Goal: Task Accomplishment & Management: Manage account settings

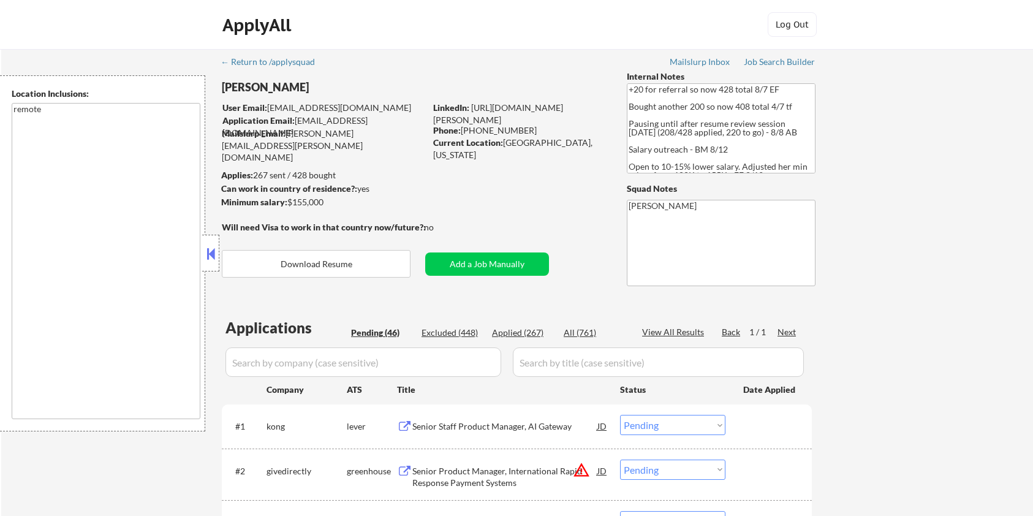
select select ""pending""
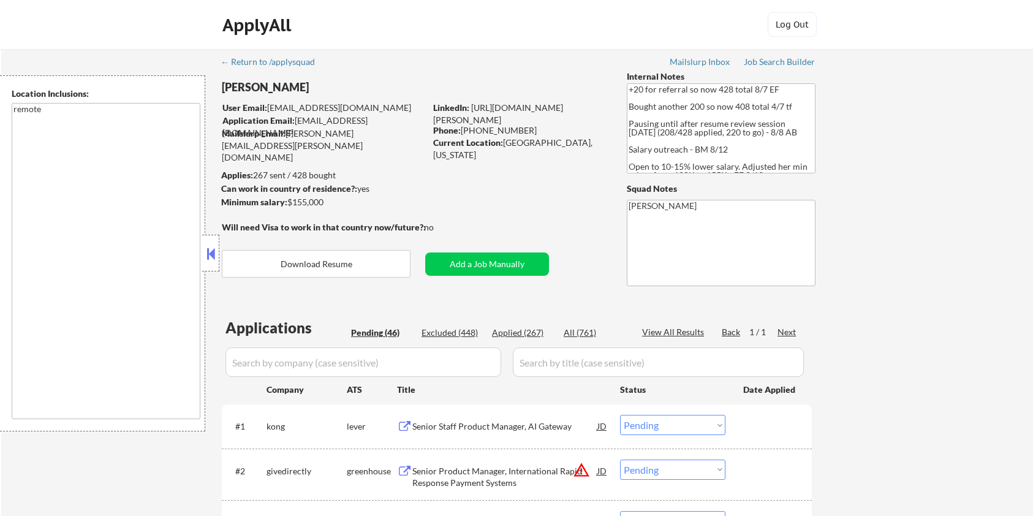
select select ""pending""
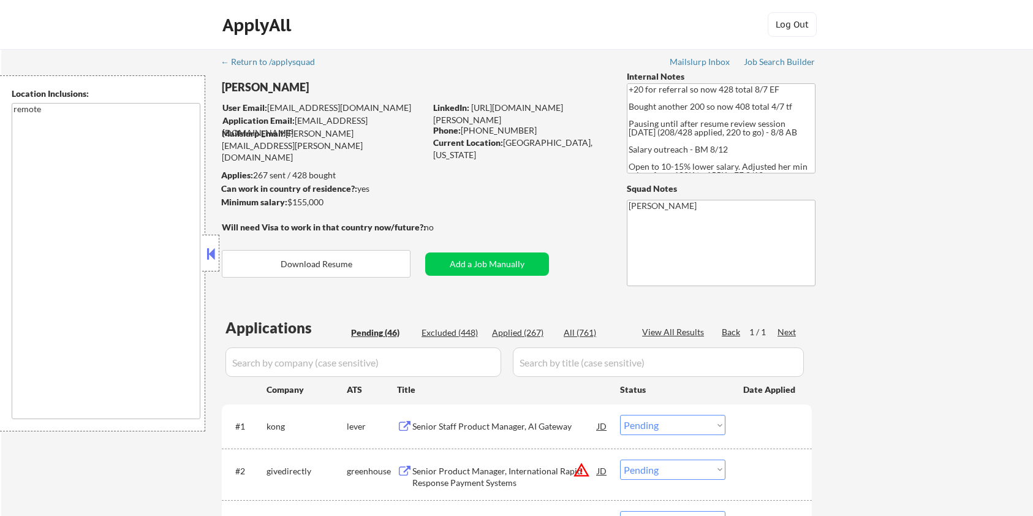
select select ""pending""
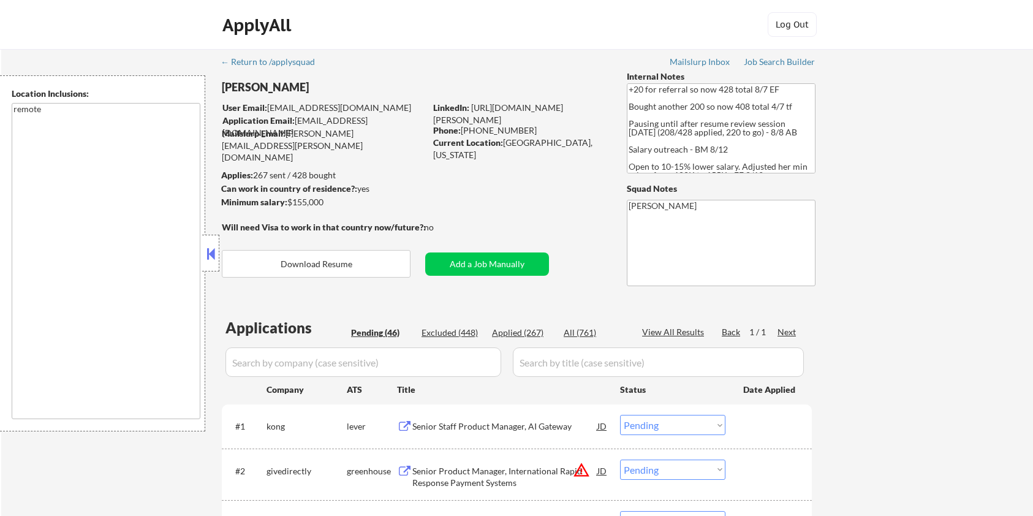
select select ""pending""
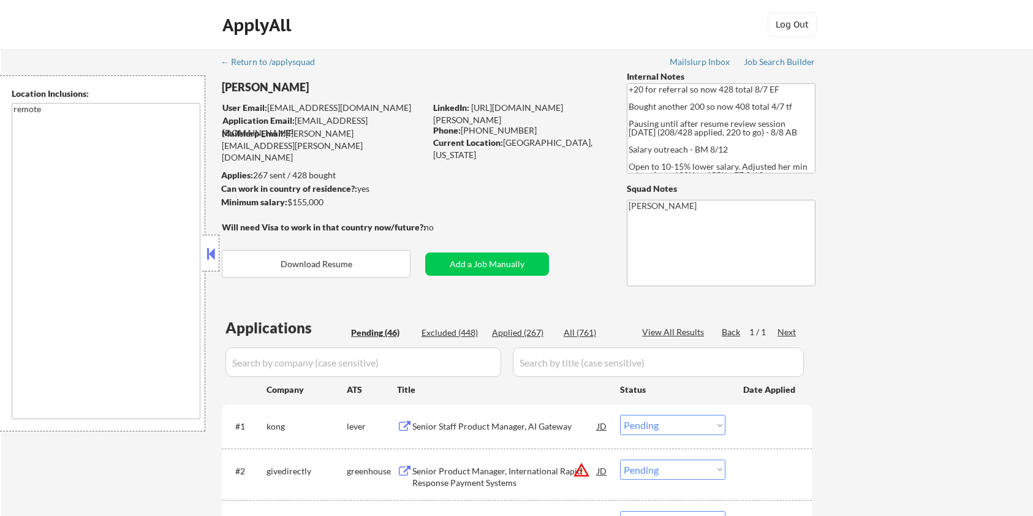
select select ""pending""
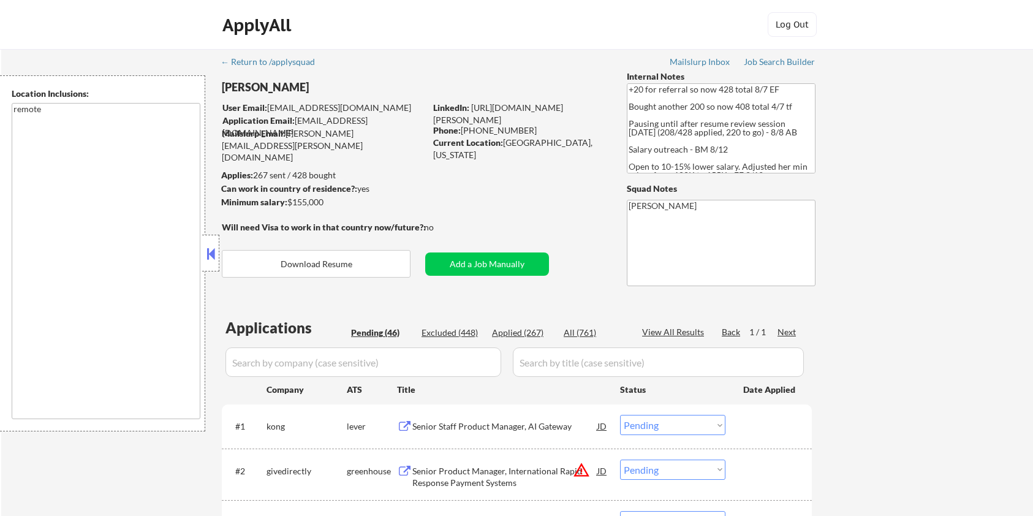
select select ""pending""
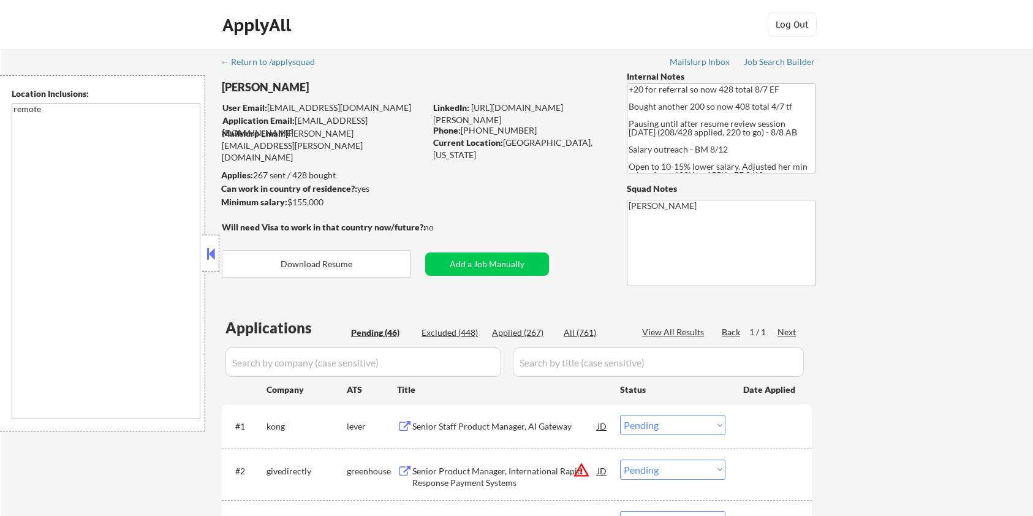
select select ""pending""
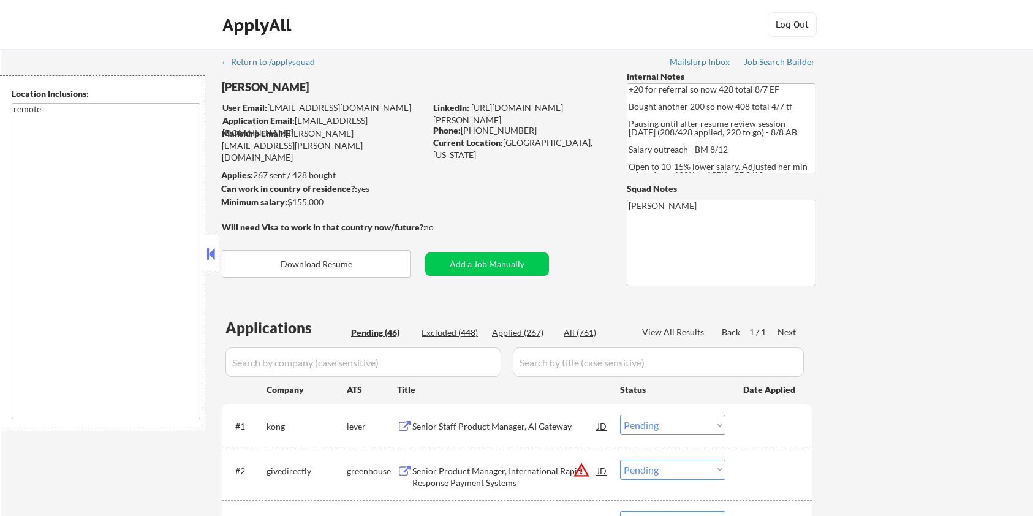
select select ""pending""
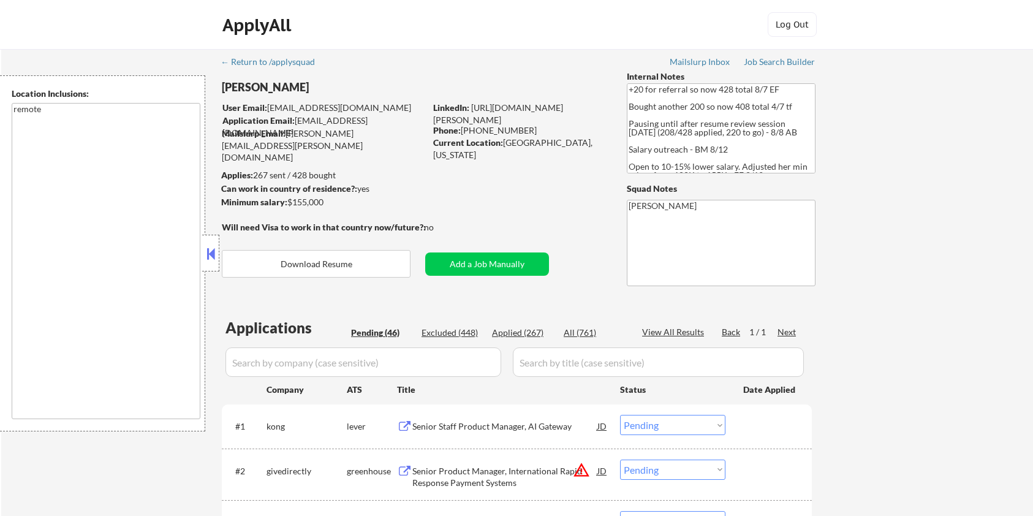
select select ""pending""
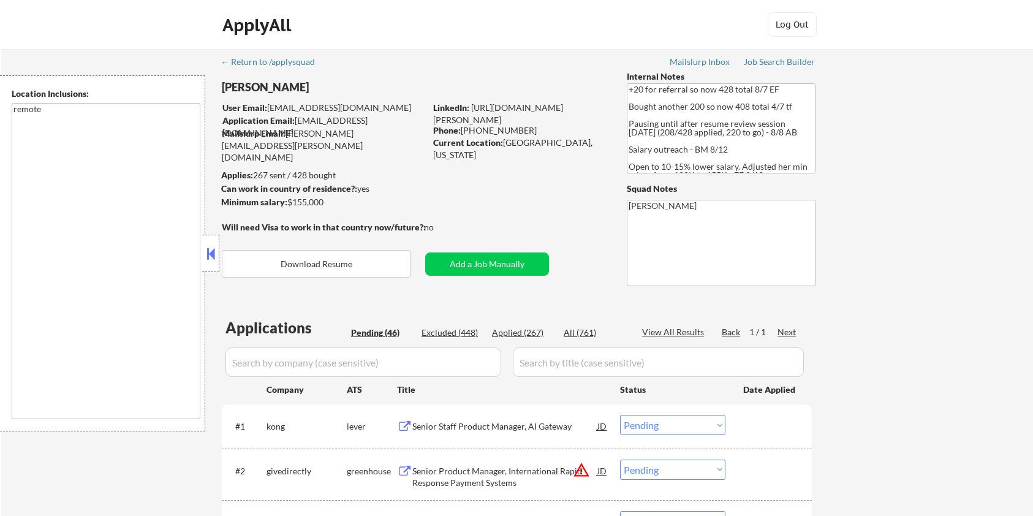
select select ""pending""
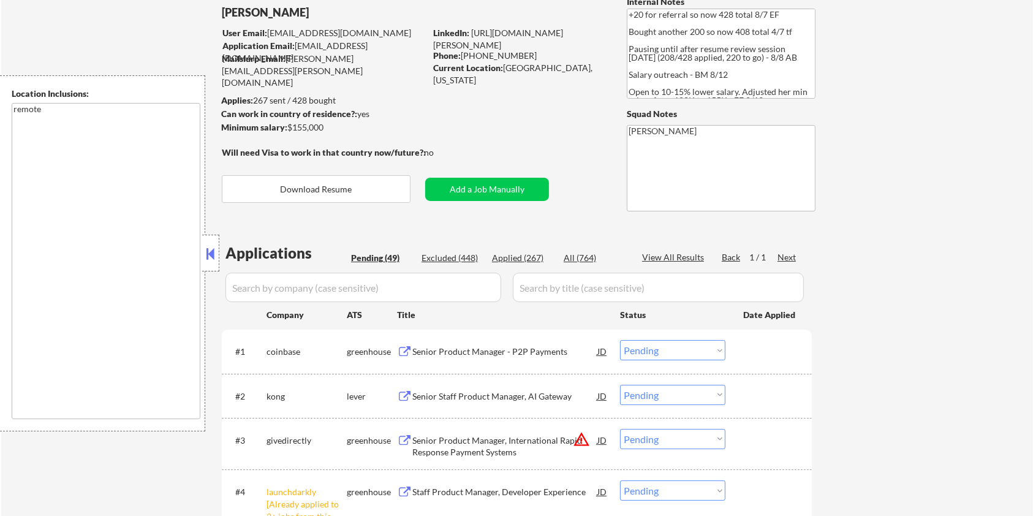
scroll to position [163, 0]
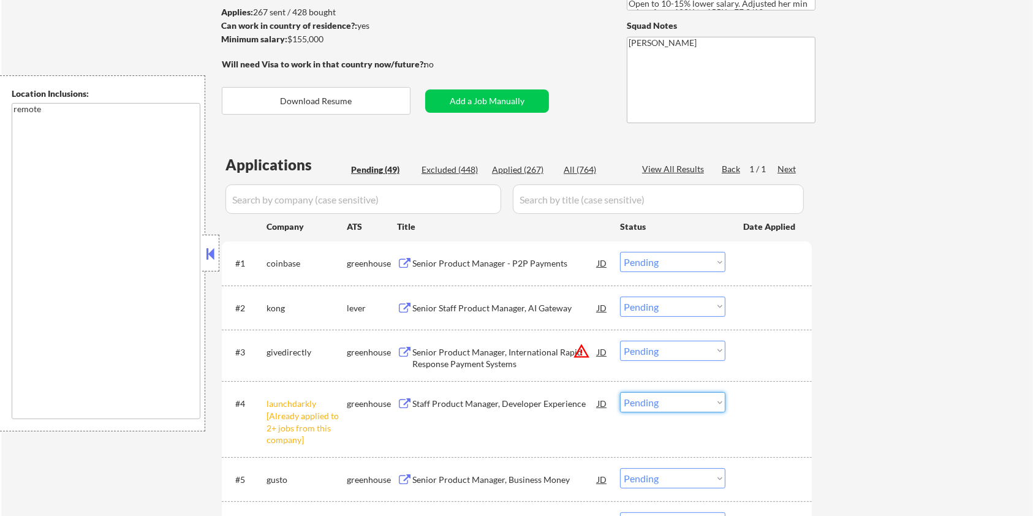
click at [688, 407] on select "Choose an option... Pending Applied Excluded (Questions) Excluded (Expired) Exc…" at bounding box center [672, 402] width 105 height 20
click at [620, 392] on select "Choose an option... Pending Applied Excluded (Questions) Excluded (Expired) Exc…" at bounding box center [672, 402] width 105 height 20
select select ""pending""
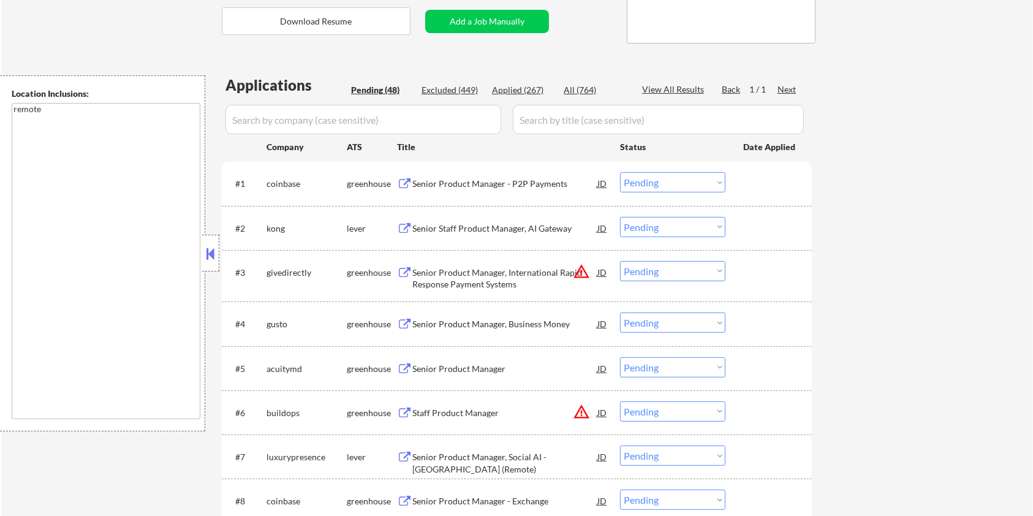
scroll to position [245, 0]
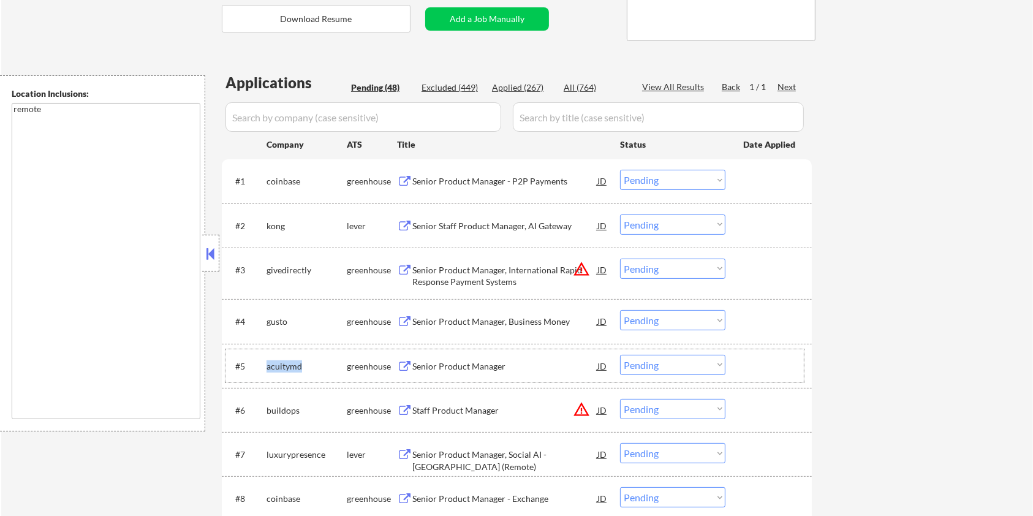
drag, startPoint x: 308, startPoint y: 360, endPoint x: 268, endPoint y: 368, distance: 41.1
click at [268, 368] on div "acuitymd" at bounding box center [306, 366] width 80 height 12
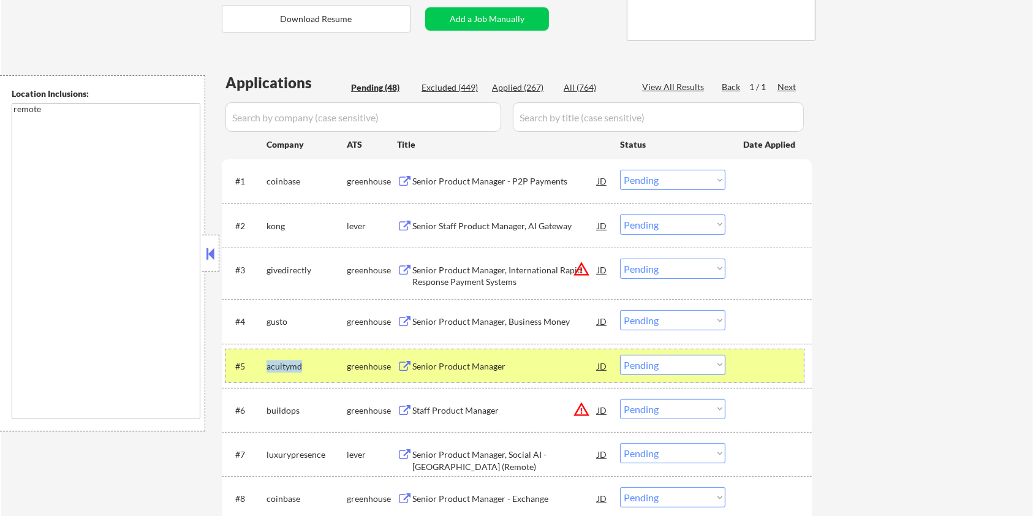
copy div "acuitymd"
click at [293, 116] on input "input" at bounding box center [363, 116] width 276 height 29
paste input "acuitymd"
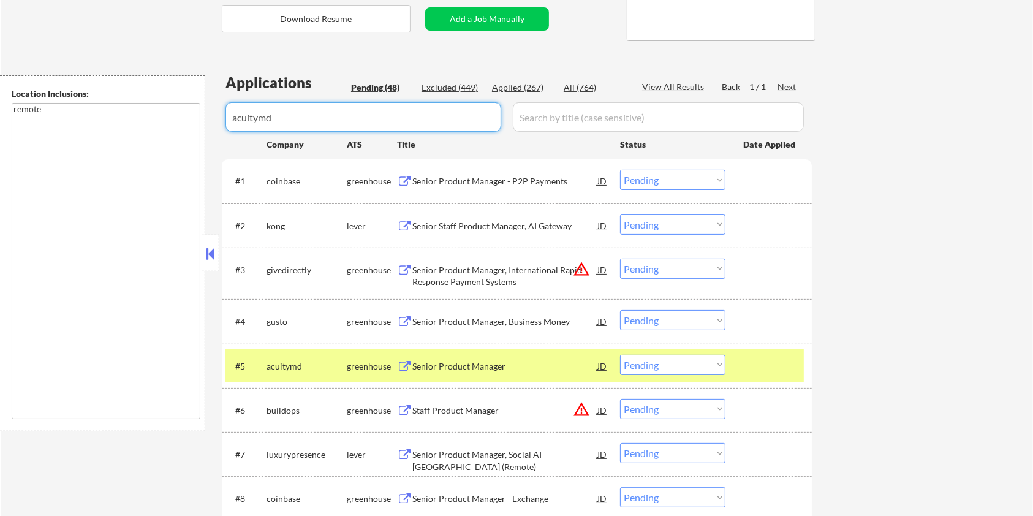
type input "acuitymd"
click at [559, 111] on input "input" at bounding box center [658, 116] width 291 height 29
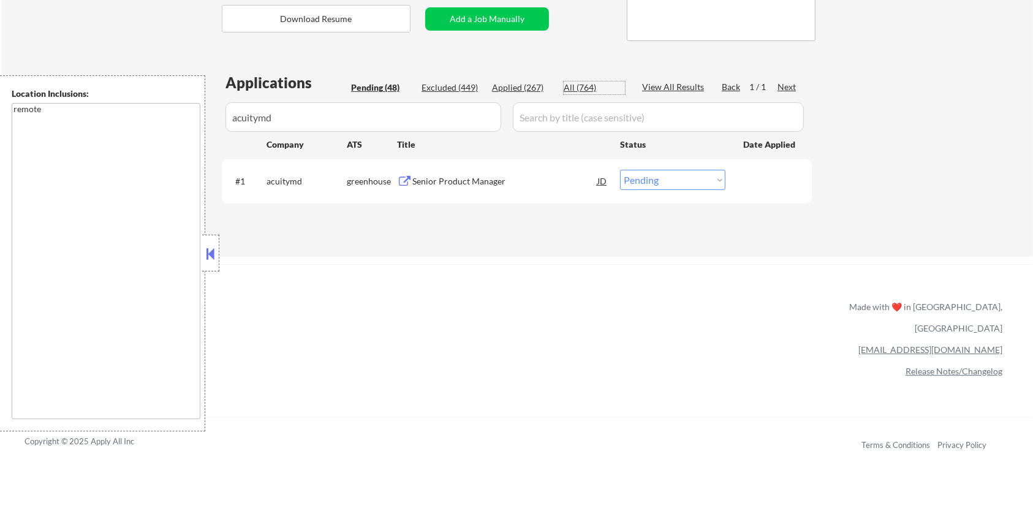
click at [574, 86] on div "All (764)" at bounding box center [594, 87] width 61 height 12
click at [434, 179] on div "Senior Product Manager" at bounding box center [504, 181] width 185 height 12
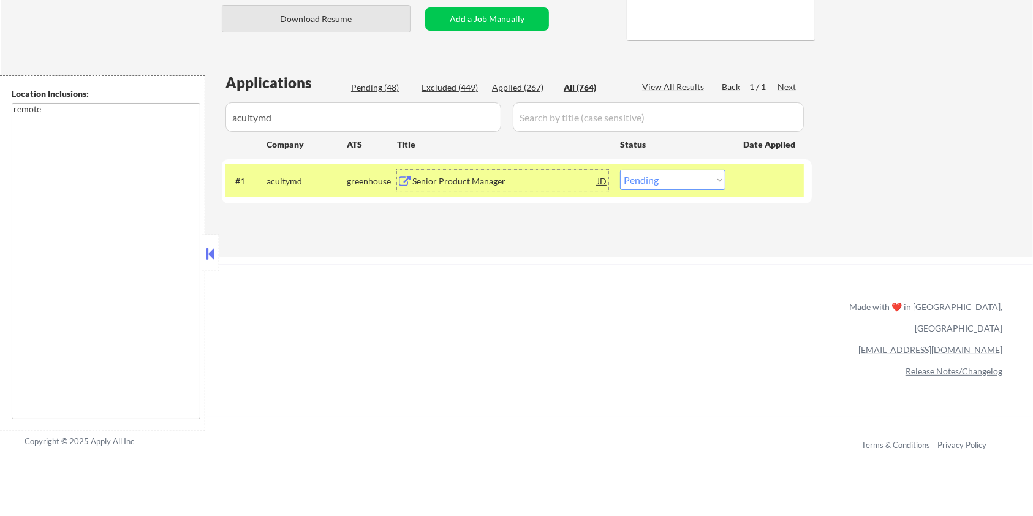
click at [333, 15] on button "Download Resume" at bounding box center [316, 19] width 189 height 28
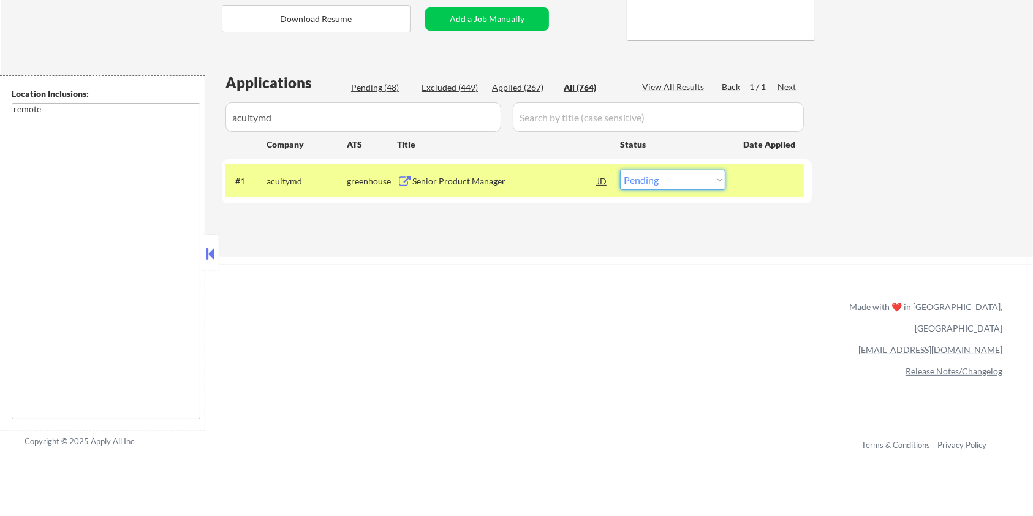
click at [721, 180] on select "Choose an option... Pending Applied Excluded (Questions) Excluded (Expired) Exc…" at bounding box center [672, 180] width 105 height 20
select select ""applied""
click at [620, 170] on select "Choose an option... Pending Applied Excluded (Questions) Excluded (Expired) Exc…" at bounding box center [672, 180] width 105 height 20
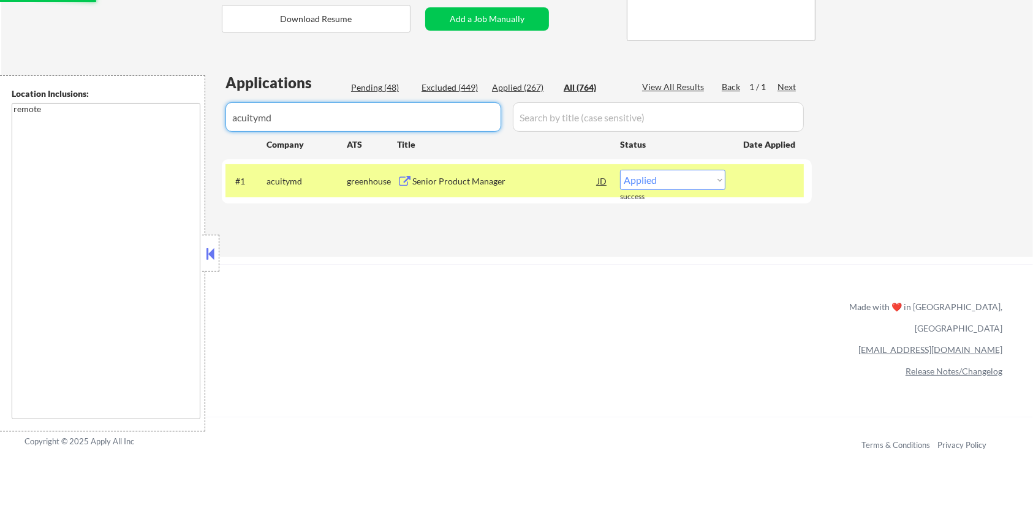
select select ""applied""
drag, startPoint x: 299, startPoint y: 114, endPoint x: 193, endPoint y: 132, distance: 107.4
click at [193, 132] on body "← Return to /applysquad Mailslurp Inbox Job Search Builder Jane Mareth User Ema…" at bounding box center [516, 13] width 1033 height 516
select select ""applied""
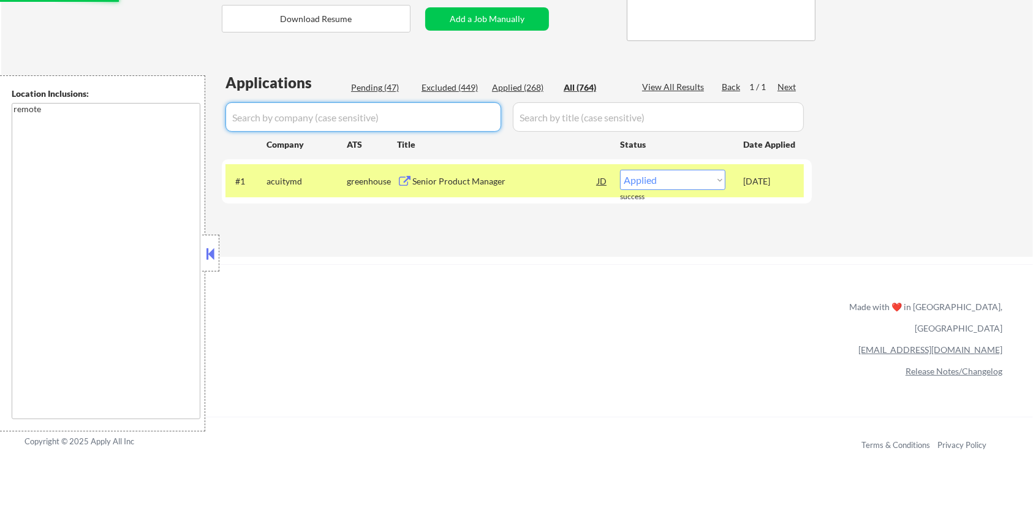
select select ""applied""
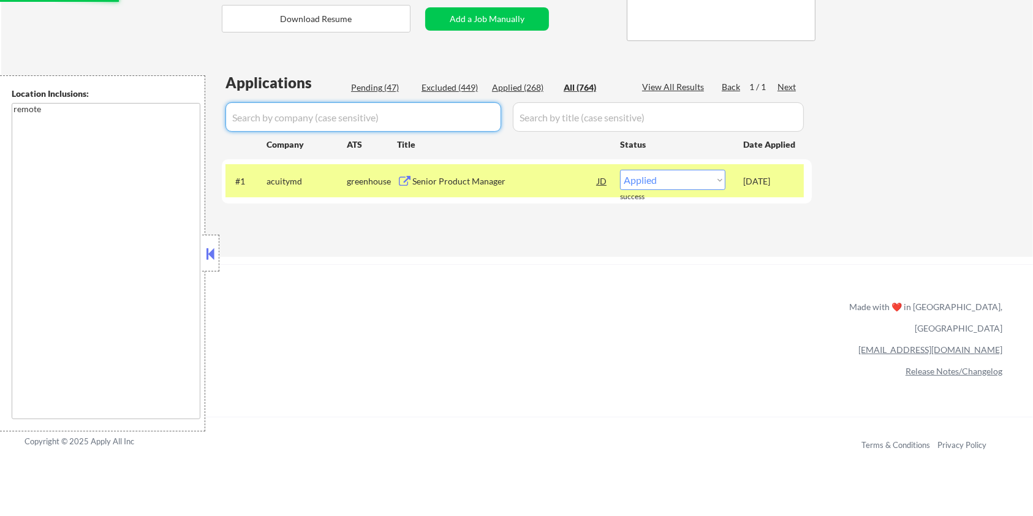
select select ""applied""
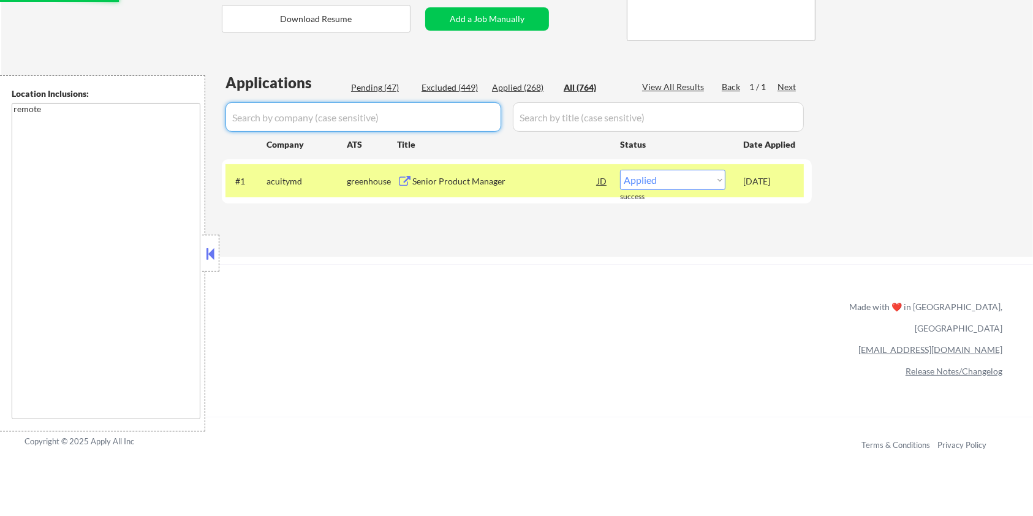
select select ""applied""
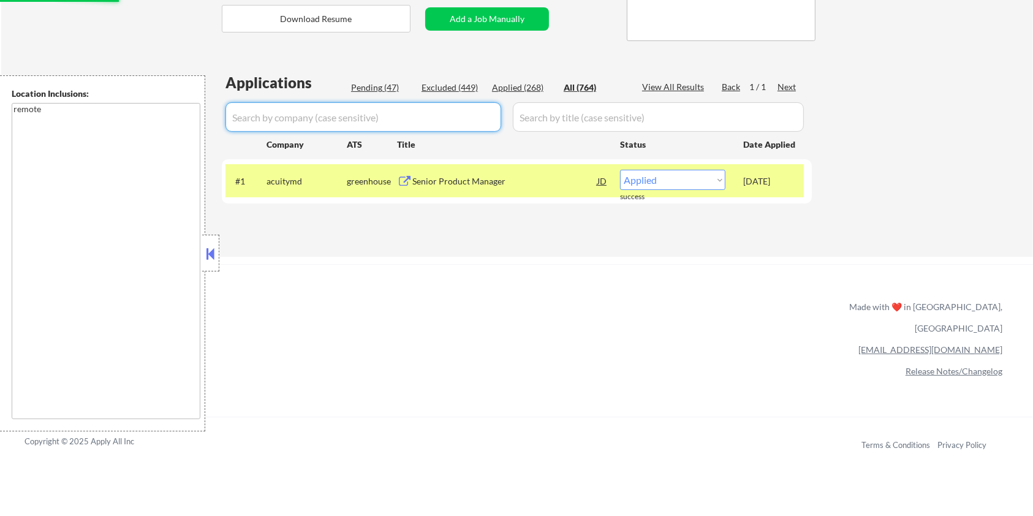
select select ""applied""
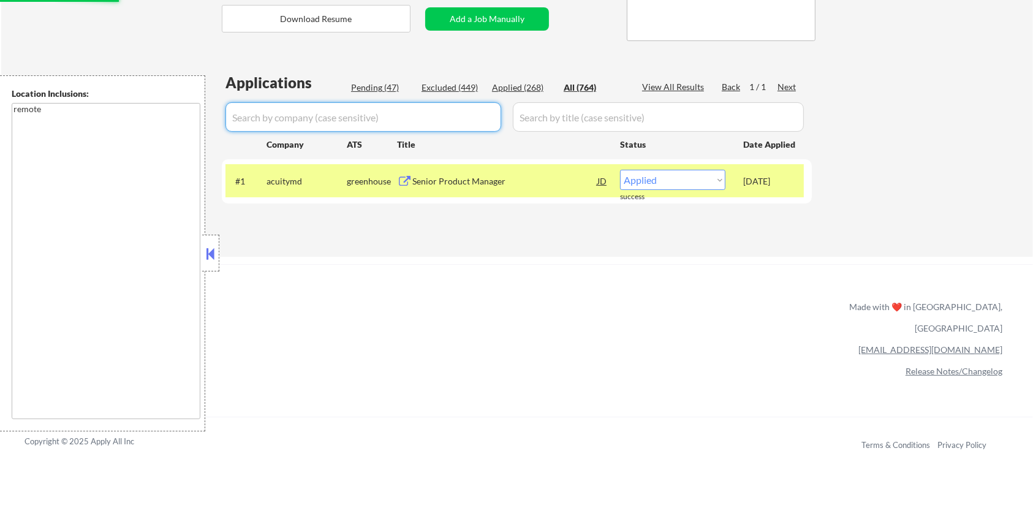
select select ""applied""
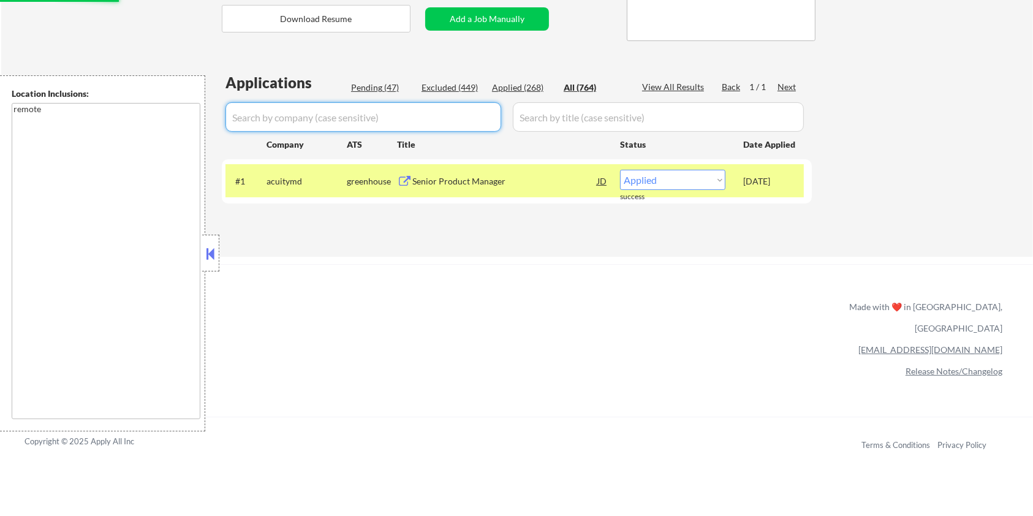
select select ""applied""
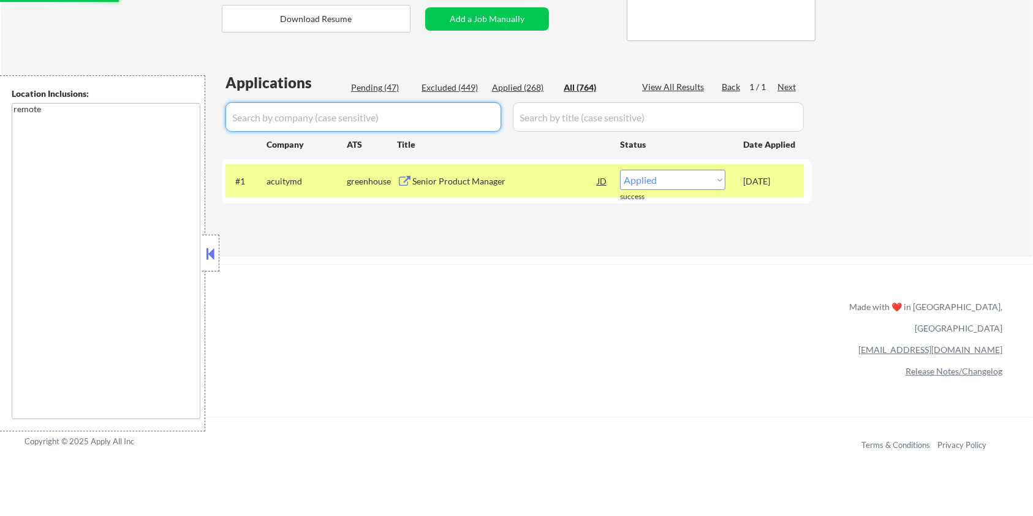
select select ""applied""
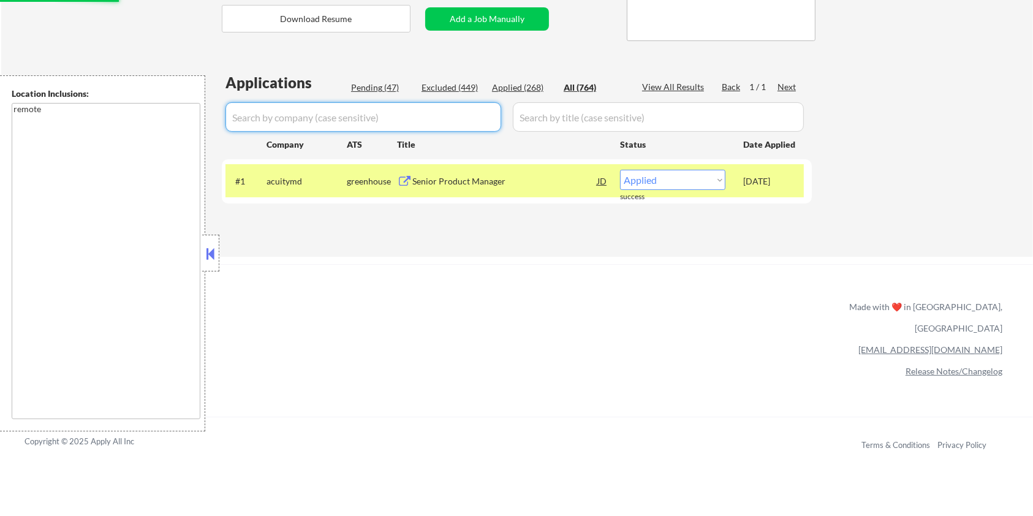
select select ""applied""
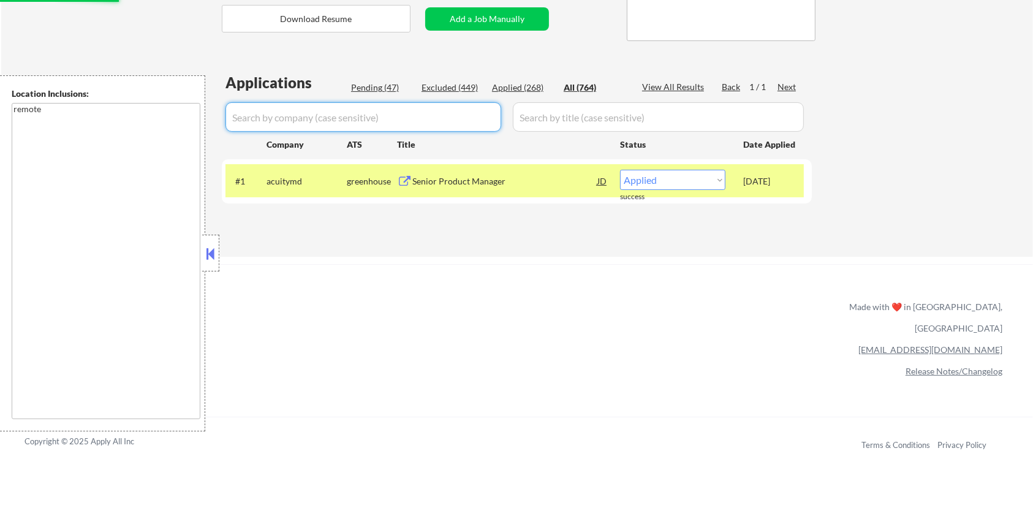
select select ""applied""
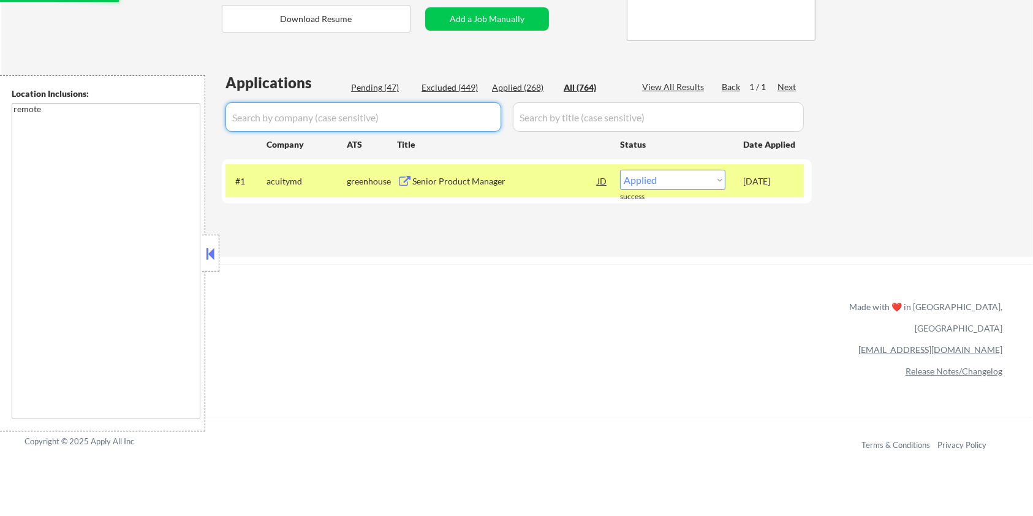
select select ""applied""
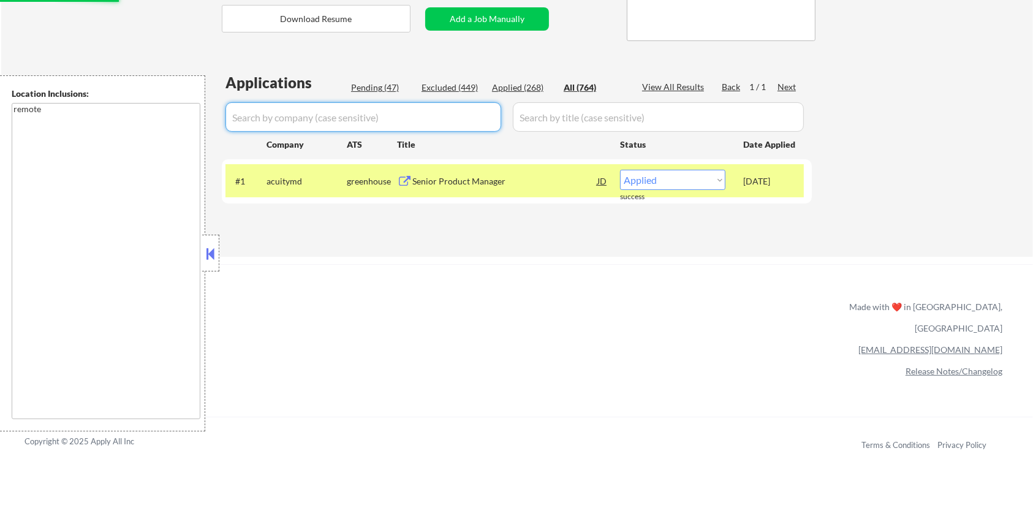
select select ""applied""
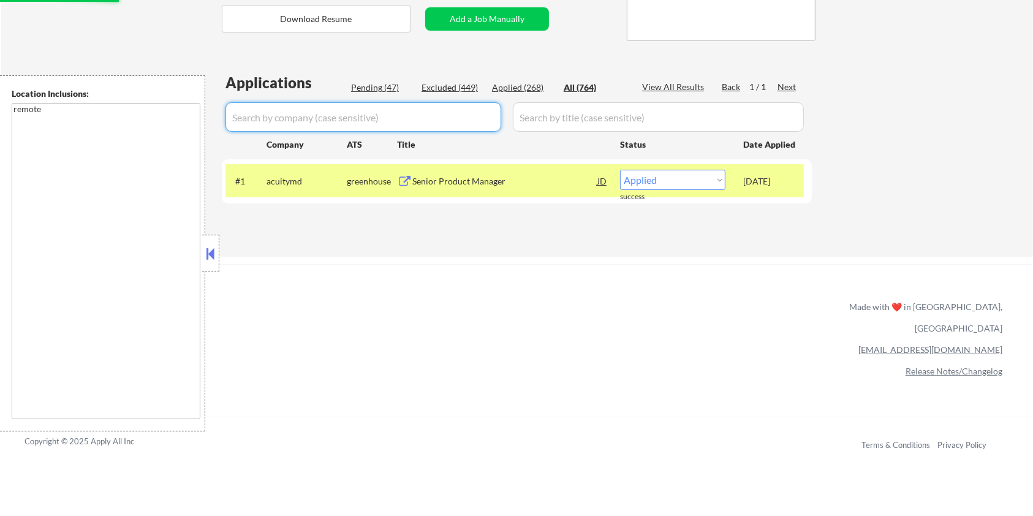
select select ""applied""
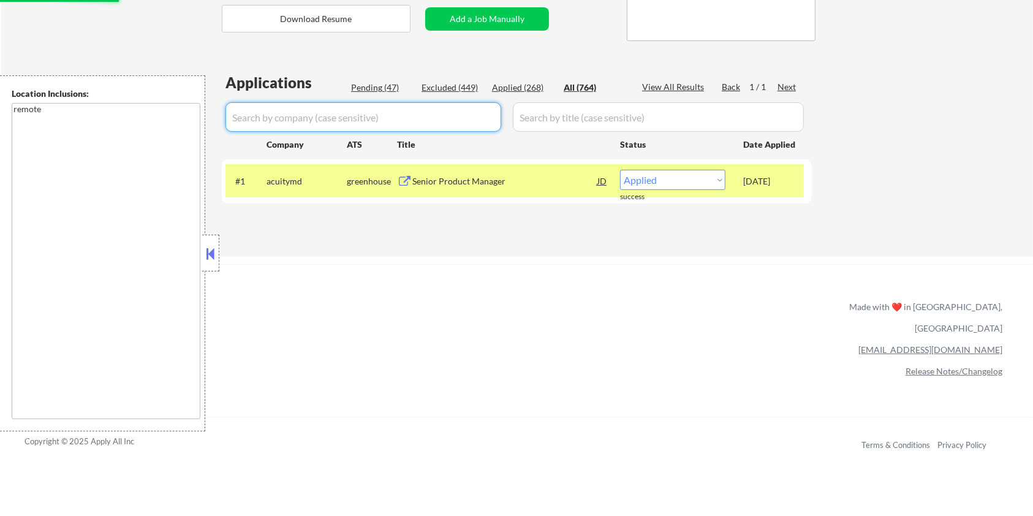
select select ""applied""
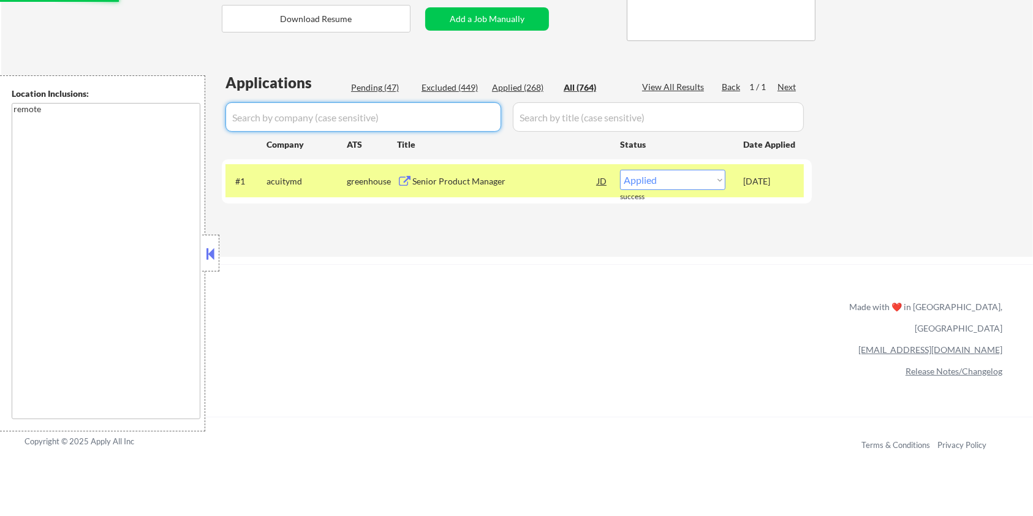
select select ""applied""
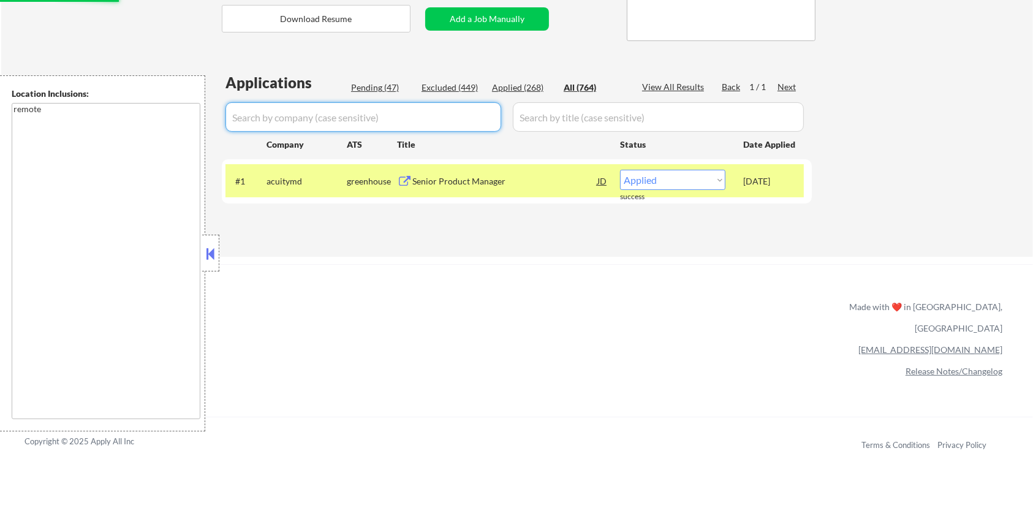
select select ""applied""
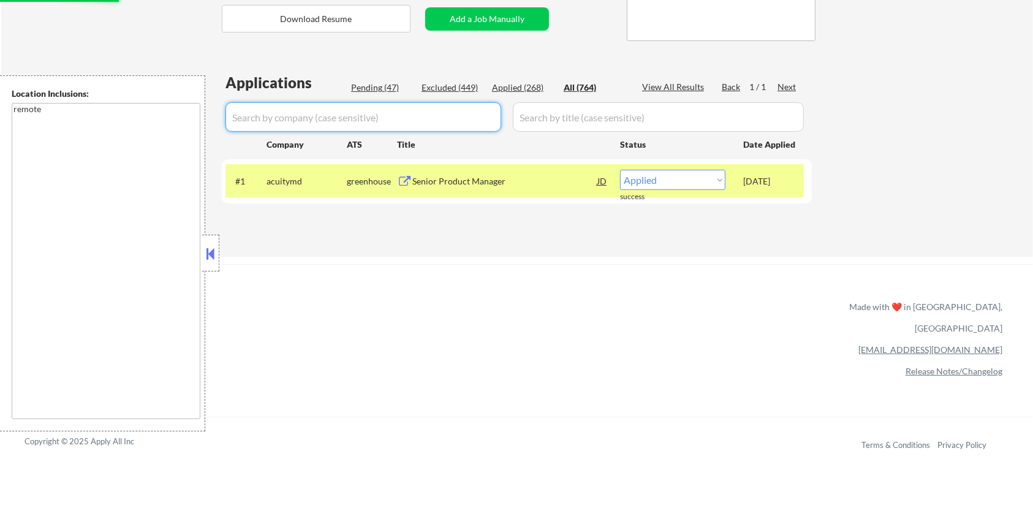
select select ""applied""
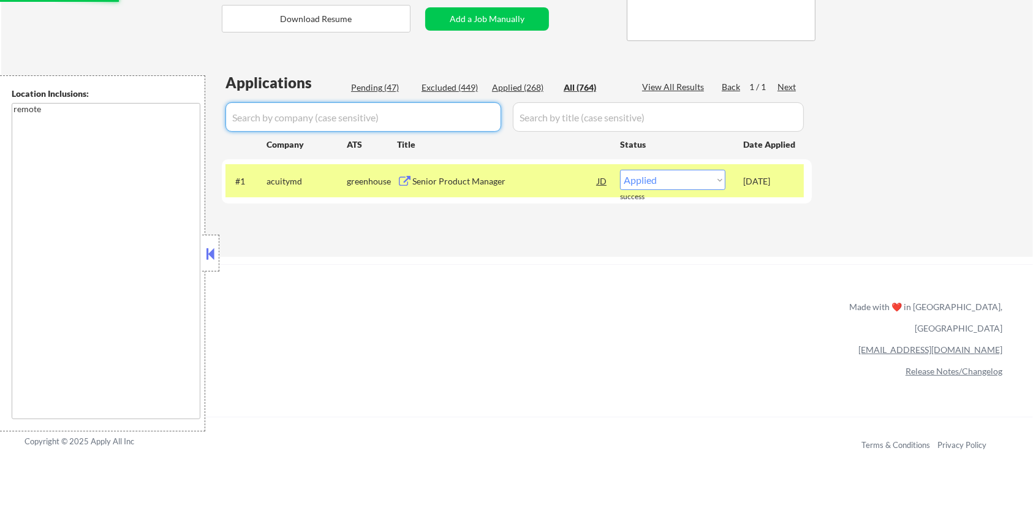
select select ""applied""
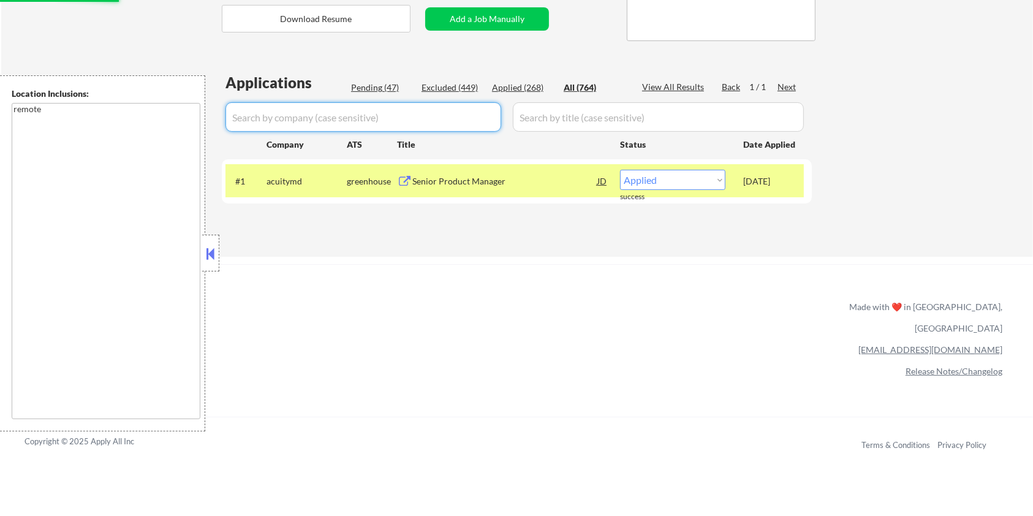
select select ""applied""
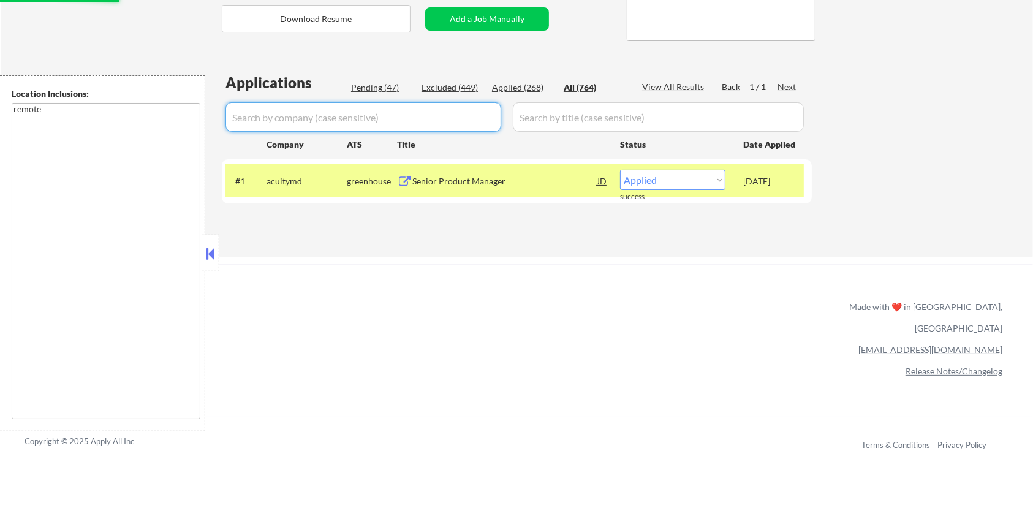
select select ""applied""
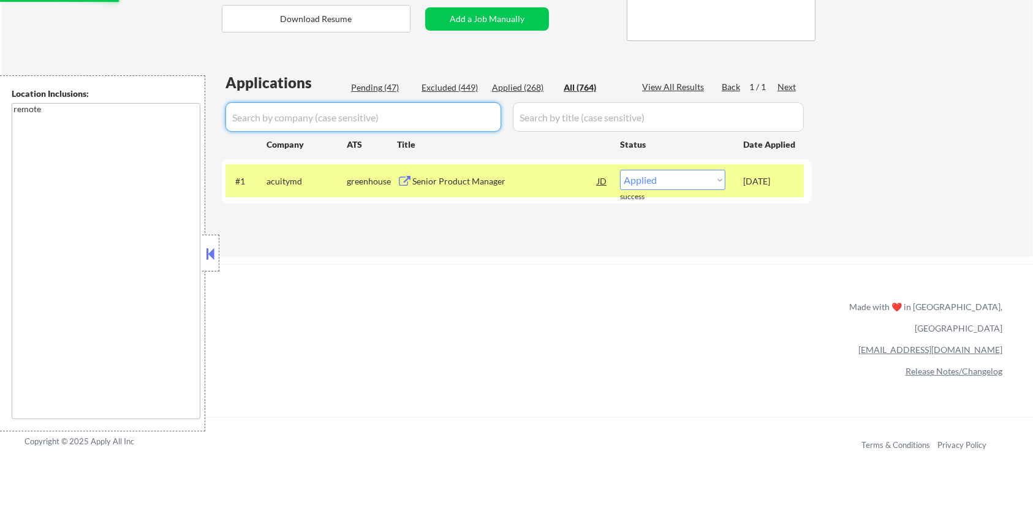
select select ""applied""
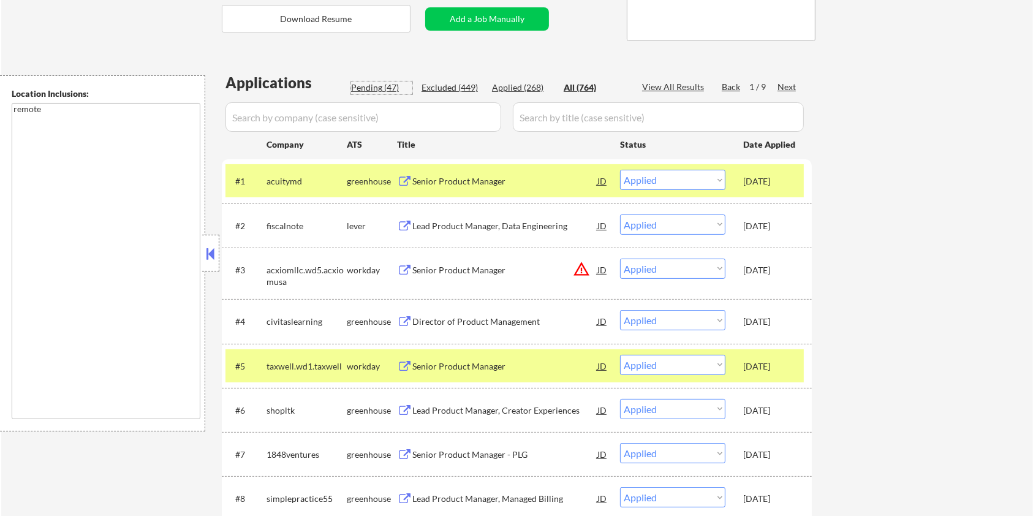
click at [371, 88] on div "Pending (47)" at bounding box center [381, 87] width 61 height 12
select select ""pending""
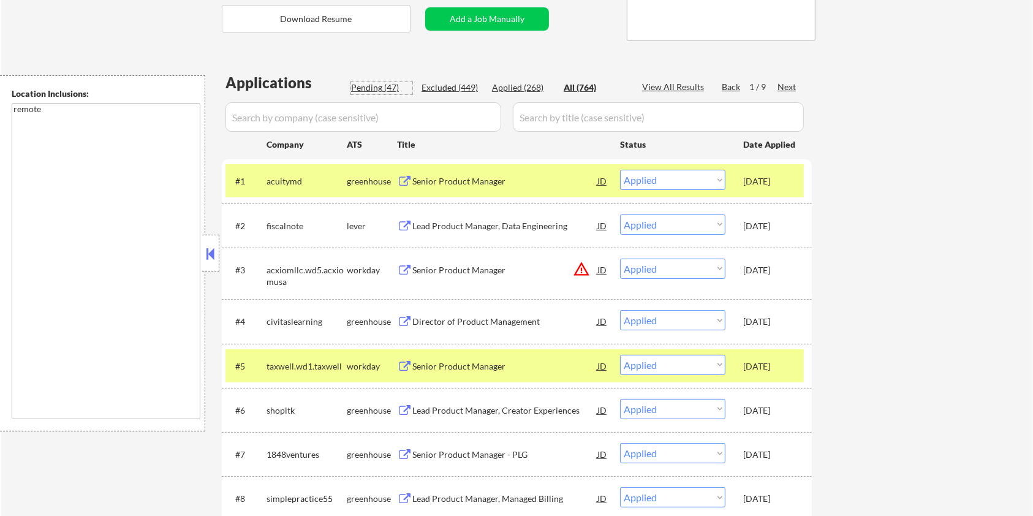
select select ""pending""
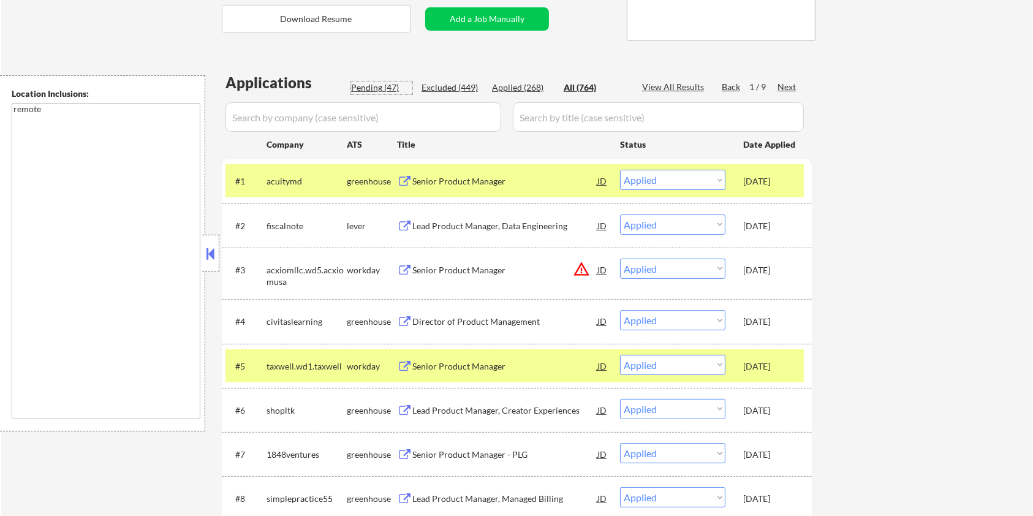
select select ""pending""
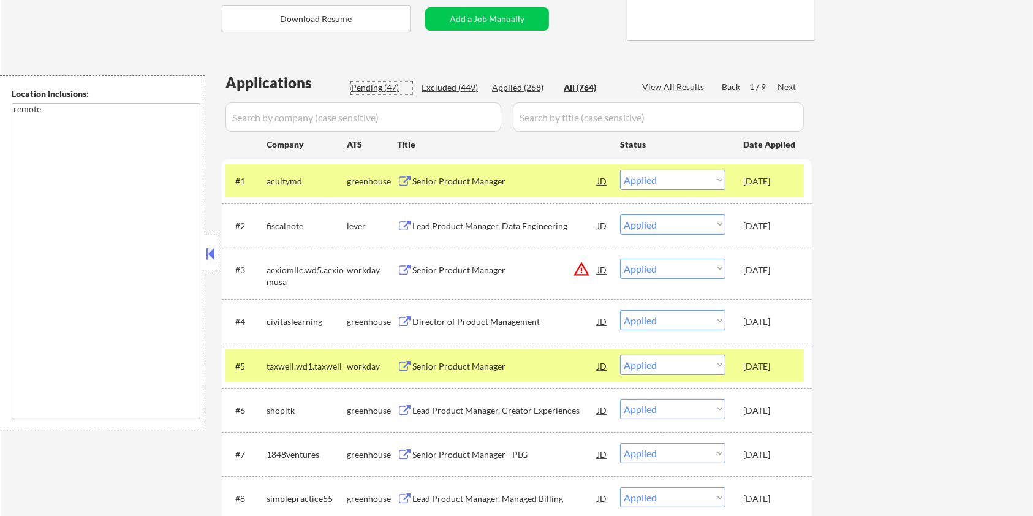
select select ""pending""
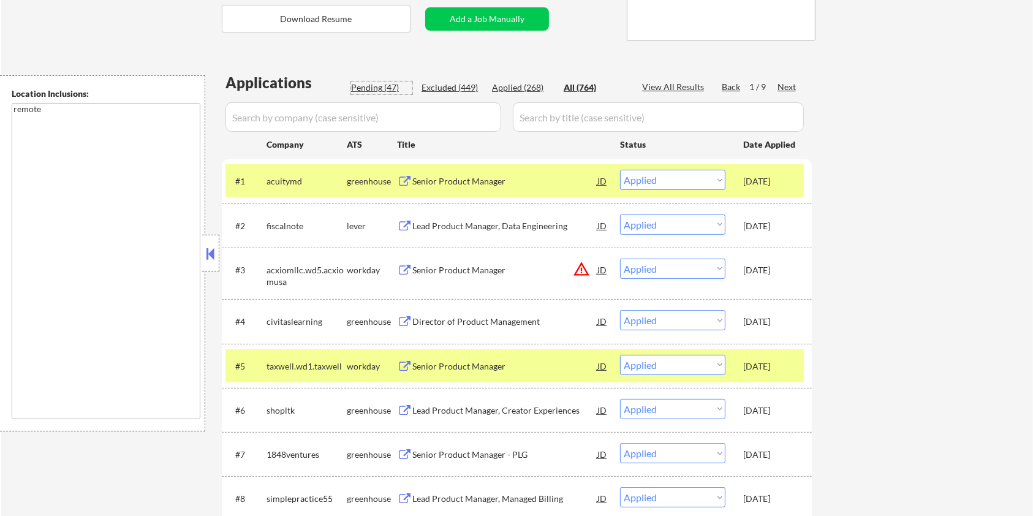
select select ""pending""
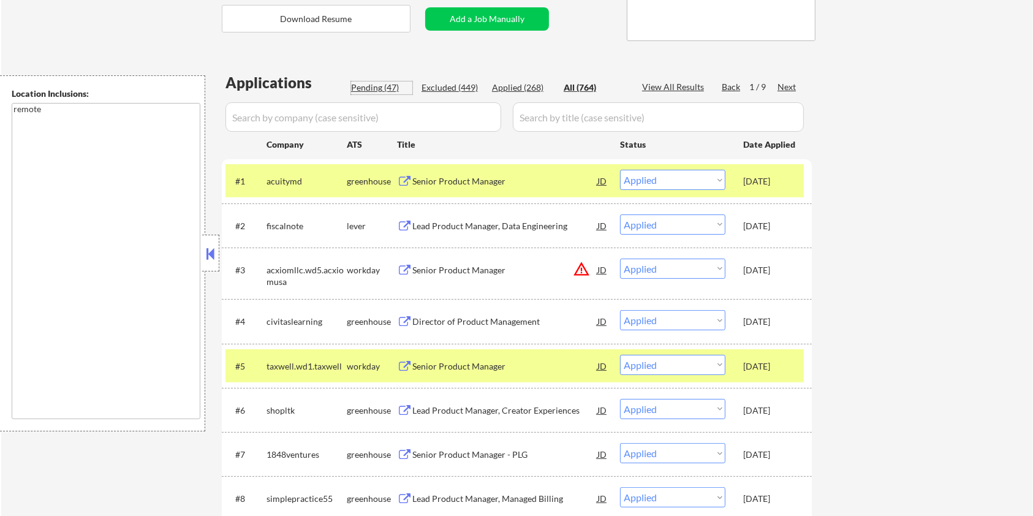
select select ""pending""
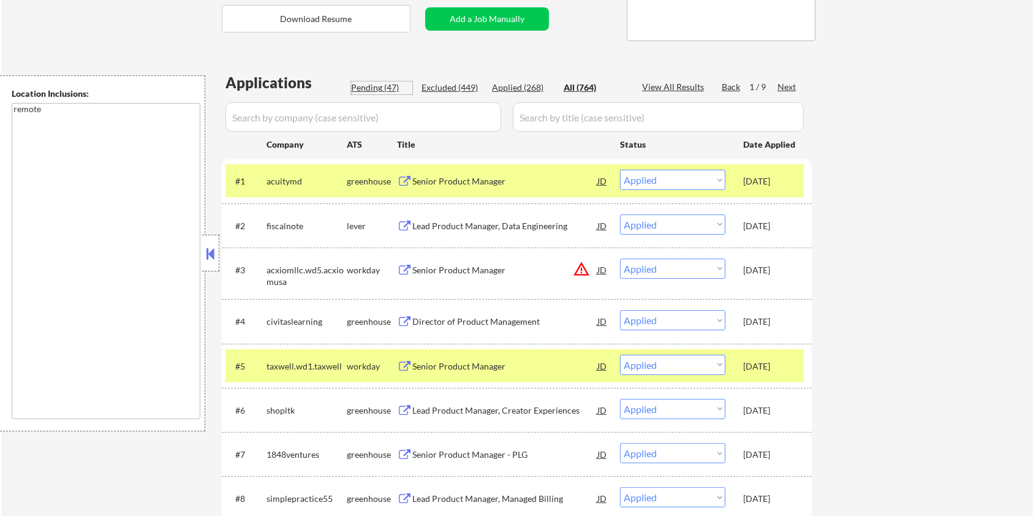
select select ""pending""
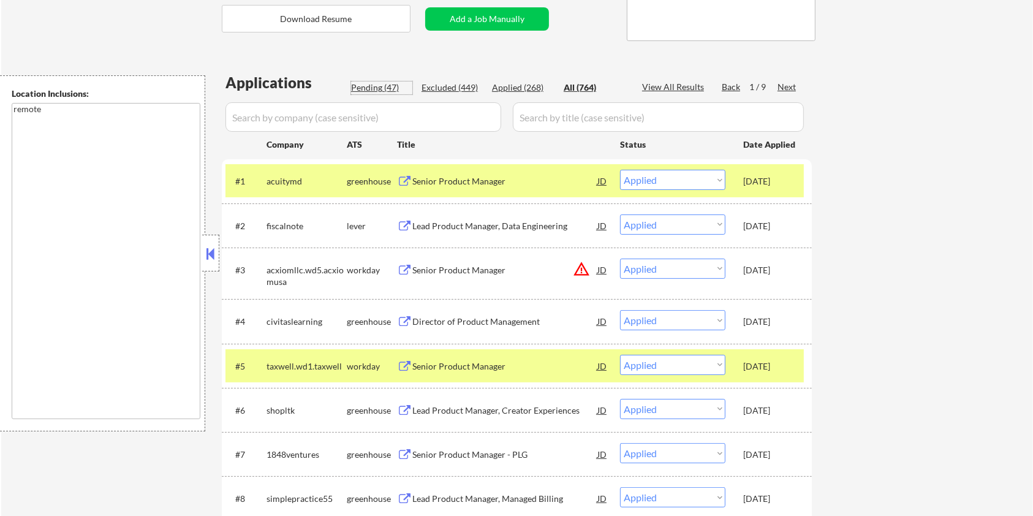
select select ""pending""
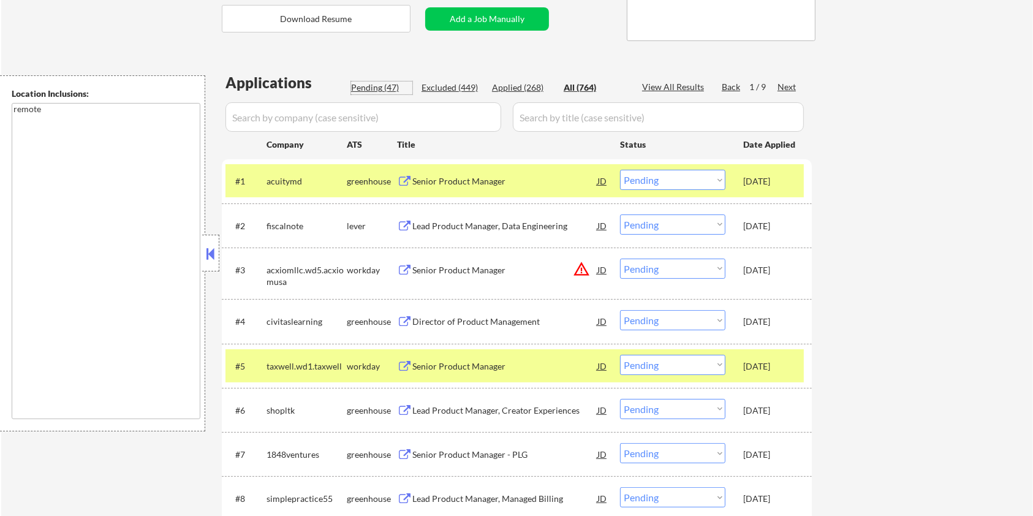
select select ""pending""
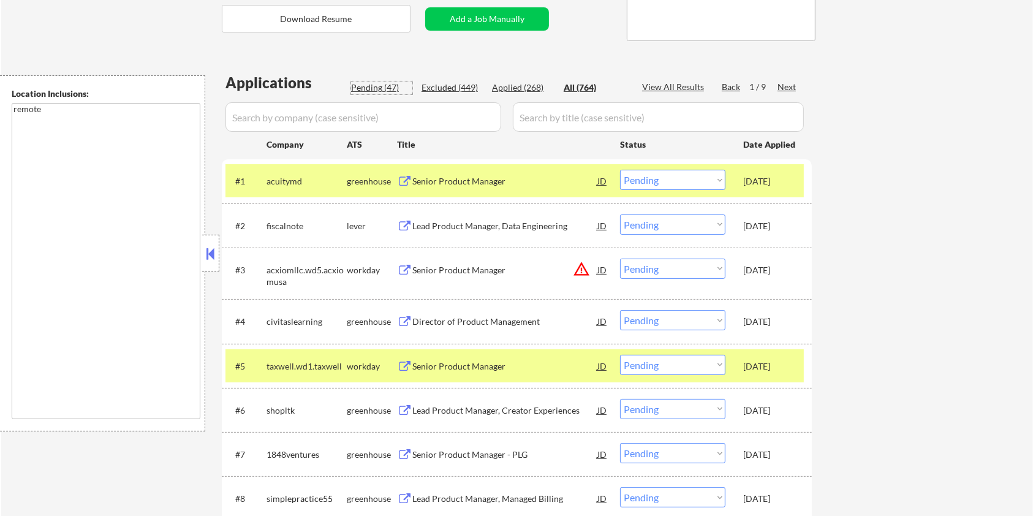
select select ""pending""
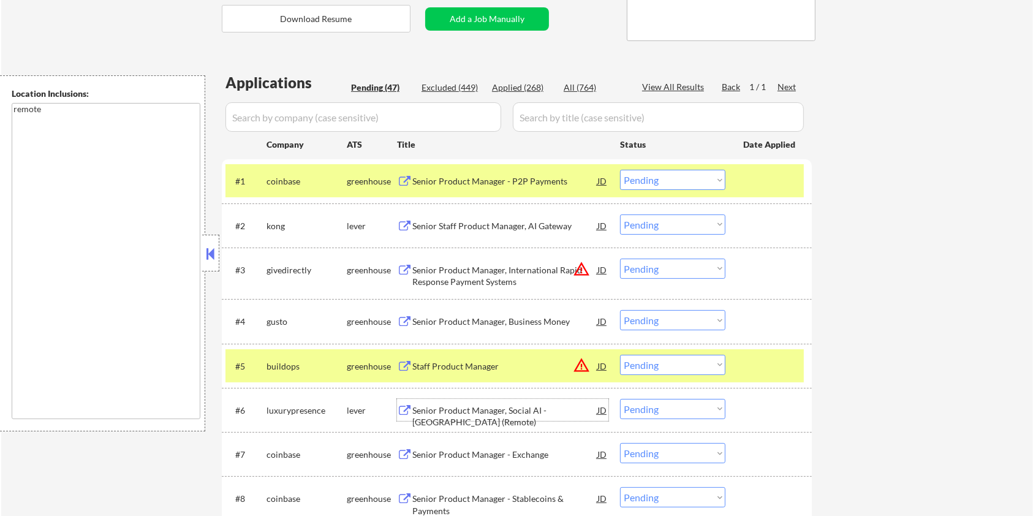
click at [451, 405] on div "Senior Product Manager, Social AI - [GEOGRAPHIC_DATA] (Remote)" at bounding box center [504, 416] width 185 height 24
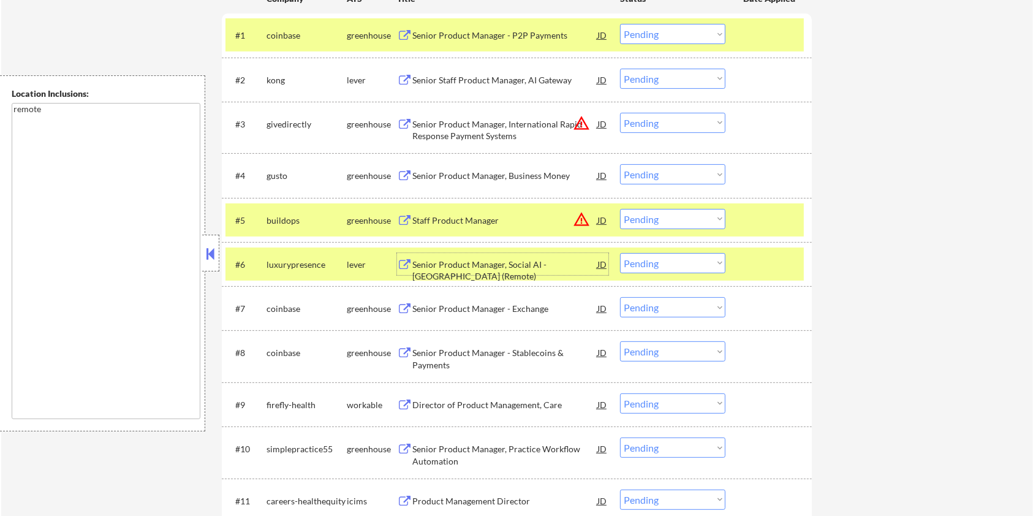
scroll to position [490, 0]
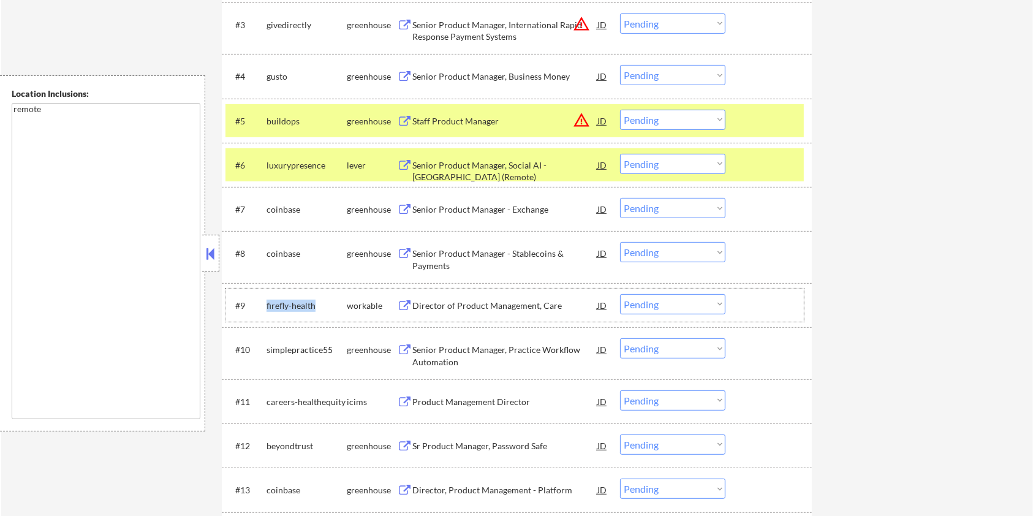
drag, startPoint x: 314, startPoint y: 304, endPoint x: 261, endPoint y: 304, distance: 52.7
click at [261, 304] on div "#9 firefly-health workable Director of Product Management, Care JD Choose an op…" at bounding box center [514, 304] width 578 height 33
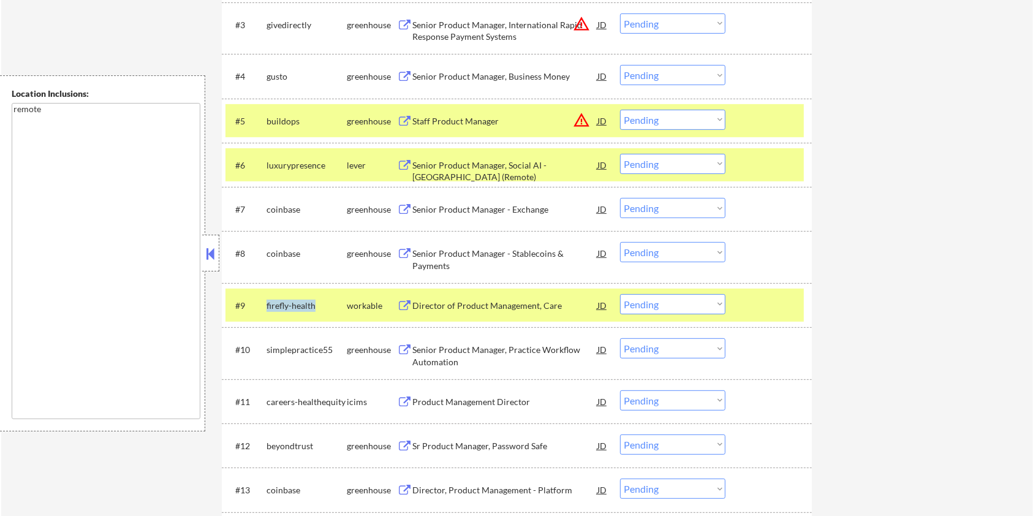
copy div "firefly-health"
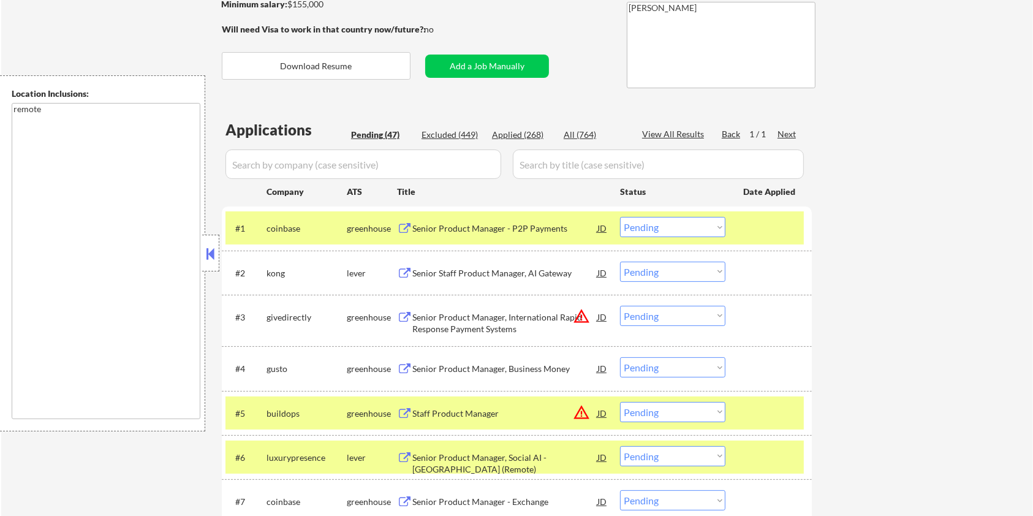
scroll to position [163, 0]
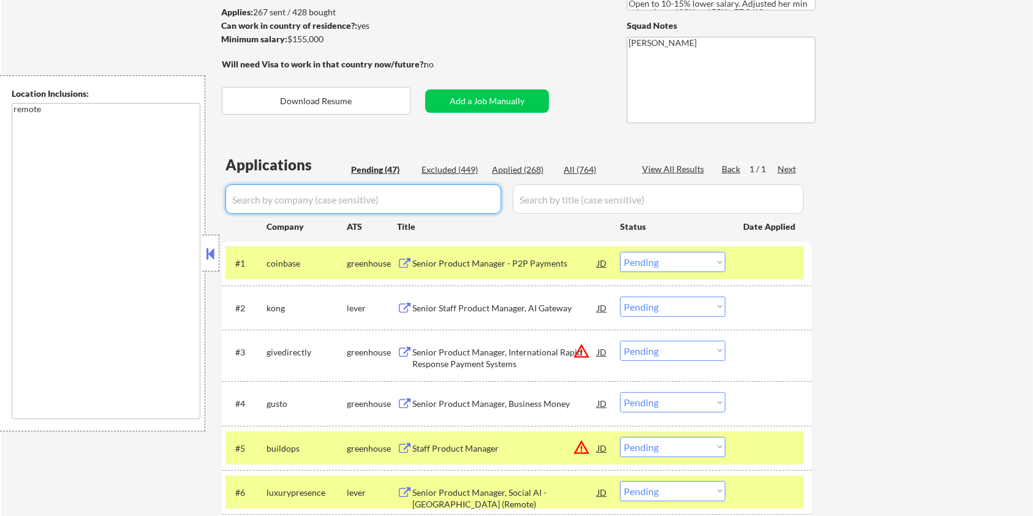
click at [276, 194] on input "input" at bounding box center [363, 198] width 276 height 29
paste input "firefly-health"
click at [573, 167] on div "All (764)" at bounding box center [594, 170] width 61 height 12
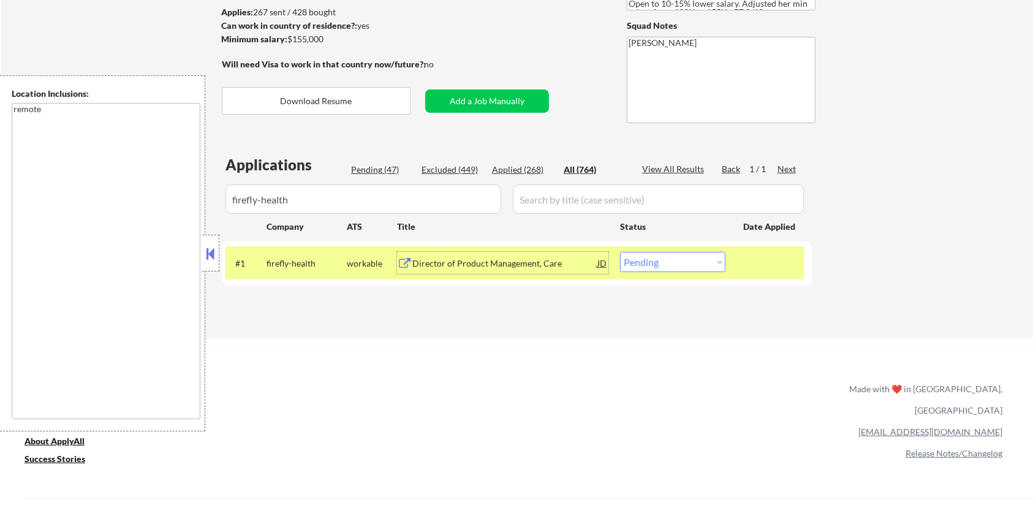
click at [474, 262] on div "Director of Product Management, Care" at bounding box center [504, 263] width 185 height 12
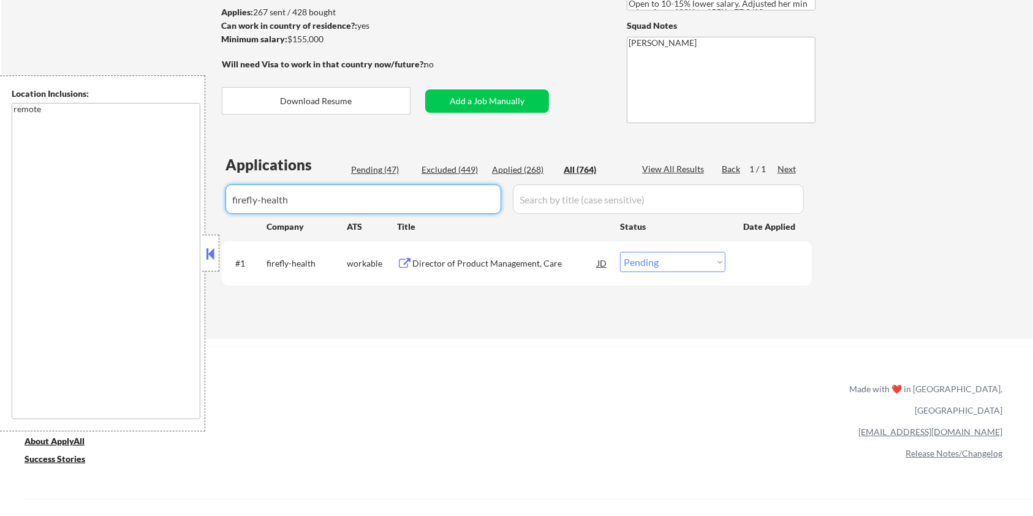
drag, startPoint x: 353, startPoint y: 203, endPoint x: 156, endPoint y: 228, distance: 198.7
click at [159, 225] on body "← Return to /applysquad Mailslurp Inbox Job Search Builder Jane Mareth User Ema…" at bounding box center [516, 95] width 1033 height 516
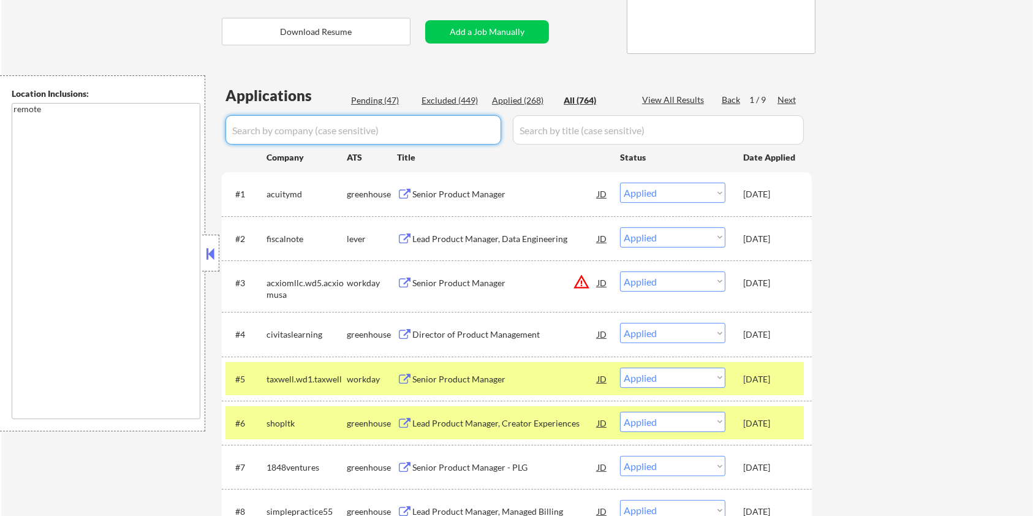
scroll to position [326, 0]
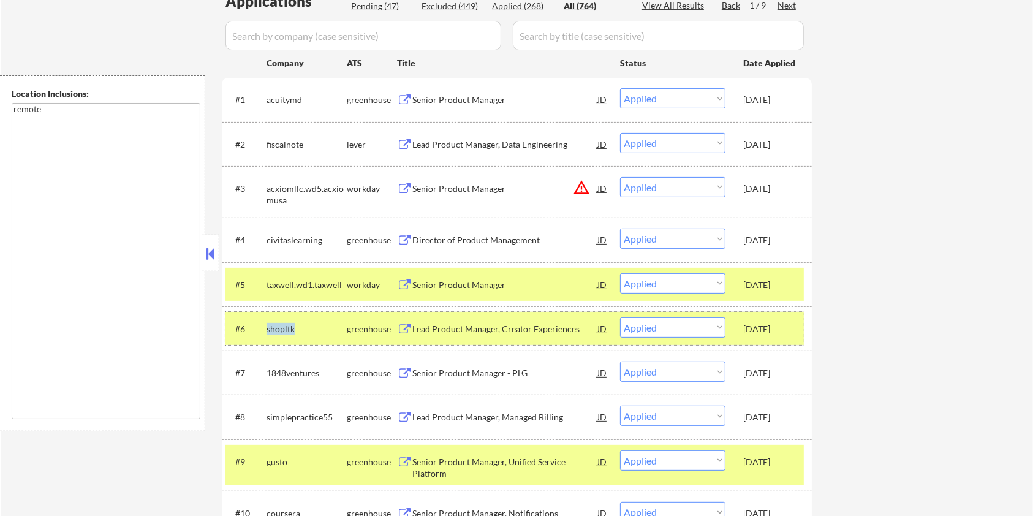
drag, startPoint x: 300, startPoint y: 326, endPoint x: 265, endPoint y: 322, distance: 35.1
click at [265, 322] on div "#6 shopltk greenhouse Lead Product Manager, Creator Experiences JD warning_ambe…" at bounding box center [514, 328] width 578 height 33
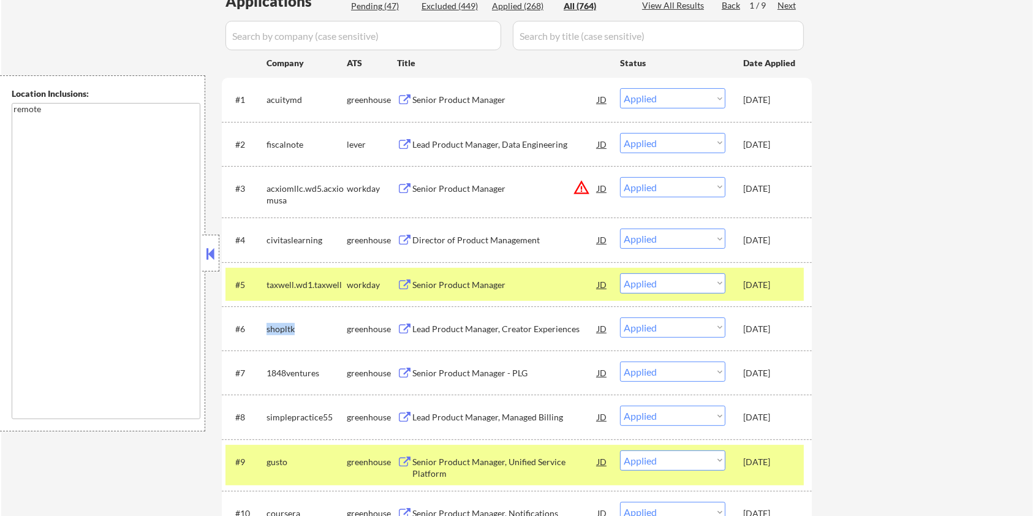
copy div "shopltk"
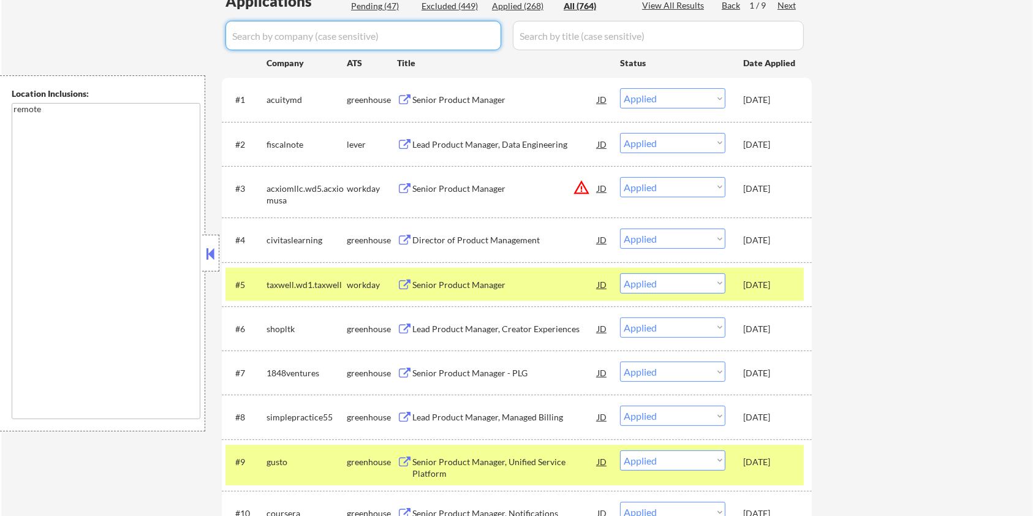
click at [284, 33] on input "input" at bounding box center [363, 35] width 276 height 29
paste input "shopltk"
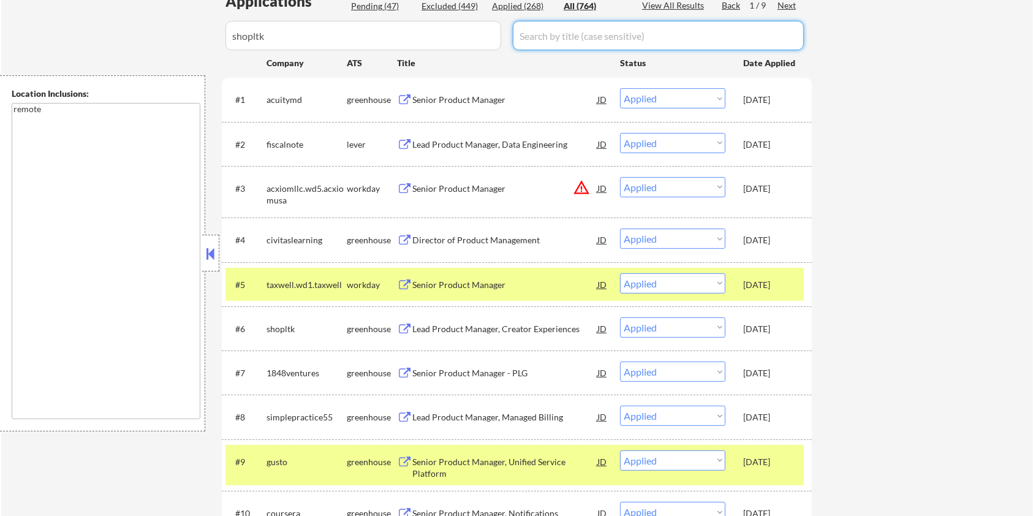
click at [539, 32] on input "input" at bounding box center [658, 35] width 291 height 29
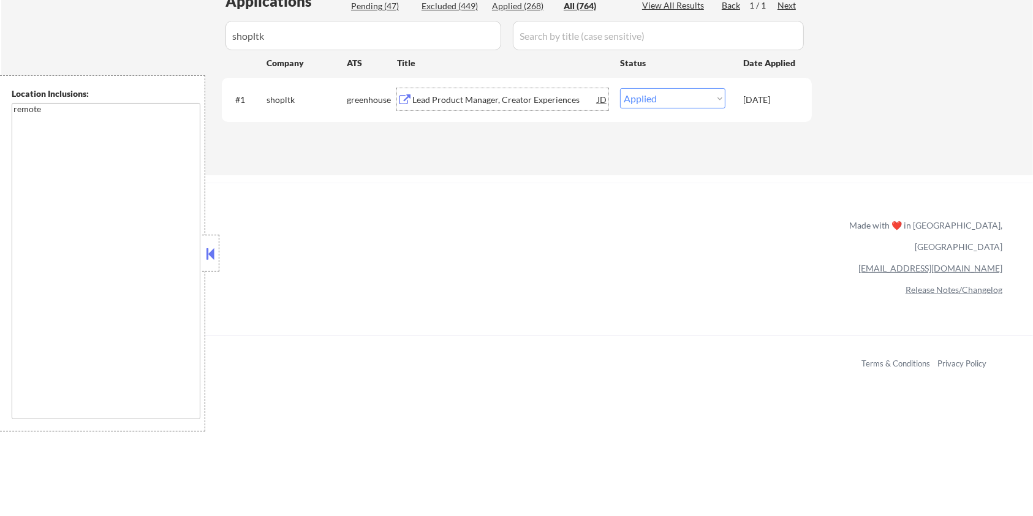
click at [450, 102] on div "Lead Product Manager, Creator Experiences" at bounding box center [504, 100] width 185 height 12
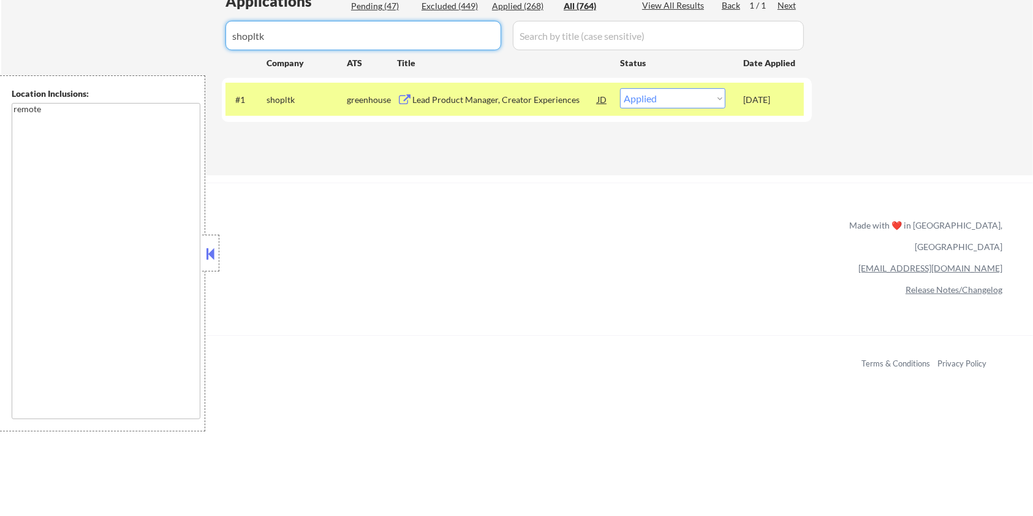
drag, startPoint x: 279, startPoint y: 34, endPoint x: 191, endPoint y: 47, distance: 89.2
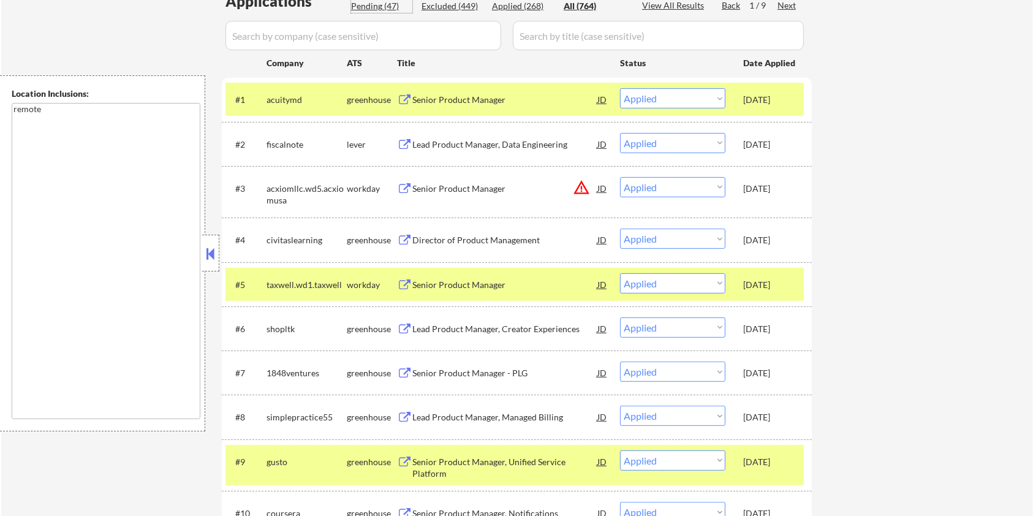
click at [369, 6] on div "Pending (47)" at bounding box center [381, 6] width 61 height 12
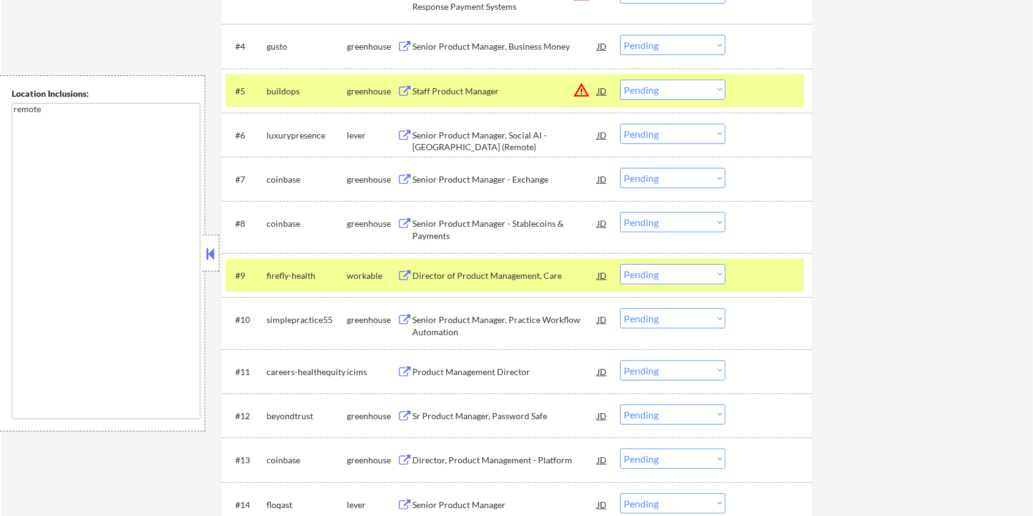
scroll to position [571, 0]
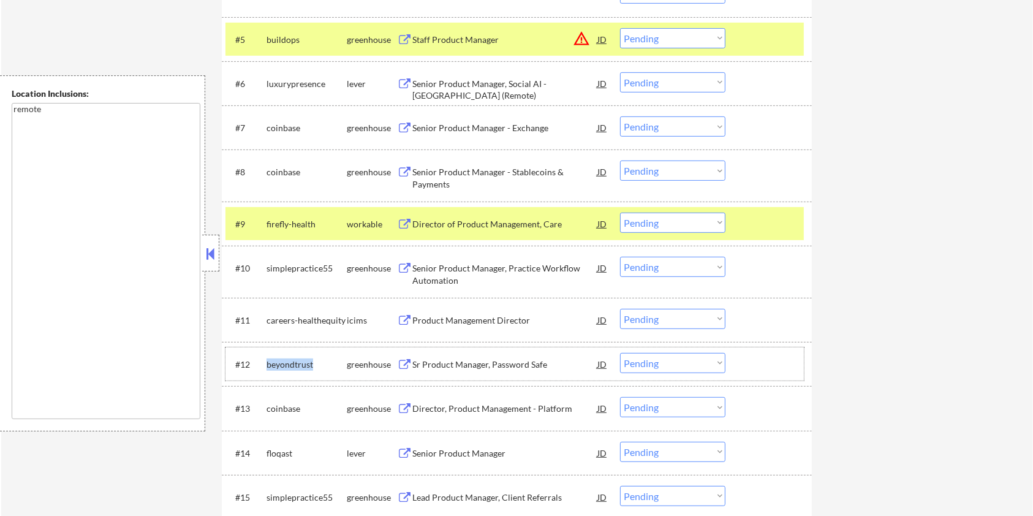
drag, startPoint x: 314, startPoint y: 365, endPoint x: 268, endPoint y: 363, distance: 46.0
click at [268, 363] on div "beyondtrust" at bounding box center [306, 364] width 80 height 12
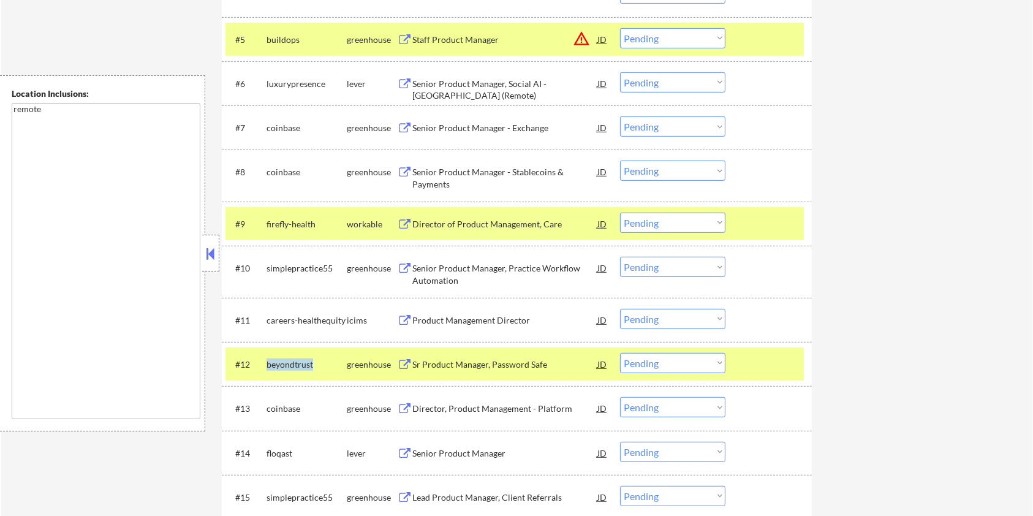
copy div "beyondtrust"
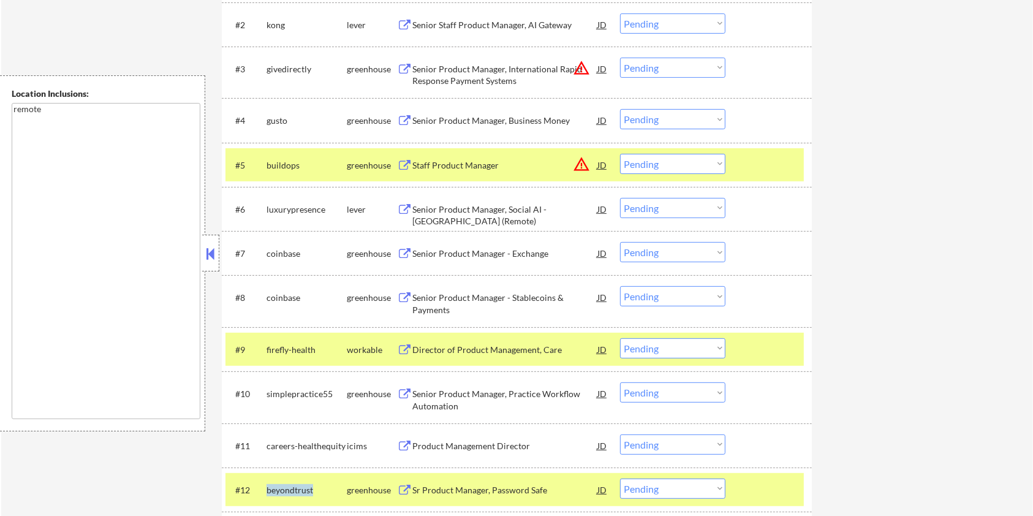
scroll to position [326, 0]
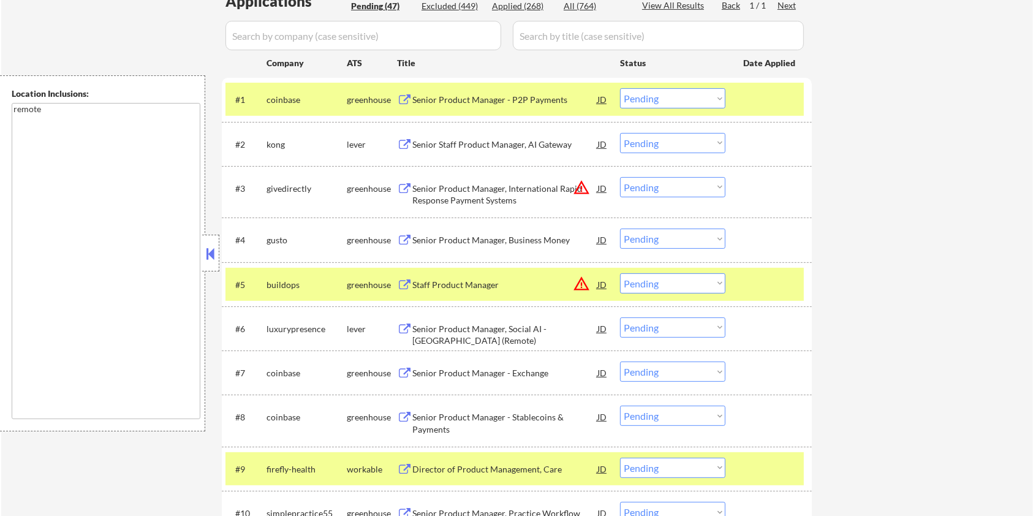
click at [289, 35] on input "input" at bounding box center [363, 35] width 276 height 29
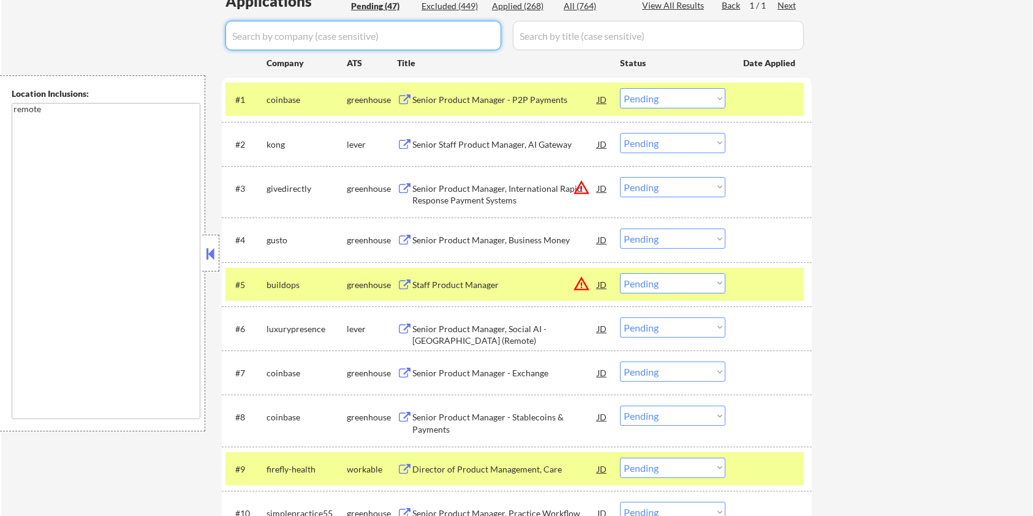
paste input "beyondtrust"
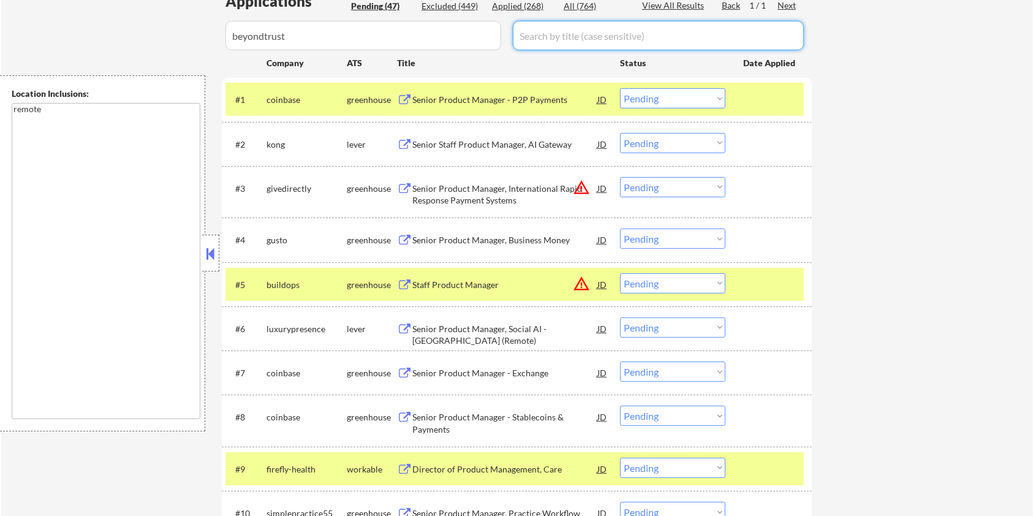
click at [556, 31] on input "input" at bounding box center [658, 35] width 291 height 29
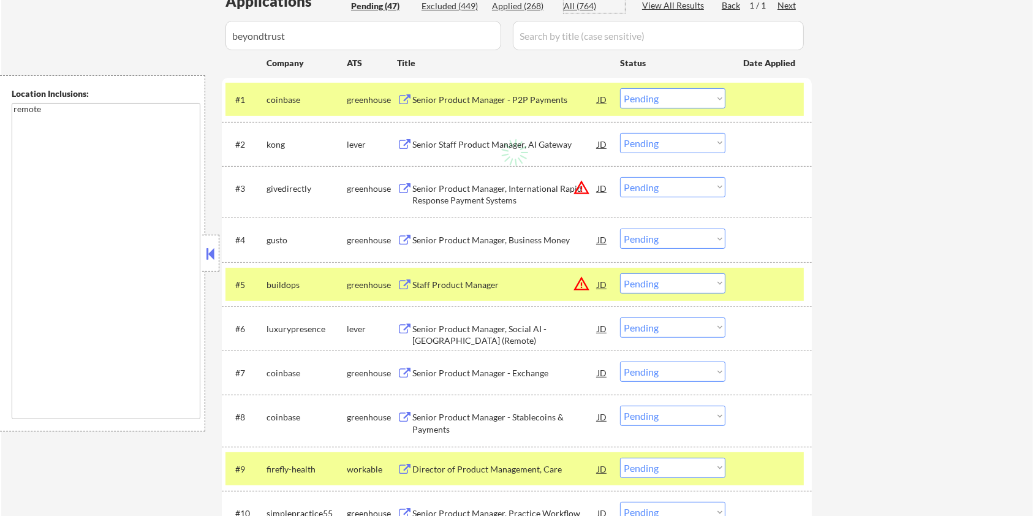
click at [574, 4] on div "All (764)" at bounding box center [594, 6] width 61 height 12
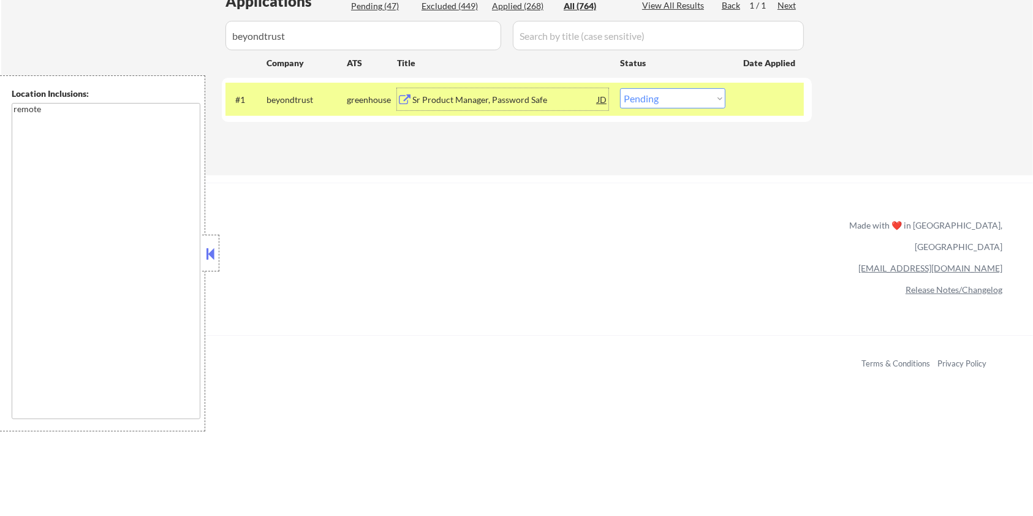
click at [497, 100] on div "Sr Product Manager, Password Safe" at bounding box center [504, 100] width 185 height 12
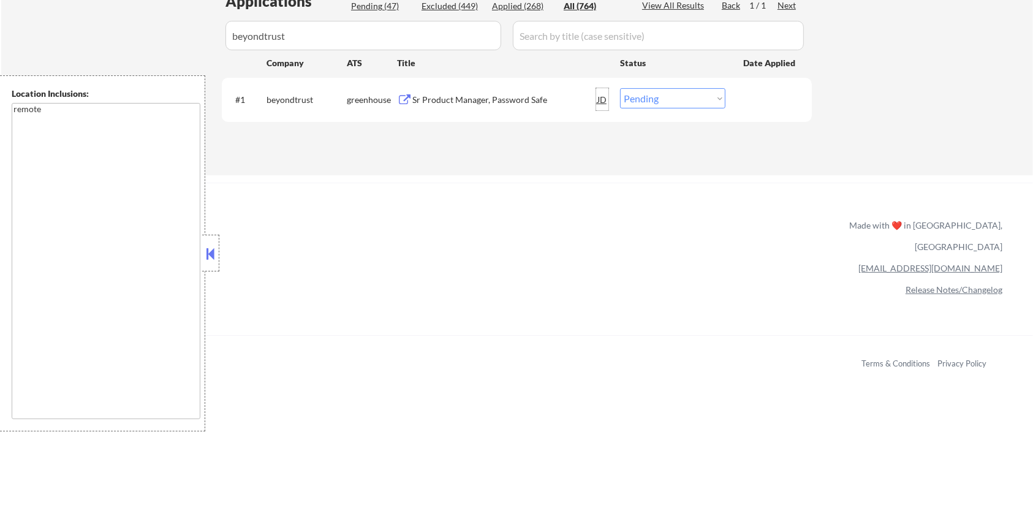
click at [603, 100] on div "JD" at bounding box center [602, 99] width 12 height 22
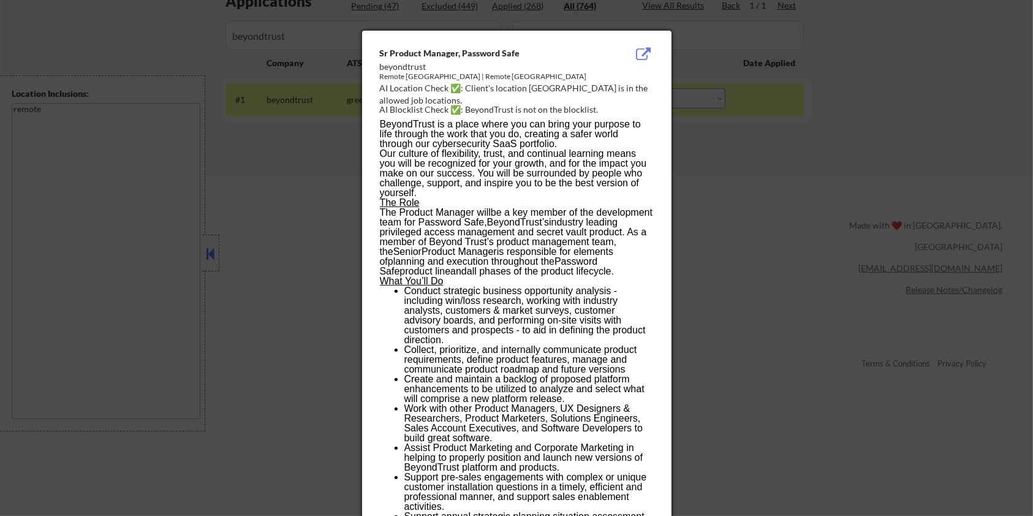
click at [154, 263] on div at bounding box center [516, 258] width 1033 height 516
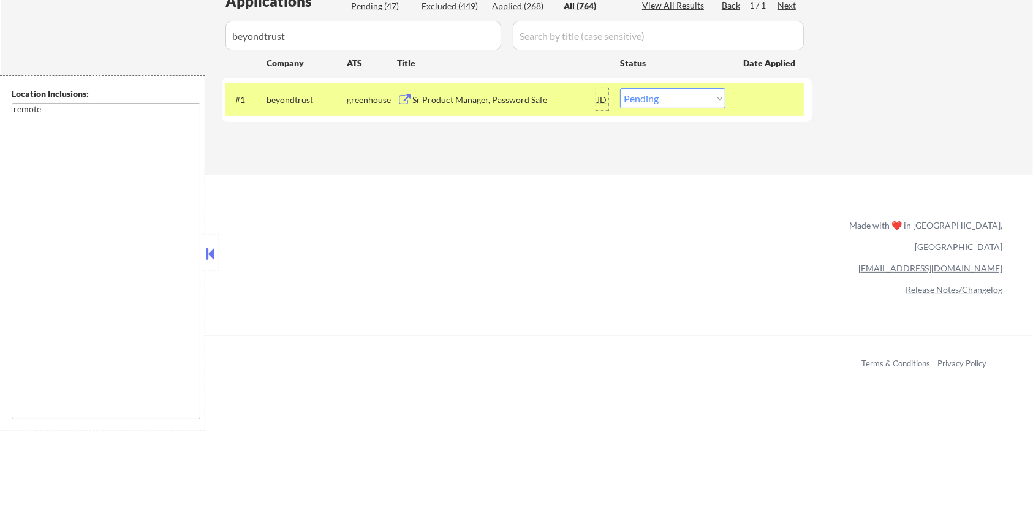
click at [598, 100] on div "JD" at bounding box center [602, 99] width 12 height 22
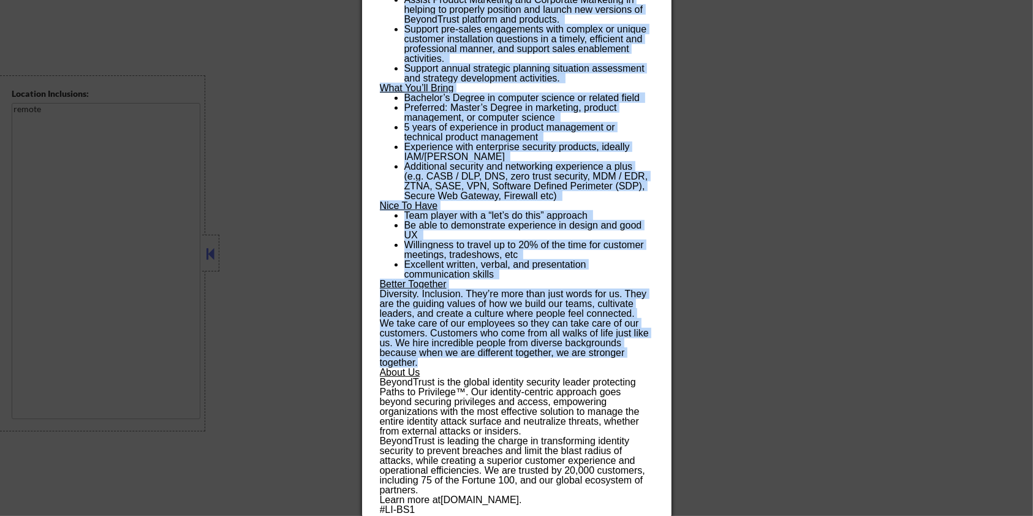
scroll to position [775, 0]
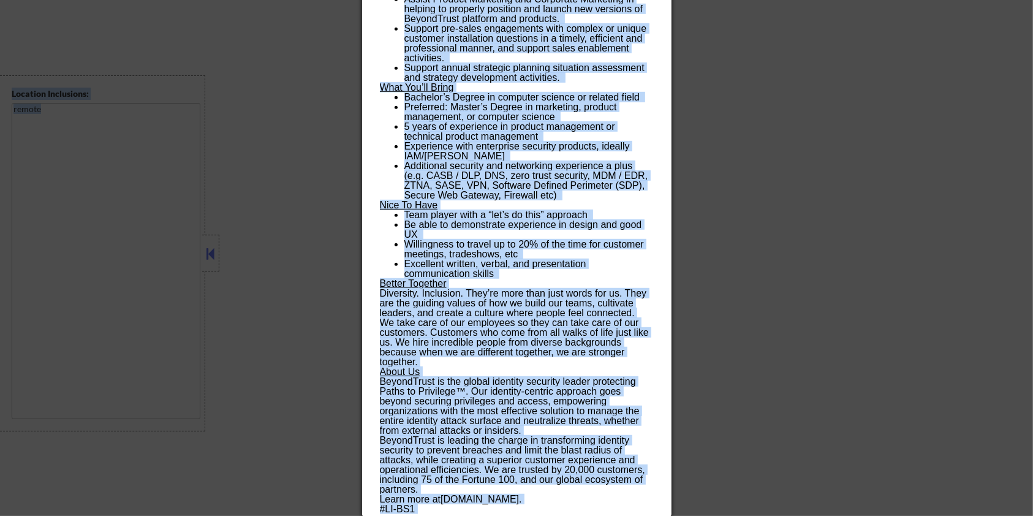
drag, startPoint x: 375, startPoint y: 55, endPoint x: 629, endPoint y: 516, distance: 526.3
copy body "Sr Product Manager, Password Safe beyondtrust Remote Canada | Remote United Sta…"
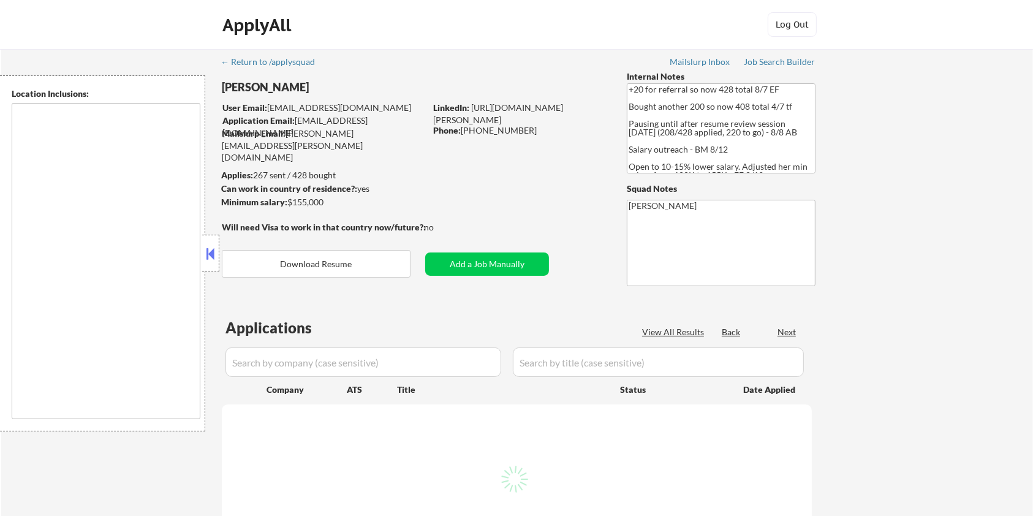
type textarea "remote"
select select ""pending""
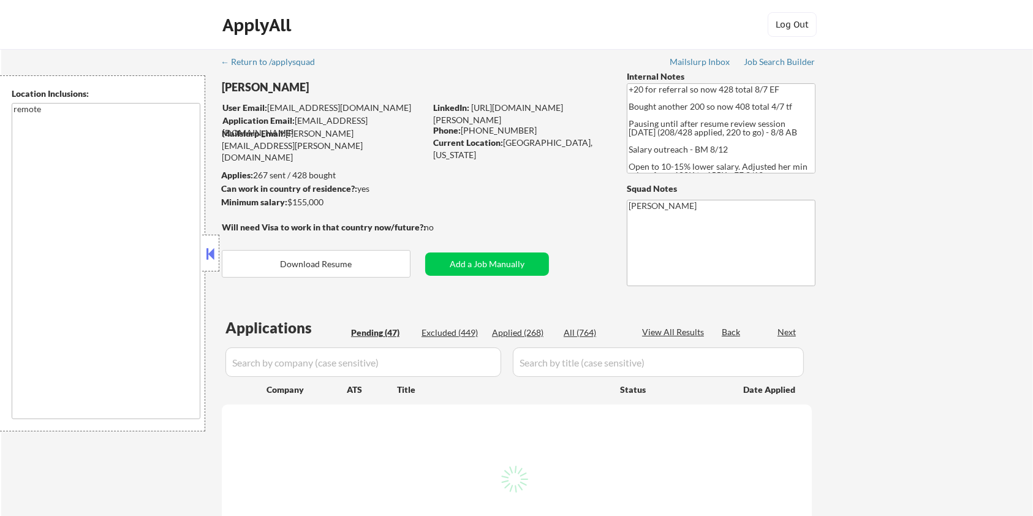
select select ""pending""
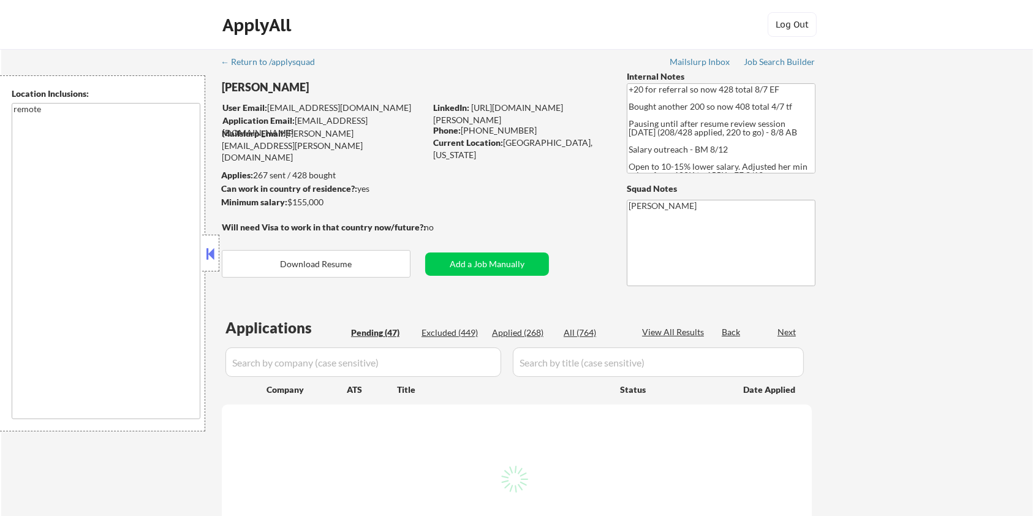
select select ""pending""
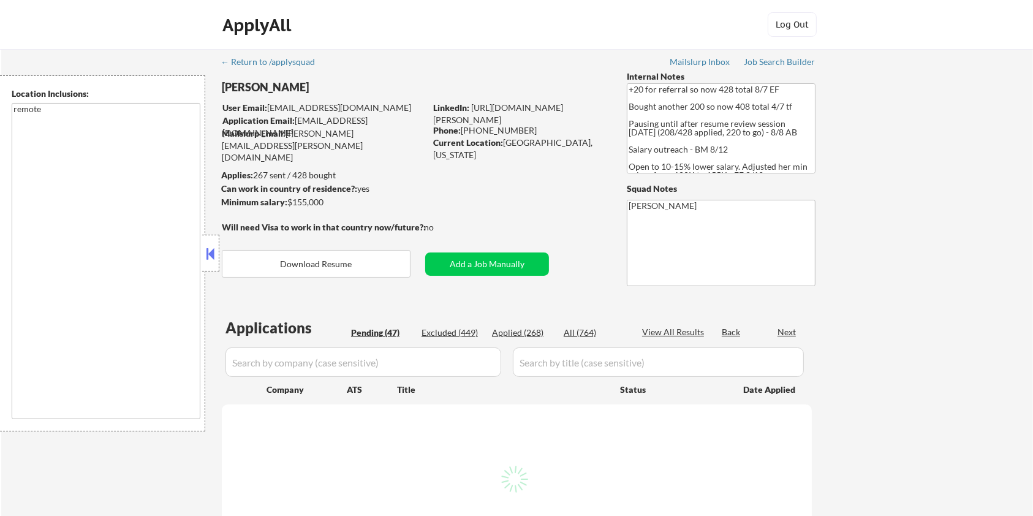
select select ""pending""
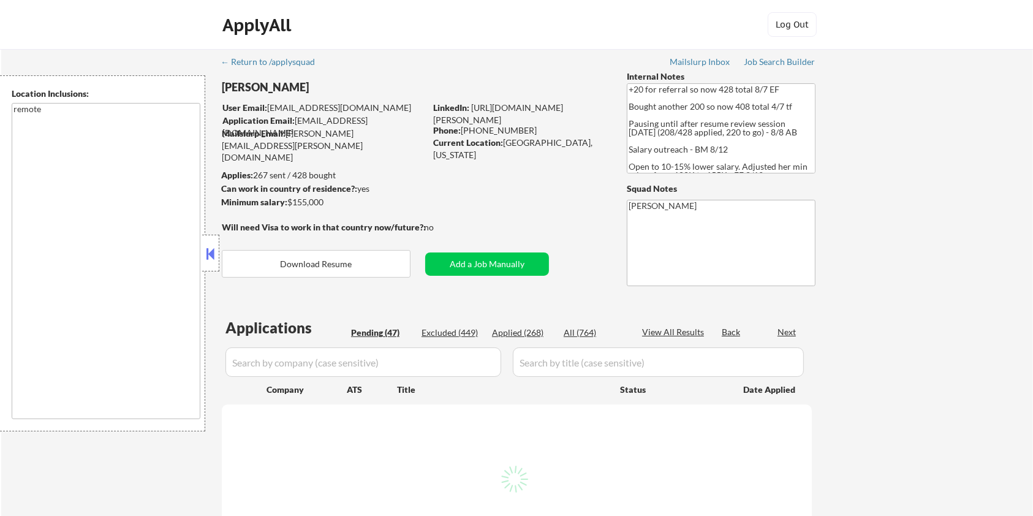
select select ""pending""
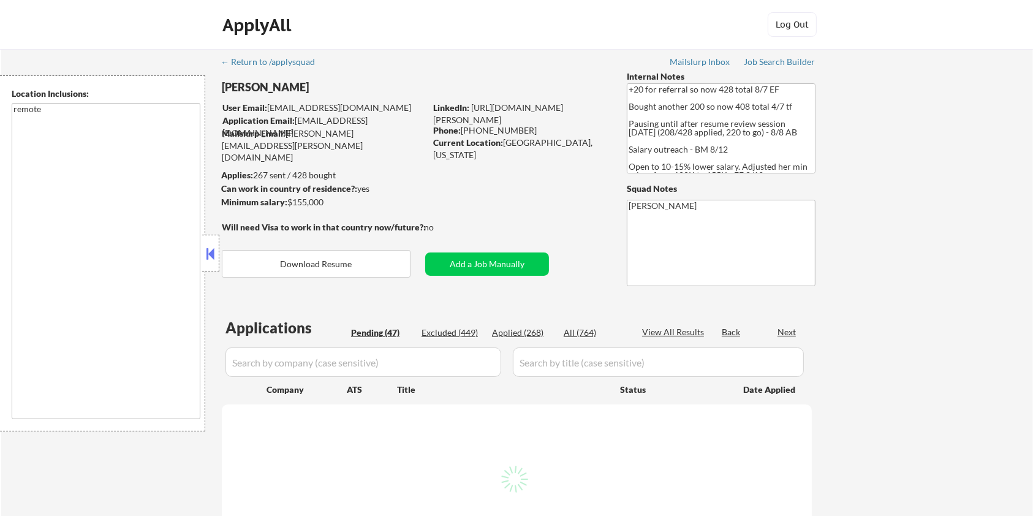
select select ""pending""
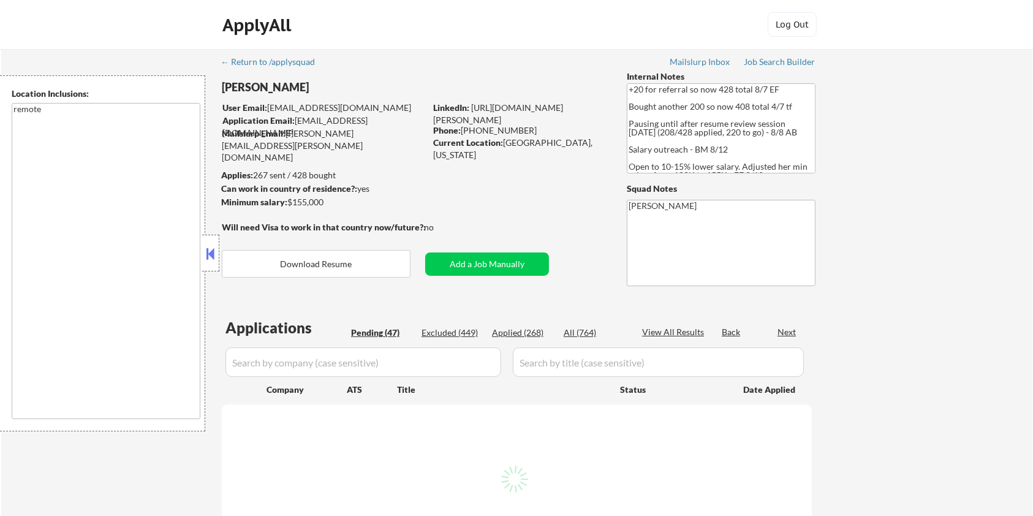
select select ""pending""
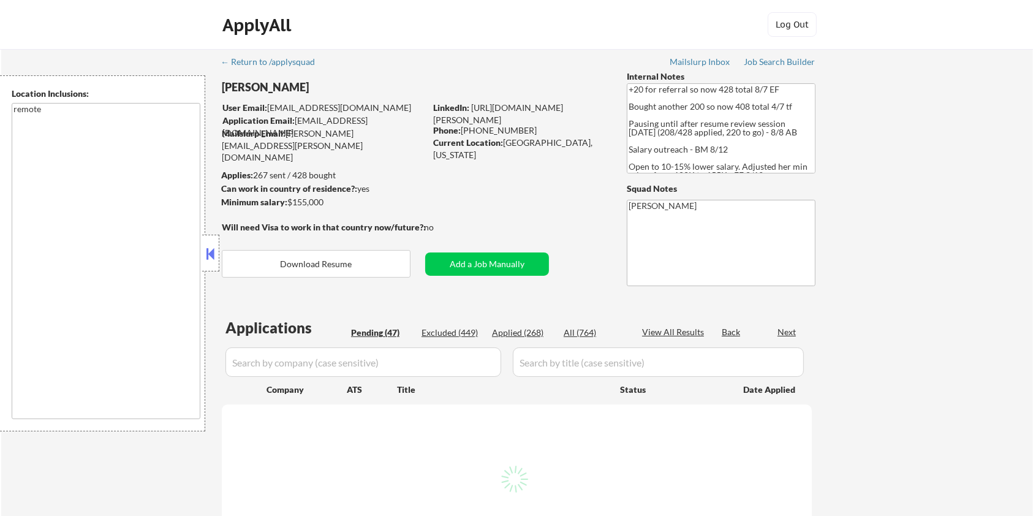
select select ""pending""
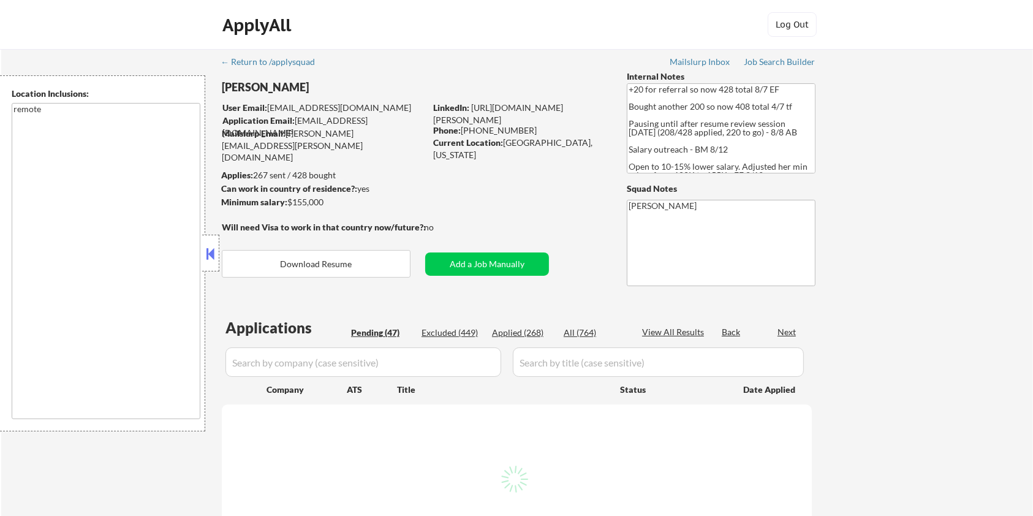
select select ""pending""
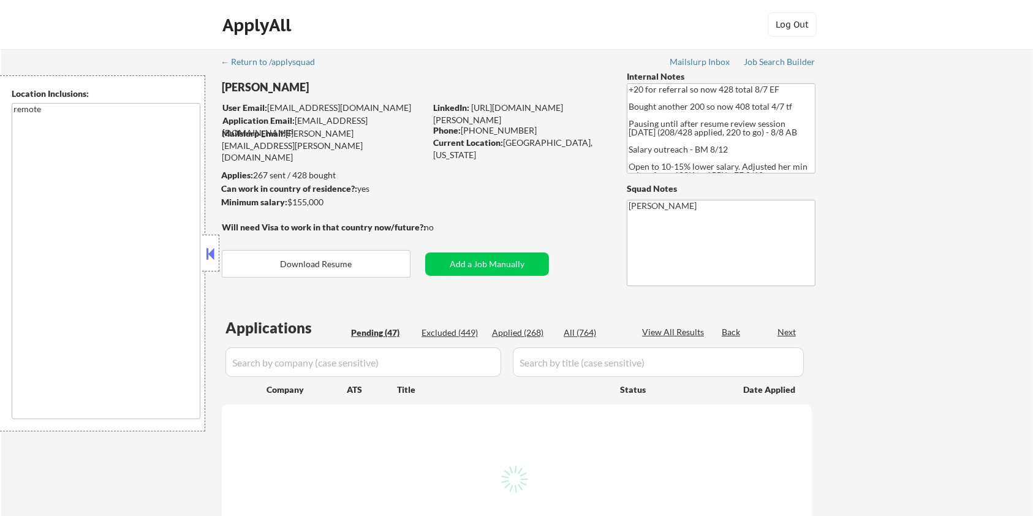
select select ""pending""
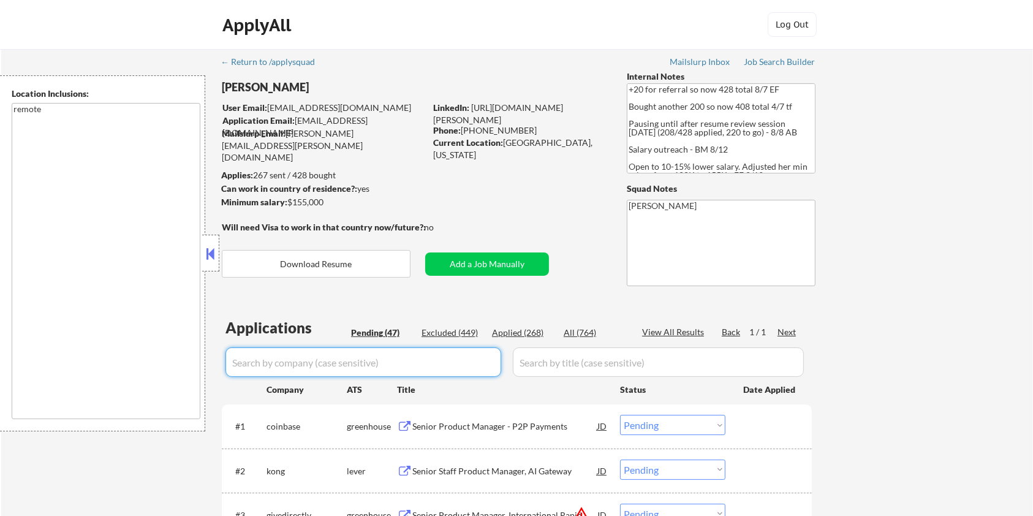
click at [401, 366] on input "input" at bounding box center [363, 361] width 276 height 29
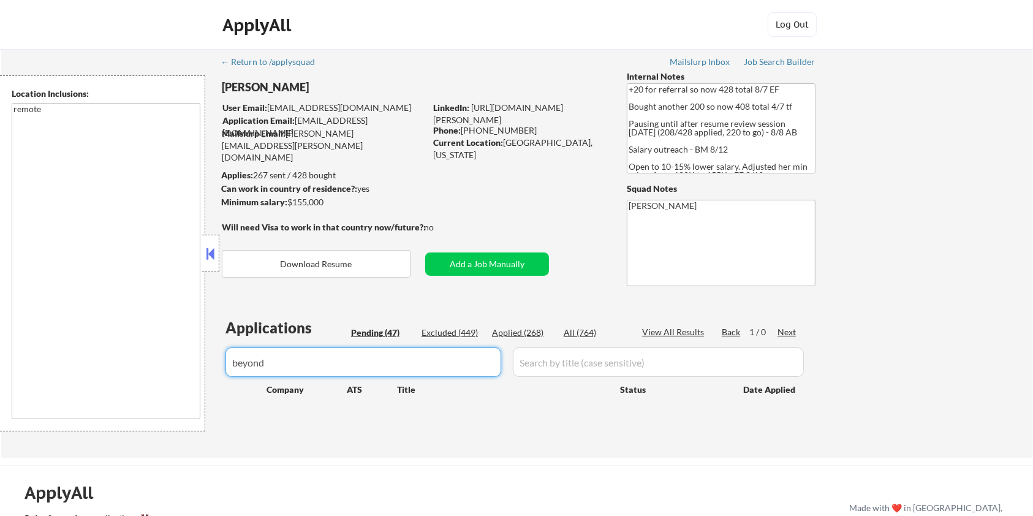
type input "beyond"
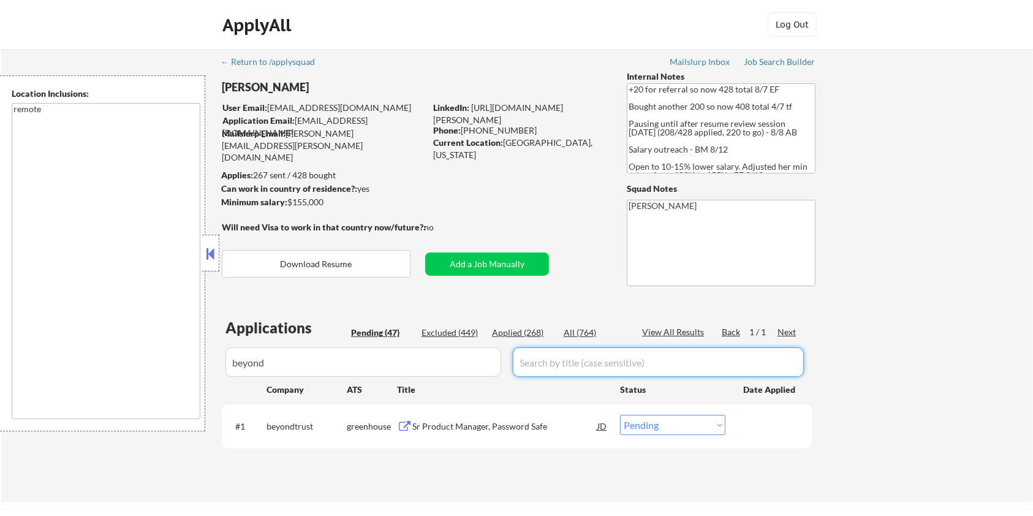
click at [673, 424] on select "Choose an option... Pending Applied Excluded (Questions) Excluded (Expired) Exc…" at bounding box center [672, 425] width 105 height 20
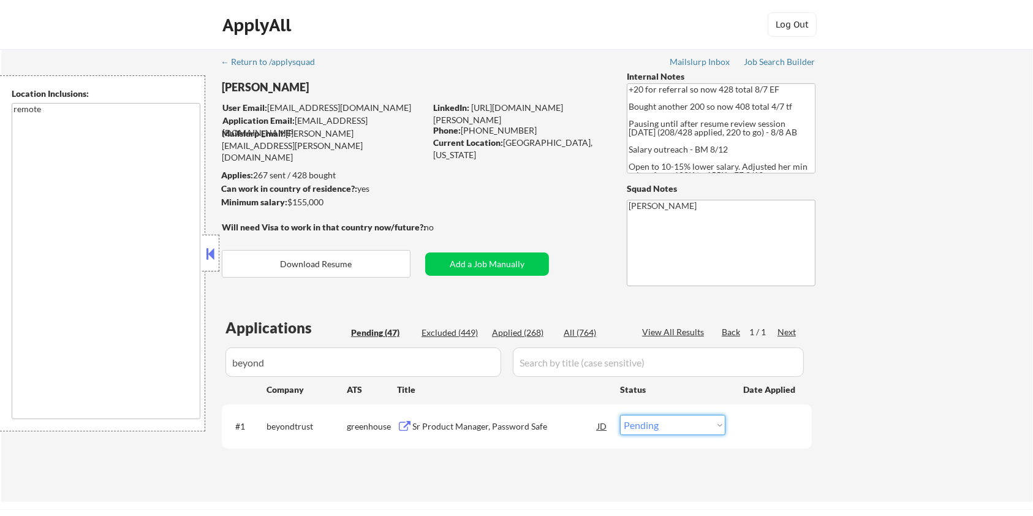
select select ""applied""
click at [620, 415] on select "Choose an option... Pending Applied Excluded (Questions) Excluded (Expired) Exc…" at bounding box center [672, 425] width 105 height 20
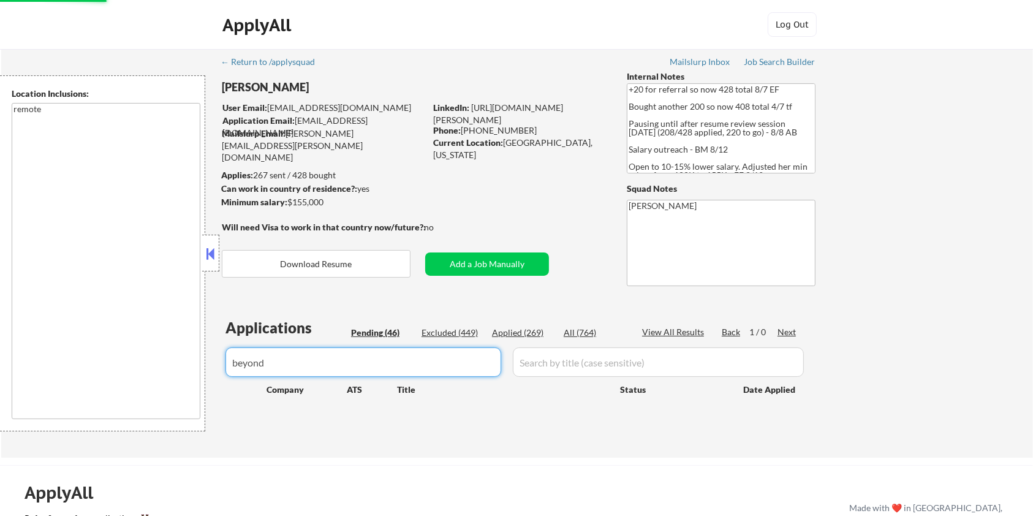
drag, startPoint x: 319, startPoint y: 368, endPoint x: 178, endPoint y: 368, distance: 140.9
click at [178, 368] on body "← Return to /applysquad Mailslurp Inbox Job Search Builder [PERSON_NAME] User E…" at bounding box center [516, 258] width 1033 height 516
select select ""pending""
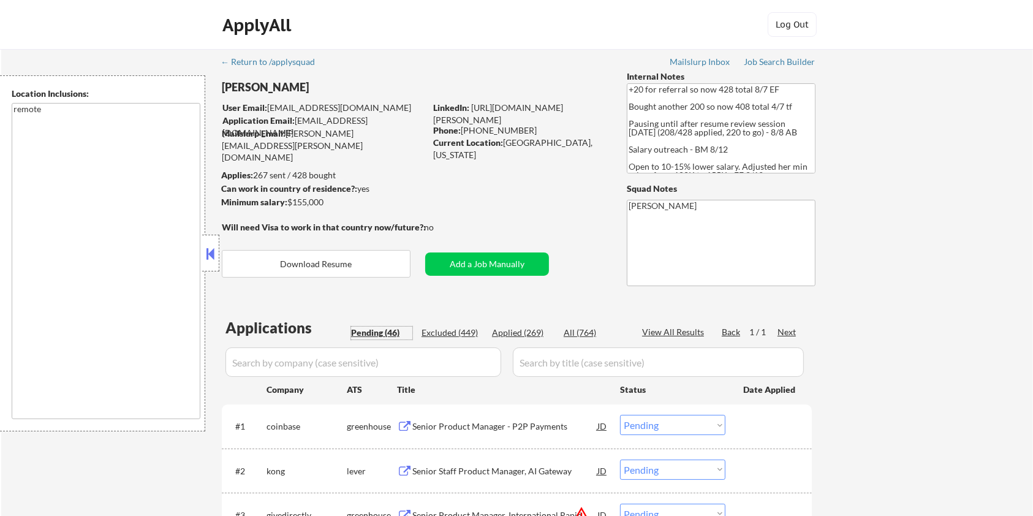
click at [382, 333] on div "Pending (46)" at bounding box center [381, 332] width 61 height 12
click at [379, 356] on input "input" at bounding box center [363, 361] width 276 height 29
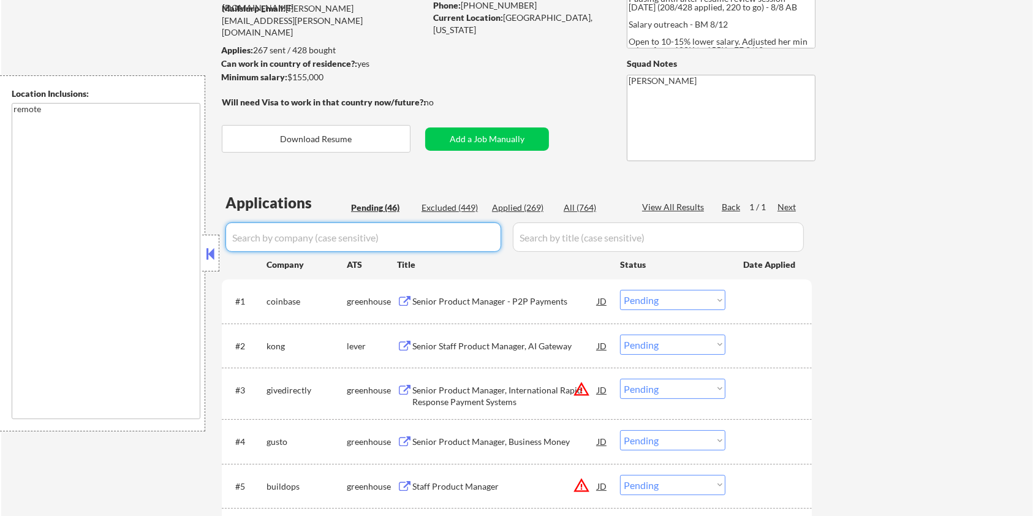
scroll to position [163, 0]
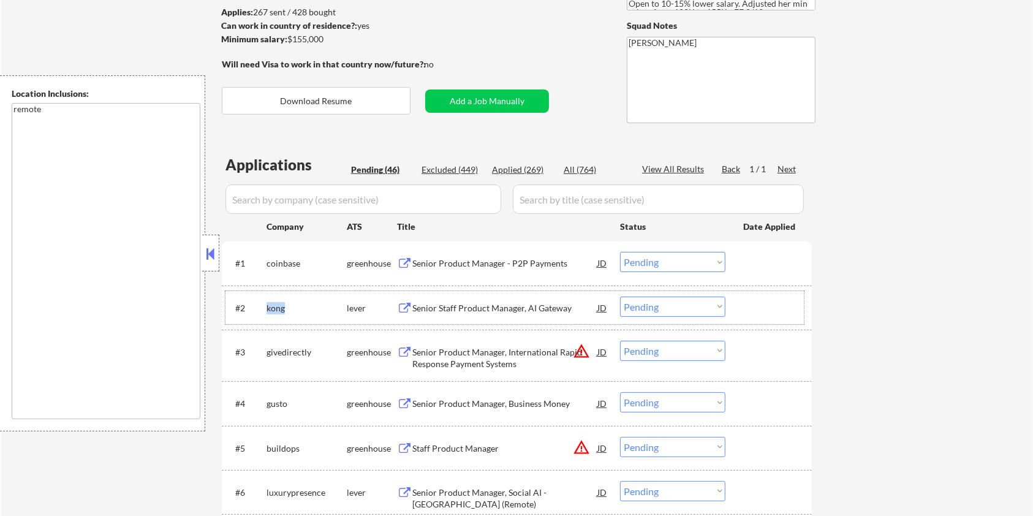
drag, startPoint x: 290, startPoint y: 304, endPoint x: 266, endPoint y: 303, distance: 24.5
click at [266, 303] on div "kong" at bounding box center [306, 308] width 80 height 12
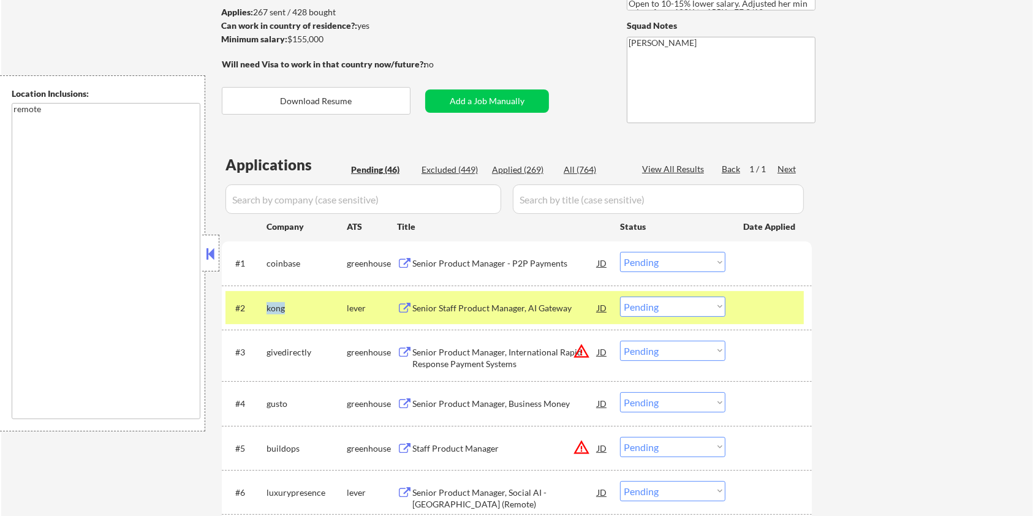
copy div "kong"
click at [296, 199] on input "input" at bounding box center [363, 198] width 276 height 29
paste input "kong"
type input "kong"
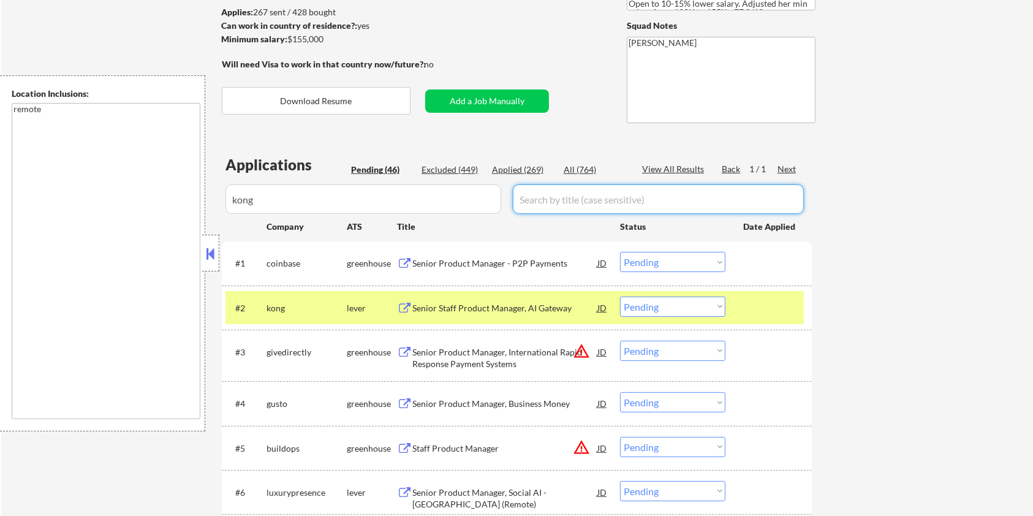
click at [564, 197] on input "input" at bounding box center [658, 198] width 291 height 29
click at [578, 170] on div "All (764)" at bounding box center [594, 170] width 61 height 12
select select ""applied""
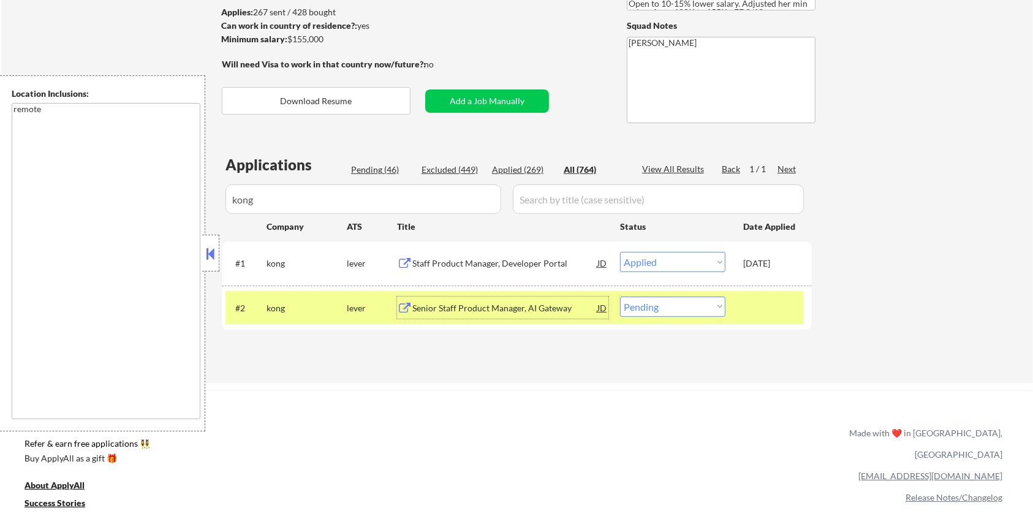
click at [461, 309] on div "Senior Staff Product Manager, AI Gateway" at bounding box center [504, 308] width 185 height 12
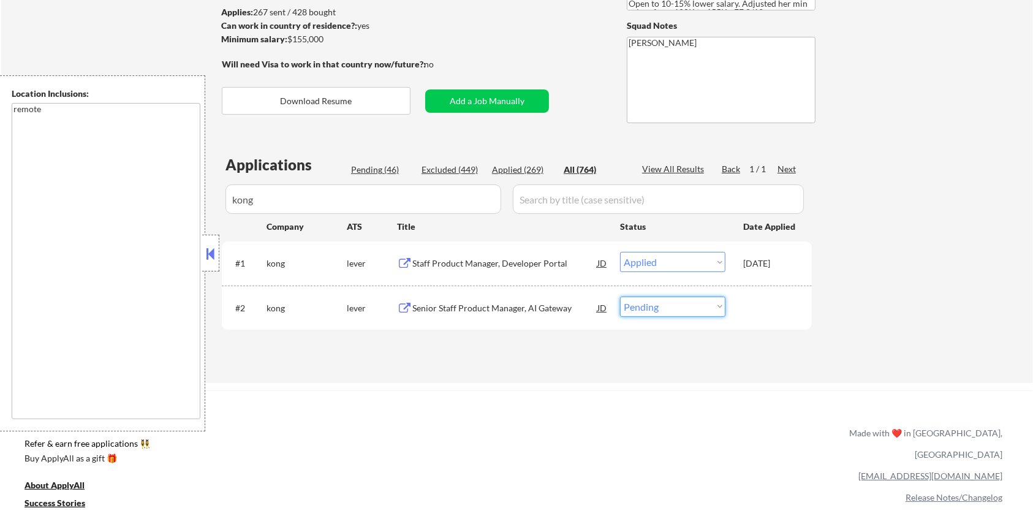
click at [701, 310] on select "Choose an option... Pending Applied Excluded (Questions) Excluded (Expired) Exc…" at bounding box center [672, 306] width 105 height 20
select select ""applied""
click at [620, 296] on select "Choose an option... Pending Applied Excluded (Questions) Excluded (Expired) Exc…" at bounding box center [672, 306] width 105 height 20
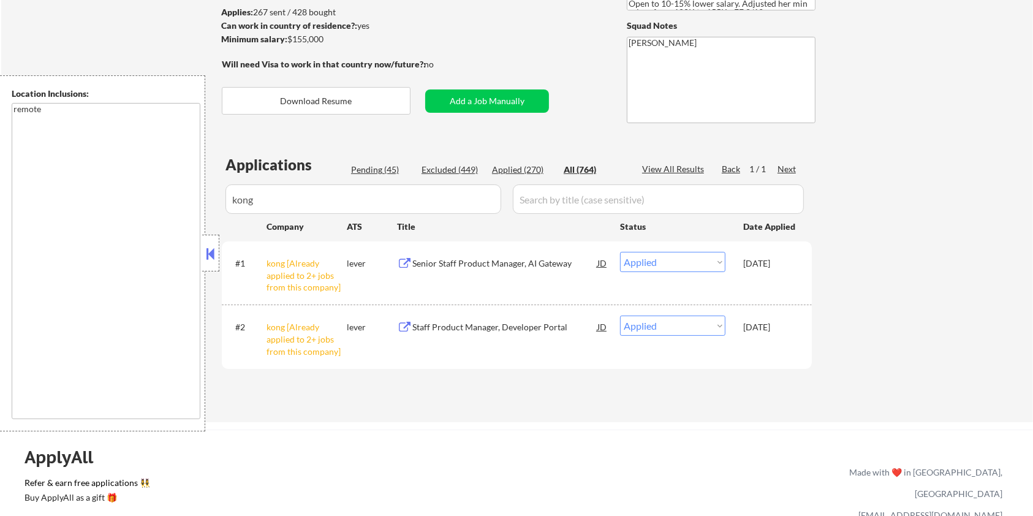
drag, startPoint x: 290, startPoint y: 207, endPoint x: 160, endPoint y: 200, distance: 130.0
click at [160, 200] on body "← Return to /applysquad Mailslurp Inbox Job Search Builder [PERSON_NAME] User E…" at bounding box center [516, 95] width 1033 height 516
select select ""applied""
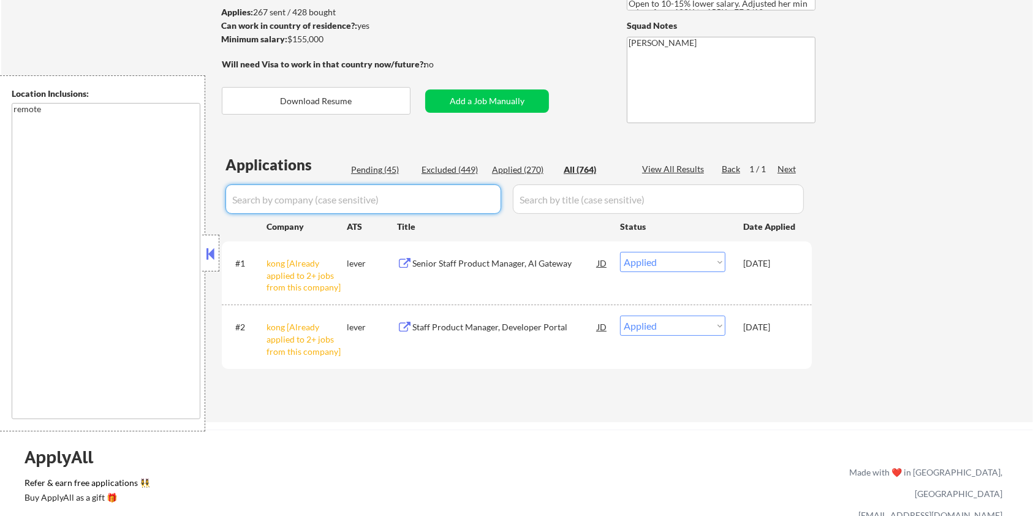
select select ""applied""
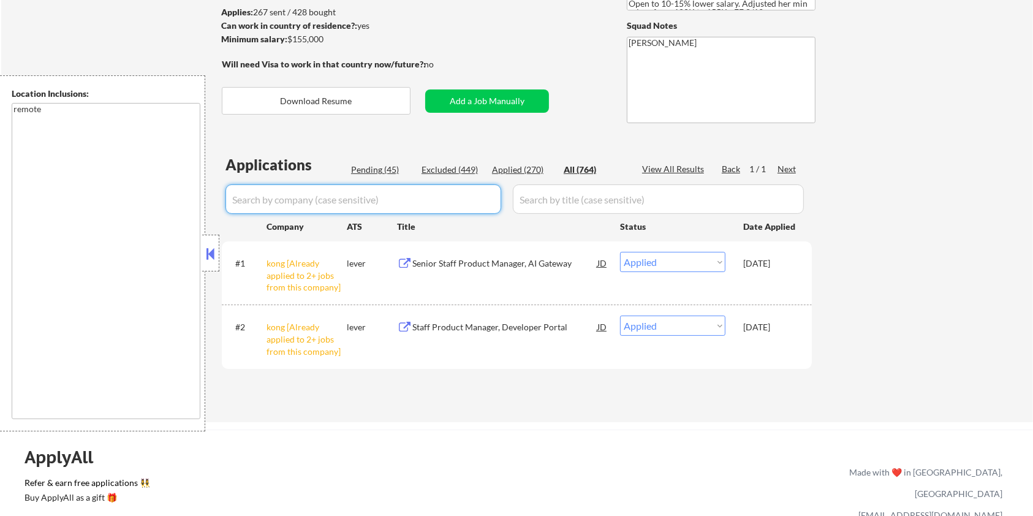
select select ""applied""
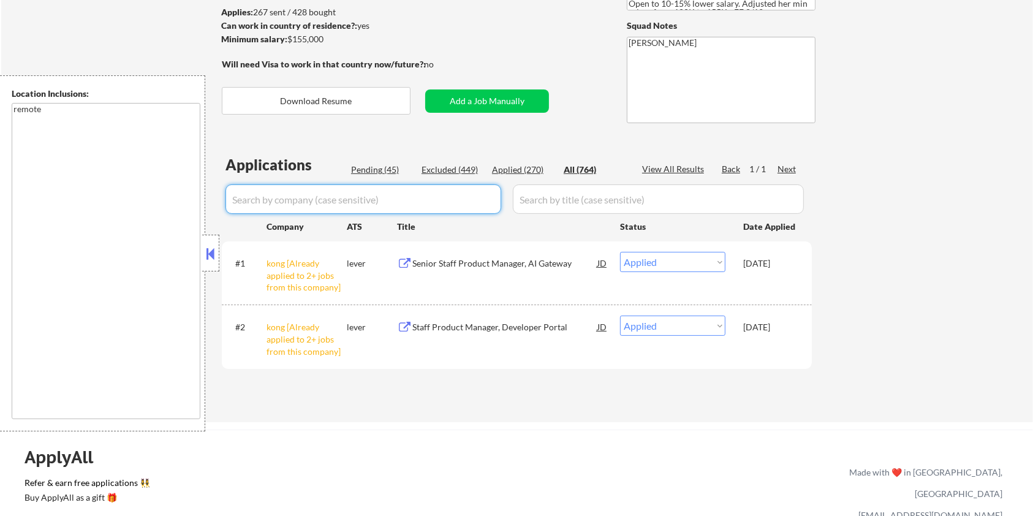
select select ""applied""
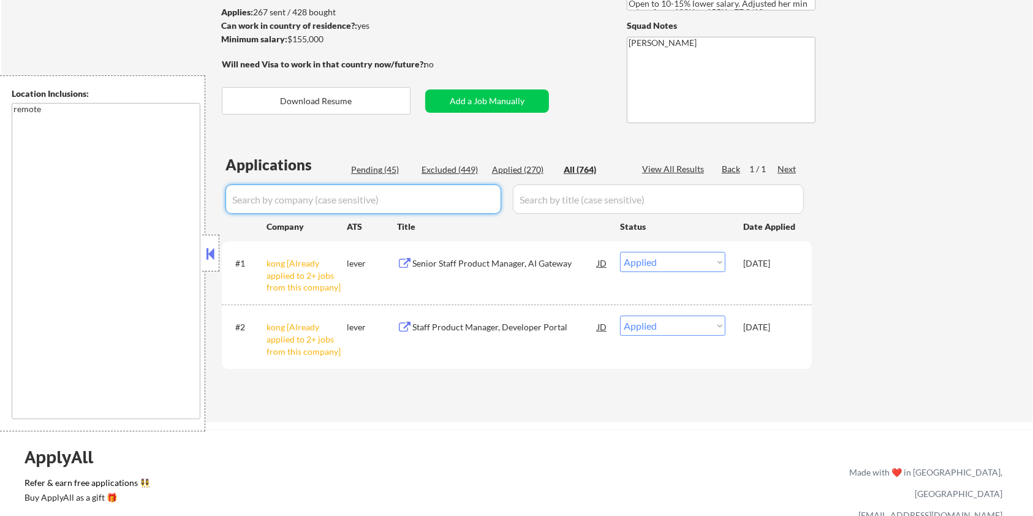
select select ""applied""
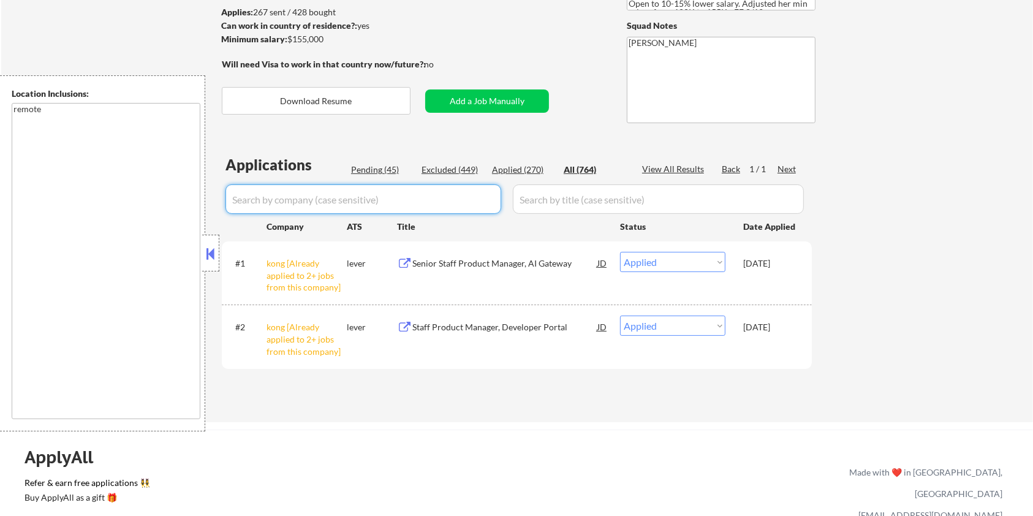
select select ""applied""
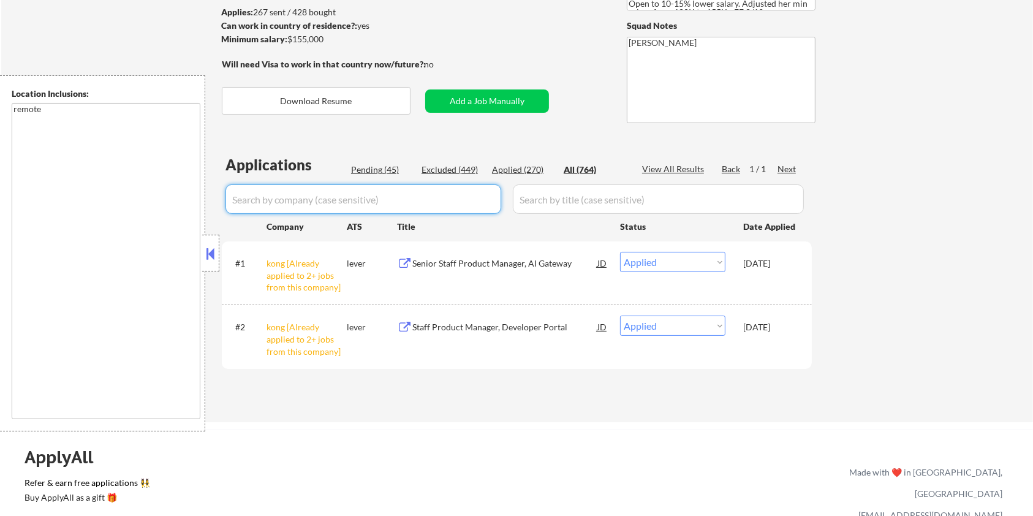
select select ""applied""
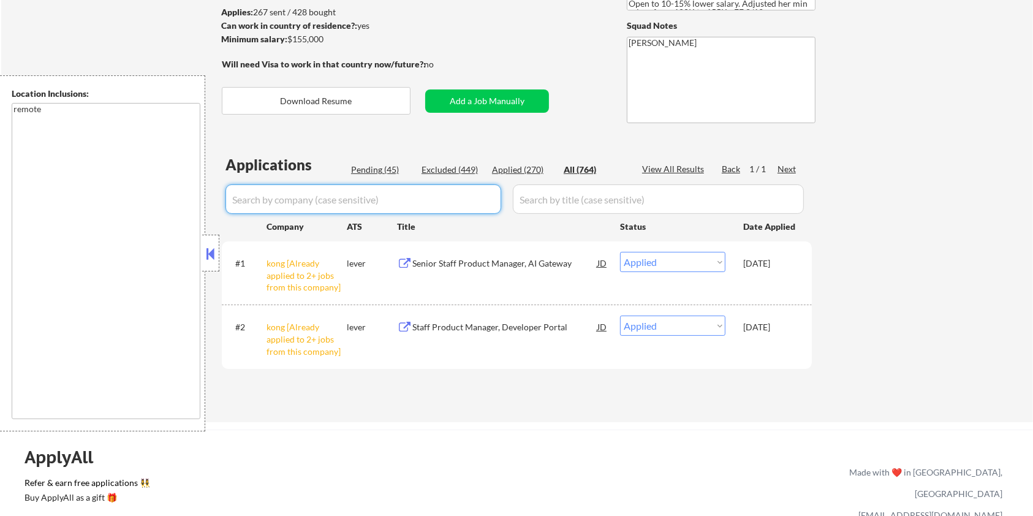
select select ""applied""
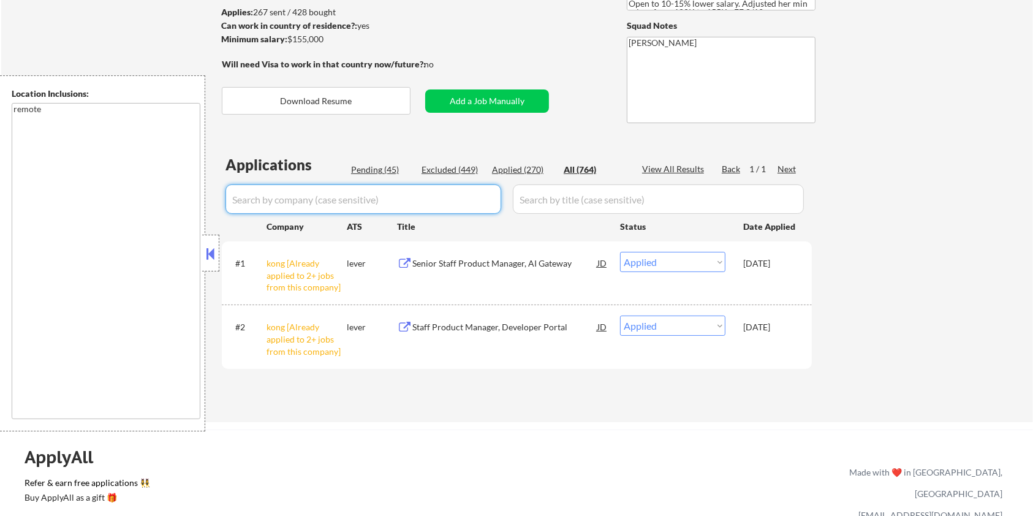
select select ""applied""
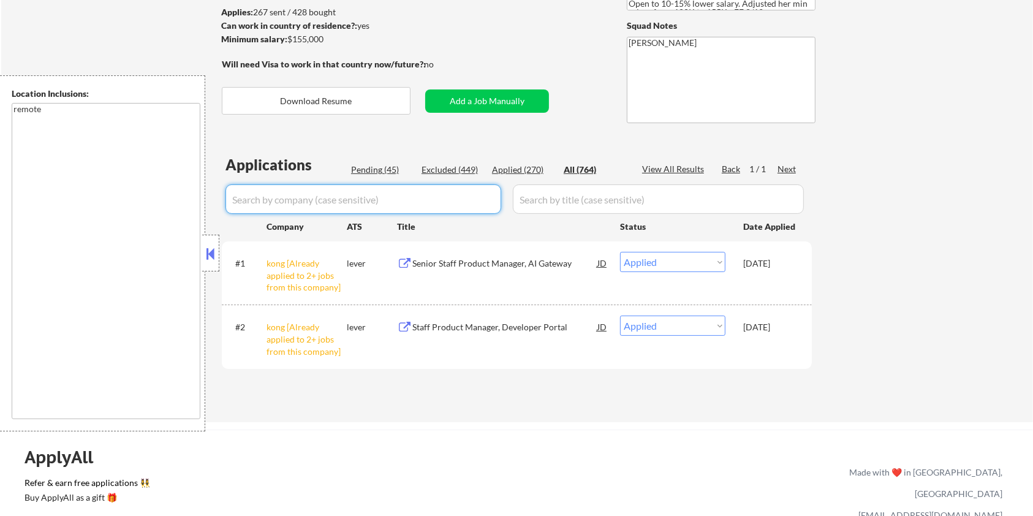
select select ""applied""
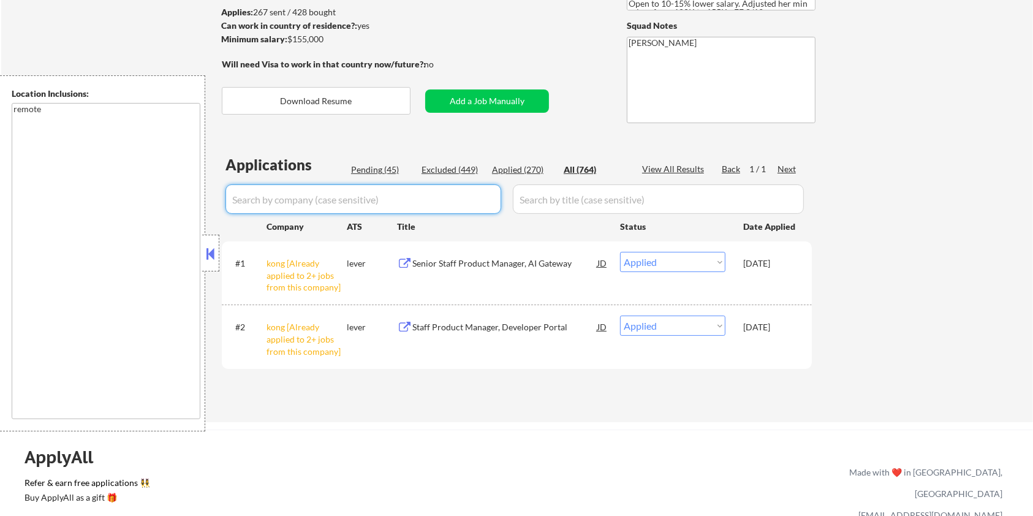
select select ""applied""
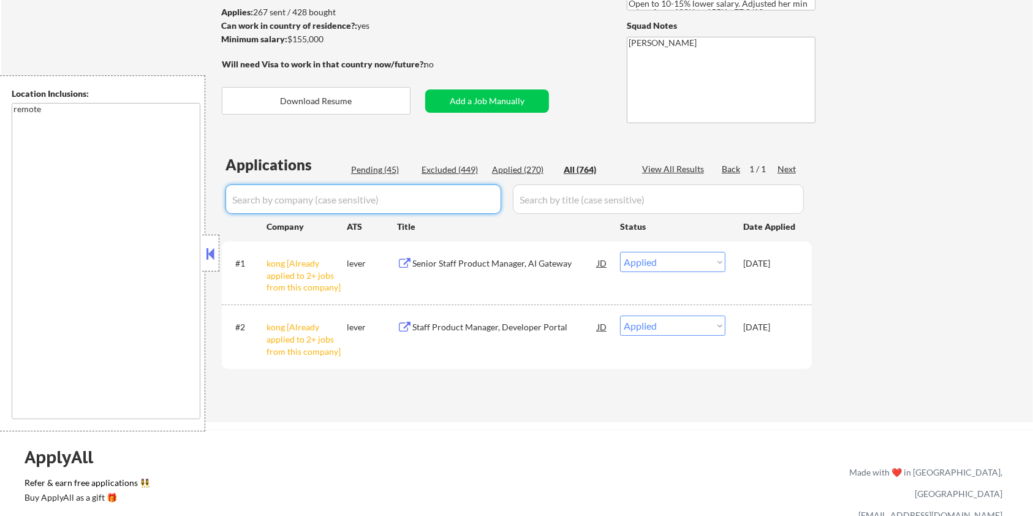
select select ""applied""
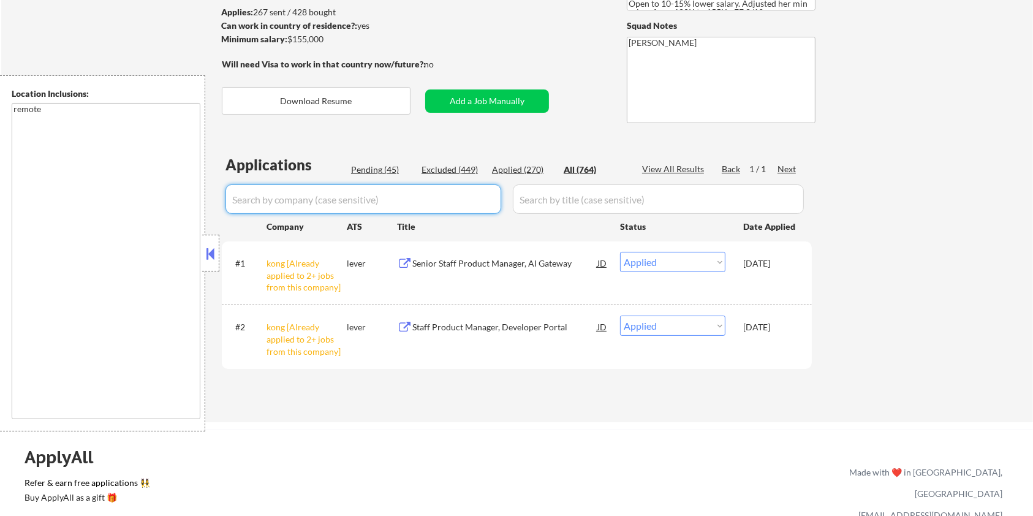
select select ""applied""
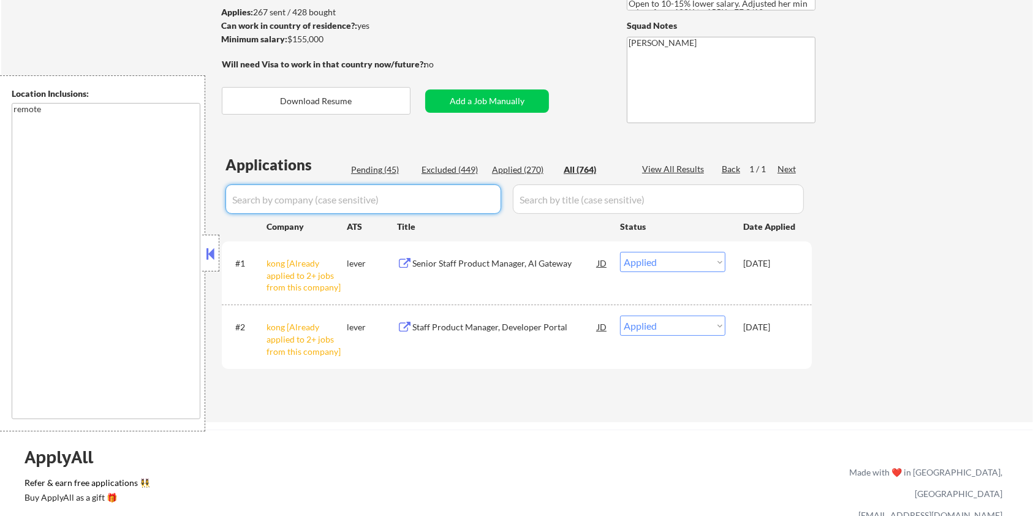
select select ""applied""
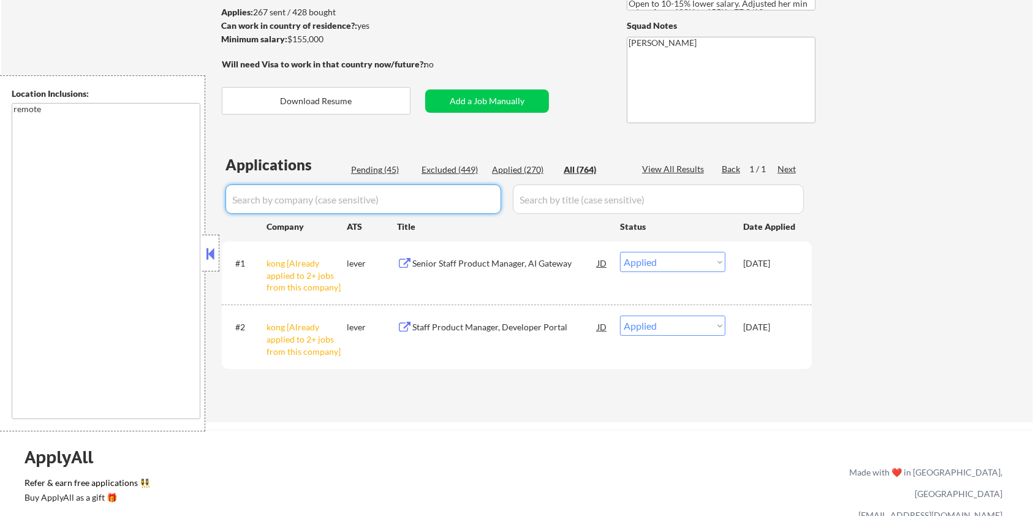
select select ""applied""
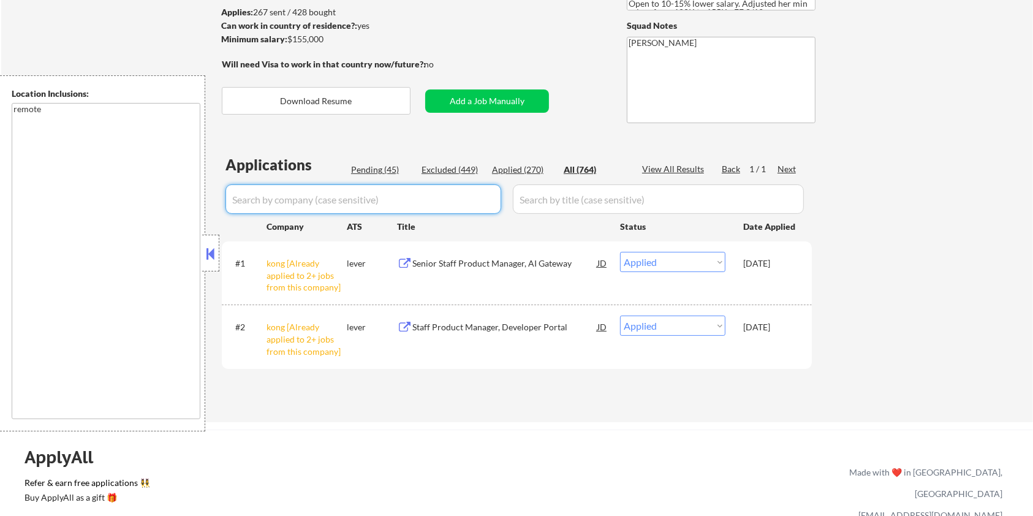
select select ""applied""
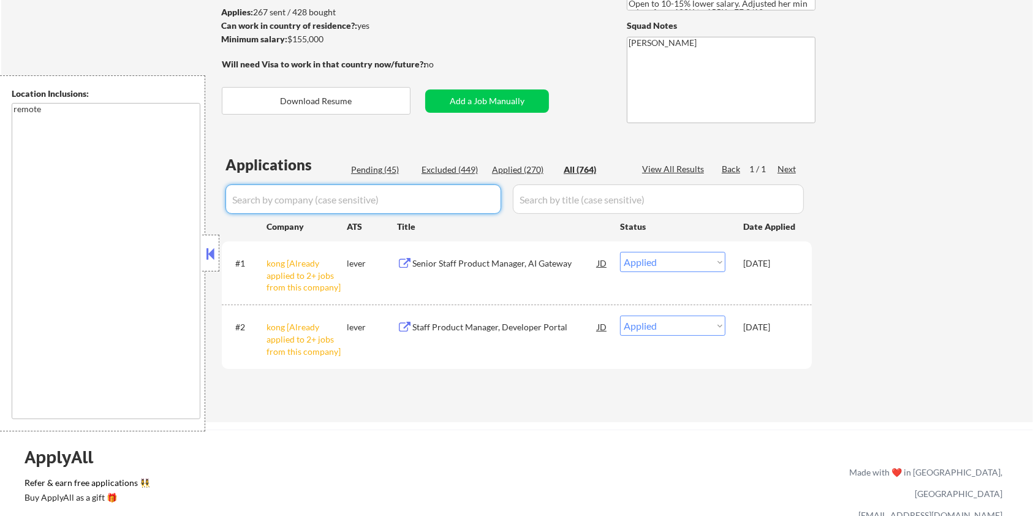
select select ""applied""
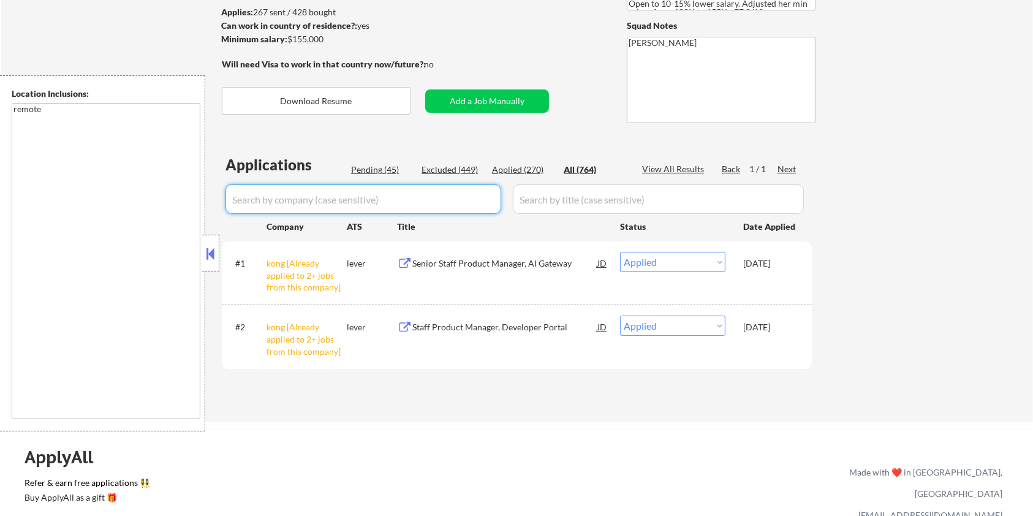
select select ""applied""
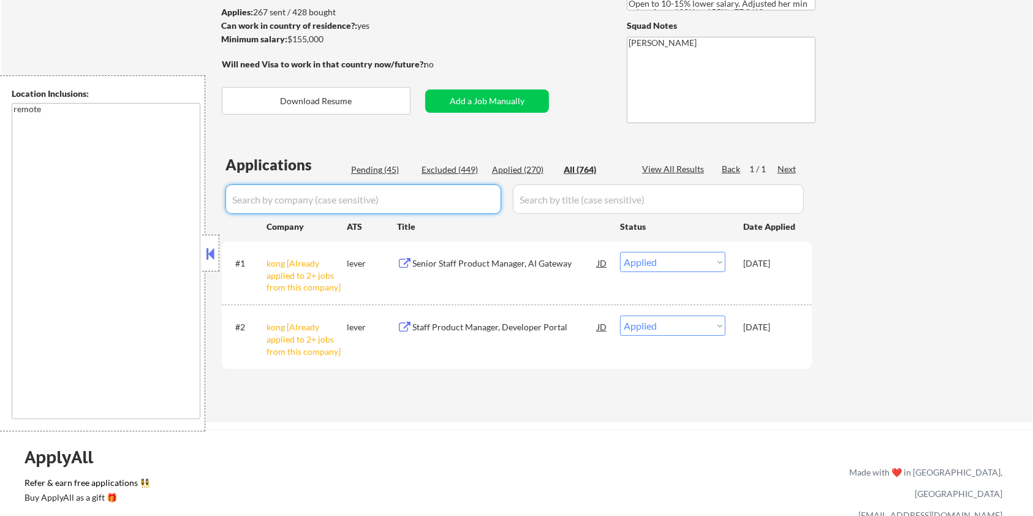
select select ""applied""
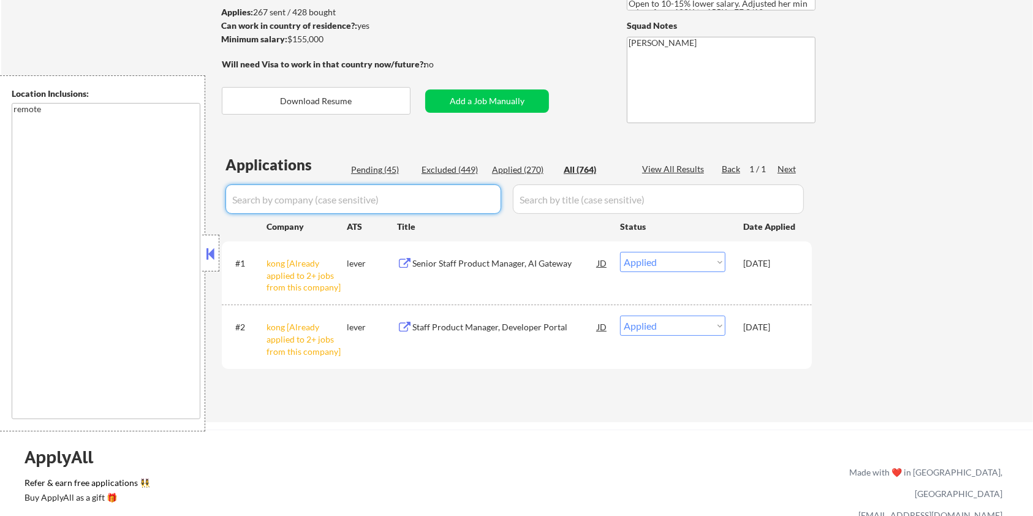
select select ""applied""
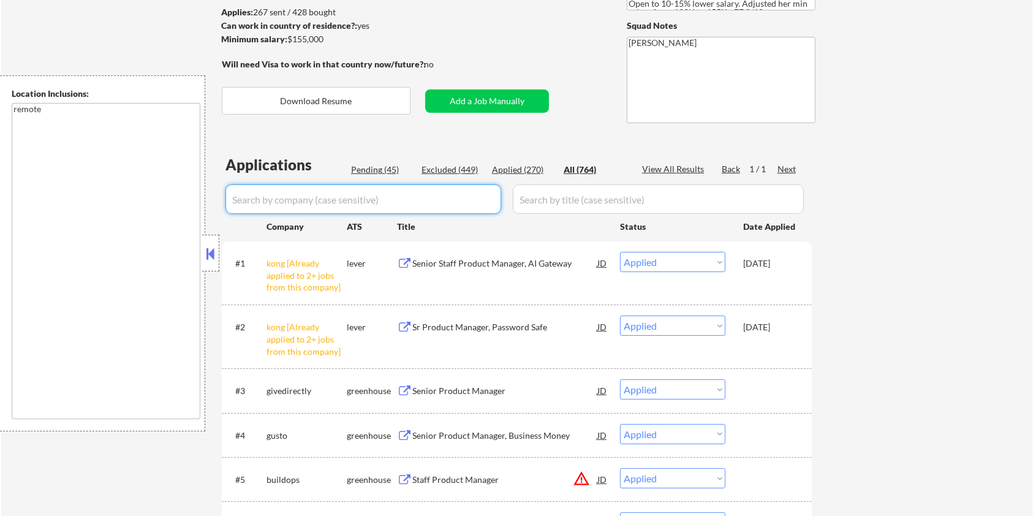
click at [371, 173] on div "Pending (45)" at bounding box center [381, 170] width 61 height 12
select select ""pending""
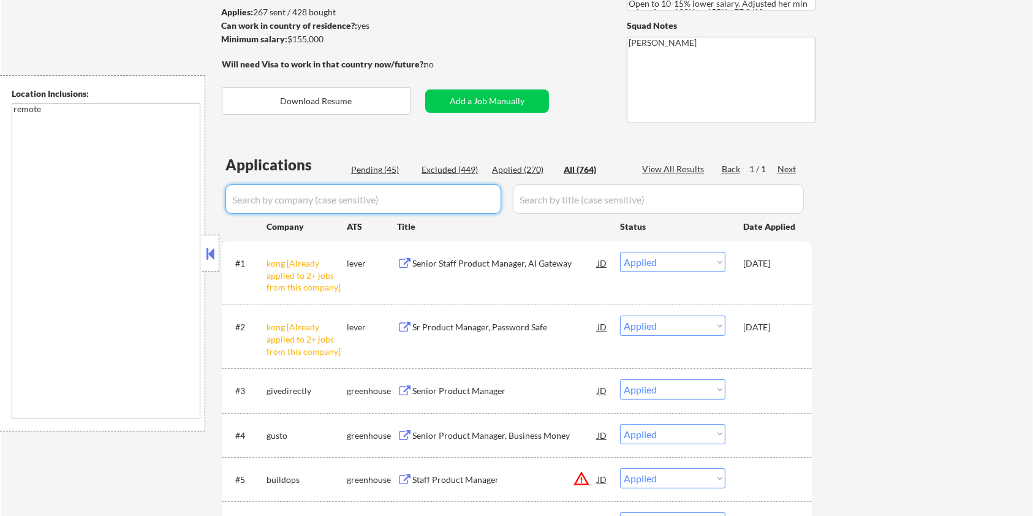
select select ""pending""
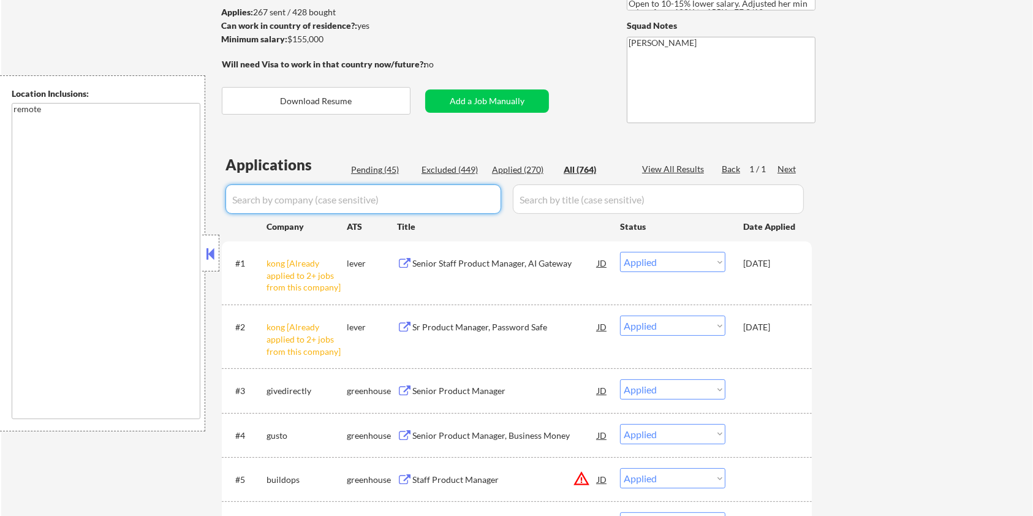
select select ""pending""
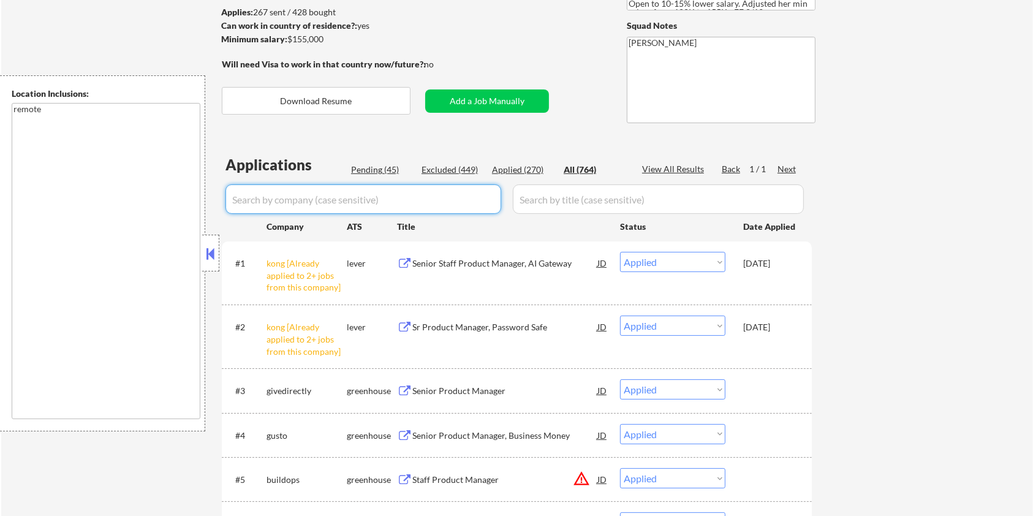
select select ""pending""
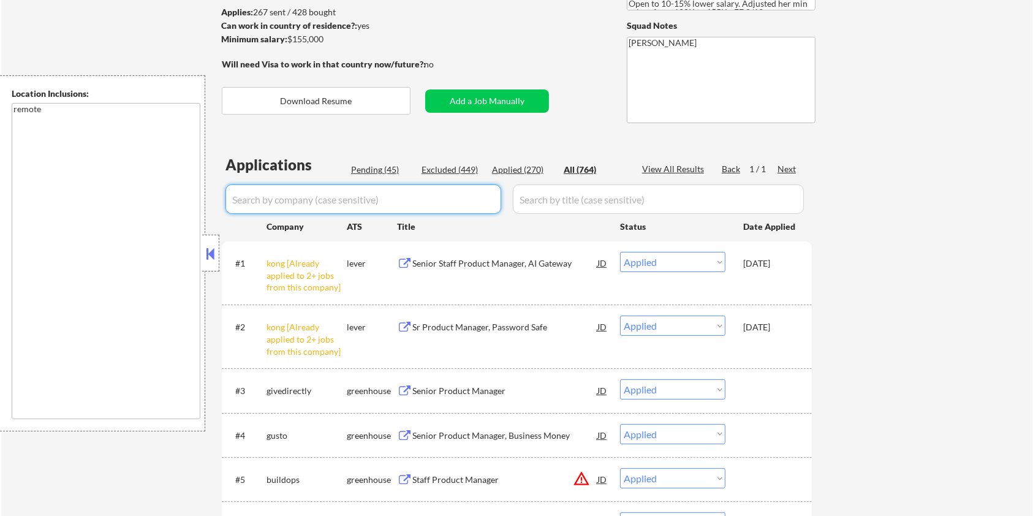
select select ""pending""
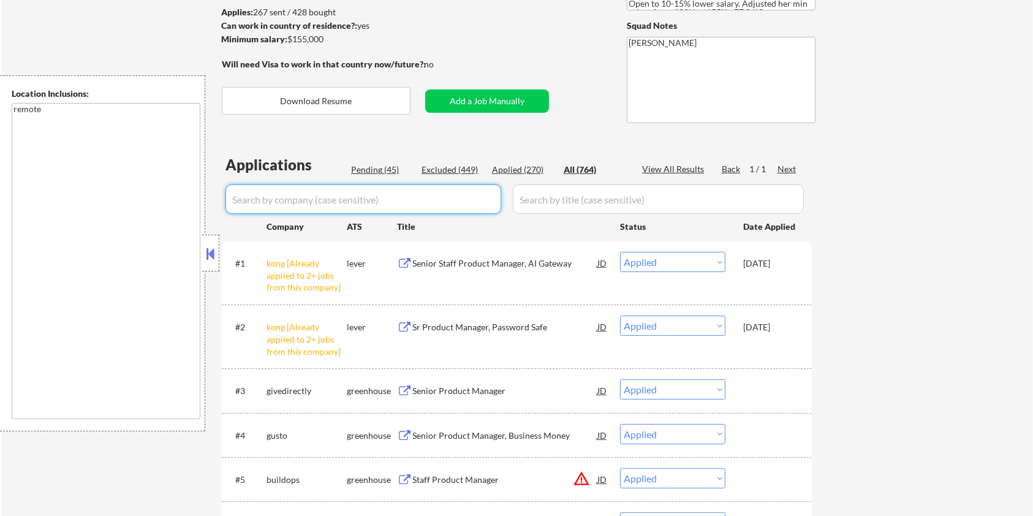
select select ""pending""
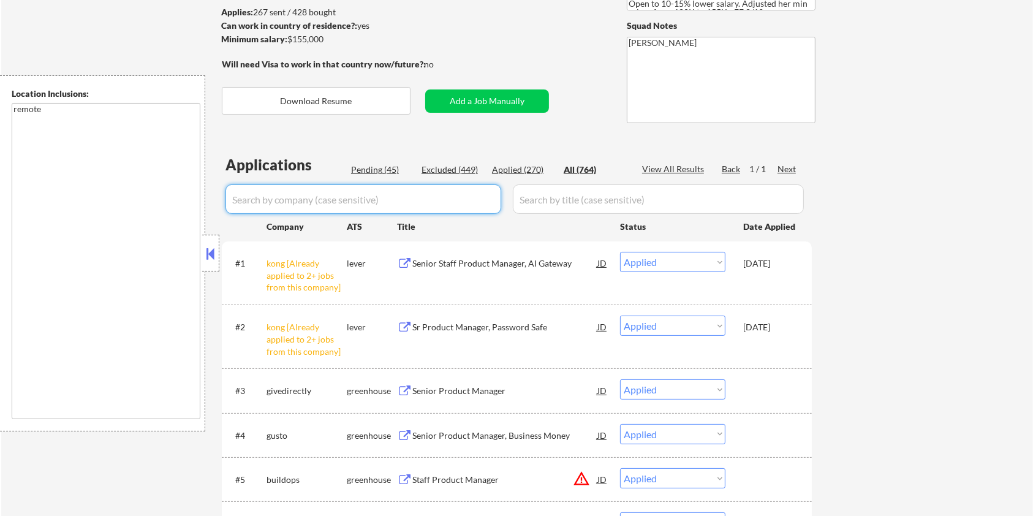
select select ""pending""
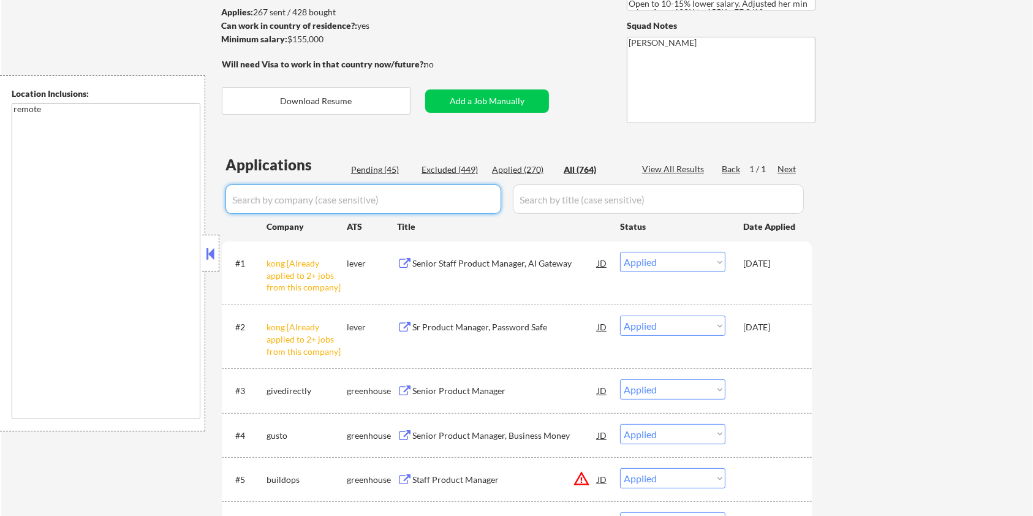
select select ""pending""
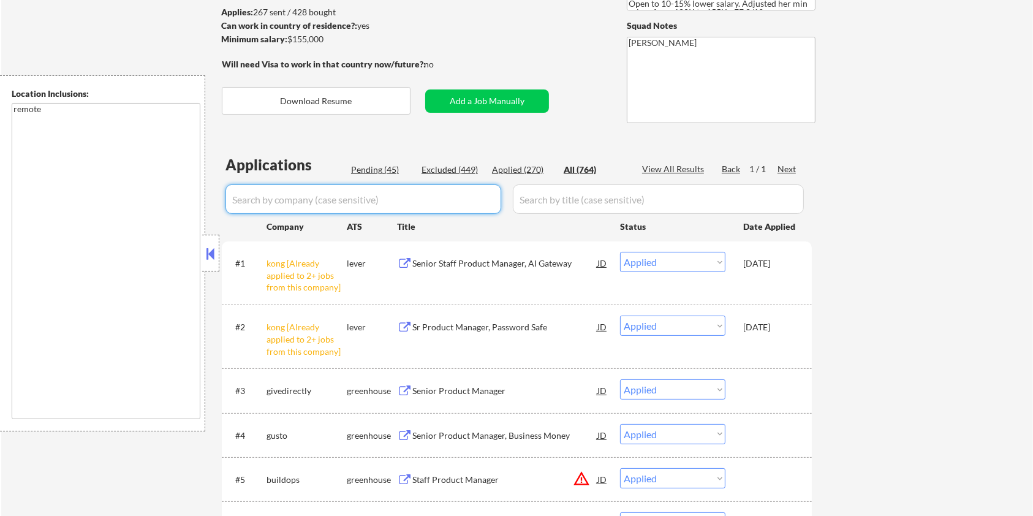
select select ""pending""
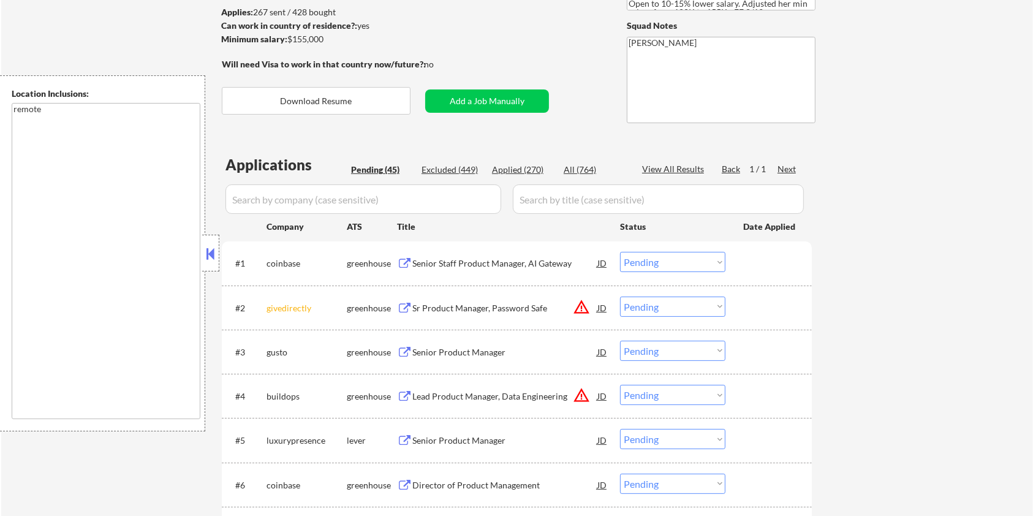
click at [338, 202] on input "input" at bounding box center [363, 198] width 276 height 29
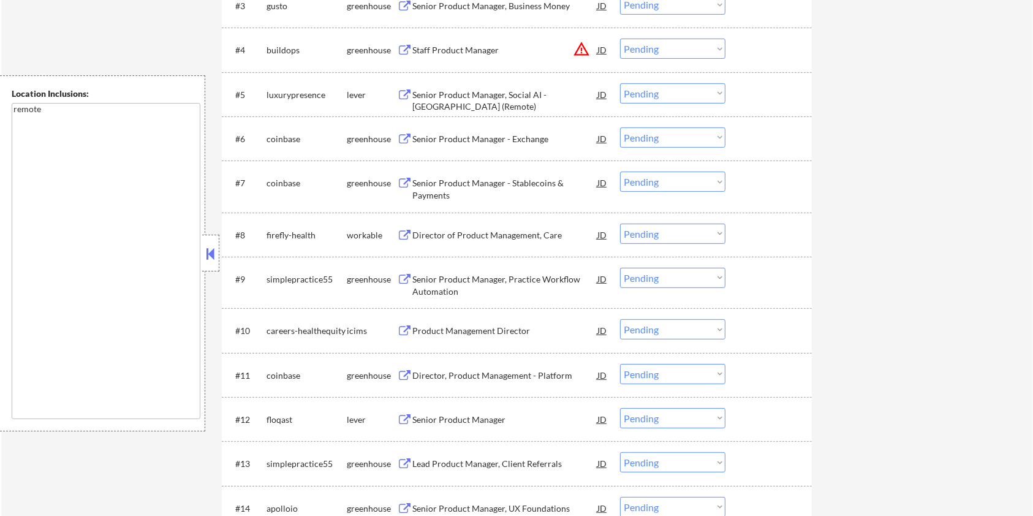
scroll to position [571, 0]
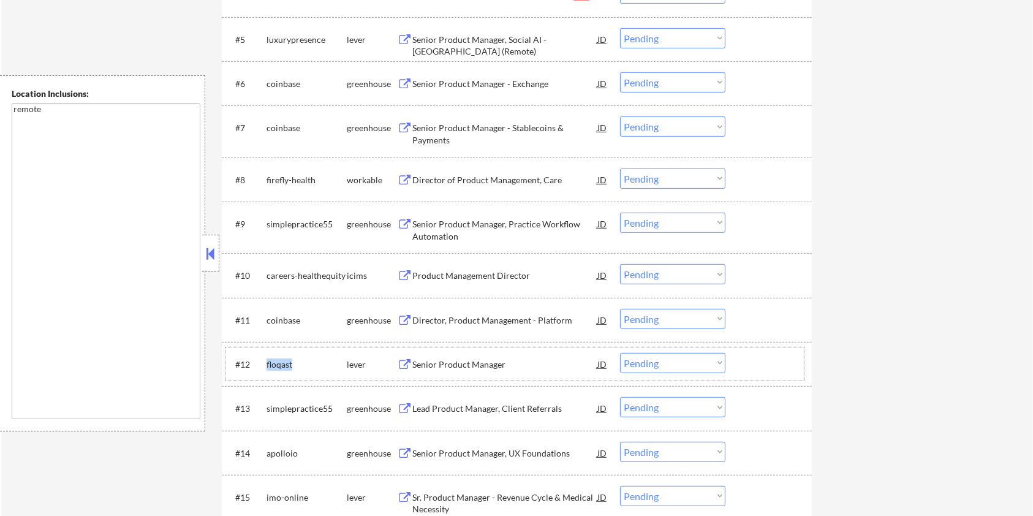
drag, startPoint x: 293, startPoint y: 364, endPoint x: 262, endPoint y: 365, distance: 31.3
click at [262, 365] on div "#12 floqast lever Senior Product Manager JD Choose an option... Pending Applied…" at bounding box center [514, 363] width 578 height 33
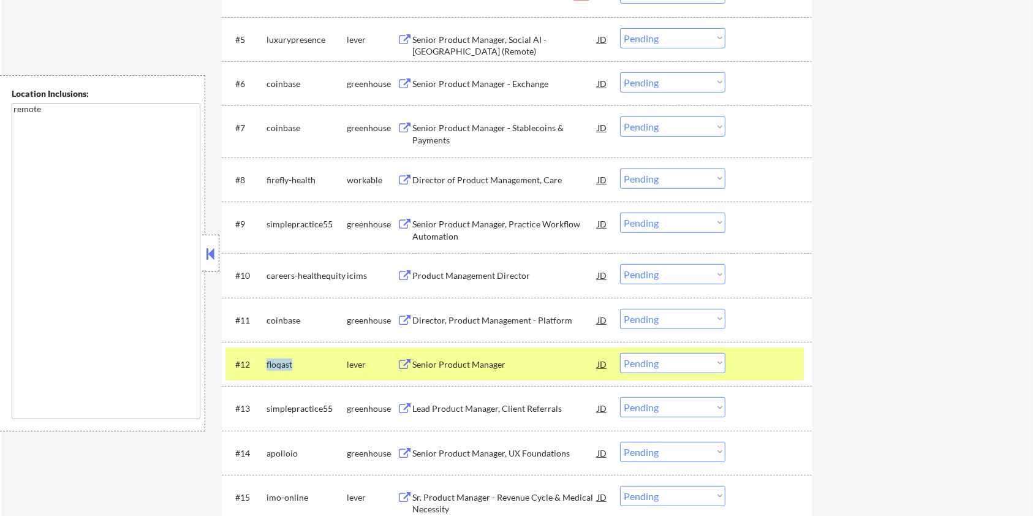
copy div "floqast"
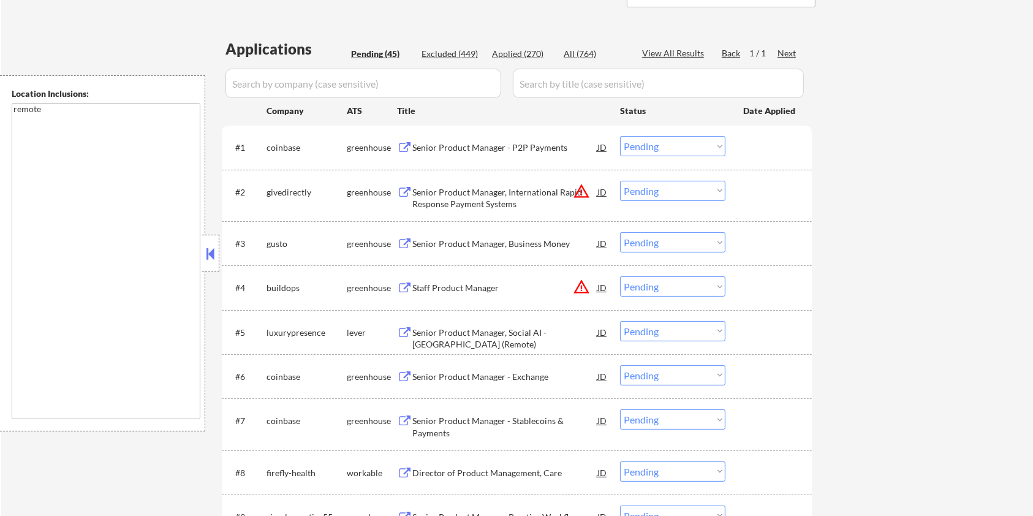
scroll to position [163, 0]
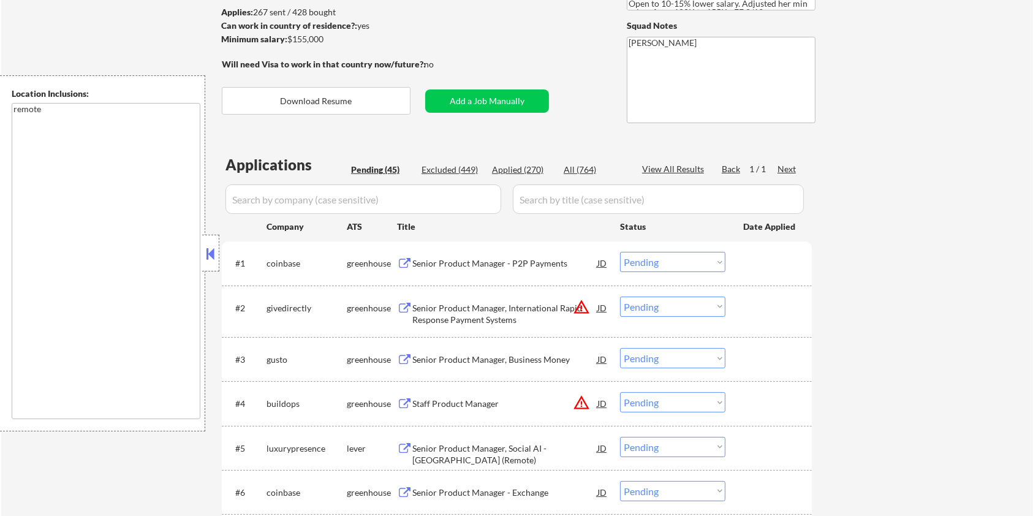
click at [302, 194] on input "input" at bounding box center [363, 198] width 276 height 29
paste input "floqast"
drag, startPoint x: 548, startPoint y: 194, endPoint x: 554, endPoint y: 190, distance: 7.5
click at [548, 194] on input "input" at bounding box center [658, 198] width 291 height 29
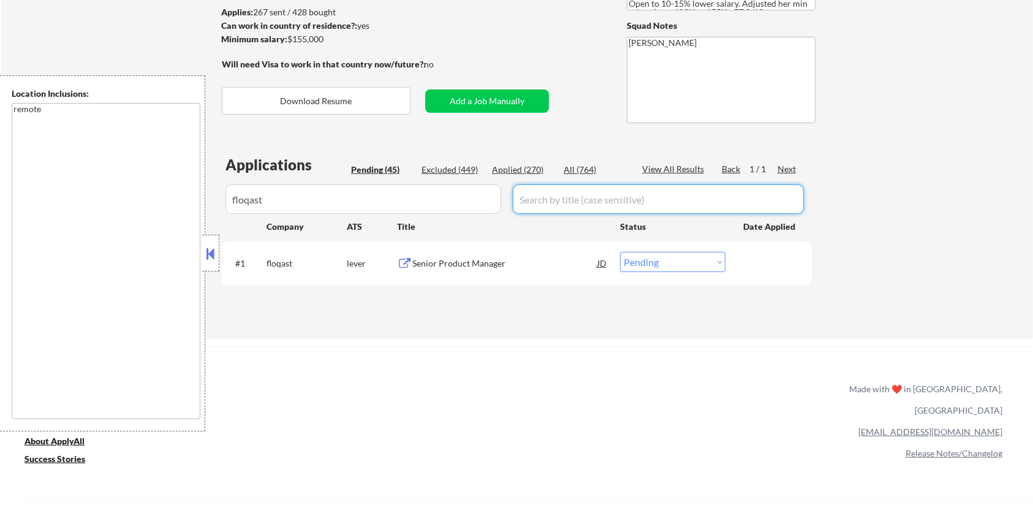
click at [570, 172] on div "All (764)" at bounding box center [594, 170] width 61 height 12
click at [466, 264] on div "Senior Product Manager" at bounding box center [504, 263] width 185 height 12
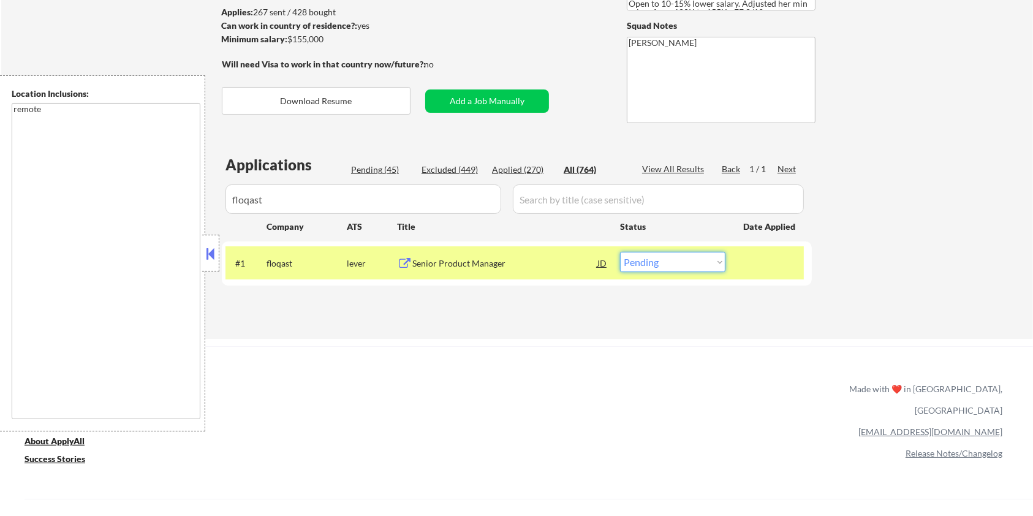
click at [692, 262] on select "Choose an option... Pending Applied Excluded (Questions) Excluded (Expired) Exc…" at bounding box center [672, 262] width 105 height 20
click at [620, 252] on select "Choose an option... Pending Applied Excluded (Questions) Excluded (Expired) Exc…" at bounding box center [672, 262] width 105 height 20
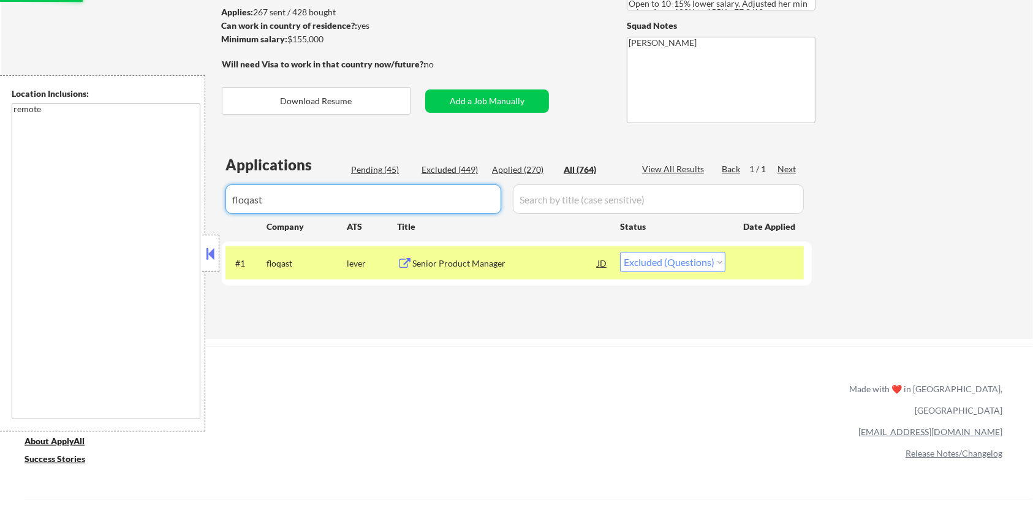
drag, startPoint x: 353, startPoint y: 209, endPoint x: 162, endPoint y: 209, distance: 191.1
click at [162, 209] on body "← Return to /applysquad Mailslurp Inbox Job Search Builder [PERSON_NAME] User E…" at bounding box center [516, 95] width 1033 height 516
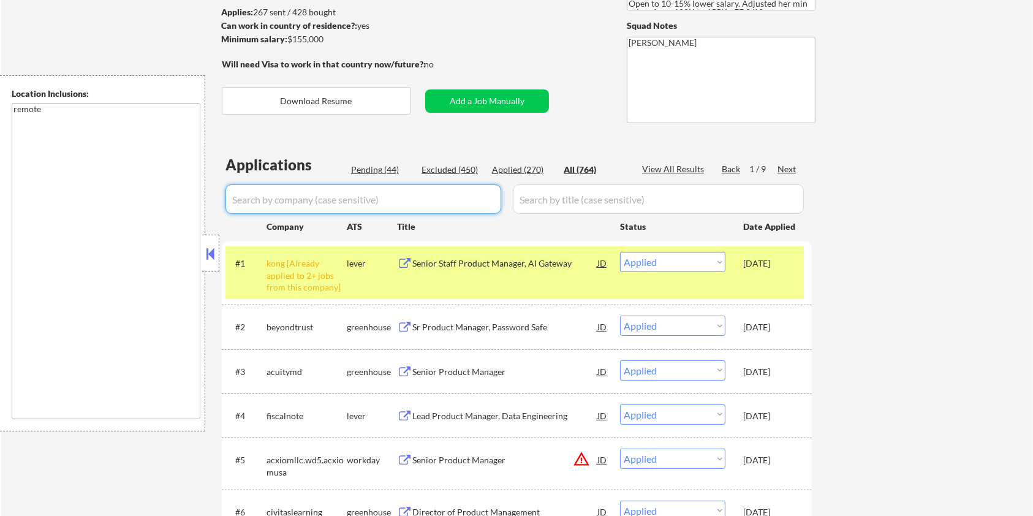
click at [377, 165] on div "Pending (44)" at bounding box center [381, 170] width 61 height 12
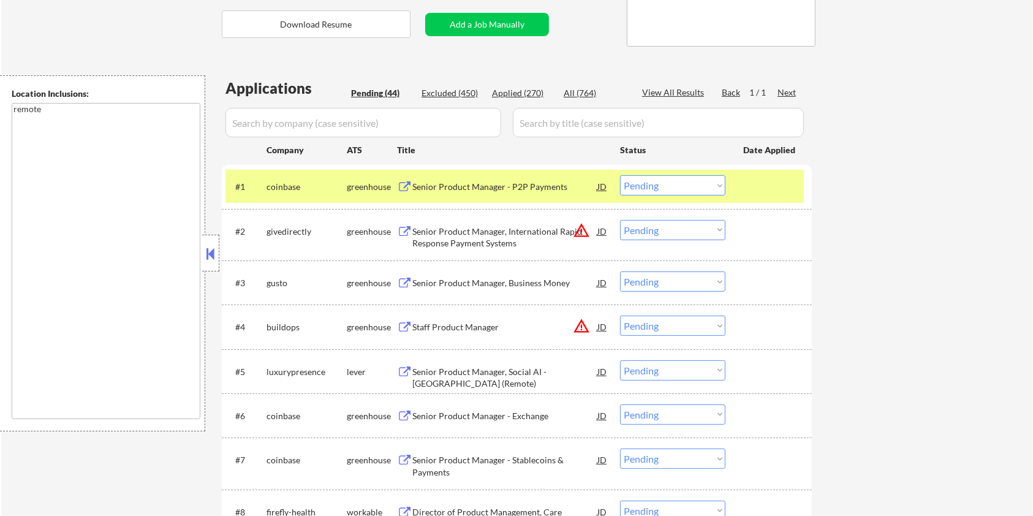
scroll to position [245, 0]
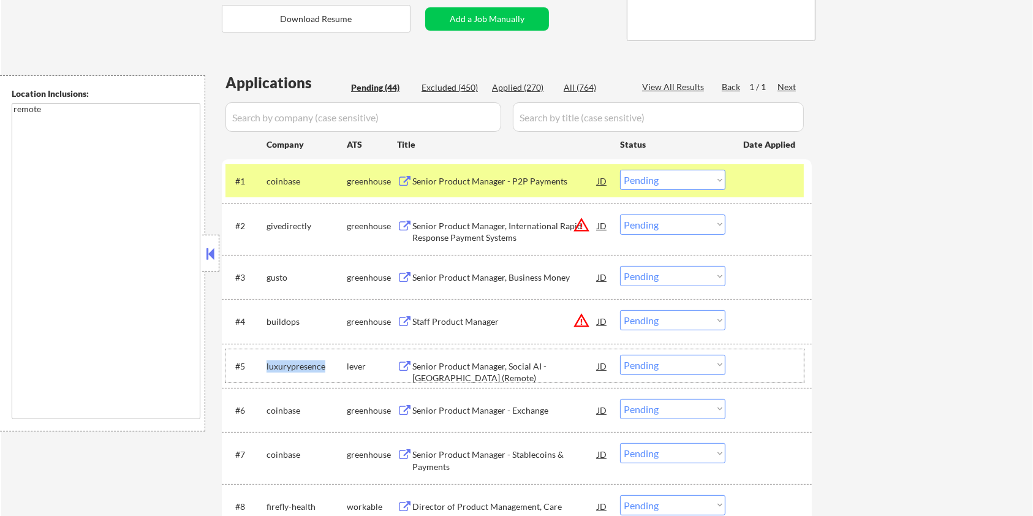
drag, startPoint x: 326, startPoint y: 362, endPoint x: 262, endPoint y: 365, distance: 64.4
click at [262, 365] on div "#5 luxurypresence lever Senior Product Manager, Social AI - [GEOGRAPHIC_DATA] (…" at bounding box center [514, 365] width 578 height 33
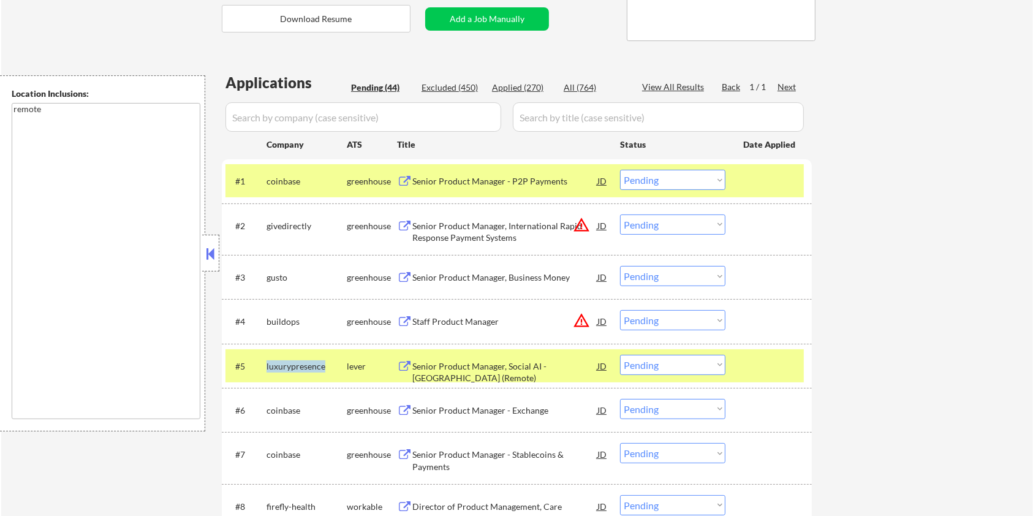
copy div "luxurypresence"
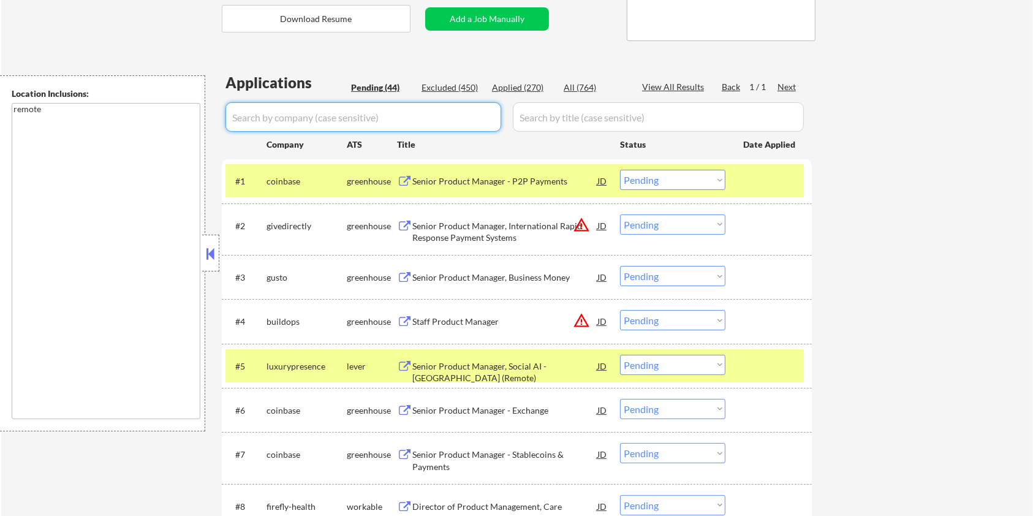
click at [309, 118] on input "input" at bounding box center [363, 116] width 276 height 29
paste input "luxurypresence"
click at [549, 118] on input "input" at bounding box center [658, 116] width 291 height 29
click at [581, 81] on div "All (764)" at bounding box center [594, 87] width 61 height 12
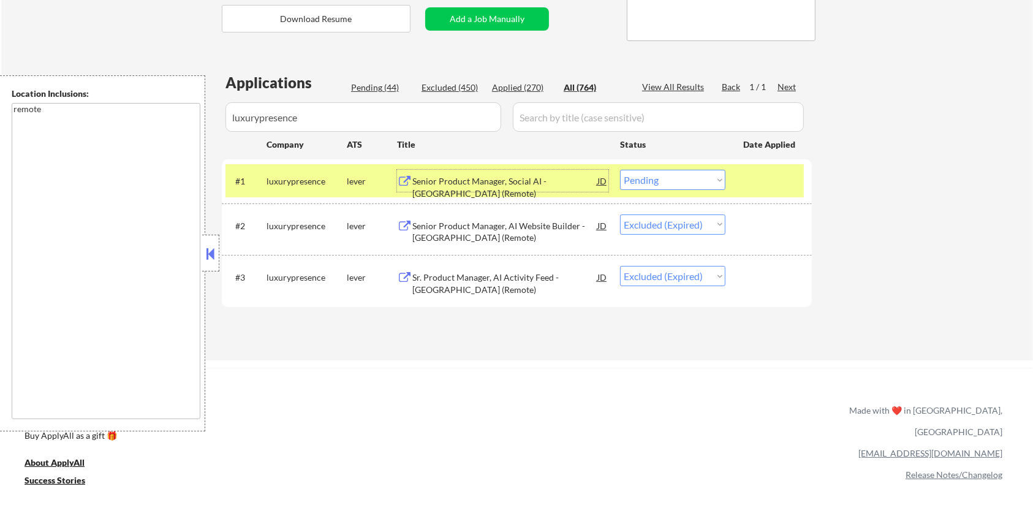
click at [457, 175] on div "Senior Product Manager, Social AI - [GEOGRAPHIC_DATA] (Remote)" at bounding box center [504, 187] width 185 height 24
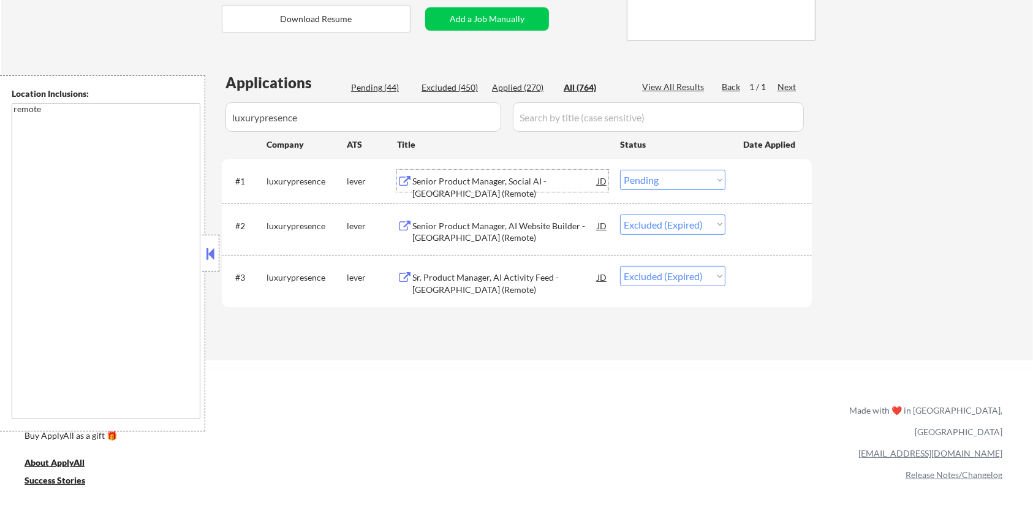
click at [649, 177] on select "Choose an option... Pending Applied Excluded (Questions) Excluded (Expired) Exc…" at bounding box center [672, 180] width 105 height 20
click at [620, 170] on select "Choose an option... Pending Applied Excluded (Questions) Excluded (Expired) Exc…" at bounding box center [672, 180] width 105 height 20
drag, startPoint x: 314, startPoint y: 115, endPoint x: 196, endPoint y: 142, distance: 120.8
click at [196, 142] on body "← Return to /applysquad Mailslurp Inbox Job Search Builder [PERSON_NAME] User E…" at bounding box center [516, 13] width 1033 height 516
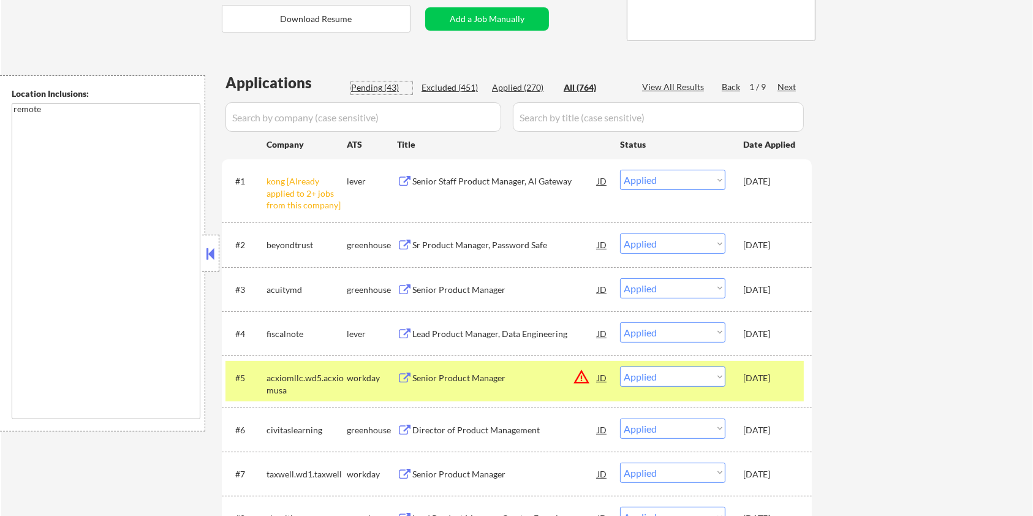
click at [357, 86] on div "Pending (43)" at bounding box center [381, 87] width 61 height 12
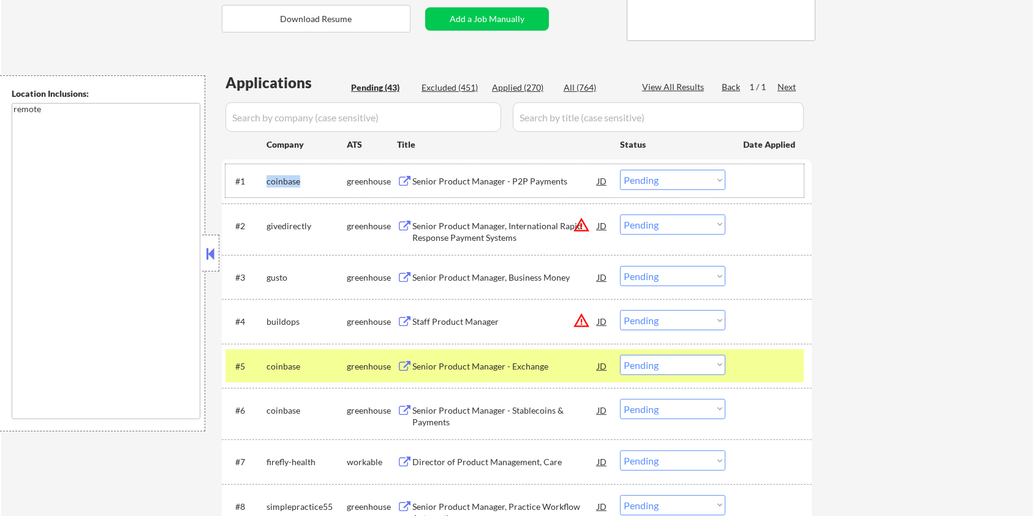
drag, startPoint x: 309, startPoint y: 184, endPoint x: 266, endPoint y: 179, distance: 43.8
click at [266, 179] on div "coinbase" at bounding box center [306, 181] width 80 height 12
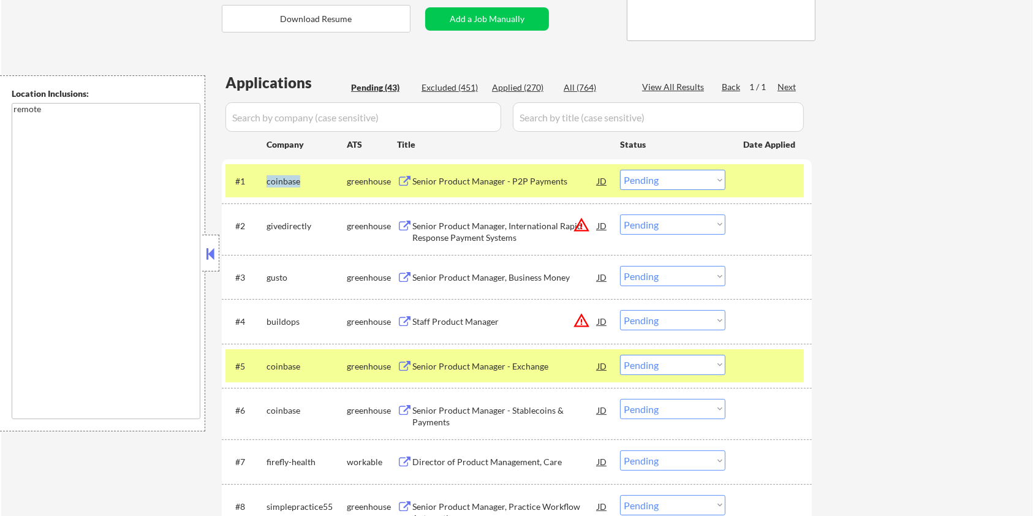
copy div "coinbase"
click at [306, 121] on input "input" at bounding box center [363, 116] width 276 height 29
paste input "coinbase"
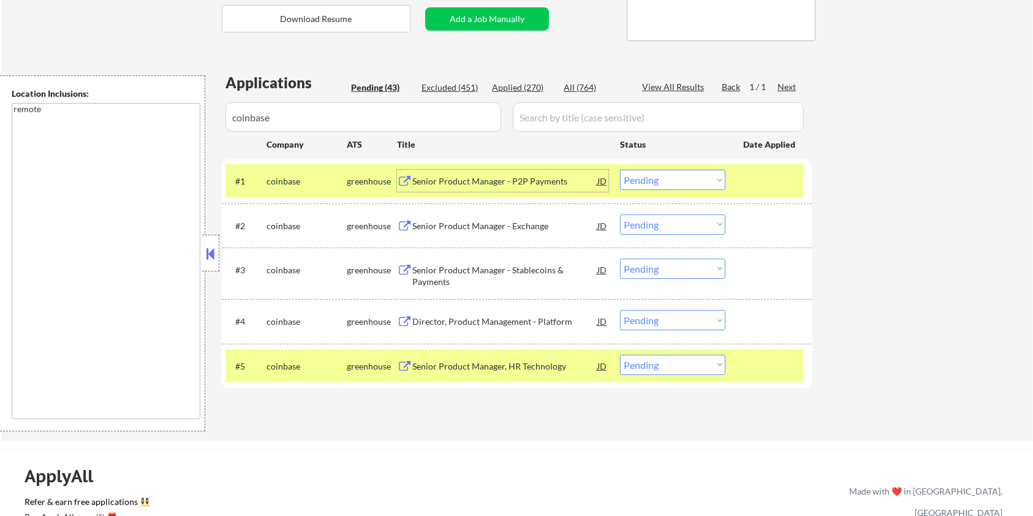
click at [459, 177] on div "Senior Product Manager - P2P Payments" at bounding box center [504, 181] width 185 height 12
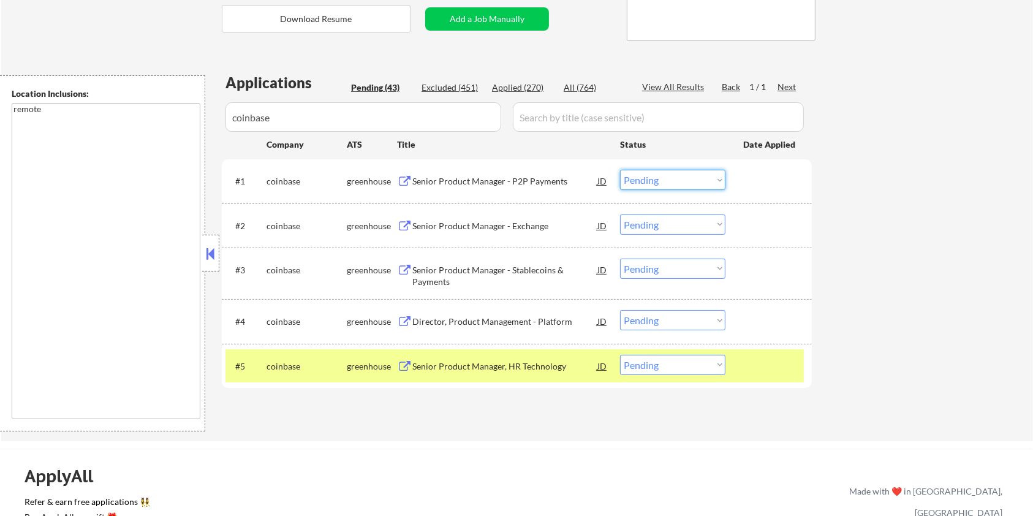
click at [662, 174] on select "Choose an option... Pending Applied Excluded (Questions) Excluded (Expired) Exc…" at bounding box center [672, 180] width 105 height 20
click at [620, 170] on select "Choose an option... Pending Applied Excluded (Questions) Excluded (Expired) Exc…" at bounding box center [672, 180] width 105 height 20
click at [488, 225] on div "Senior Product Manager - Exchange" at bounding box center [504, 226] width 185 height 12
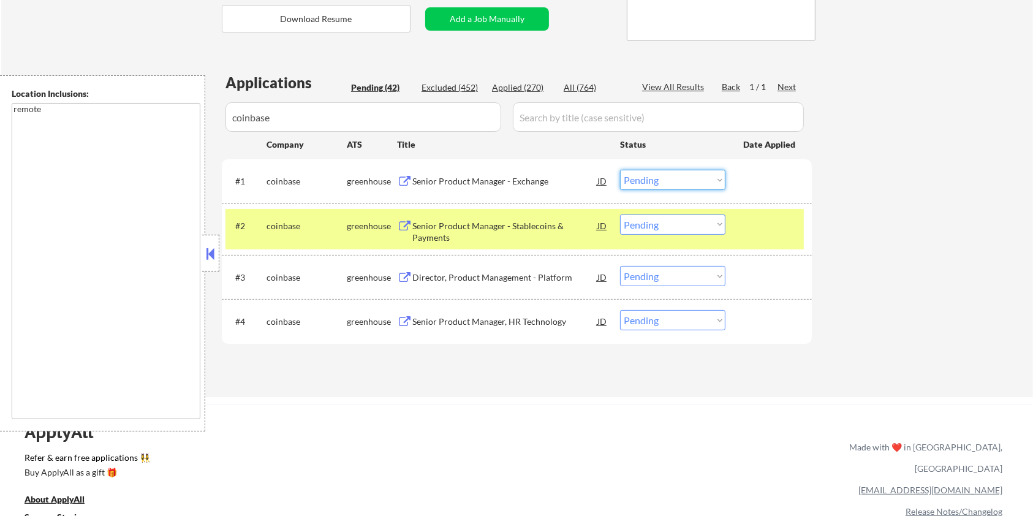
click at [657, 183] on select "Choose an option... Pending Applied Excluded (Questions) Excluded (Expired) Exc…" at bounding box center [672, 180] width 105 height 20
click at [620, 170] on select "Choose an option... Pending Applied Excluded (Questions) Excluded (Expired) Exc…" at bounding box center [672, 180] width 105 height 20
click at [680, 230] on select "Choose an option... Pending Applied Excluded (Questions) Excluded (Expired) Exc…" at bounding box center [672, 224] width 105 height 20
click at [620, 214] on select "Choose an option... Pending Applied Excluded (Questions) Excluded (Expired) Exc…" at bounding box center [672, 224] width 105 height 20
click at [690, 272] on select "Choose an option... Pending Applied Excluded (Questions) Excluded (Expired) Exc…" at bounding box center [672, 276] width 105 height 20
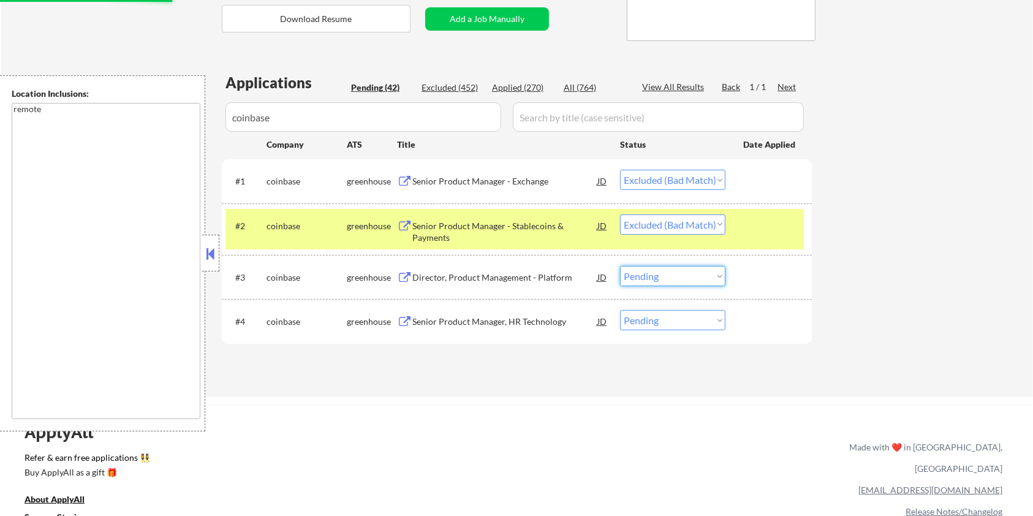
click at [496, 276] on div "Director, Product Management - Platform" at bounding box center [504, 277] width 185 height 12
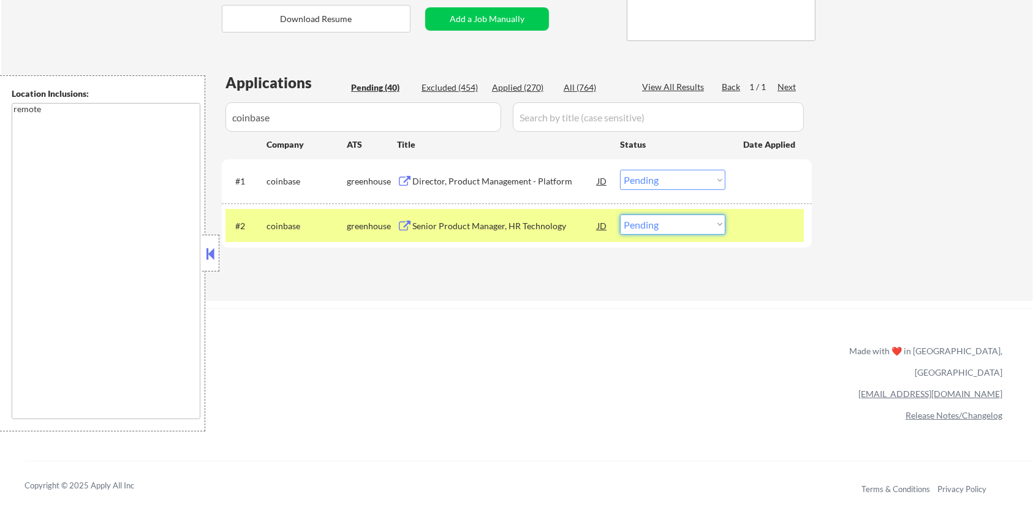
click at [671, 218] on select "Choose an option... Pending Applied Excluded (Questions) Excluded (Expired) Exc…" at bounding box center [672, 224] width 105 height 20
click at [620, 214] on select "Choose an option... Pending Applied Excluded (Questions) Excluded (Expired) Exc…" at bounding box center [672, 224] width 105 height 20
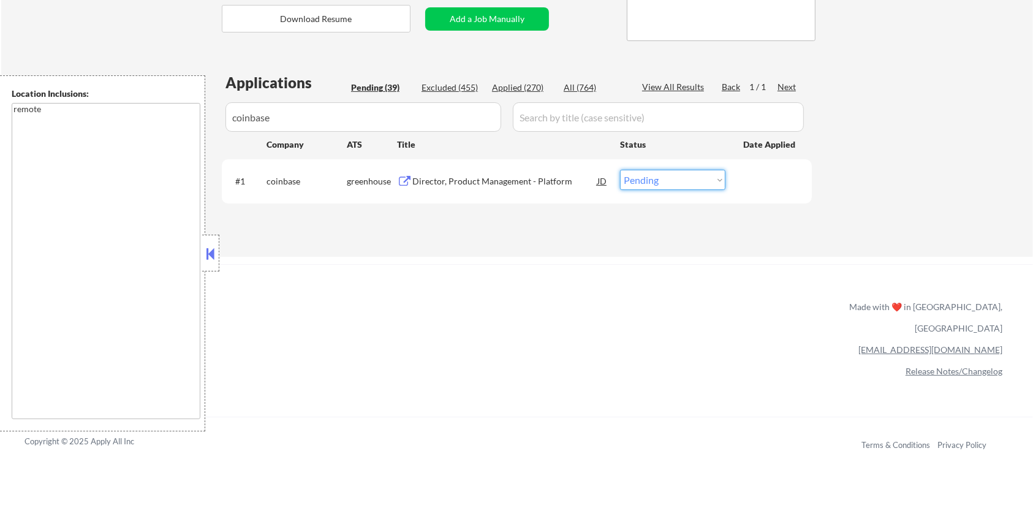
click at [675, 183] on select "Choose an option... Pending Applied Excluded (Questions) Excluded (Expired) Exc…" at bounding box center [672, 180] width 105 height 20
click at [620, 170] on select "Choose an option... Pending Applied Excluded (Questions) Excluded (Expired) Exc…" at bounding box center [672, 180] width 105 height 20
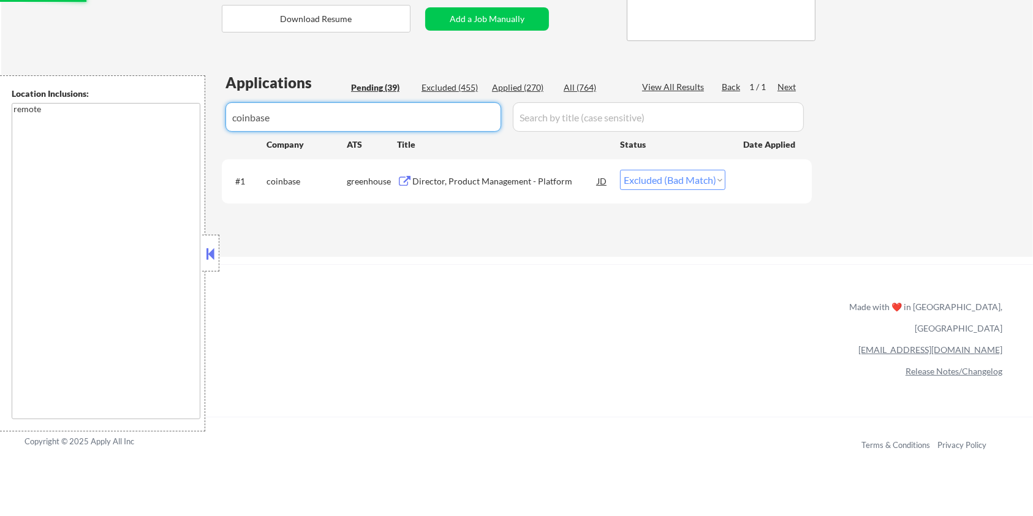
drag, startPoint x: 309, startPoint y: 119, endPoint x: 150, endPoint y: 135, distance: 159.4
click at [150, 135] on body "← Return to /applysquad Mailslurp Inbox Job Search Builder [PERSON_NAME] User E…" at bounding box center [516, 13] width 1033 height 516
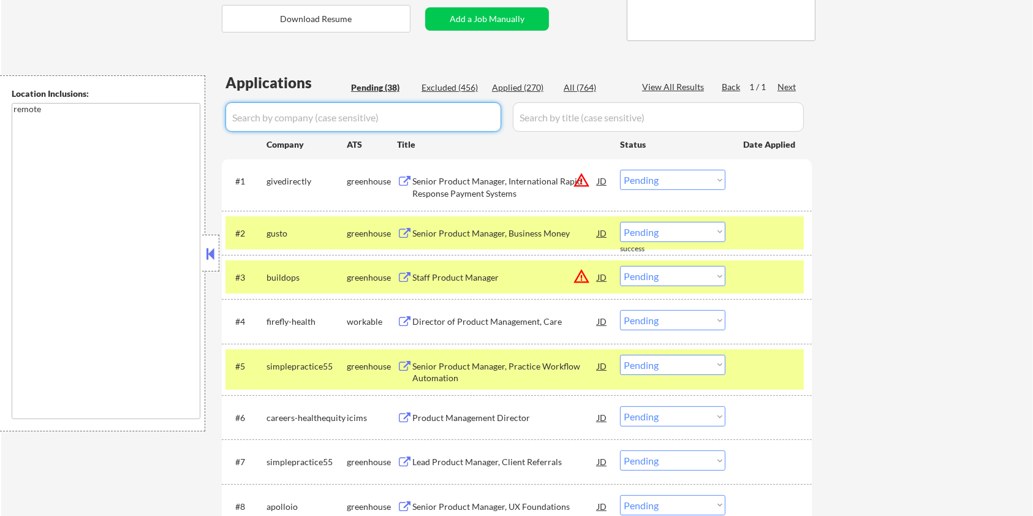
click at [372, 86] on div "Pending (38)" at bounding box center [381, 87] width 61 height 12
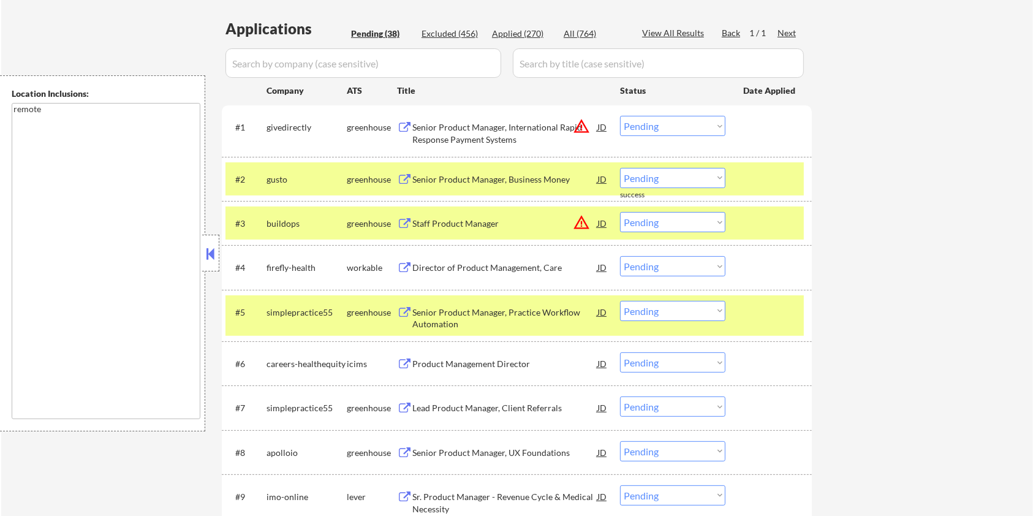
scroll to position [326, 0]
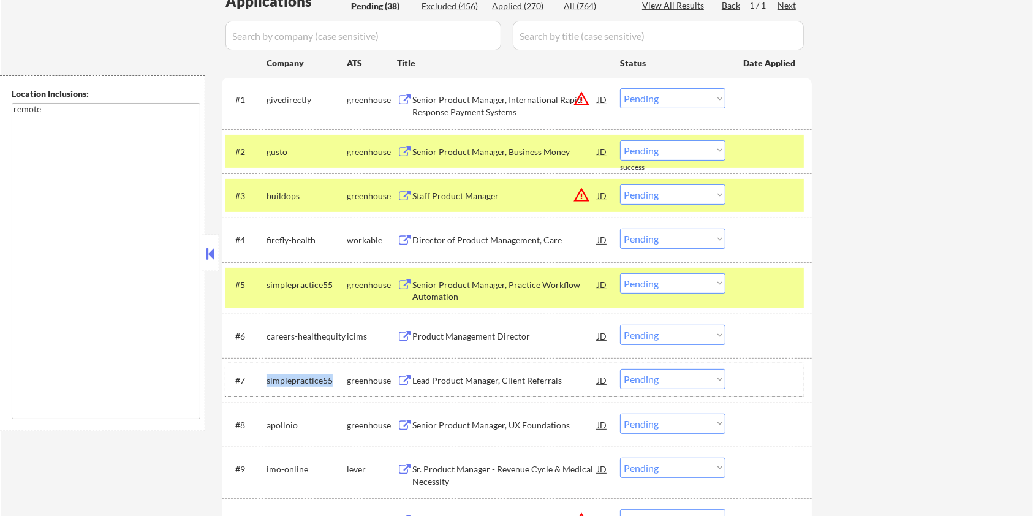
drag, startPoint x: 333, startPoint y: 378, endPoint x: 265, endPoint y: 373, distance: 68.2
click at [265, 373] on div "#7 simplepractice55 greenhouse Lead Product Manager, Client Referrals JD warnin…" at bounding box center [514, 379] width 578 height 33
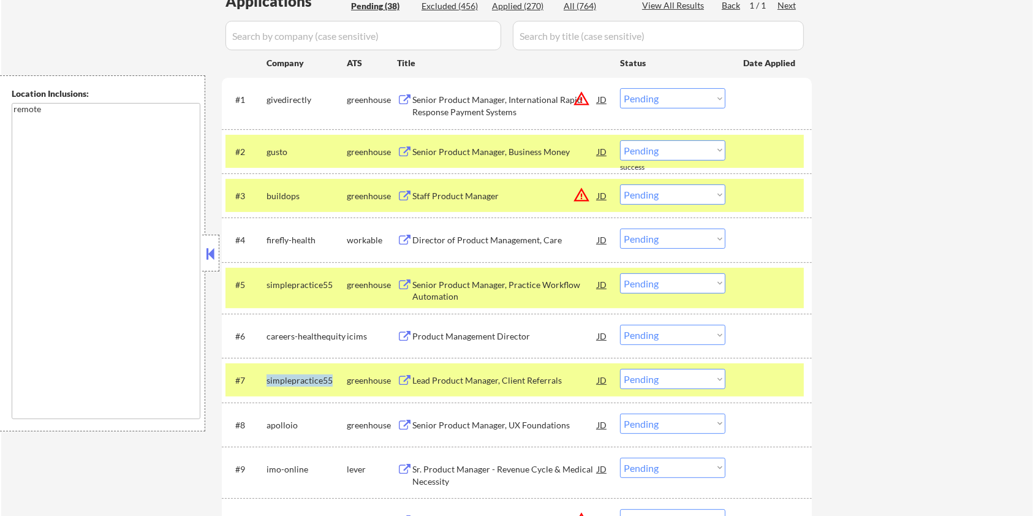
copy div "simplepractice55"
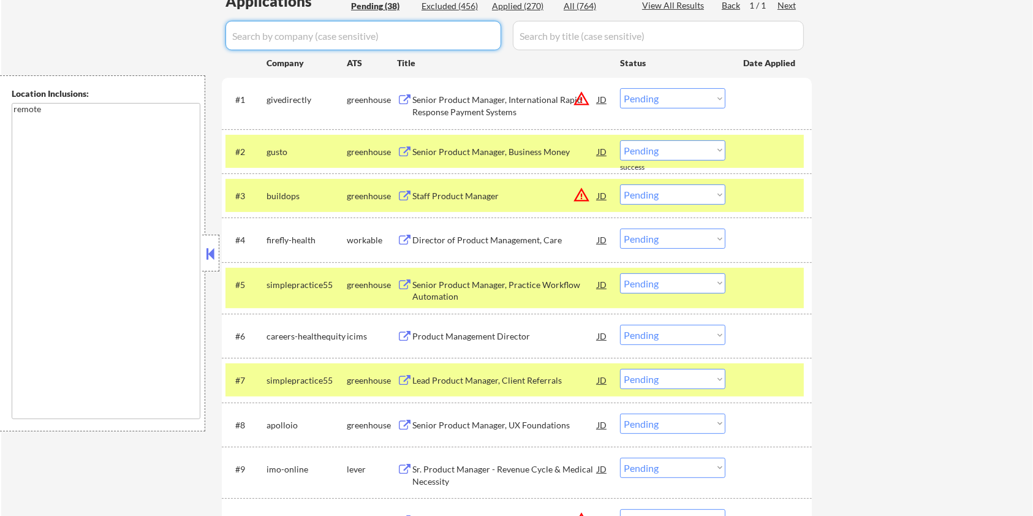
click at [282, 37] on input "input" at bounding box center [363, 35] width 276 height 29
paste input "simplepractice55"
click at [549, 29] on input "input" at bounding box center [658, 35] width 291 height 29
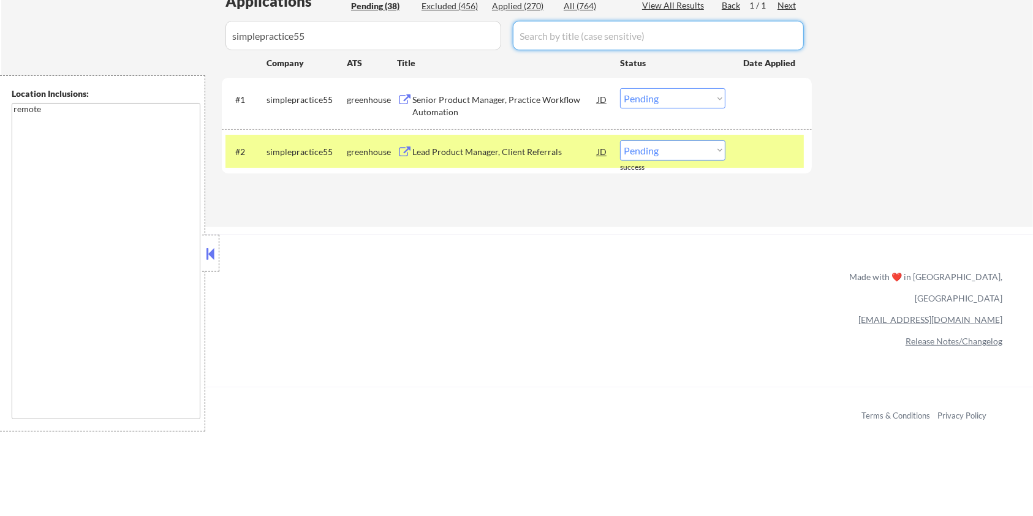
click at [579, 4] on div "All (764)" at bounding box center [594, 6] width 61 height 12
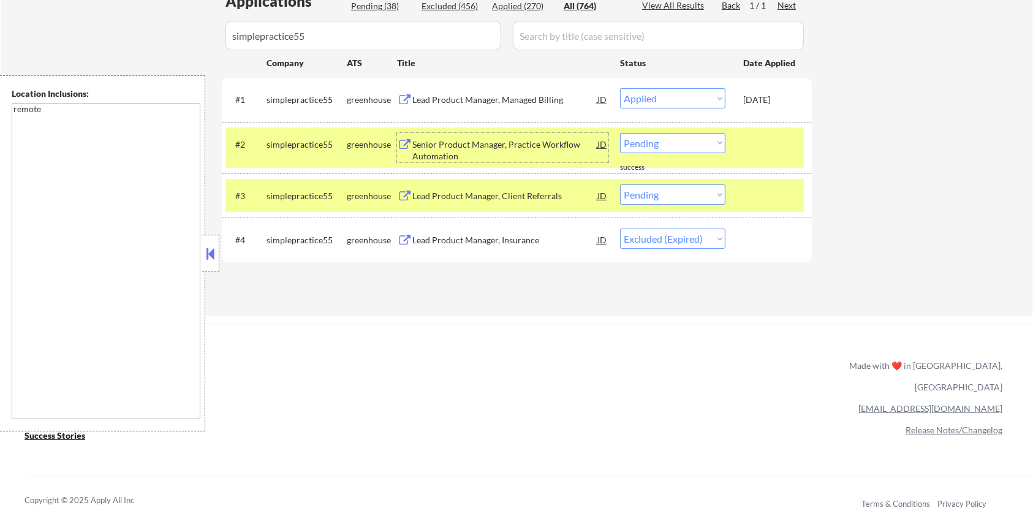
click at [459, 149] on div "Senior Product Manager, Practice Workflow Automation" at bounding box center [504, 150] width 185 height 24
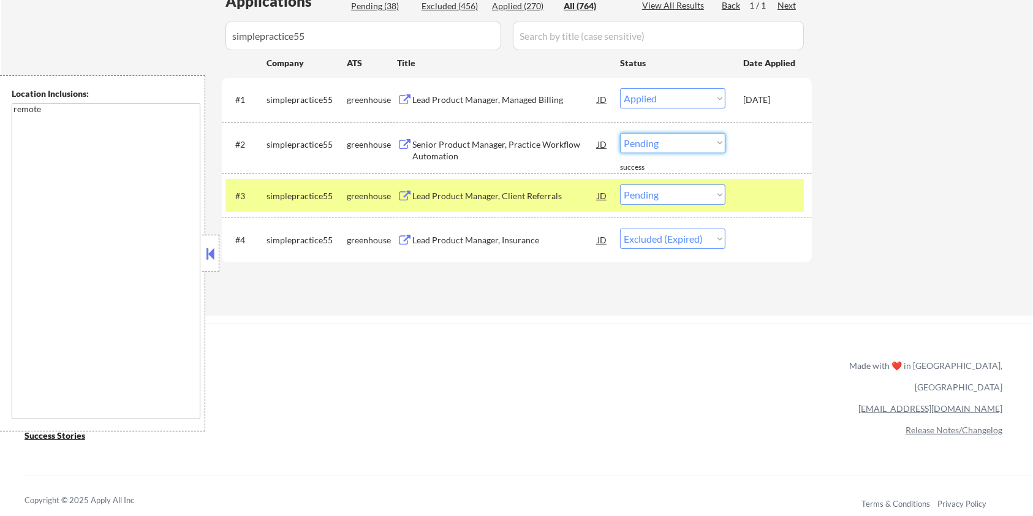
click at [668, 145] on select "Choose an option... Pending Applied Excluded (Questions) Excluded (Expired) Exc…" at bounding box center [672, 143] width 105 height 20
click at [620, 133] on select "Choose an option... Pending Applied Excluded (Questions) Excluded (Expired) Exc…" at bounding box center [672, 143] width 105 height 20
click at [658, 192] on select "Choose an option... Pending Applied Excluded (Questions) Excluded (Expired) Exc…" at bounding box center [672, 194] width 105 height 20
click at [620, 184] on select "Choose an option... Pending Applied Excluded (Questions) Excluded (Expired) Exc…" at bounding box center [672, 194] width 105 height 20
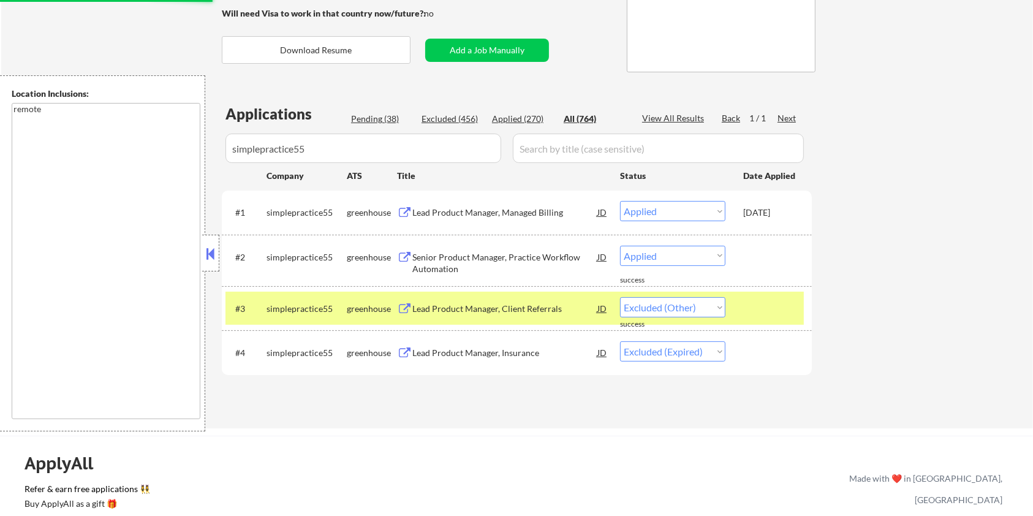
scroll to position [163, 0]
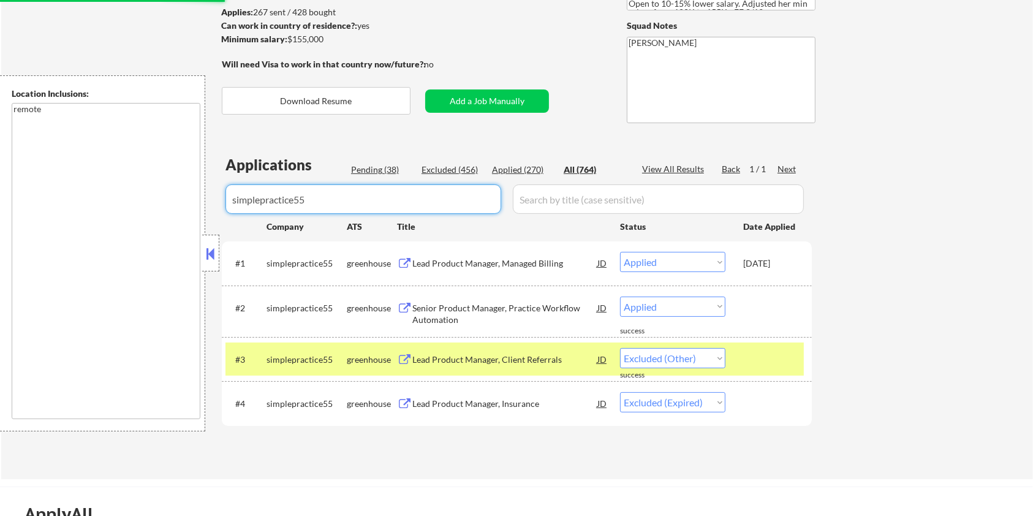
drag, startPoint x: 341, startPoint y: 208, endPoint x: 121, endPoint y: 208, distance: 220.5
click at [121, 208] on body "← Return to /applysquad Mailslurp Inbox Job Search Builder [PERSON_NAME] User E…" at bounding box center [516, 95] width 1033 height 516
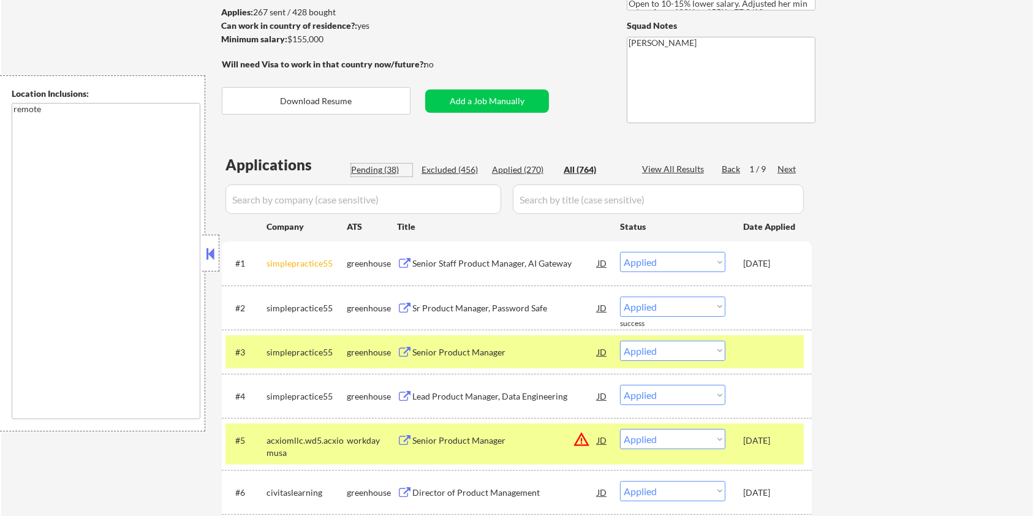
click at [380, 170] on div "Pending (38)" at bounding box center [381, 170] width 61 height 12
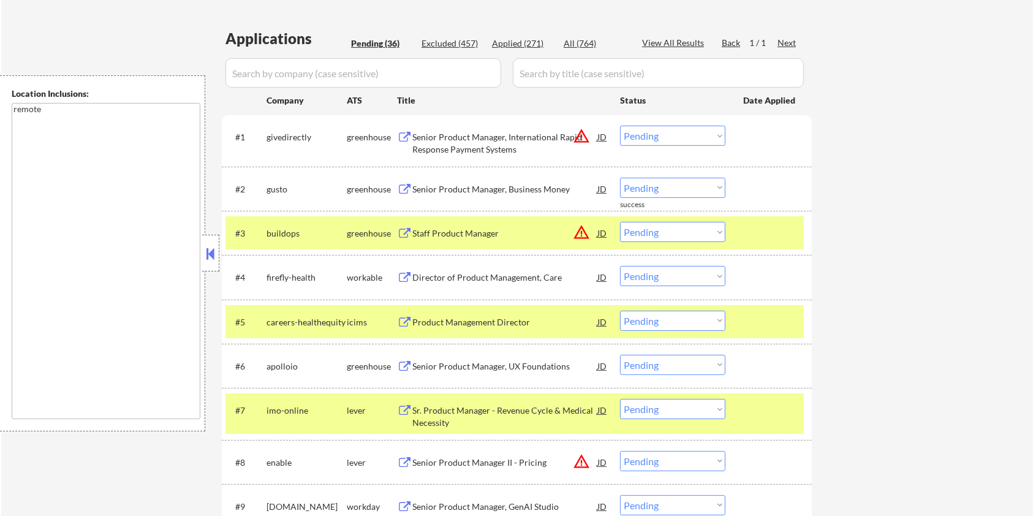
scroll to position [408, 0]
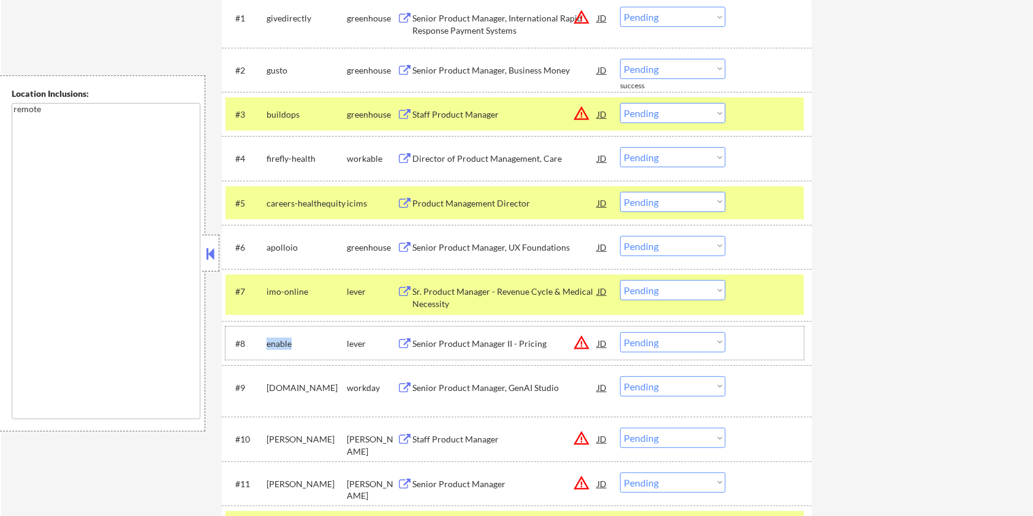
drag, startPoint x: 301, startPoint y: 344, endPoint x: 265, endPoint y: 338, distance: 37.4
click at [265, 338] on div "#8 enable lever Senior Product Manager II - Pricing JD warning_amber Choose an …" at bounding box center [514, 342] width 578 height 33
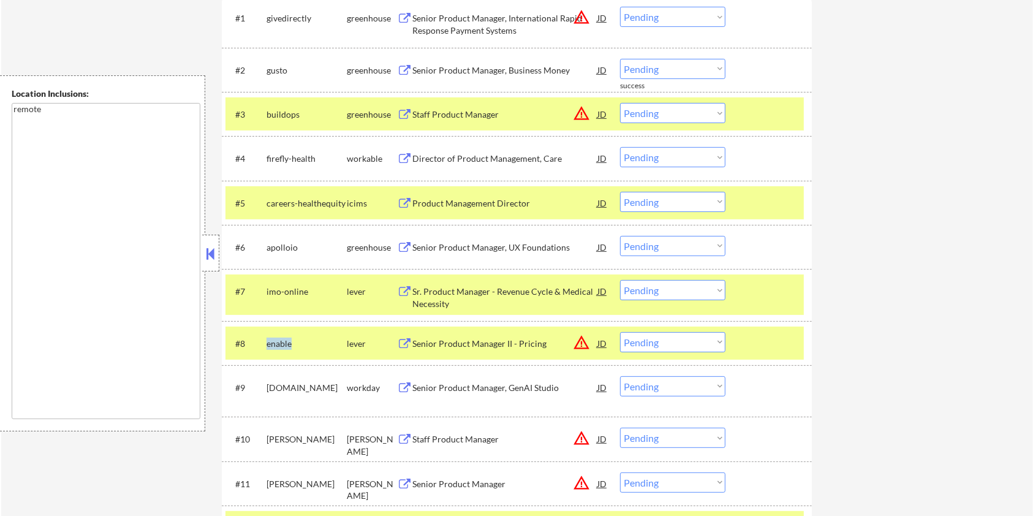
copy div "enable"
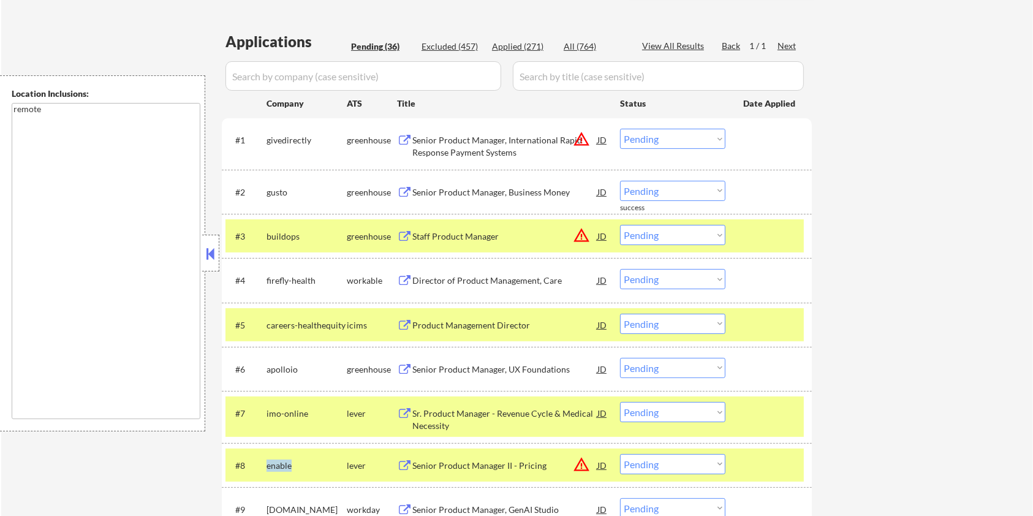
scroll to position [163, 0]
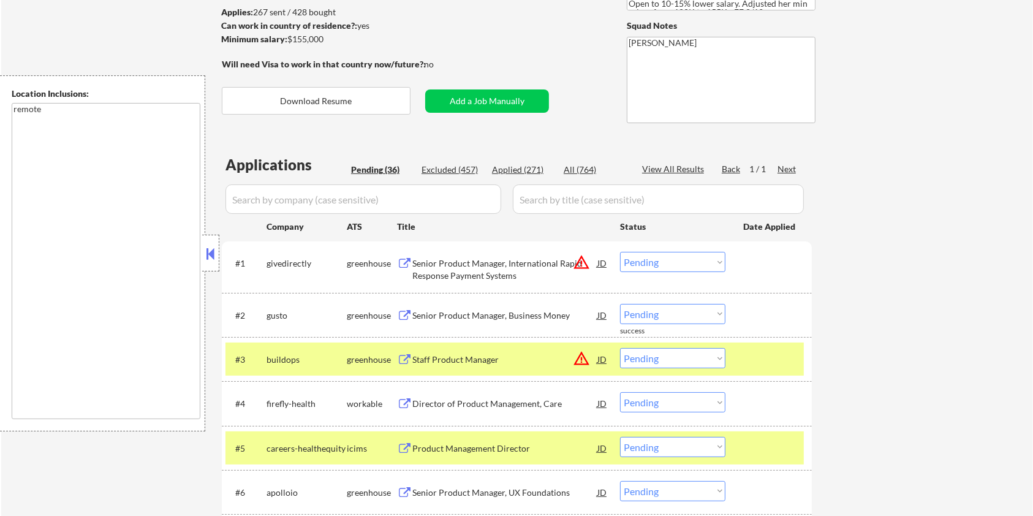
click at [286, 206] on input "input" at bounding box center [363, 198] width 276 height 29
paste input "enable"
click at [541, 208] on input "input" at bounding box center [658, 198] width 291 height 29
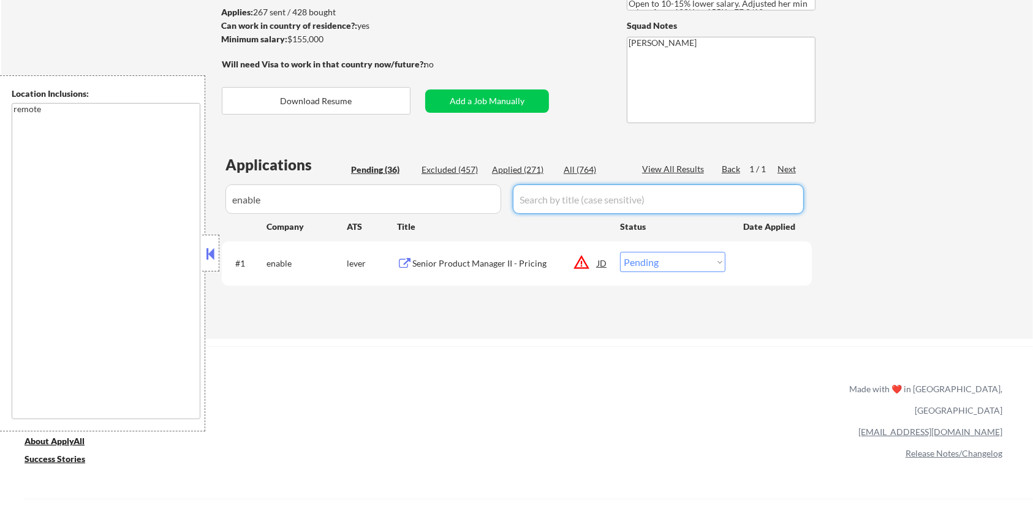
click at [573, 176] on div "Applications Pending (36) Excluded (457) Applied (271) All (764) View All Resul…" at bounding box center [517, 234] width 590 height 160
click at [480, 264] on div "Senior Product Manager II - Pricing" at bounding box center [504, 263] width 185 height 12
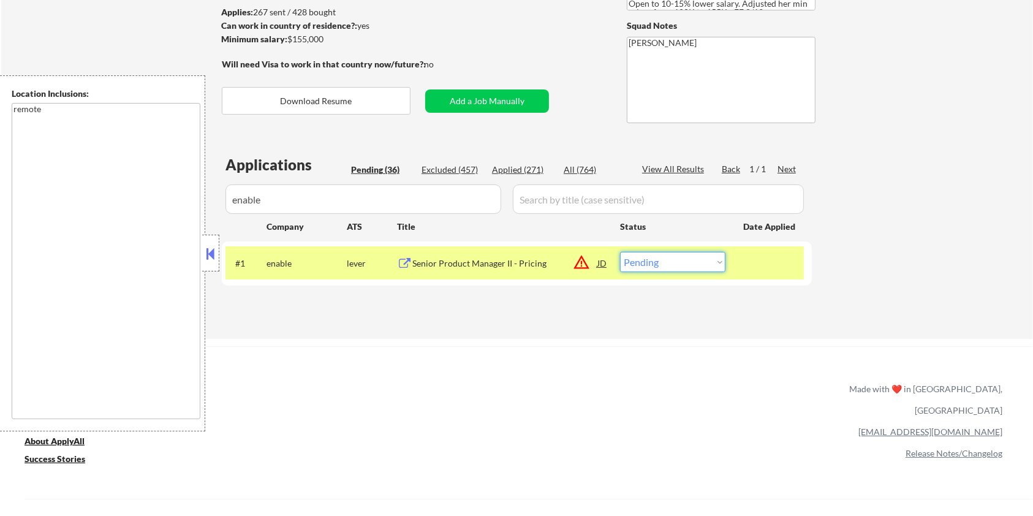
click at [684, 265] on select "Choose an option... Pending Applied Excluded (Questions) Excluded (Expired) Exc…" at bounding box center [672, 262] width 105 height 20
click at [620, 252] on select "Choose an option... Pending Applied Excluded (Questions) Excluded (Expired) Exc…" at bounding box center [672, 262] width 105 height 20
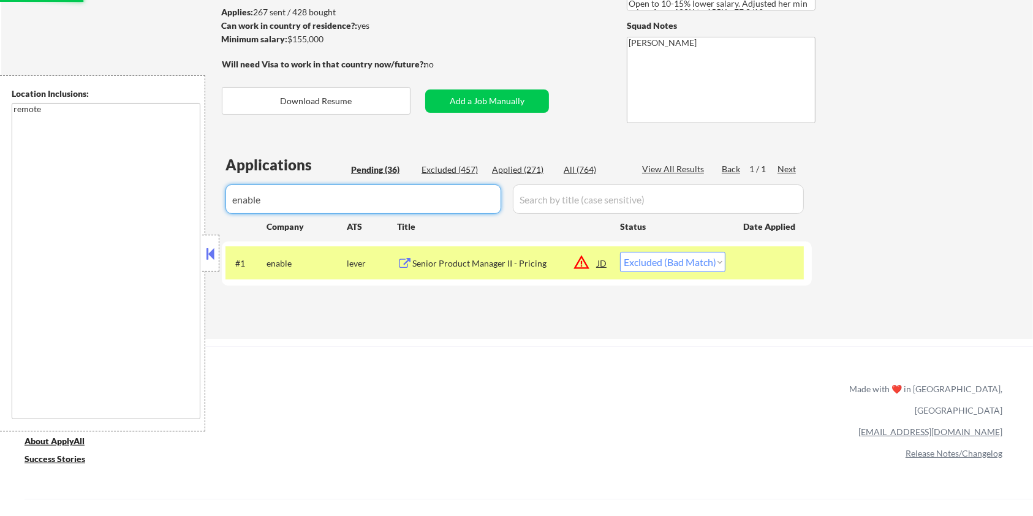
drag, startPoint x: 298, startPoint y: 203, endPoint x: 158, endPoint y: 230, distance: 142.2
click at [158, 230] on body "← Return to /applysquad Mailslurp Inbox Job Search Builder [PERSON_NAME] User E…" at bounding box center [516, 95] width 1033 height 516
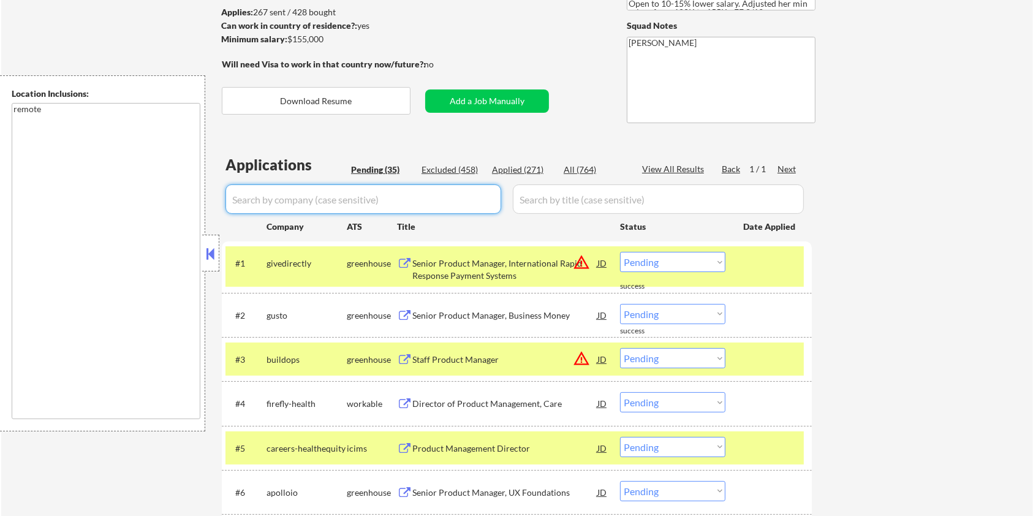
click at [758, 262] on div at bounding box center [770, 263] width 54 height 22
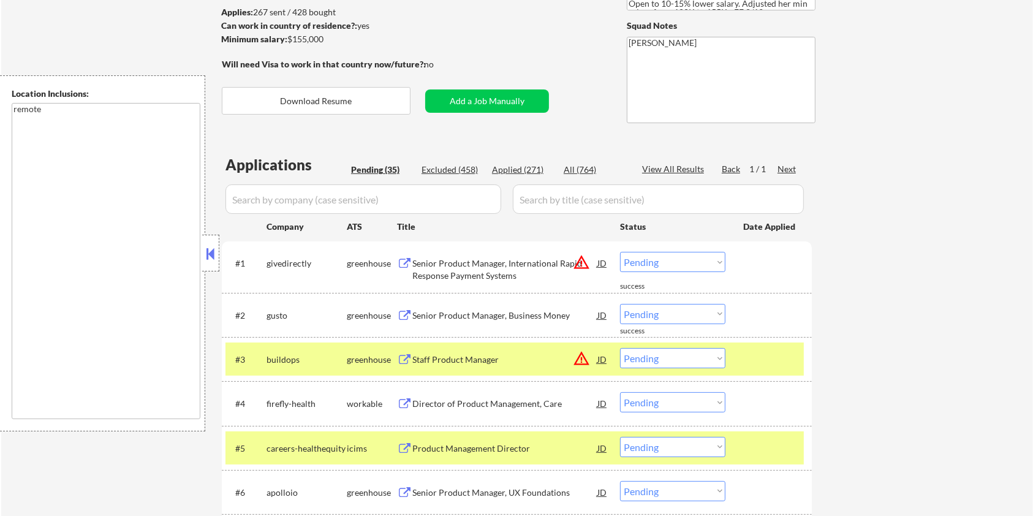
click at [758, 366] on div at bounding box center [770, 359] width 54 height 22
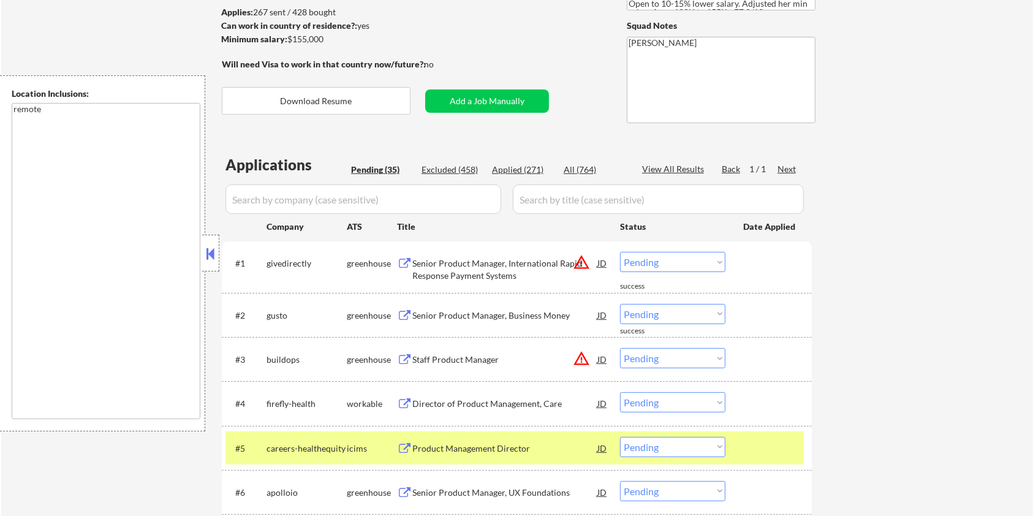
click at [749, 439] on div at bounding box center [770, 448] width 54 height 22
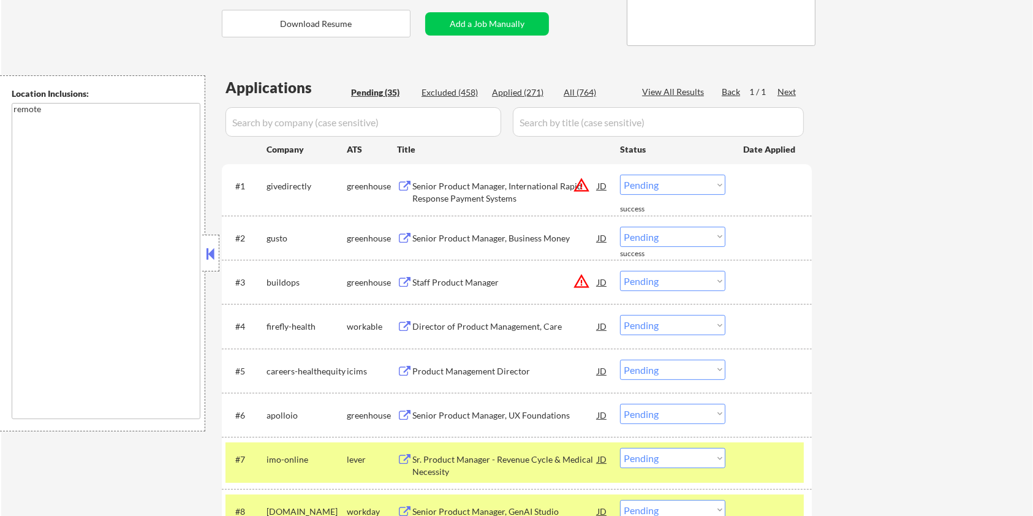
scroll to position [326, 0]
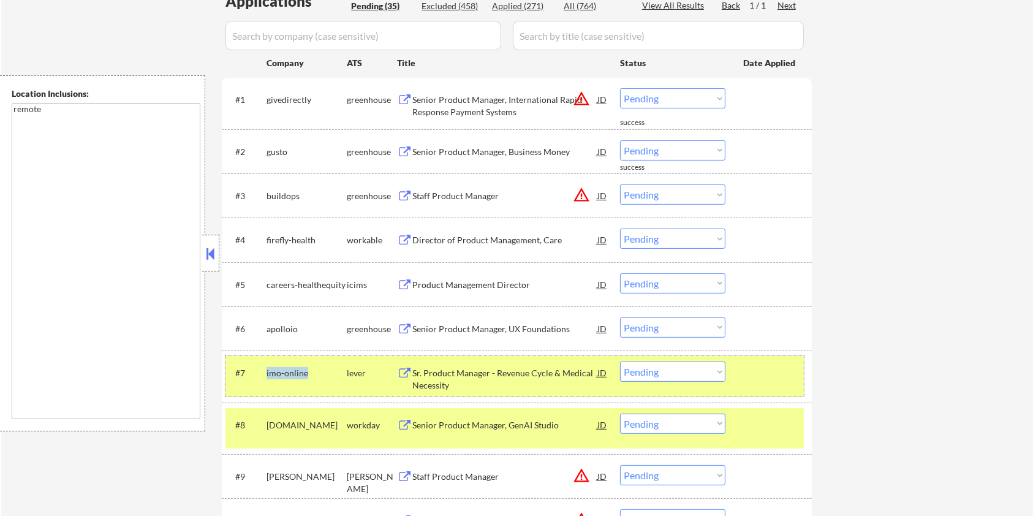
drag, startPoint x: 314, startPoint y: 372, endPoint x: 265, endPoint y: 374, distance: 48.4
click at [265, 374] on div "#7 imo-online lever Sr. Product Manager - Revenue Cycle & Medical Necessity JD …" at bounding box center [514, 376] width 578 height 40
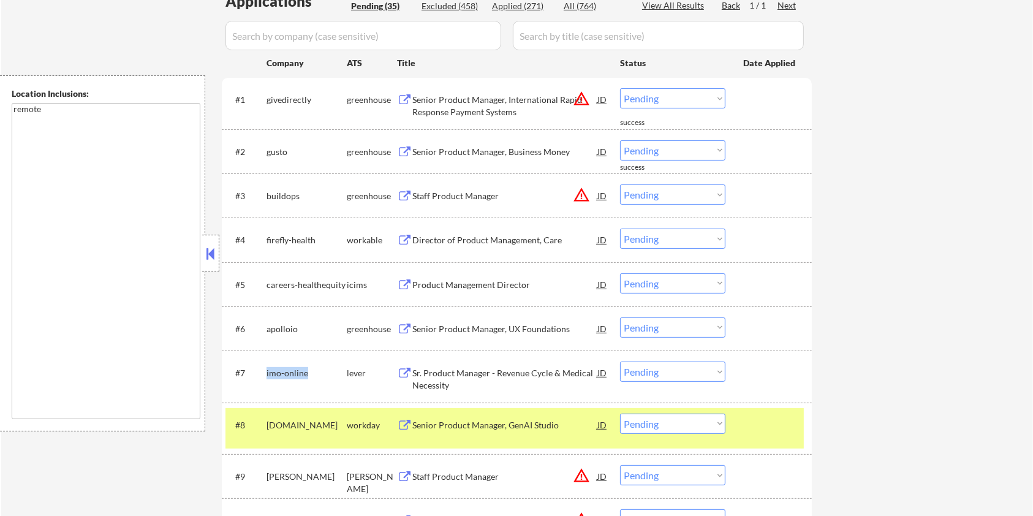
copy div "imo-online"
click at [312, 38] on input "input" at bounding box center [363, 35] width 276 height 29
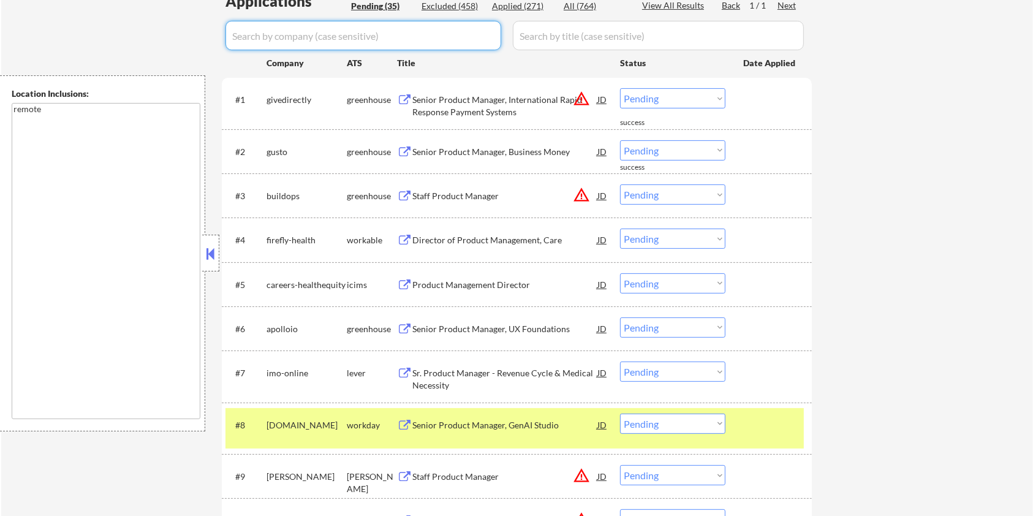
paste input "imo-online"
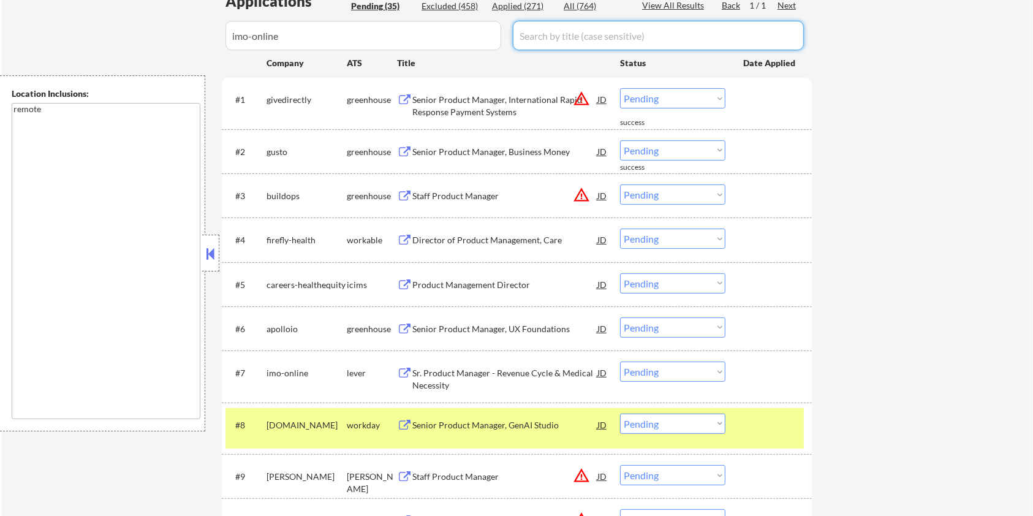
click at [565, 29] on input "input" at bounding box center [658, 35] width 291 height 29
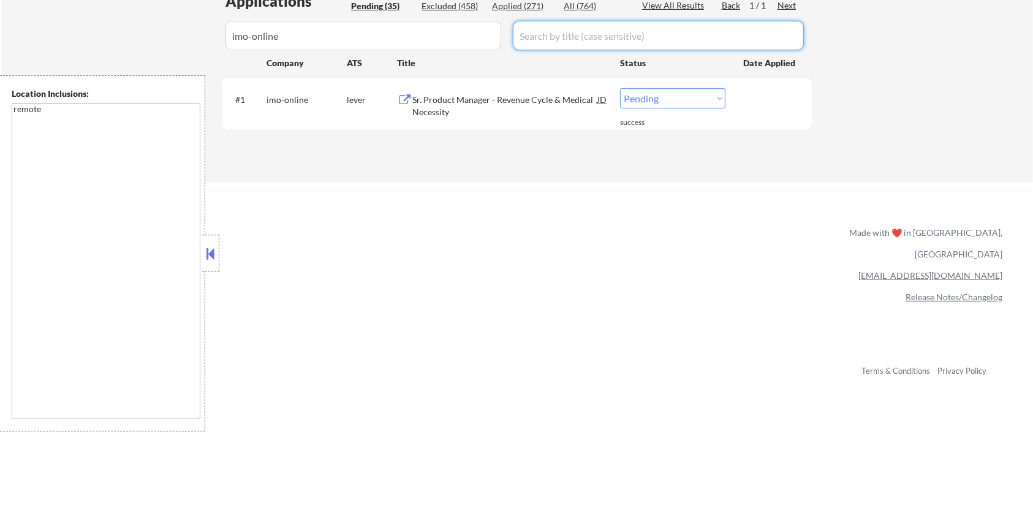
click at [475, 102] on div "Sr. Product Manager - Revenue Cycle & Medical Necessity" at bounding box center [504, 106] width 185 height 24
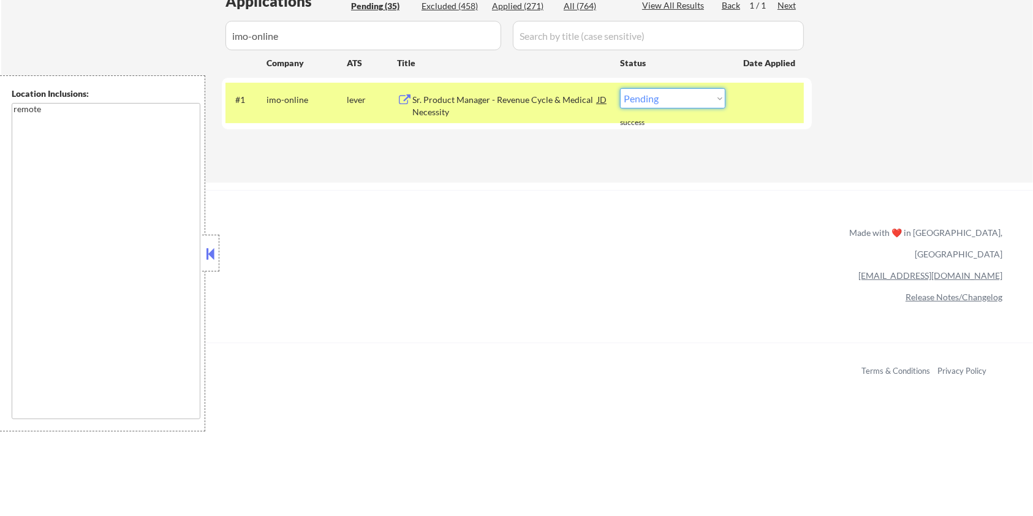
click at [690, 102] on select "Choose an option... Pending Applied Excluded (Questions) Excluded (Expired) Exc…" at bounding box center [672, 98] width 105 height 20
click at [620, 88] on select "Choose an option... Pending Applied Excluded (Questions) Excluded (Expired) Exc…" at bounding box center [672, 98] width 105 height 20
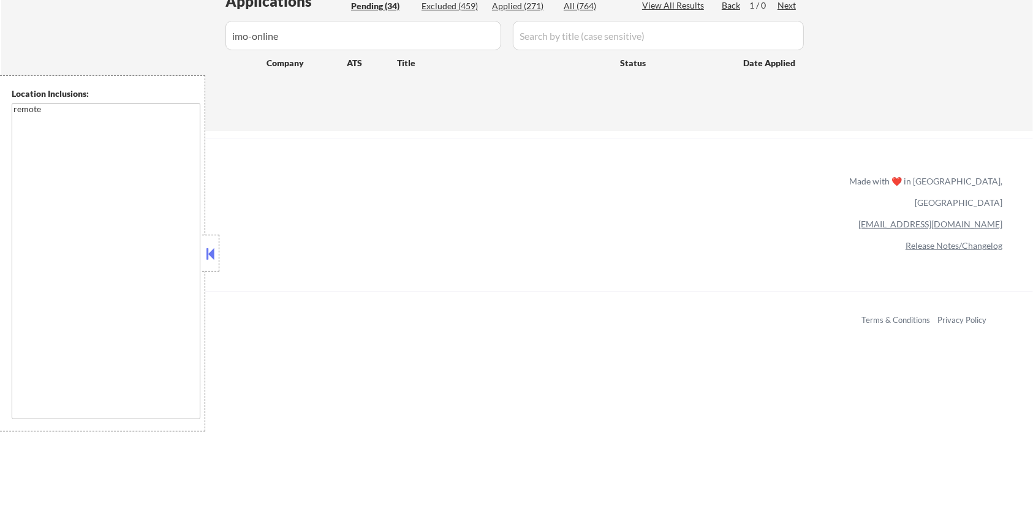
scroll to position [245, 0]
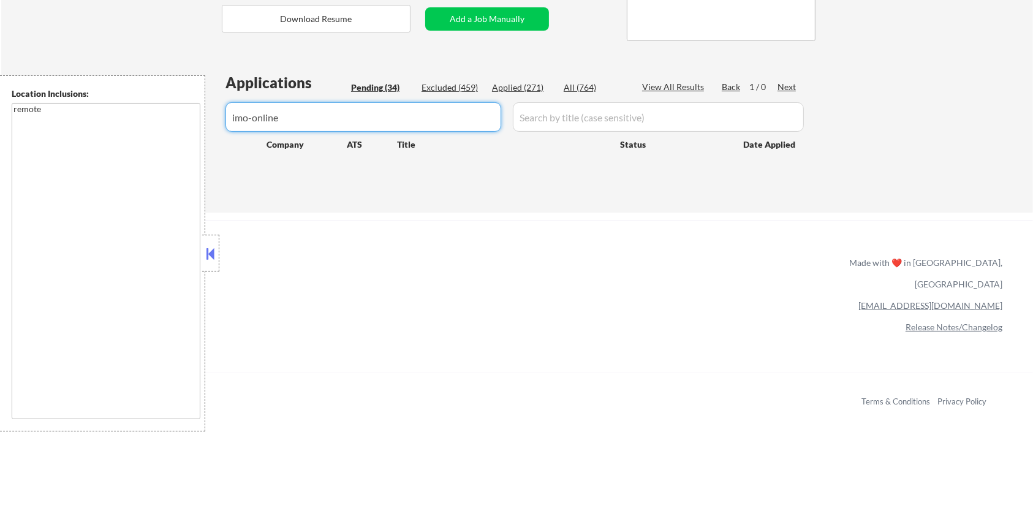
drag, startPoint x: 309, startPoint y: 118, endPoint x: 226, endPoint y: 128, distance: 83.3
click at [226, 128] on input "input" at bounding box center [363, 116] width 276 height 29
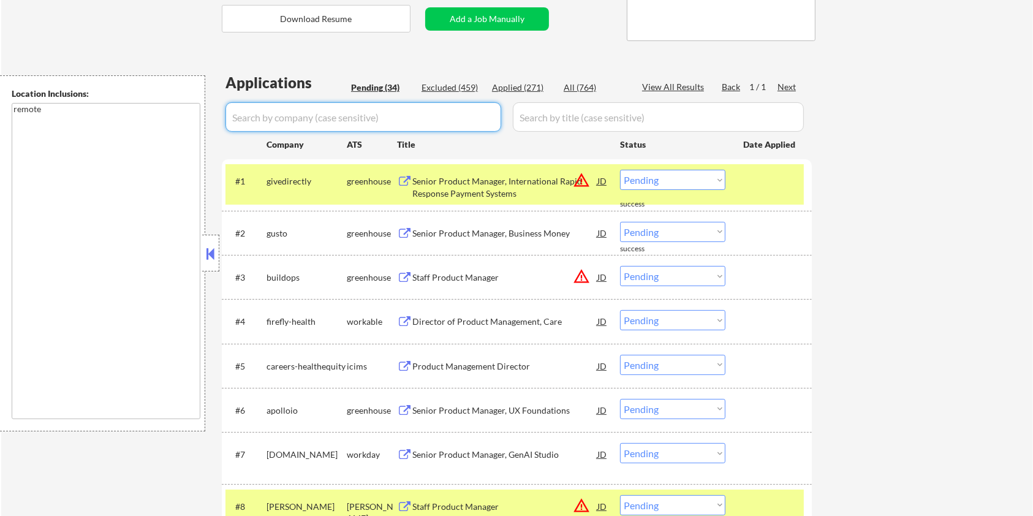
click at [354, 89] on div "Pending (34)" at bounding box center [381, 87] width 61 height 12
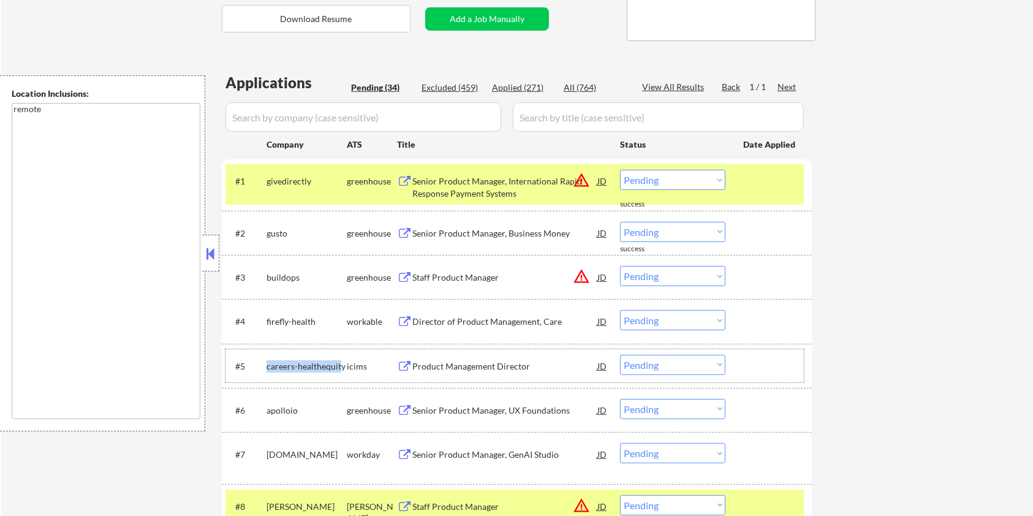
drag, startPoint x: 341, startPoint y: 365, endPoint x: 265, endPoint y: 373, distance: 76.4
click at [265, 373] on div "#5 careers-healthequity icims Product Management Director JD warning_amber Choo…" at bounding box center [514, 365] width 578 height 33
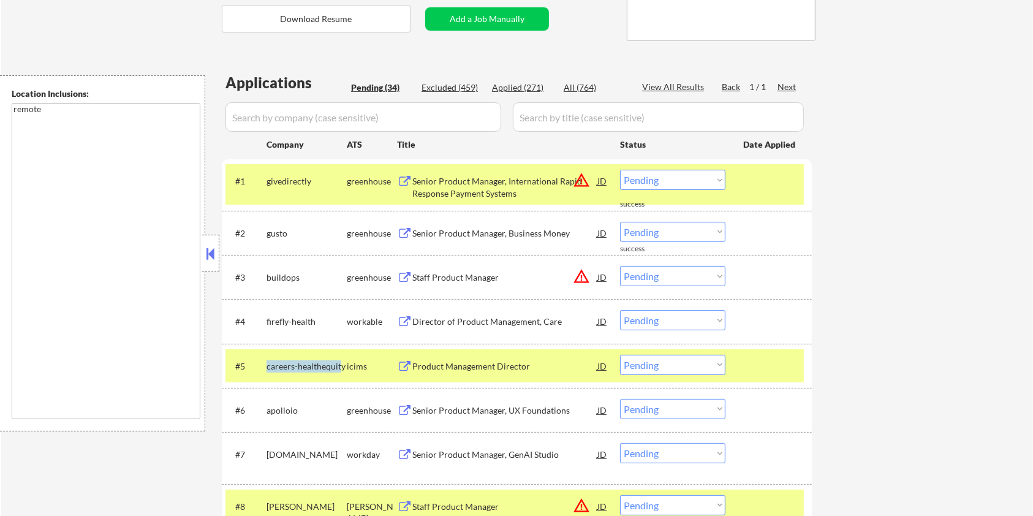
click at [338, 374] on div "careers-healthequity" at bounding box center [306, 366] width 80 height 22
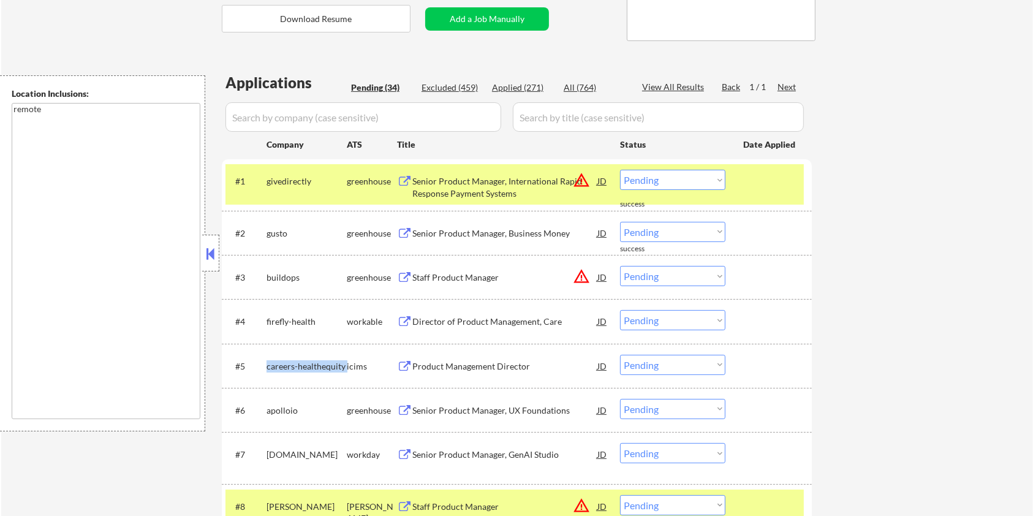
drag, startPoint x: 347, startPoint y: 361, endPoint x: 265, endPoint y: 360, distance: 82.1
click at [265, 360] on div "#5 careers-healthequity icims Product Management Director JD warning_amber Choo…" at bounding box center [514, 365] width 578 height 33
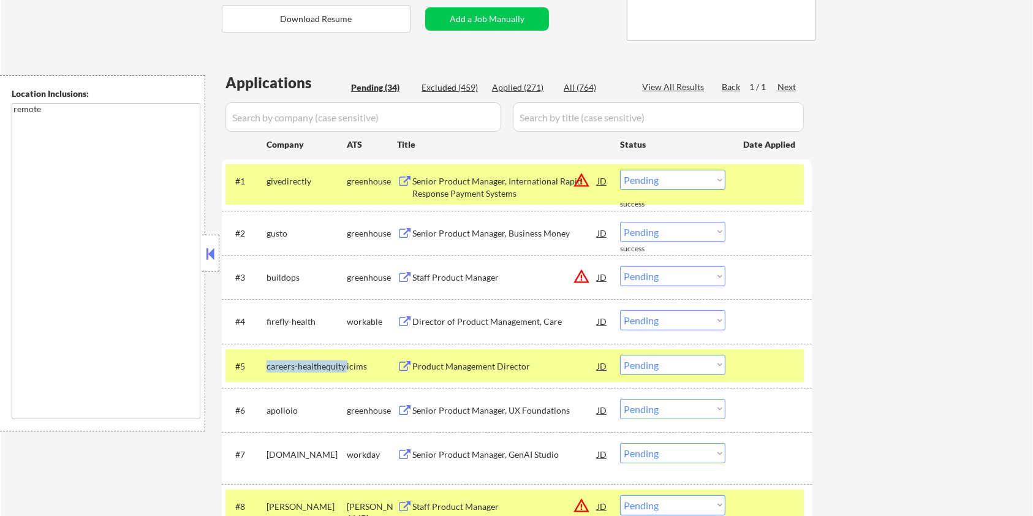
copy div "careers-healthequity"
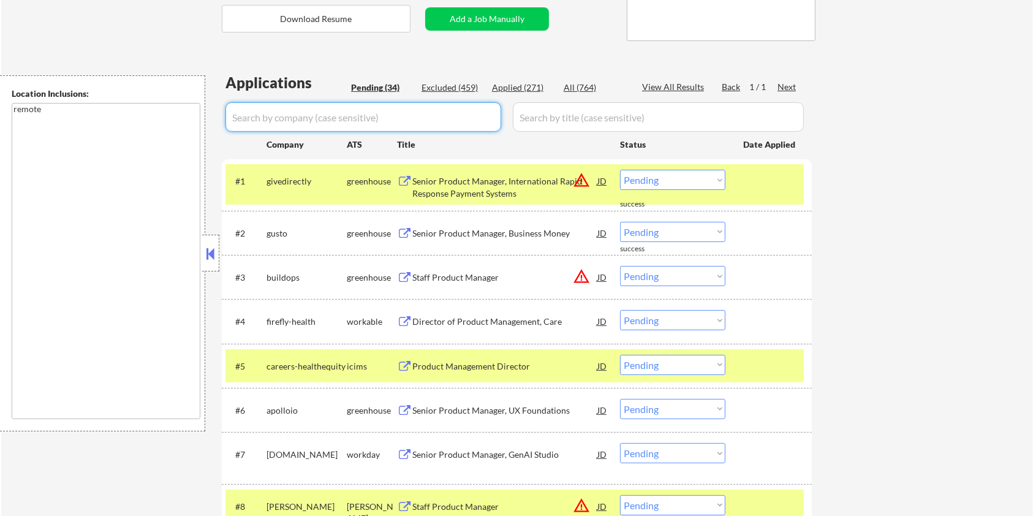
click at [295, 121] on input "input" at bounding box center [363, 116] width 276 height 29
paste input "careers-healthequity"
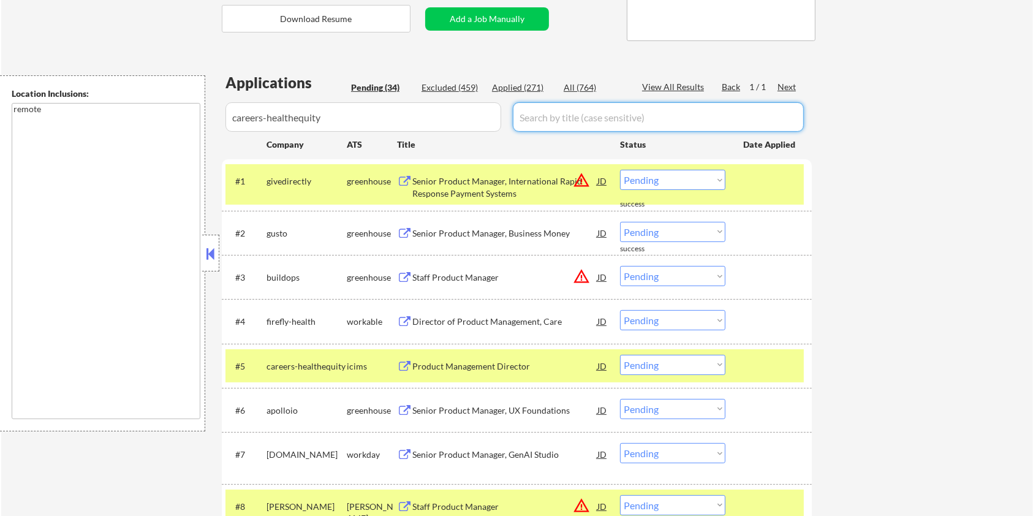
click at [542, 122] on input "input" at bounding box center [658, 116] width 291 height 29
click at [571, 87] on div "All (764)" at bounding box center [594, 87] width 61 height 12
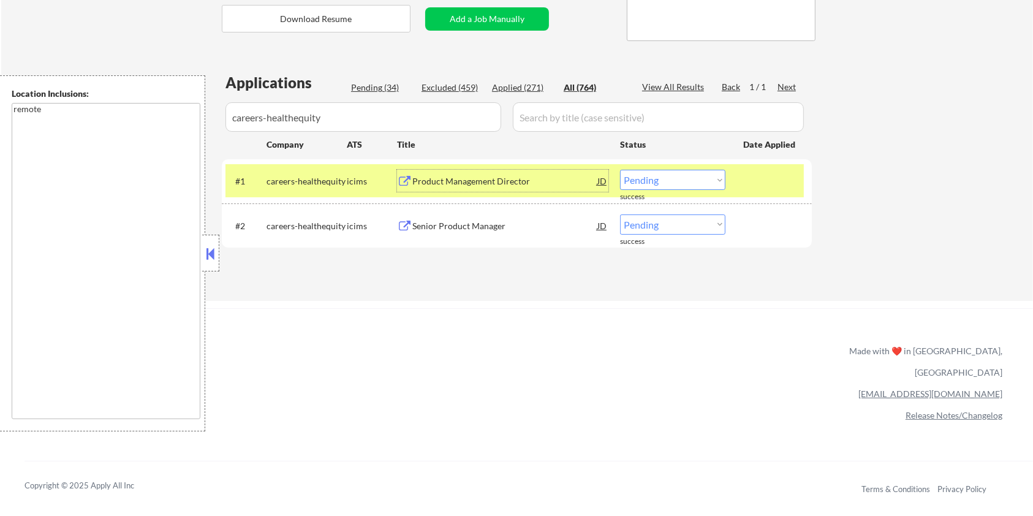
click at [478, 177] on div "Product Management Director" at bounding box center [504, 181] width 185 height 12
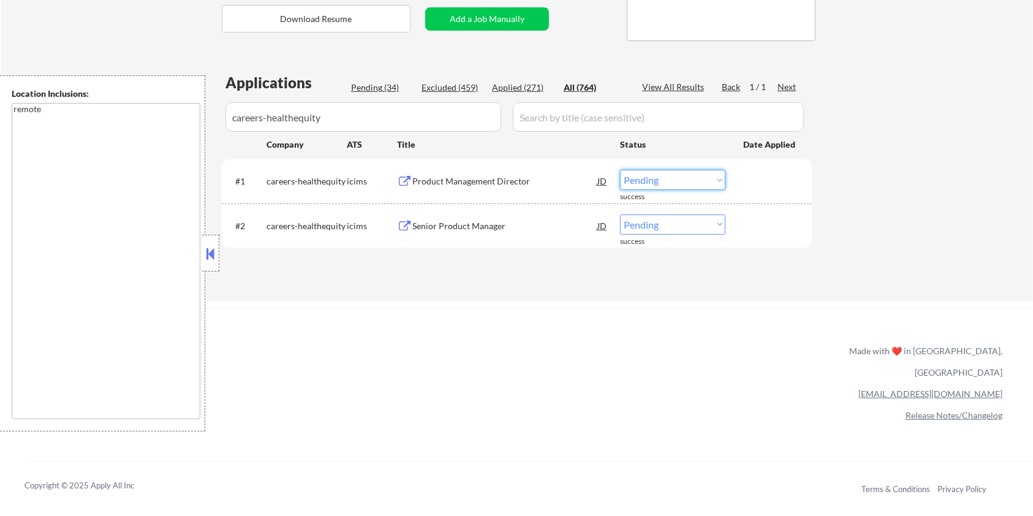
click at [688, 179] on select "Choose an option... Pending Applied Excluded (Questions) Excluded (Expired) Exc…" at bounding box center [672, 180] width 105 height 20
click at [620, 170] on select "Choose an option... Pending Applied Excluded (Questions) Excluded (Expired) Exc…" at bounding box center [672, 180] width 105 height 20
click at [448, 224] on div "Senior Product Manager" at bounding box center [504, 226] width 185 height 12
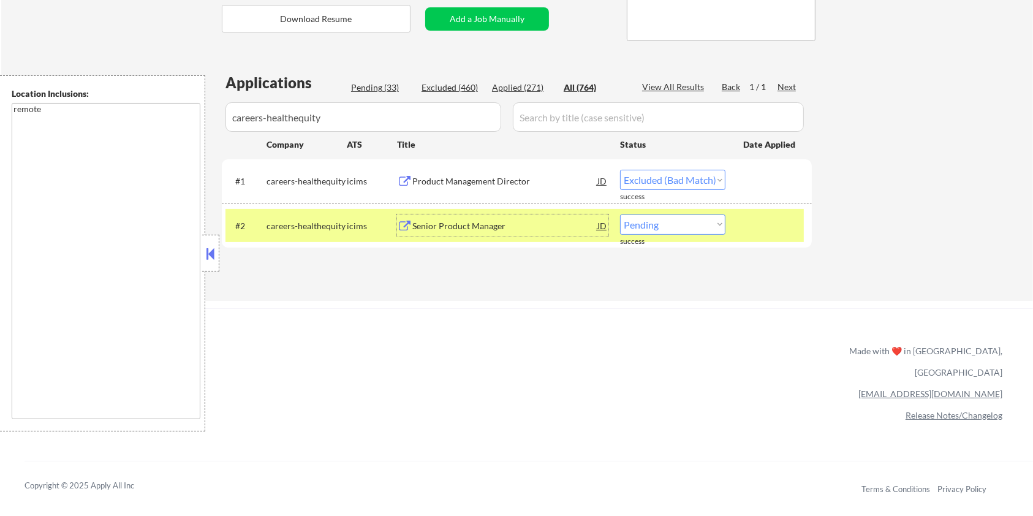
click at [657, 223] on select "Choose an option... Pending Applied Excluded (Questions) Excluded (Expired) Exc…" at bounding box center [672, 224] width 105 height 20
click at [620, 214] on select "Choose an option... Pending Applied Excluded (Questions) Excluded (Expired) Exc…" at bounding box center [672, 224] width 105 height 20
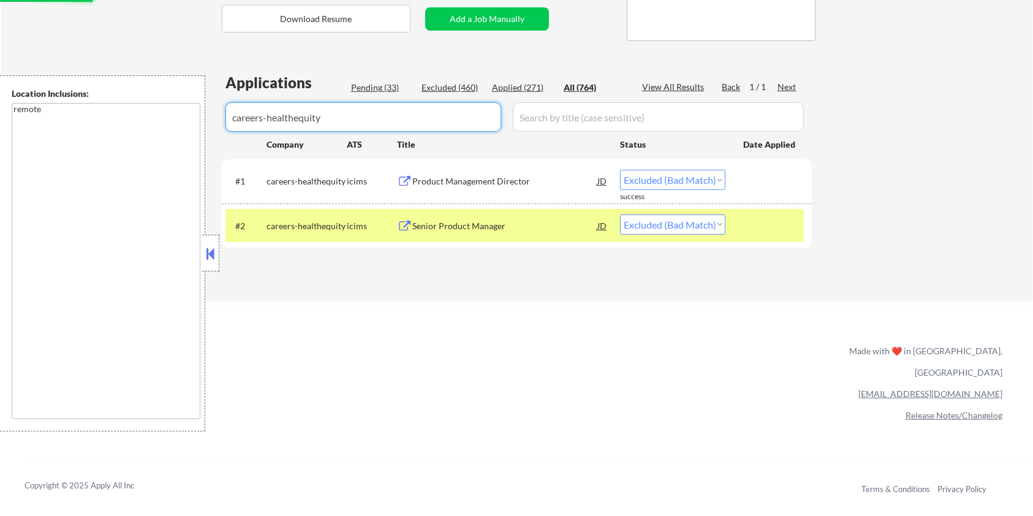
drag, startPoint x: 351, startPoint y: 117, endPoint x: 172, endPoint y: 157, distance: 184.0
click at [172, 157] on body "← Return to /applysquad Mailslurp Inbox Job Search Builder [PERSON_NAME] User E…" at bounding box center [516, 13] width 1033 height 516
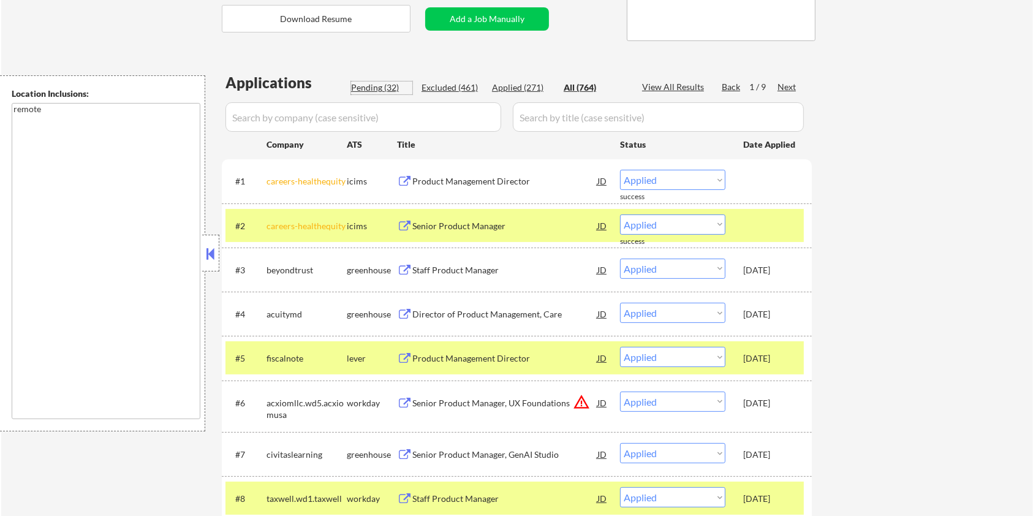
click at [385, 92] on div "Pending (32)" at bounding box center [381, 87] width 61 height 12
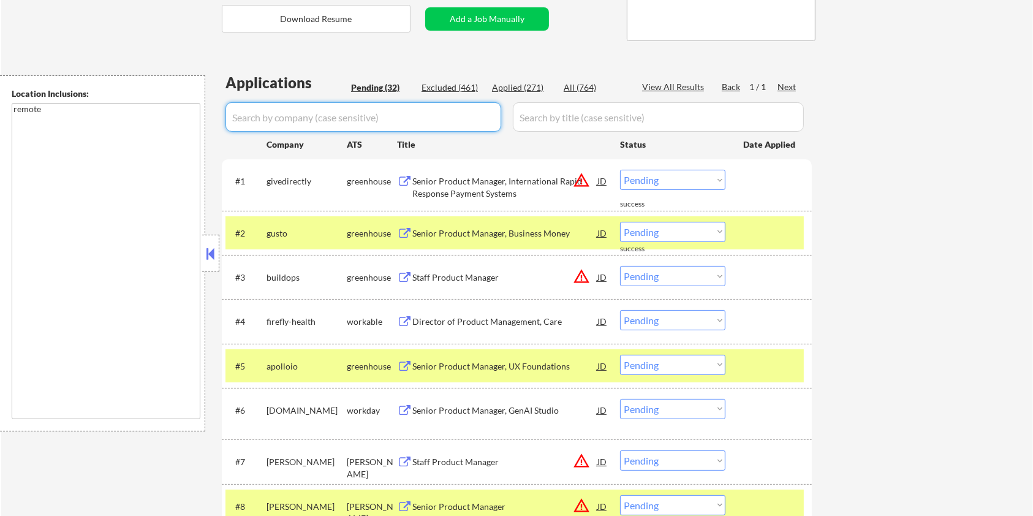
click at [358, 112] on input "input" at bounding box center [363, 116] width 276 height 29
click at [746, 220] on div "#2 gusto greenhouse Senior Product Manager, Business Money JD warning_amber Cho…" at bounding box center [514, 232] width 578 height 33
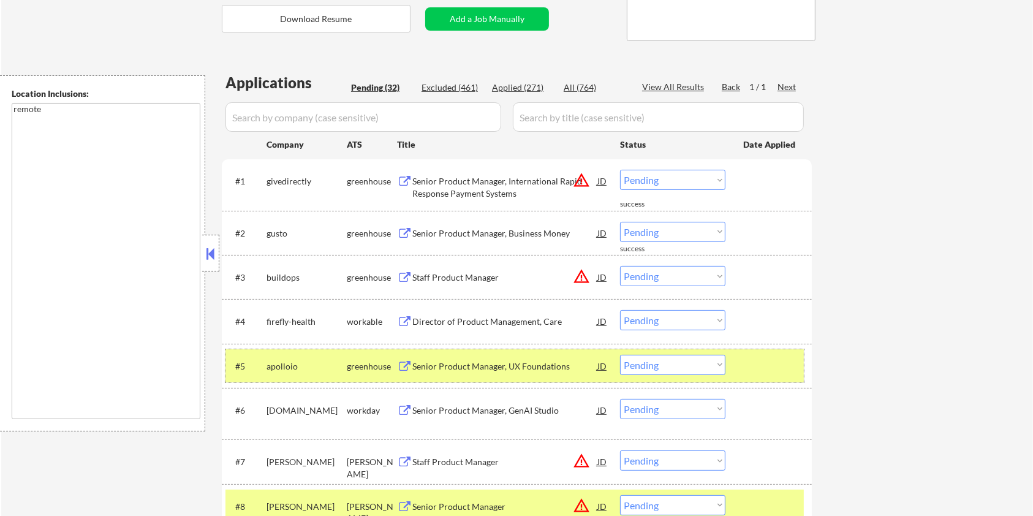
click at [749, 363] on div at bounding box center [770, 366] width 54 height 22
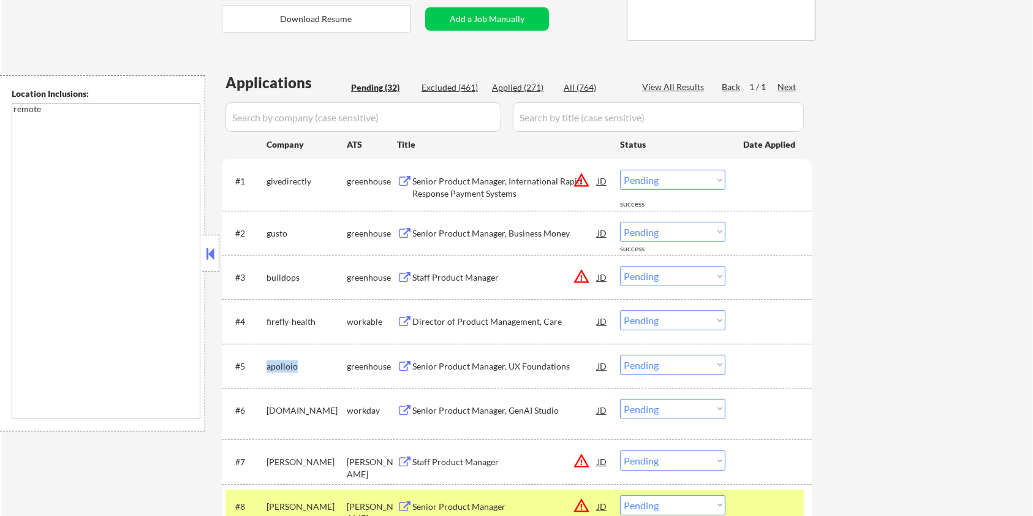
drag, startPoint x: 310, startPoint y: 365, endPoint x: 270, endPoint y: 374, distance: 41.5
click at [266, 366] on div "apolloio" at bounding box center [306, 366] width 80 height 12
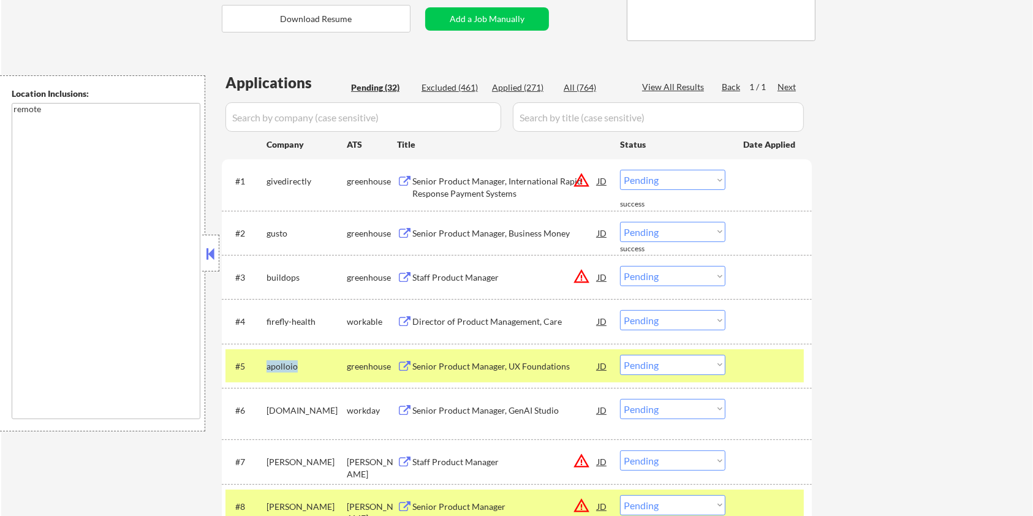
copy div "apolloio"
click at [309, 118] on input "input" at bounding box center [363, 116] width 276 height 29
paste input "apolloio"
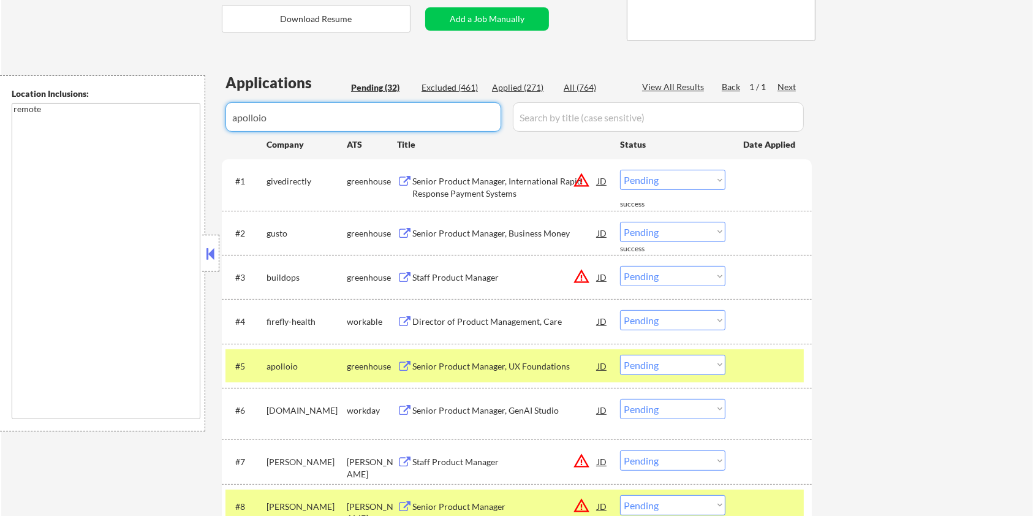
click at [540, 116] on input "input" at bounding box center [658, 116] width 291 height 29
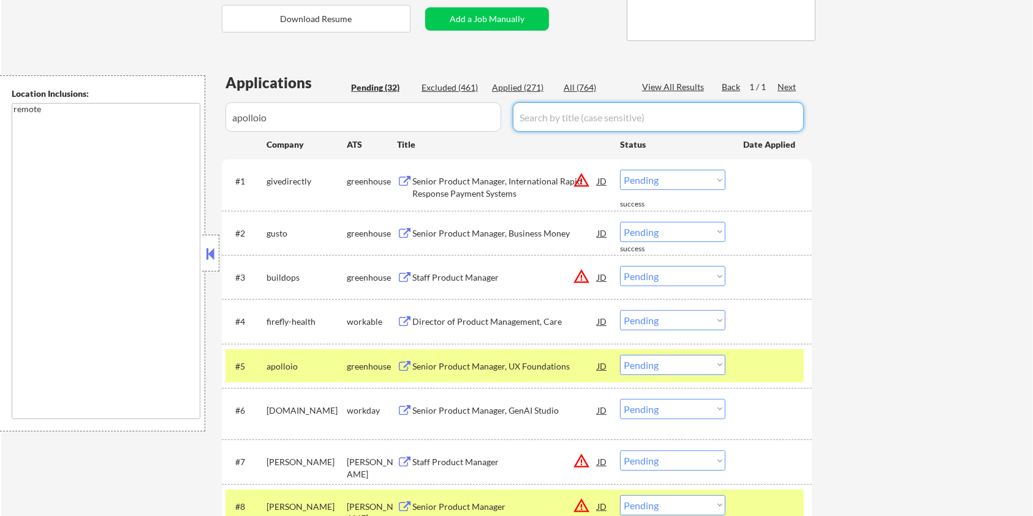
click at [568, 91] on div "All (764)" at bounding box center [594, 87] width 61 height 12
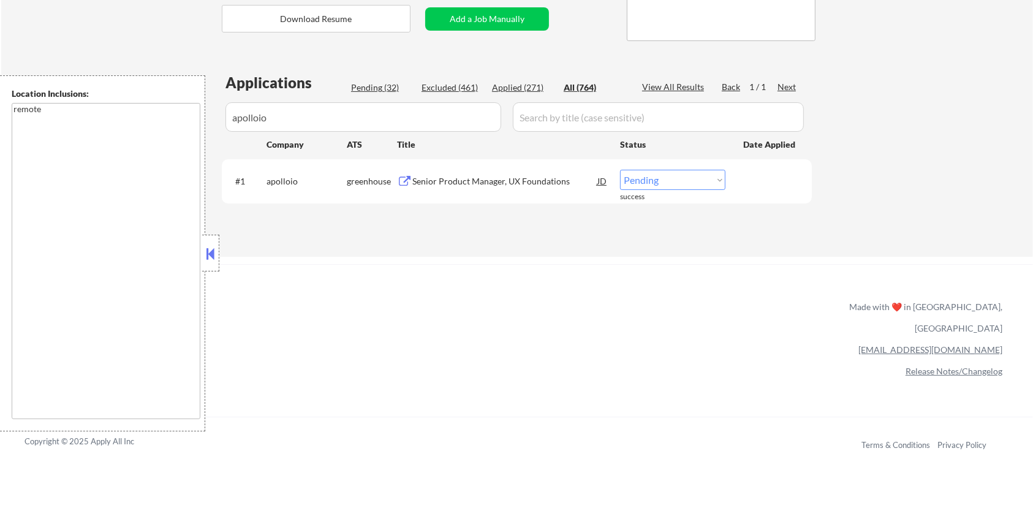
click at [451, 179] on div "Senior Product Manager, UX Foundations" at bounding box center [504, 181] width 185 height 12
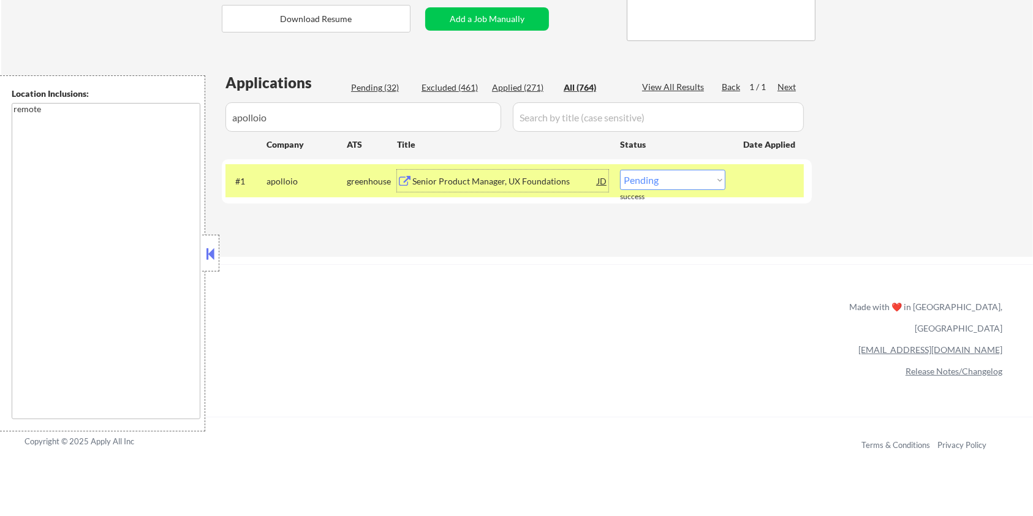
click at [679, 177] on select "Choose an option... Pending Applied Excluded (Questions) Excluded (Expired) Exc…" at bounding box center [672, 180] width 105 height 20
click at [620, 170] on select "Choose an option... Pending Applied Excluded (Questions) Excluded (Expired) Exc…" at bounding box center [672, 180] width 105 height 20
drag, startPoint x: 265, startPoint y: 124, endPoint x: 104, endPoint y: 127, distance: 161.7
click at [104, 127] on body "← Return to /applysquad Mailslurp Inbox Job Search Builder [PERSON_NAME] User E…" at bounding box center [516, 13] width 1033 height 516
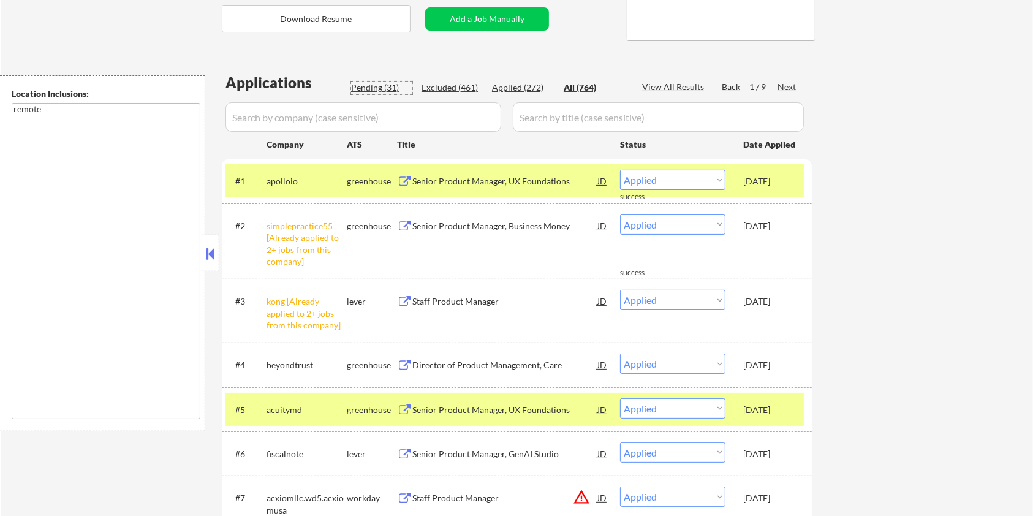
click at [368, 89] on div "Pending (31)" at bounding box center [381, 87] width 61 height 12
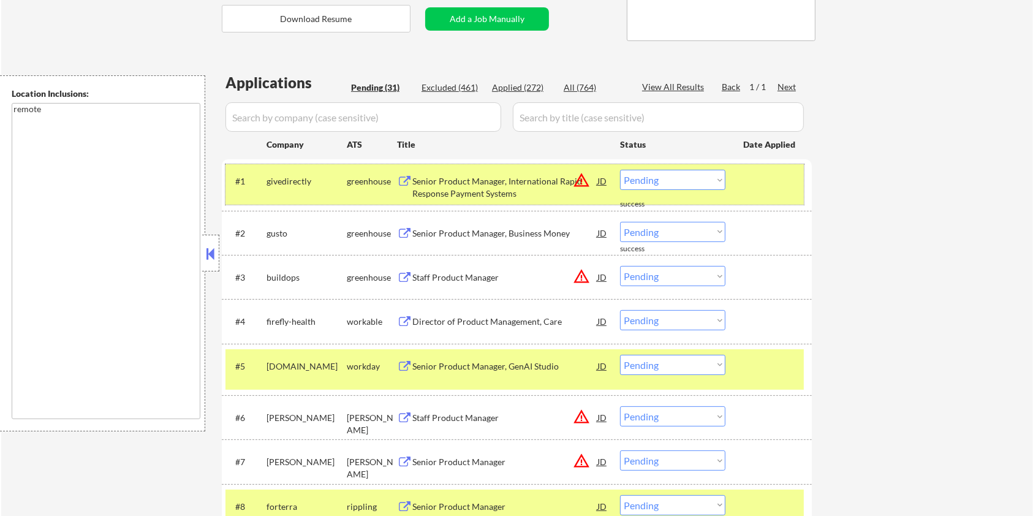
click at [745, 184] on div at bounding box center [770, 181] width 54 height 22
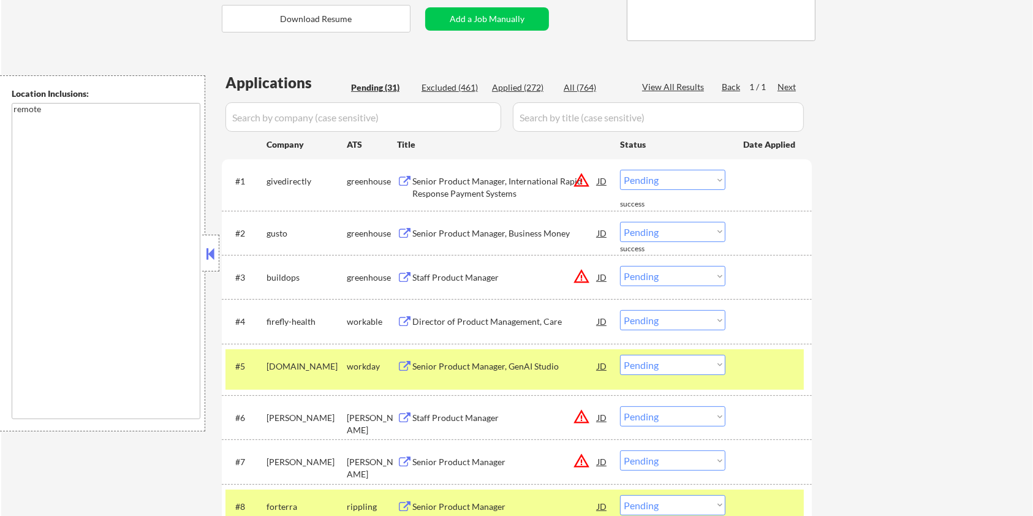
click at [779, 368] on div at bounding box center [770, 366] width 54 height 22
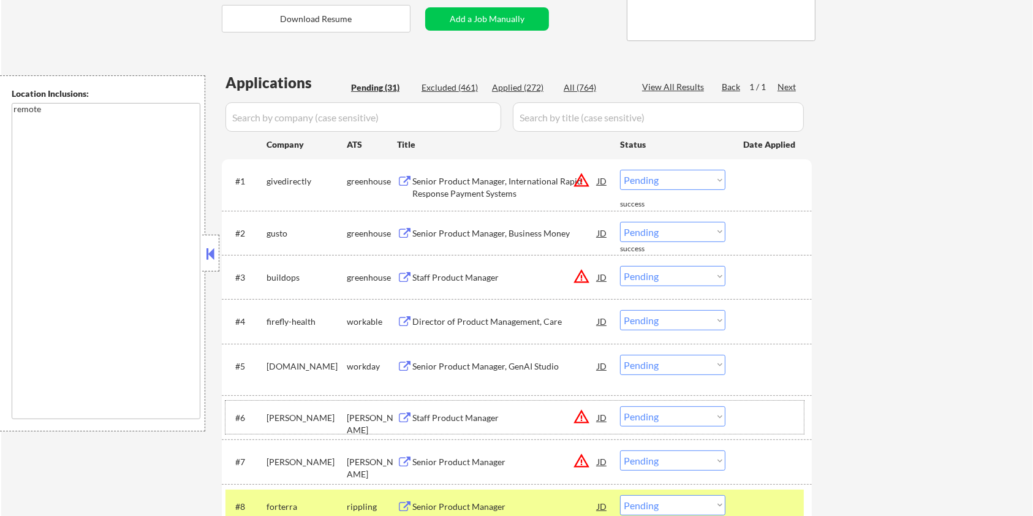
click at [304, 417] on div "[PERSON_NAME]" at bounding box center [306, 418] width 80 height 12
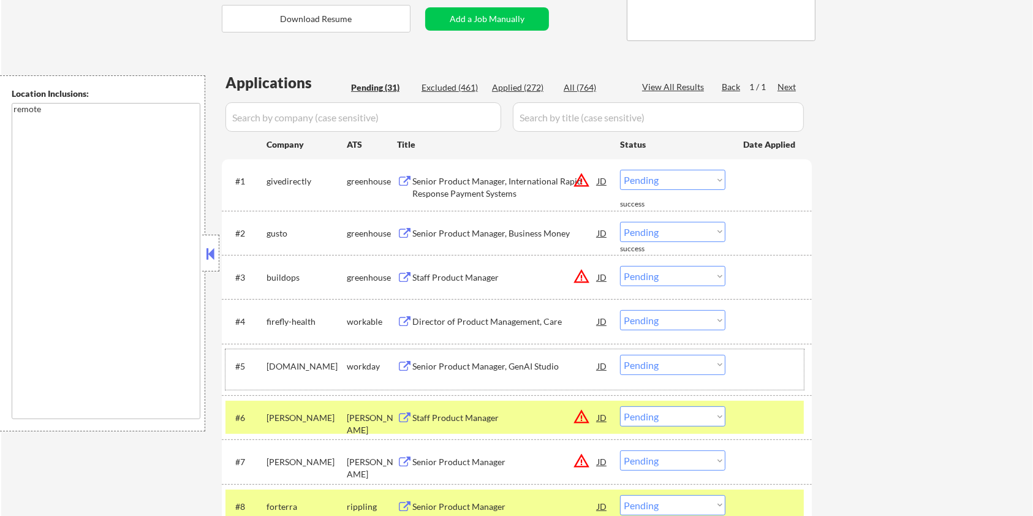
drag, startPoint x: 292, startPoint y: 377, endPoint x: 265, endPoint y: 368, distance: 28.7
click at [265, 368] on div "#5 [DOMAIN_NAME] workday Senior Product Manager, GenAI Studio JD warning_amber …" at bounding box center [514, 369] width 578 height 40
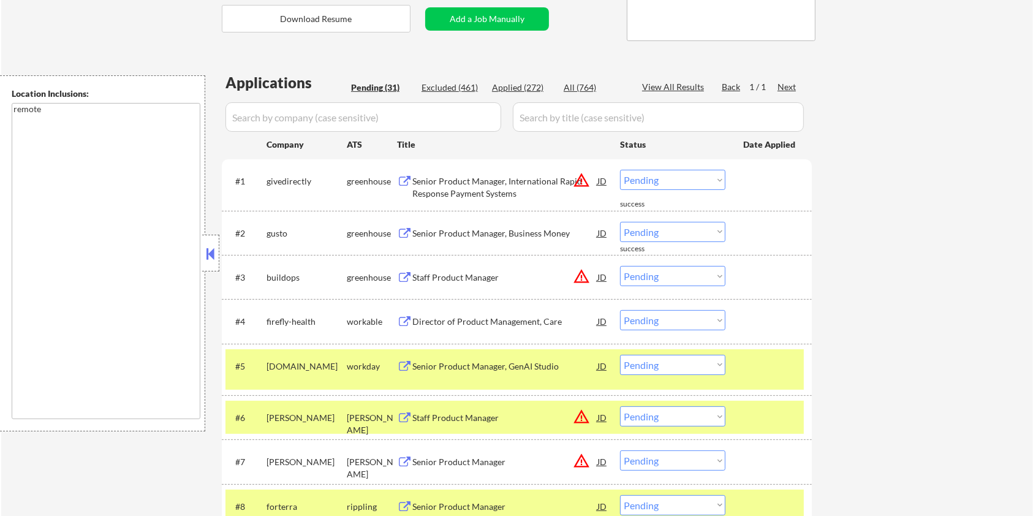
copy div "[DOMAIN_NAME]"
click at [343, 118] on input "input" at bounding box center [363, 116] width 276 height 29
paste input "[DOMAIN_NAME]"
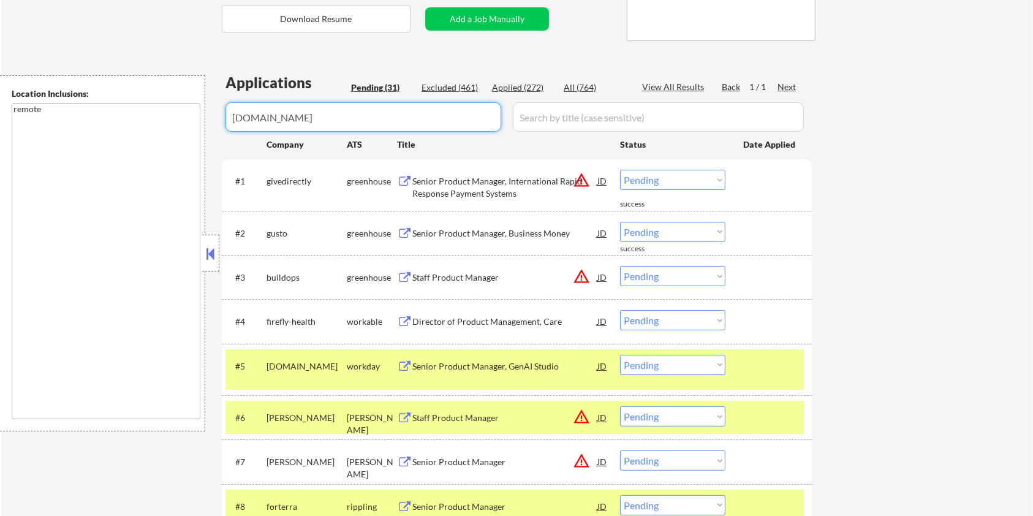
click at [576, 119] on input "input" at bounding box center [658, 116] width 291 height 29
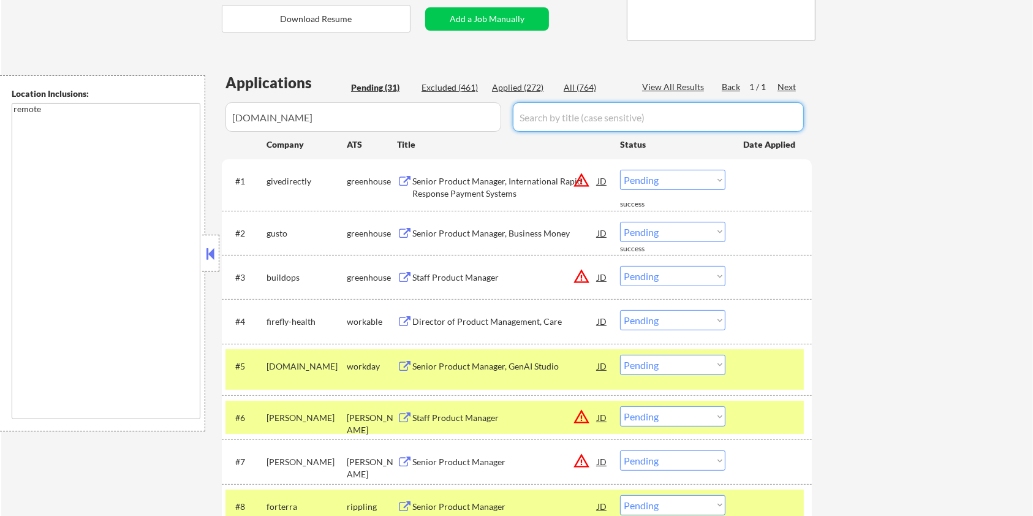
click at [585, 89] on div "All (764)" at bounding box center [594, 87] width 61 height 12
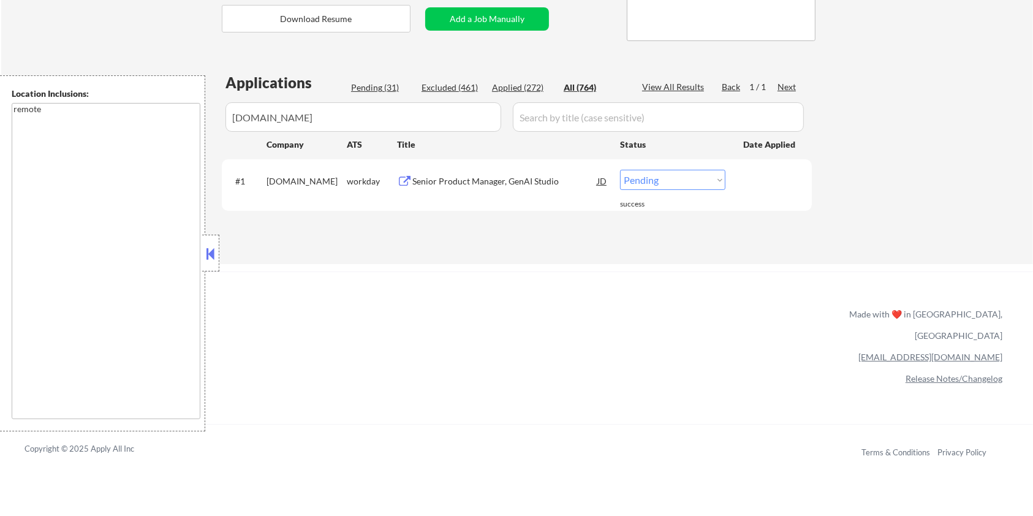
click at [474, 180] on div "Senior Product Manager, GenAI Studio" at bounding box center [504, 181] width 185 height 12
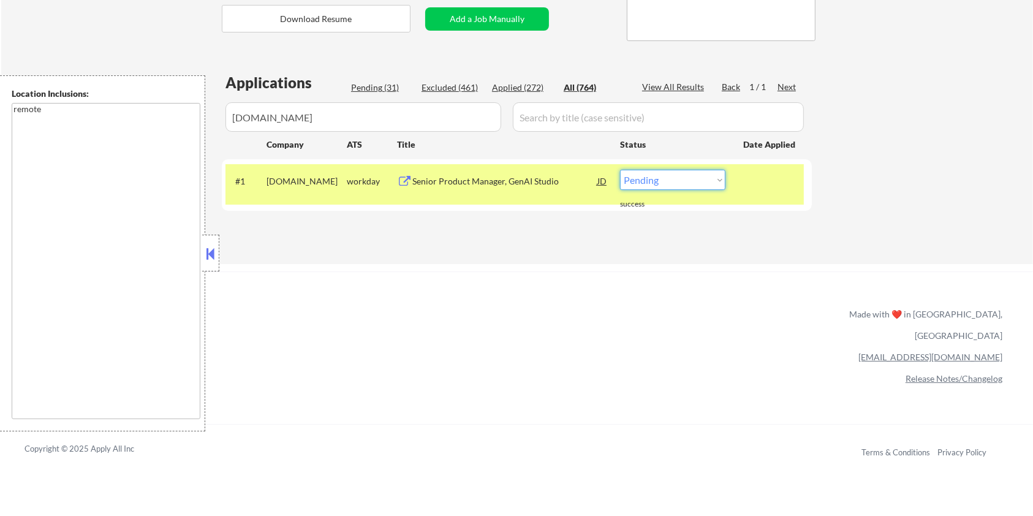
click at [671, 183] on select "Choose an option... Pending Applied Excluded (Questions) Excluded (Expired) Exc…" at bounding box center [672, 180] width 105 height 20
click at [620, 170] on select "Choose an option... Pending Applied Excluded (Questions) Excluded (Expired) Exc…" at bounding box center [672, 180] width 105 height 20
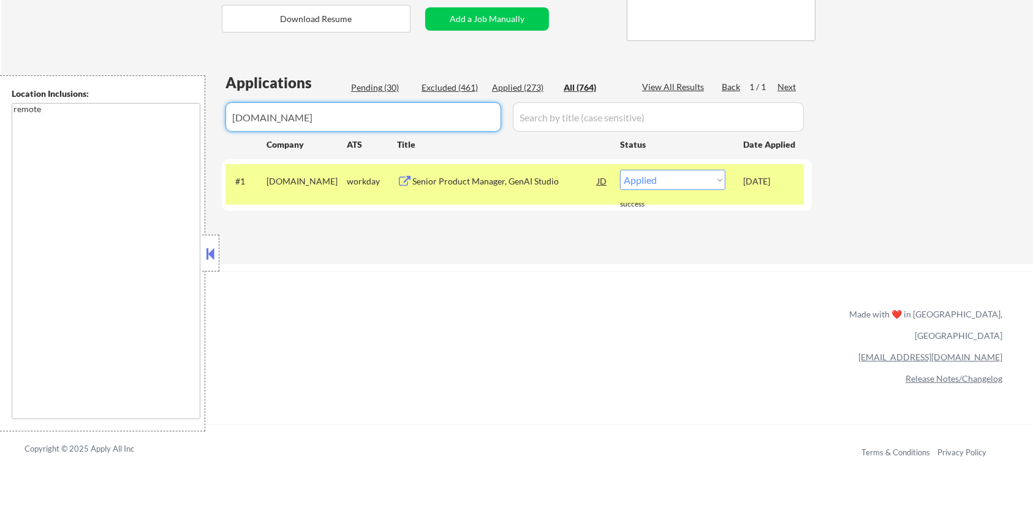
drag, startPoint x: 358, startPoint y: 122, endPoint x: 222, endPoint y: 118, distance: 136.0
click at [222, 118] on div "Applications Pending (30) Excluded (461) Applied (273) All (764) View All Resul…" at bounding box center [517, 156] width 590 height 168
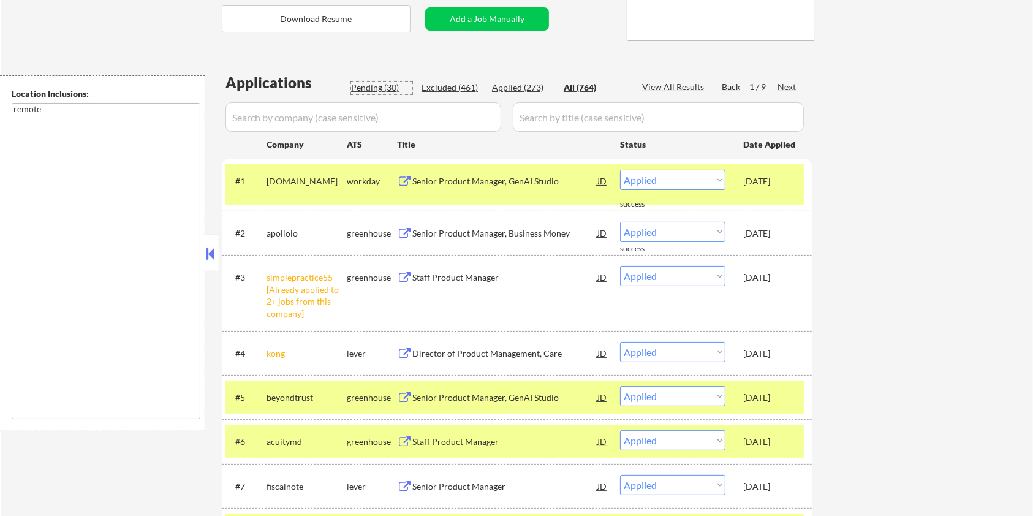
click at [363, 86] on div "Pending (30)" at bounding box center [381, 87] width 61 height 12
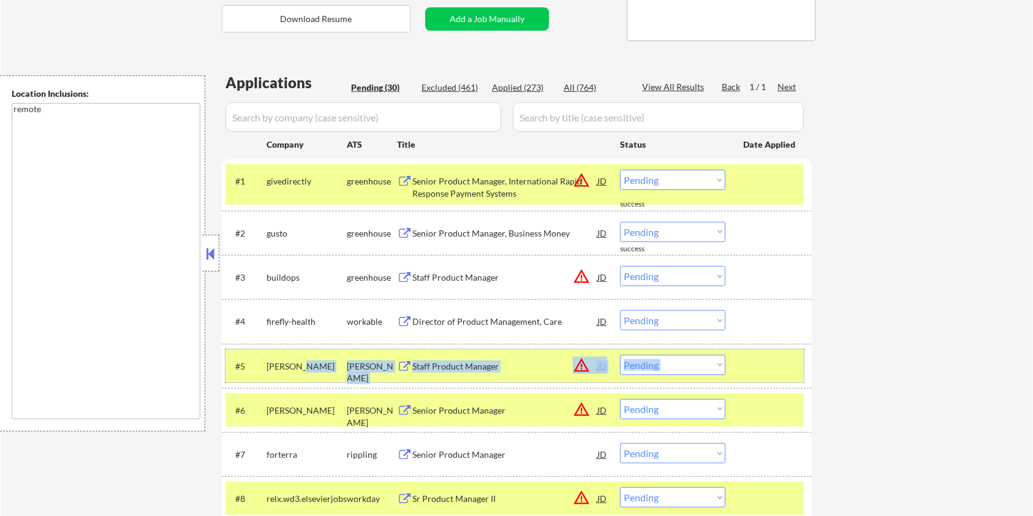
drag, startPoint x: 307, startPoint y: 365, endPoint x: 262, endPoint y: 358, distance: 45.3
click at [262, 358] on div "#5 [PERSON_NAME] Staff Product Manager JD warning_amber Choose an option... Pen…" at bounding box center [514, 365] width 578 height 33
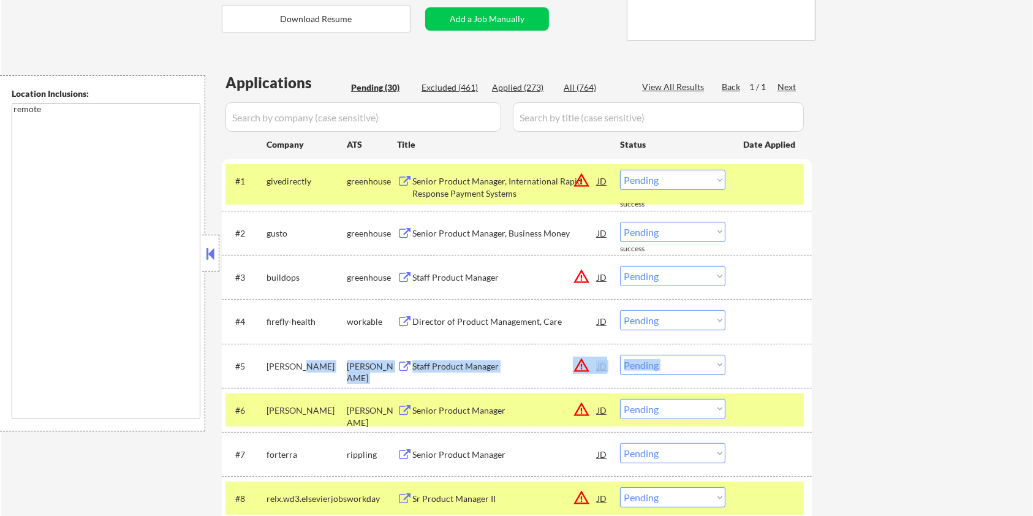
click at [304, 369] on div "[PERSON_NAME]" at bounding box center [306, 366] width 80 height 12
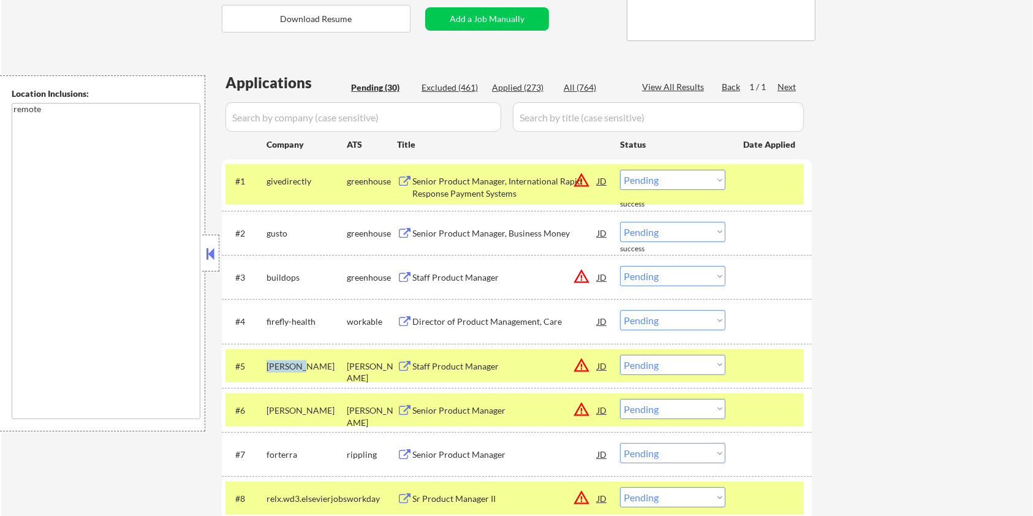
drag, startPoint x: 296, startPoint y: 369, endPoint x: 263, endPoint y: 367, distance: 32.5
click at [263, 367] on div "#5 [PERSON_NAME] Staff Product Manager JD warning_amber Choose an option... Pen…" at bounding box center [514, 365] width 578 height 33
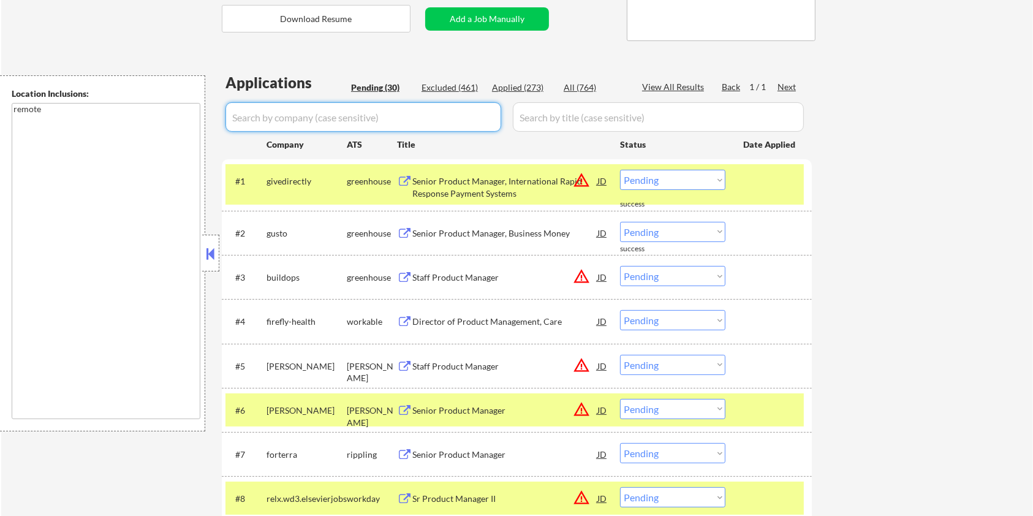
click at [304, 123] on input "input" at bounding box center [363, 116] width 276 height 29
paste input "[PERSON_NAME]"
click at [539, 120] on input "input" at bounding box center [658, 116] width 291 height 29
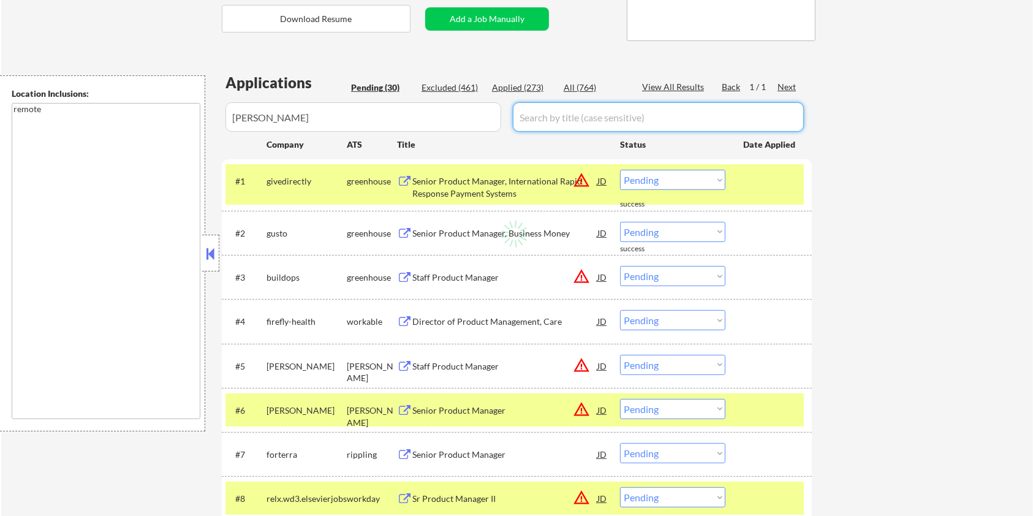
click at [571, 83] on div "All (764)" at bounding box center [594, 87] width 61 height 12
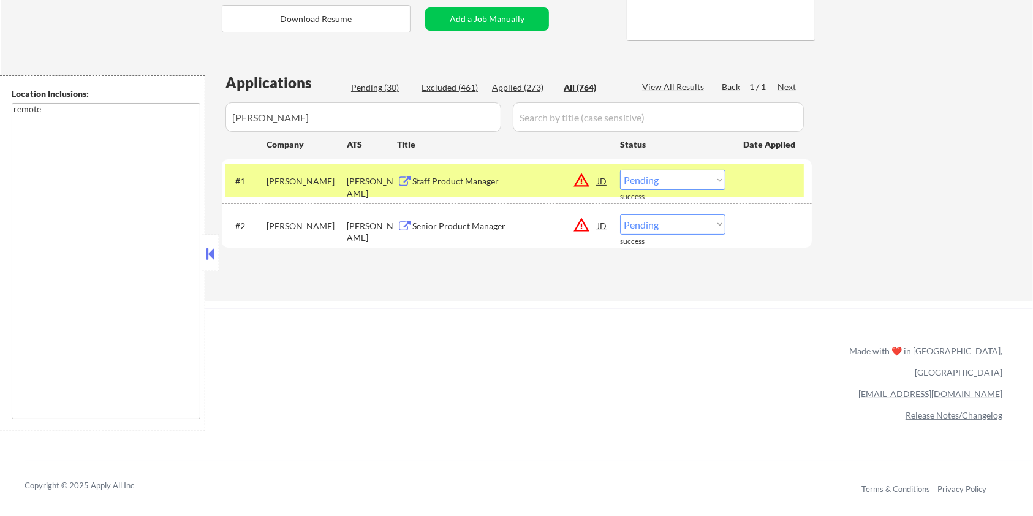
click at [459, 184] on div "Staff Product Manager" at bounding box center [504, 181] width 185 height 12
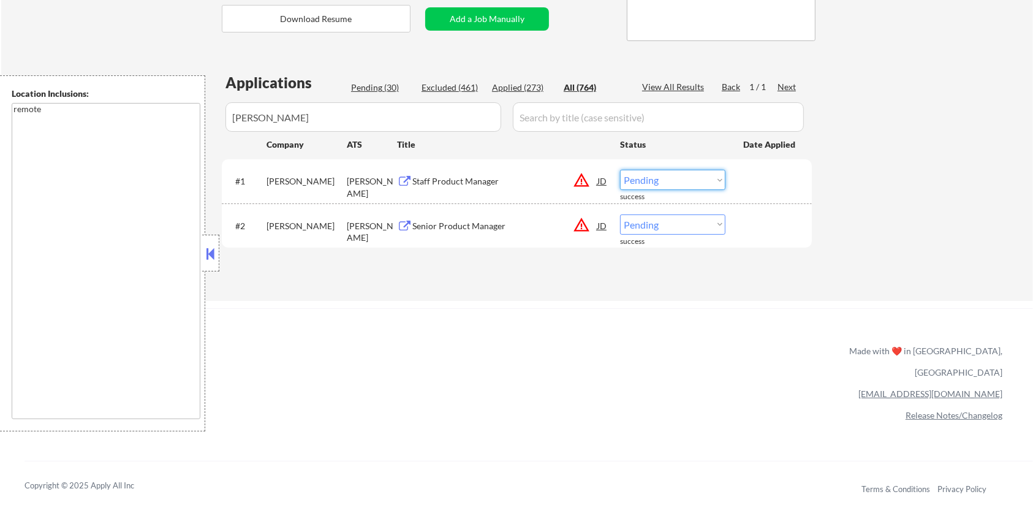
click at [641, 185] on select "Choose an option... Pending Applied Excluded (Questions) Excluded (Expired) Exc…" at bounding box center [672, 180] width 105 height 20
click at [620, 170] on select "Choose an option... Pending Applied Excluded (Questions) Excluded (Expired) Exc…" at bounding box center [672, 180] width 105 height 20
click at [458, 217] on div "Senior Product Manager" at bounding box center [504, 225] width 185 height 22
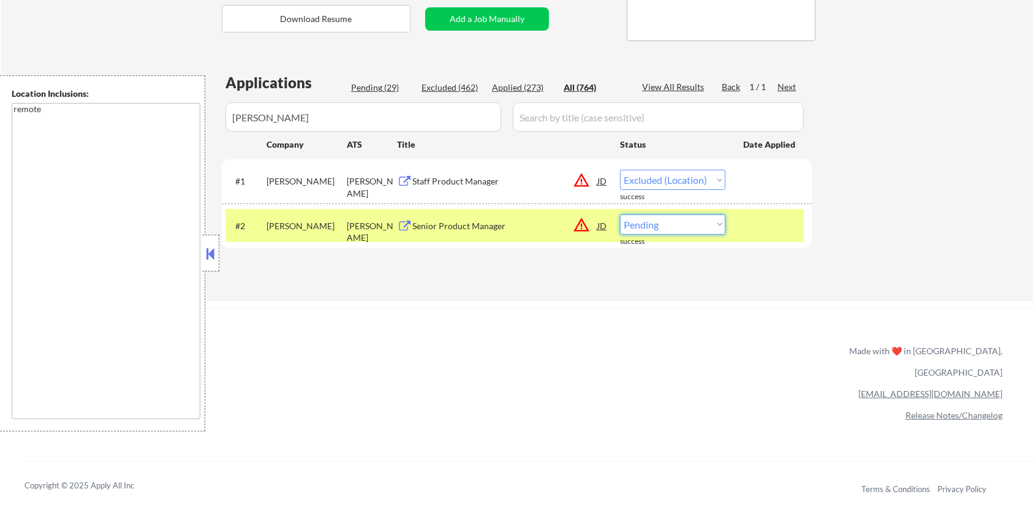
click at [660, 224] on select "Choose an option... Pending Applied Excluded (Questions) Excluded (Expired) Exc…" at bounding box center [672, 224] width 105 height 20
click at [620, 214] on select "Choose an option... Pending Applied Excluded (Questions) Excluded (Expired) Exc…" at bounding box center [672, 224] width 105 height 20
drag, startPoint x: 282, startPoint y: 124, endPoint x: 222, endPoint y: 125, distance: 59.4
click at [222, 125] on div "Applications Pending (28) Excluded (463) Applied (273) All (764) View All Resul…" at bounding box center [517, 174] width 590 height 205
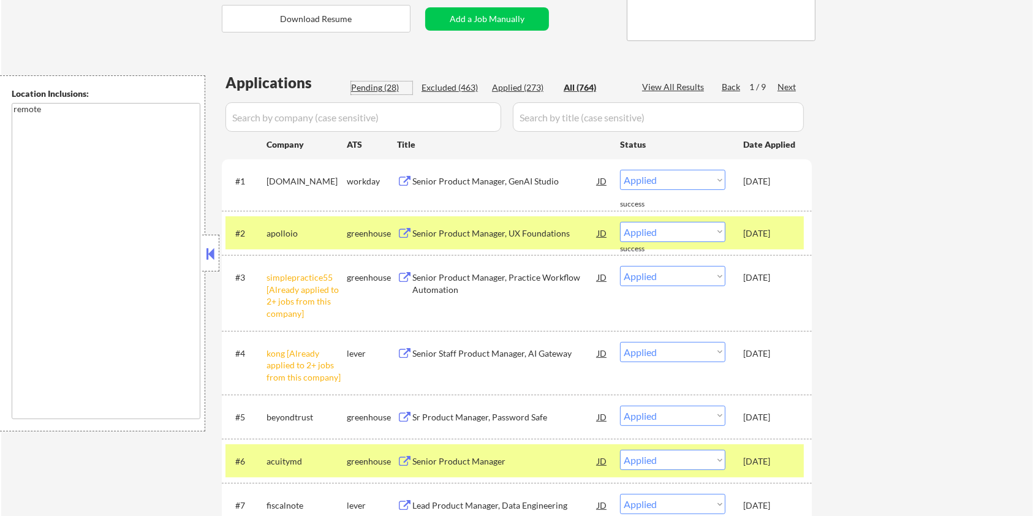
click at [382, 86] on div "Pending (28)" at bounding box center [381, 87] width 61 height 12
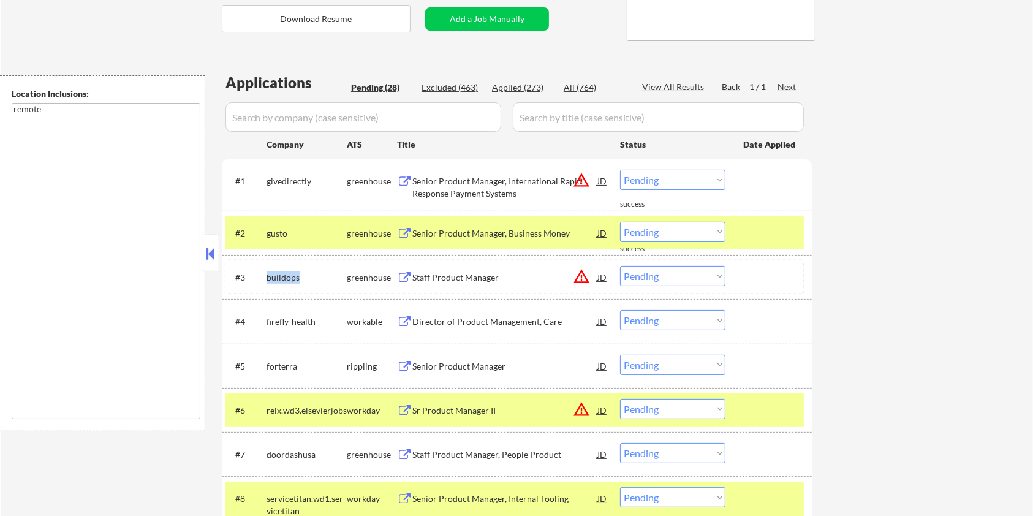
drag, startPoint x: 302, startPoint y: 274, endPoint x: 263, endPoint y: 277, distance: 38.7
click at [263, 277] on div "#3 buildops greenhouse Staff Product Manager JD warning_amber Choose an option.…" at bounding box center [514, 276] width 578 height 33
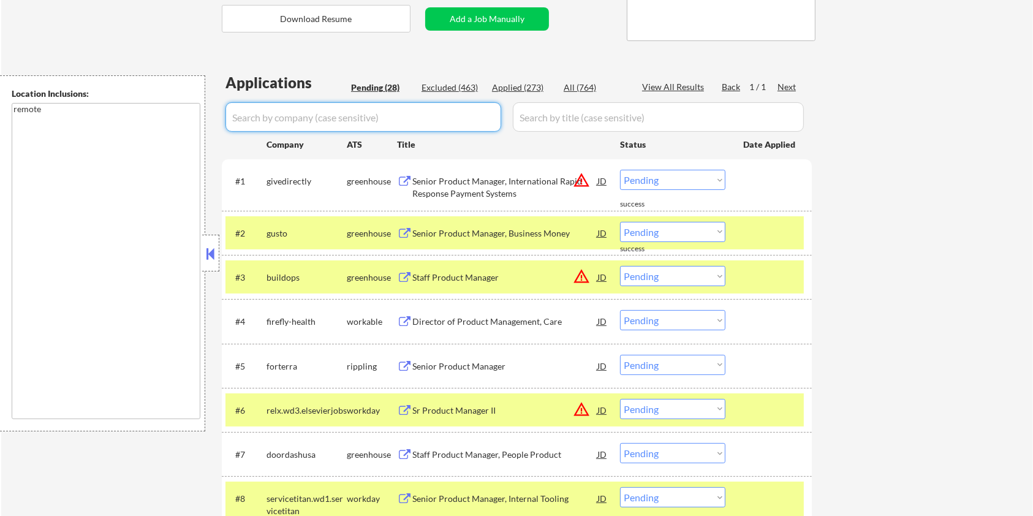
click at [280, 121] on input "input" at bounding box center [363, 116] width 276 height 29
paste input "buildops"
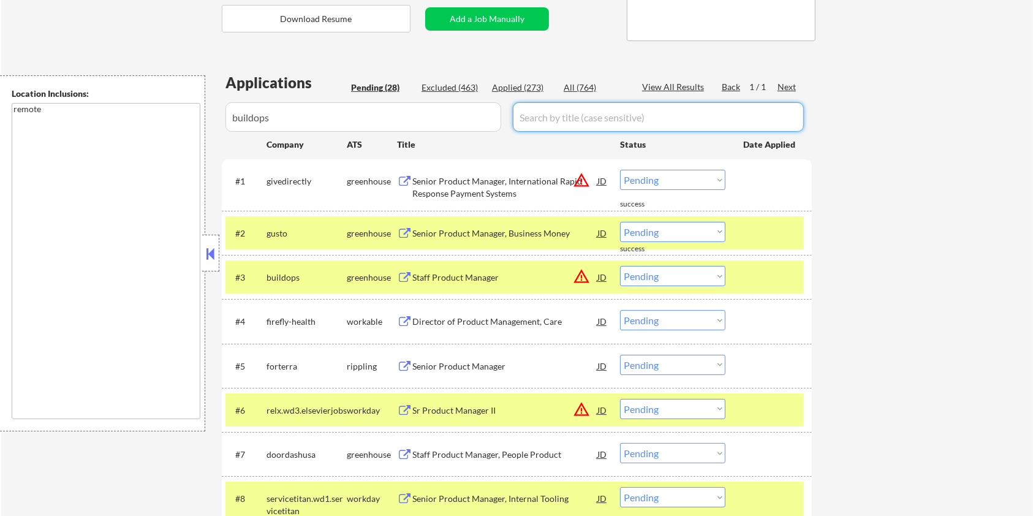
click at [540, 118] on input "input" at bounding box center [658, 116] width 291 height 29
click at [584, 84] on div "All (764)" at bounding box center [594, 87] width 61 height 12
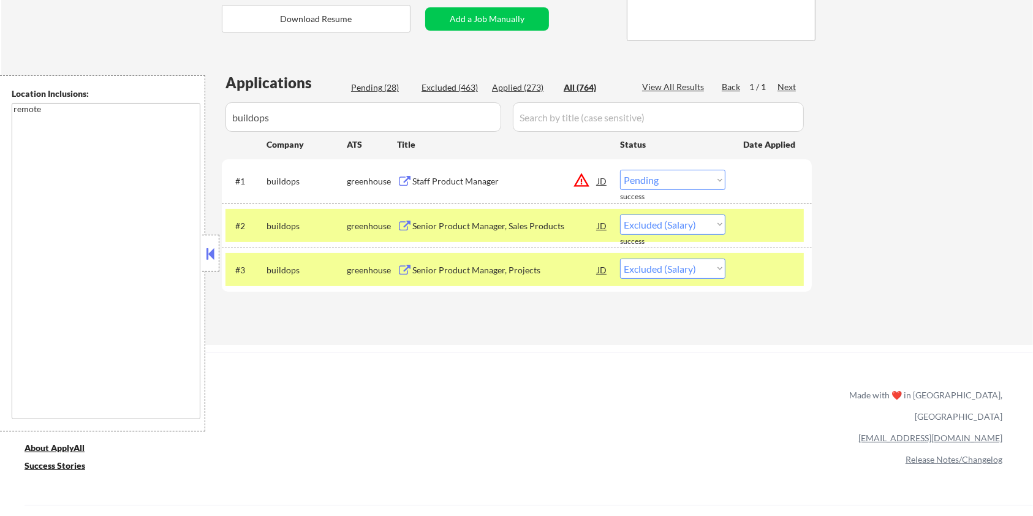
click at [464, 184] on div "Staff Product Manager" at bounding box center [504, 181] width 185 height 12
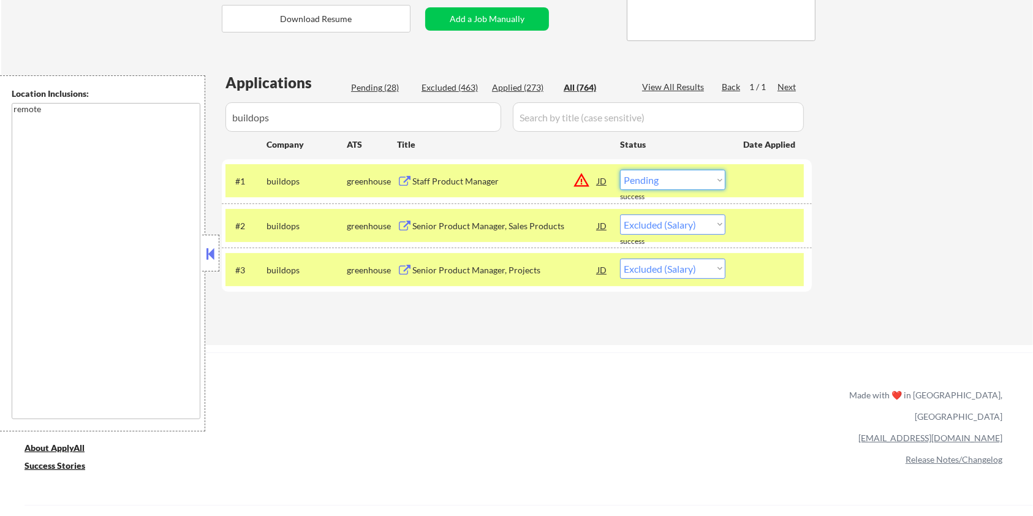
click at [701, 178] on select "Choose an option... Pending Applied Excluded (Questions) Excluded (Expired) Exc…" at bounding box center [672, 180] width 105 height 20
click at [620, 170] on select "Choose an option... Pending Applied Excluded (Questions) Excluded (Expired) Exc…" at bounding box center [672, 180] width 105 height 20
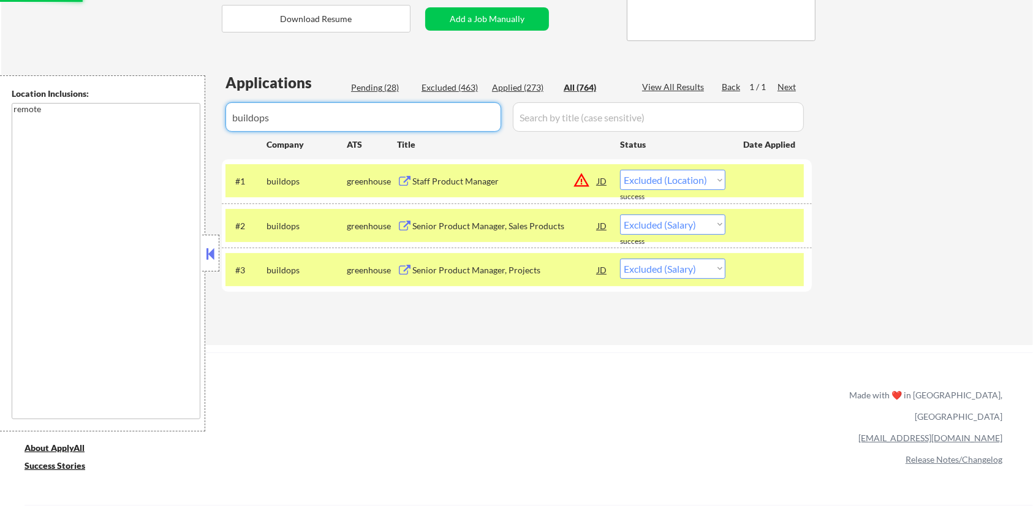
drag, startPoint x: 366, startPoint y: 125, endPoint x: 164, endPoint y: 153, distance: 204.7
click at [164, 153] on body "← Return to /applysquad Mailslurp Inbox Job Search Builder [PERSON_NAME] User E…" at bounding box center [516, 13] width 1033 height 516
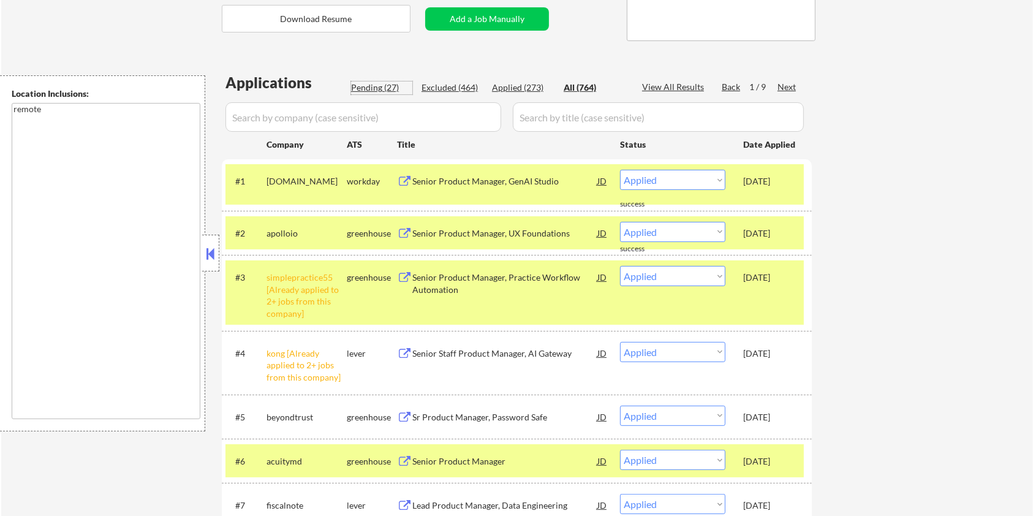
click at [365, 88] on div "Pending (27)" at bounding box center [381, 87] width 61 height 12
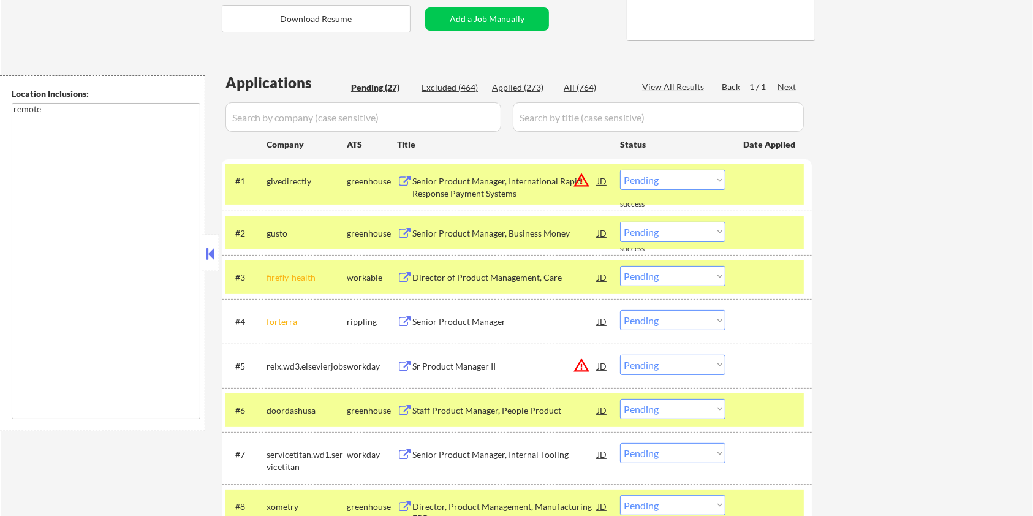
click at [366, 118] on input "input" at bounding box center [363, 116] width 276 height 29
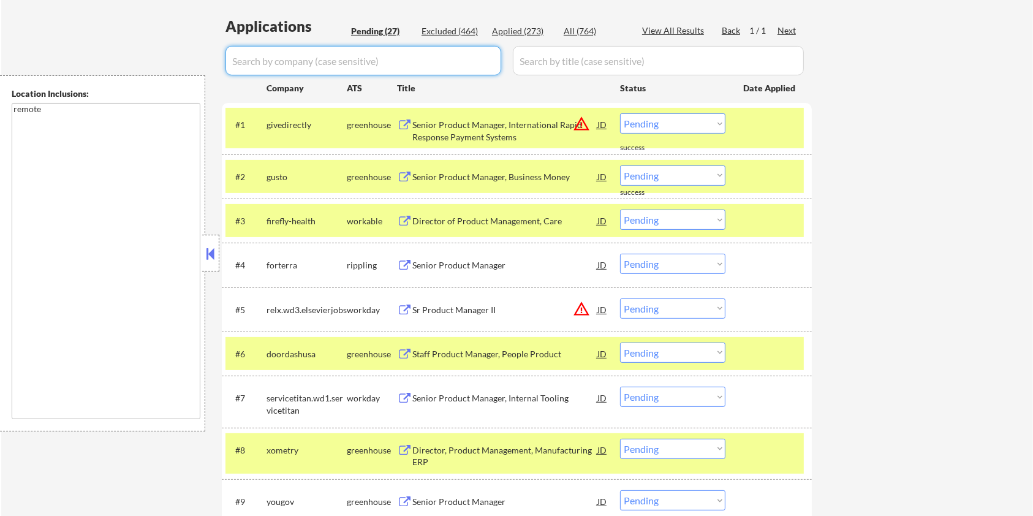
scroll to position [326, 0]
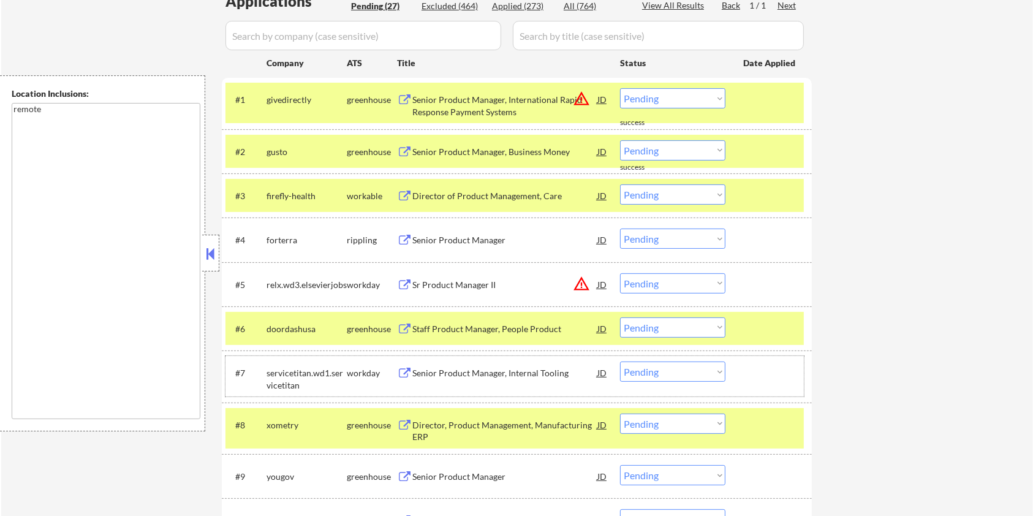
click at [308, 385] on div "servicetitan.wd1.servicetitan" at bounding box center [306, 379] width 80 height 24
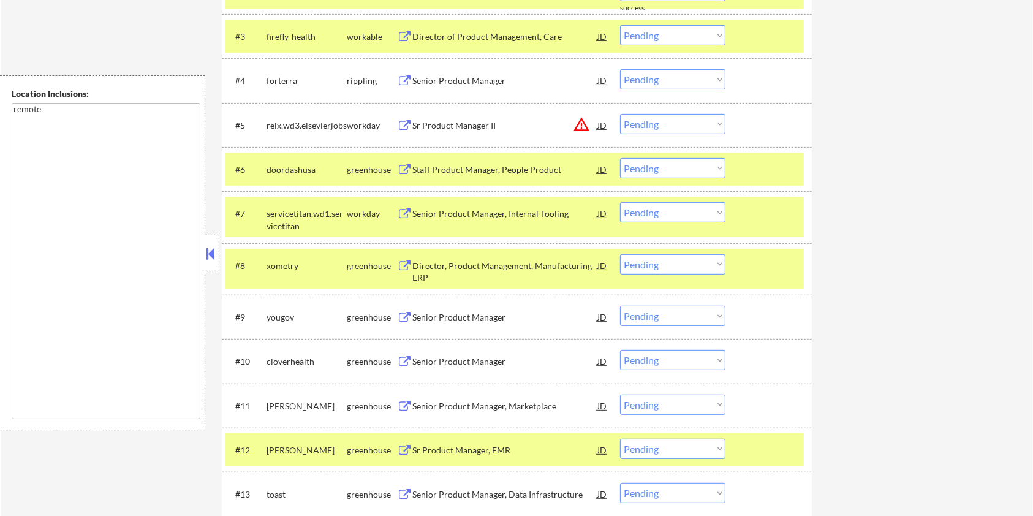
scroll to position [490, 0]
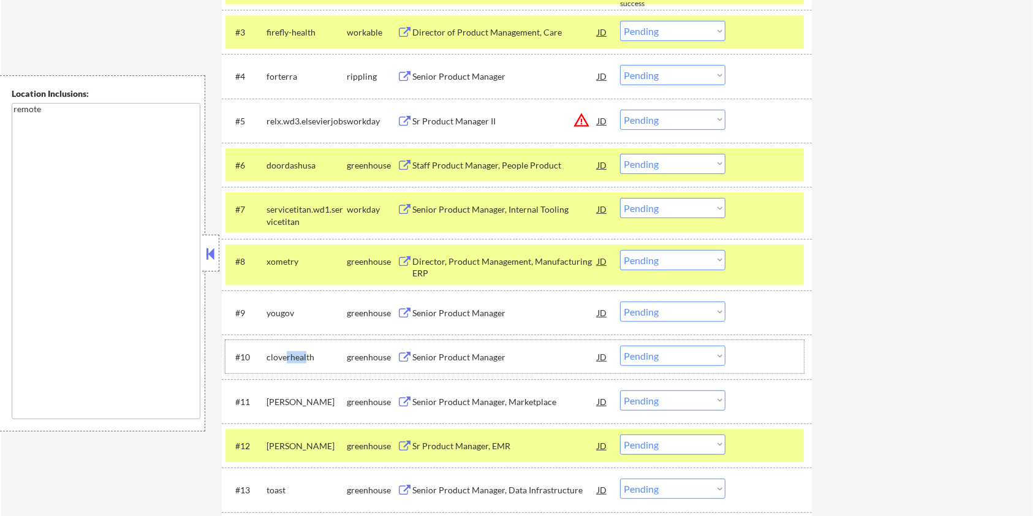
drag, startPoint x: 305, startPoint y: 357, endPoint x: 286, endPoint y: 359, distance: 19.1
click at [286, 359] on div "cloverhealth" at bounding box center [306, 357] width 80 height 12
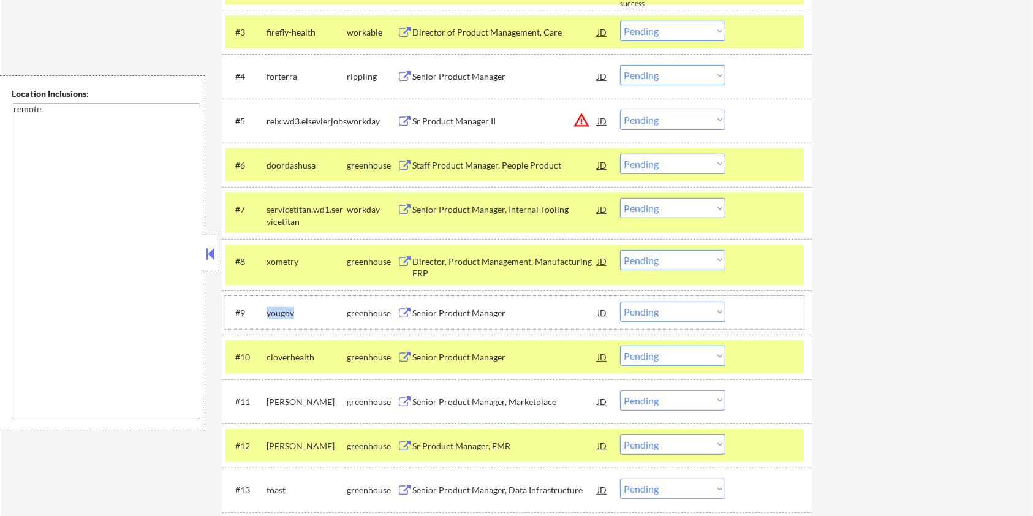
drag, startPoint x: 305, startPoint y: 308, endPoint x: 263, endPoint y: 307, distance: 41.7
click at [263, 307] on div "#9 yougov greenhouse Senior Product Manager JD warning_amber Choose an option..…" at bounding box center [514, 312] width 578 height 33
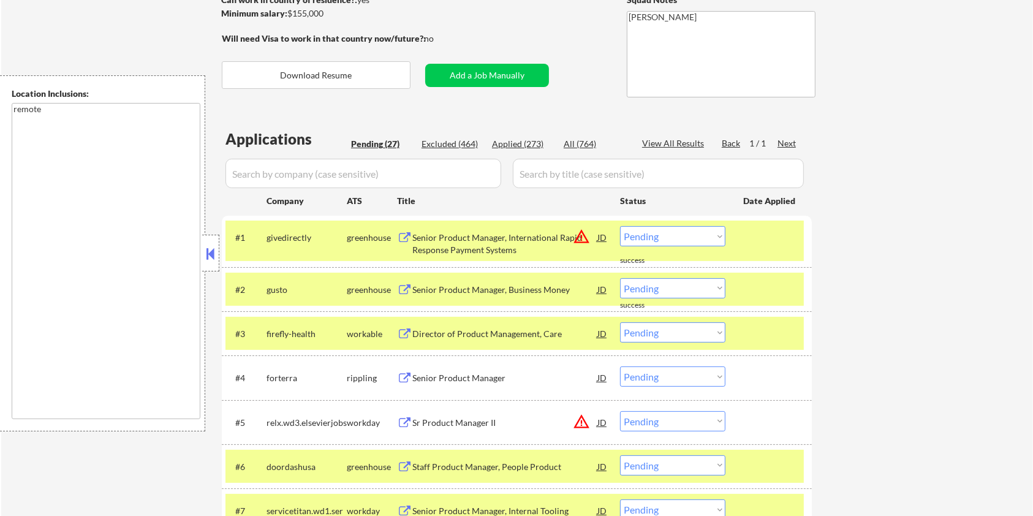
scroll to position [163, 0]
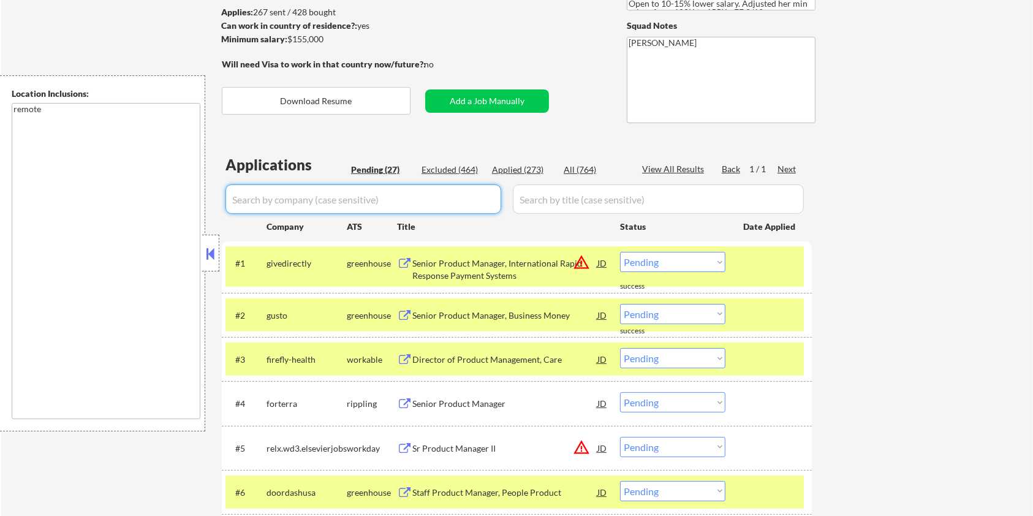
click at [304, 202] on input "input" at bounding box center [363, 198] width 276 height 29
paste input "yougov"
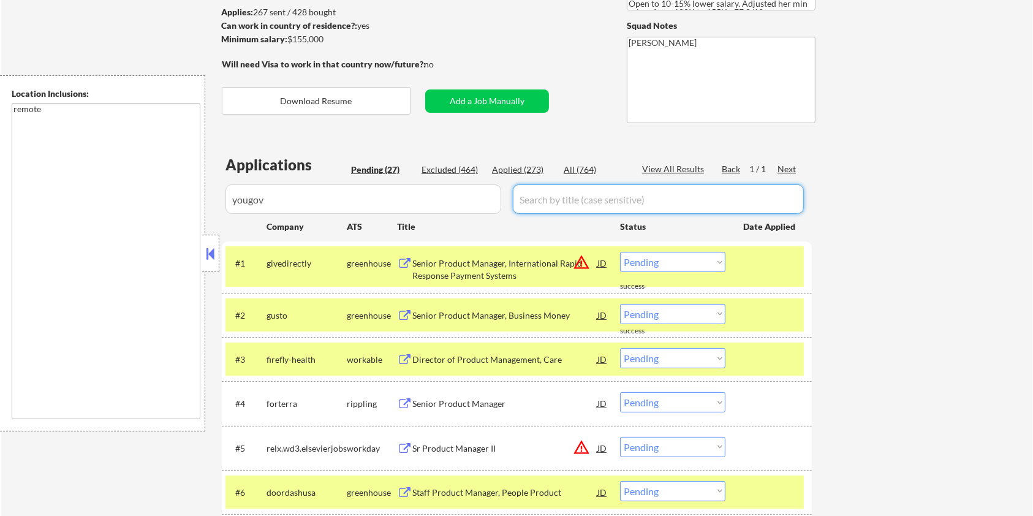
click at [539, 202] on input "input" at bounding box center [658, 198] width 291 height 29
click at [577, 166] on div "All (764)" at bounding box center [594, 170] width 61 height 12
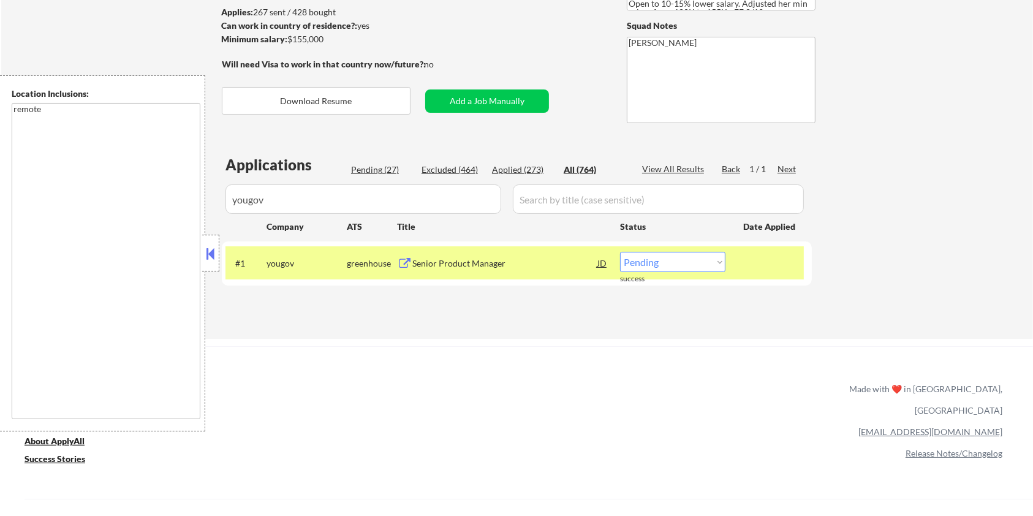
click at [464, 253] on div "Senior Product Manager" at bounding box center [504, 263] width 185 height 22
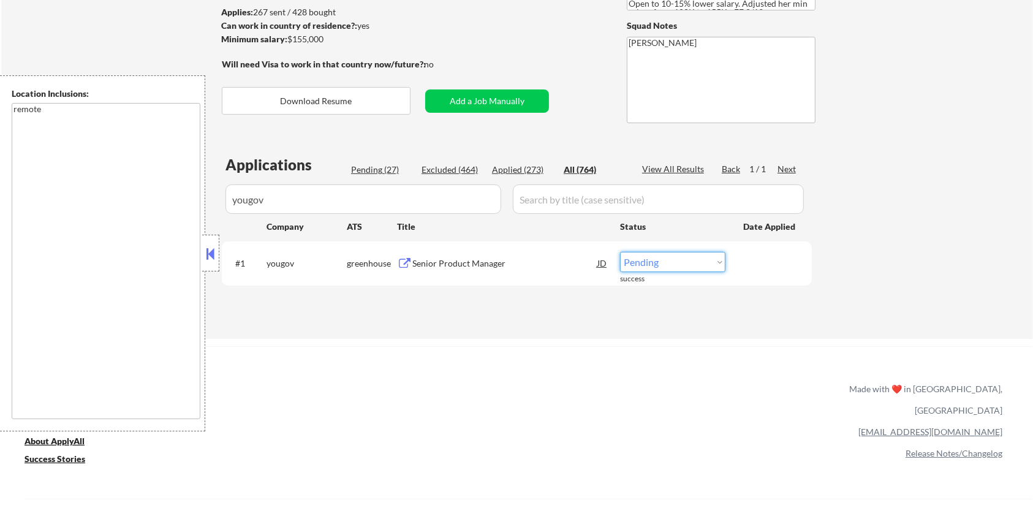
click at [671, 263] on select "Choose an option... Pending Applied Excluded (Questions) Excluded (Expired) Exc…" at bounding box center [672, 262] width 105 height 20
click at [620, 252] on select "Choose an option... Pending Applied Excluded (Questions) Excluded (Expired) Exc…" at bounding box center [672, 262] width 105 height 20
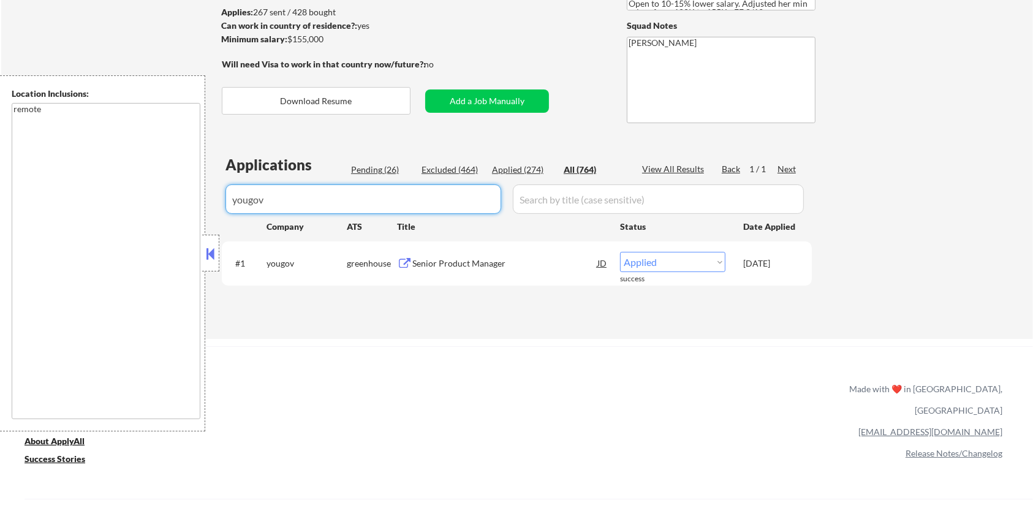
drag, startPoint x: 309, startPoint y: 203, endPoint x: 228, endPoint y: 203, distance: 80.9
click at [228, 203] on input "input" at bounding box center [363, 198] width 276 height 29
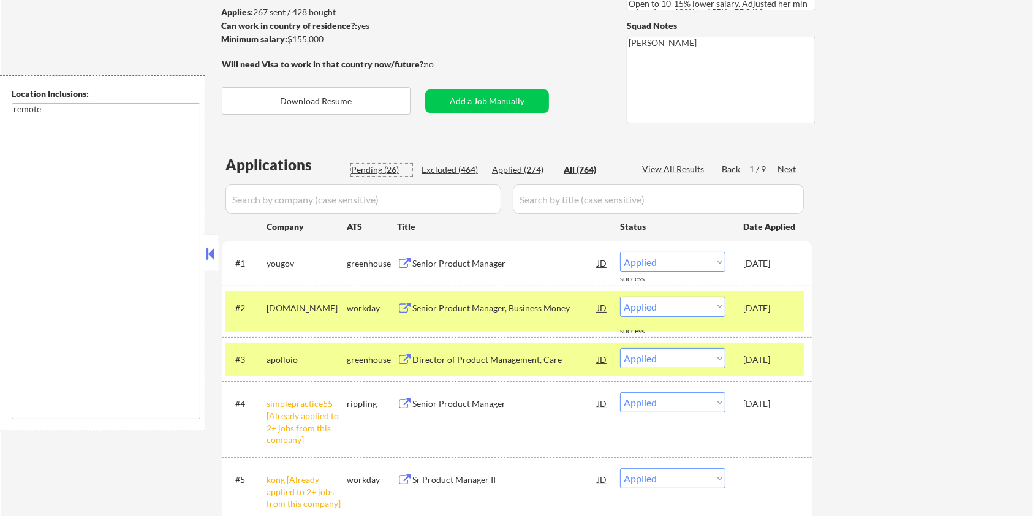
click at [365, 169] on div "Pending (26)" at bounding box center [381, 170] width 61 height 12
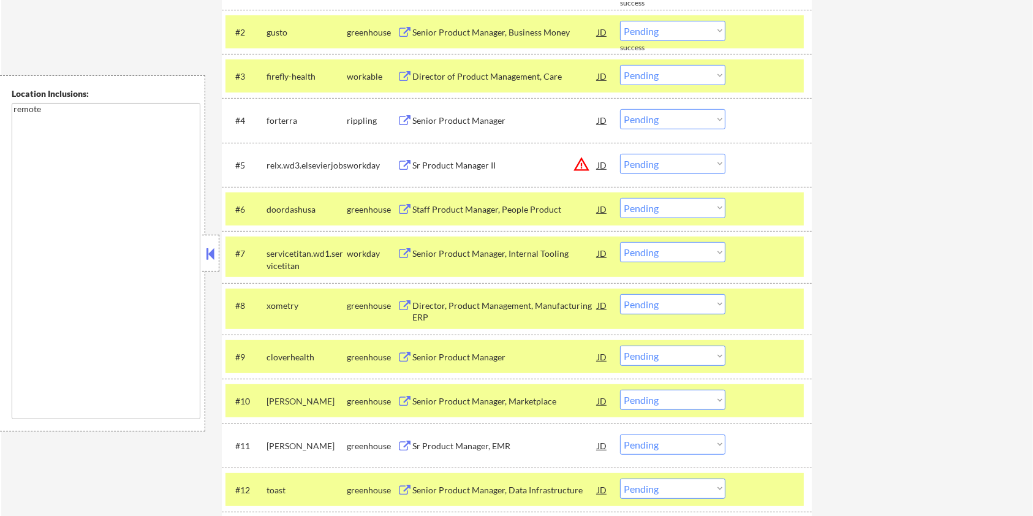
scroll to position [490, 0]
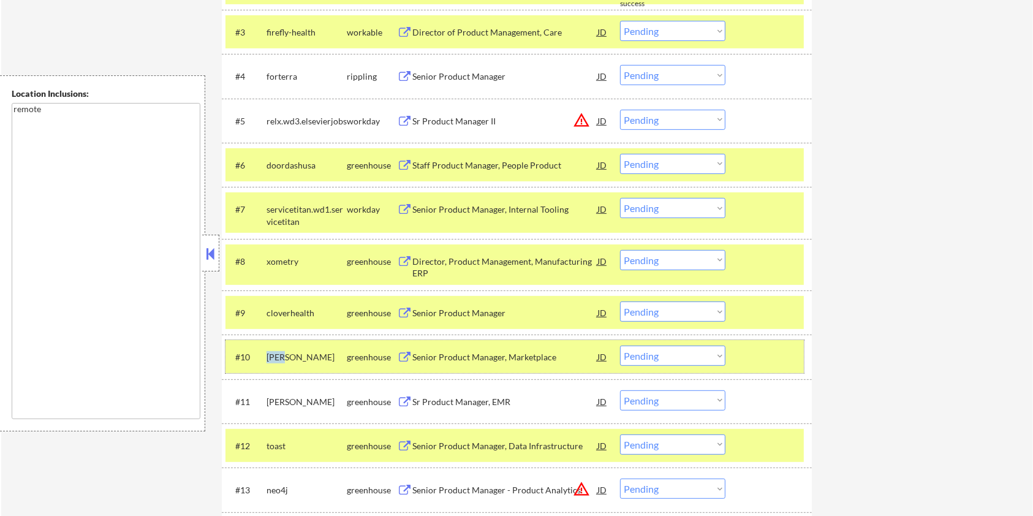
drag, startPoint x: 283, startPoint y: 351, endPoint x: 261, endPoint y: 351, distance: 22.1
click at [261, 351] on div "#10 [PERSON_NAME] greenhouse Senior Product Manager, Marketplace JD warning_amb…" at bounding box center [514, 356] width 578 height 33
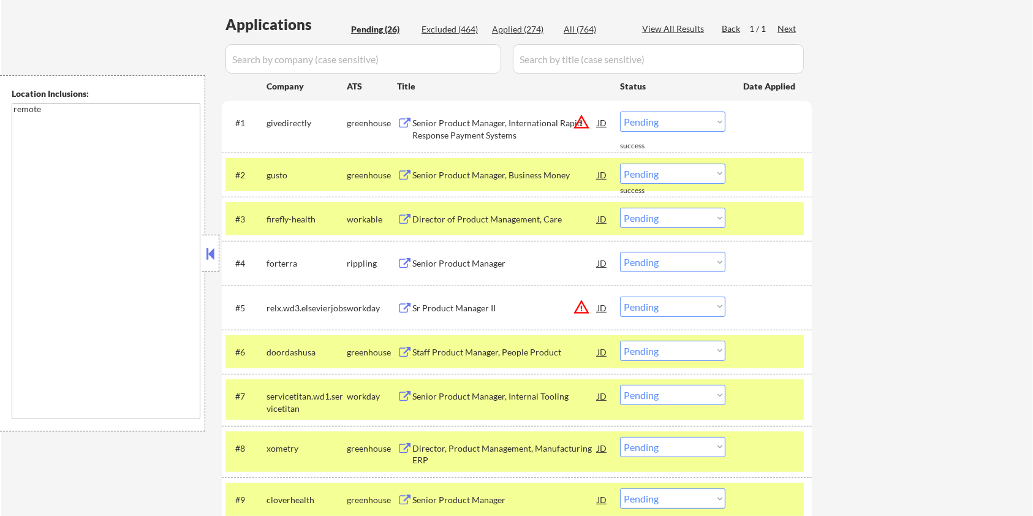
scroll to position [245, 0]
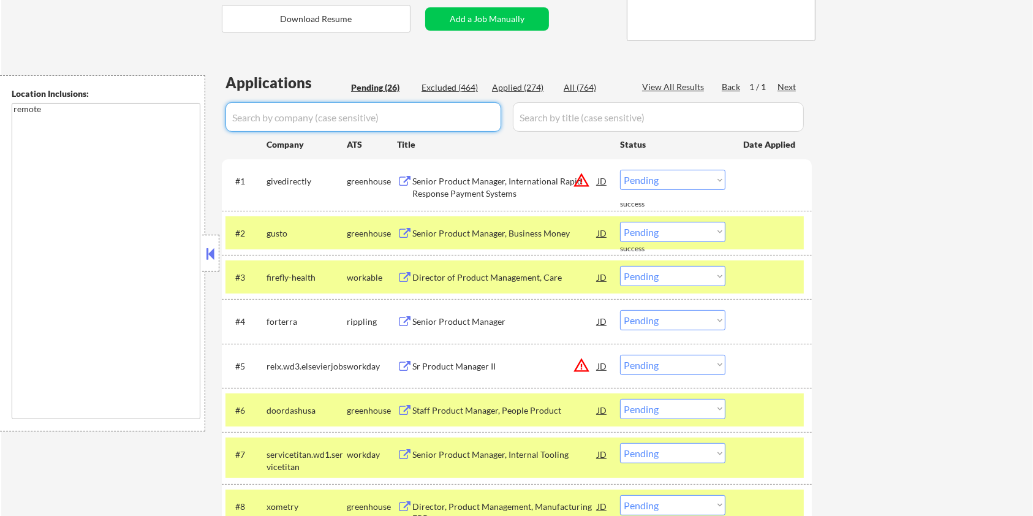
click at [281, 119] on input "input" at bounding box center [363, 116] width 276 height 29
paste input "[PERSON_NAME]"
drag, startPoint x: 527, startPoint y: 118, endPoint x: 533, endPoint y: 114, distance: 6.6
click at [528, 117] on input "input" at bounding box center [658, 116] width 291 height 29
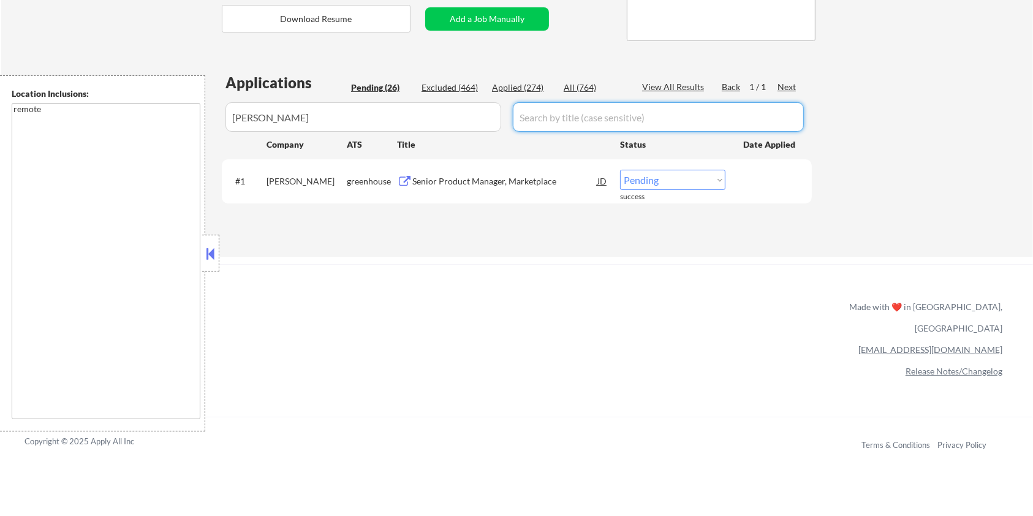
click at [579, 87] on div "All (764)" at bounding box center [594, 87] width 61 height 12
click at [474, 184] on div "Senior Product Manager, Marketplace" at bounding box center [504, 181] width 185 height 12
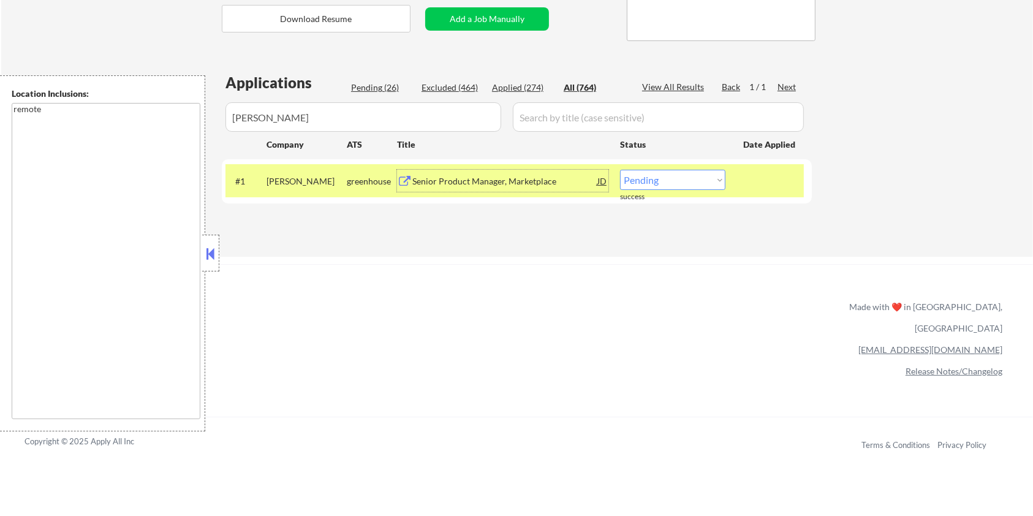
click at [680, 175] on select "Choose an option... Pending Applied Excluded (Questions) Excluded (Expired) Exc…" at bounding box center [672, 180] width 105 height 20
click at [620, 170] on select "Choose an option... Pending Applied Excluded (Questions) Excluded (Expired) Exc…" at bounding box center [672, 180] width 105 height 20
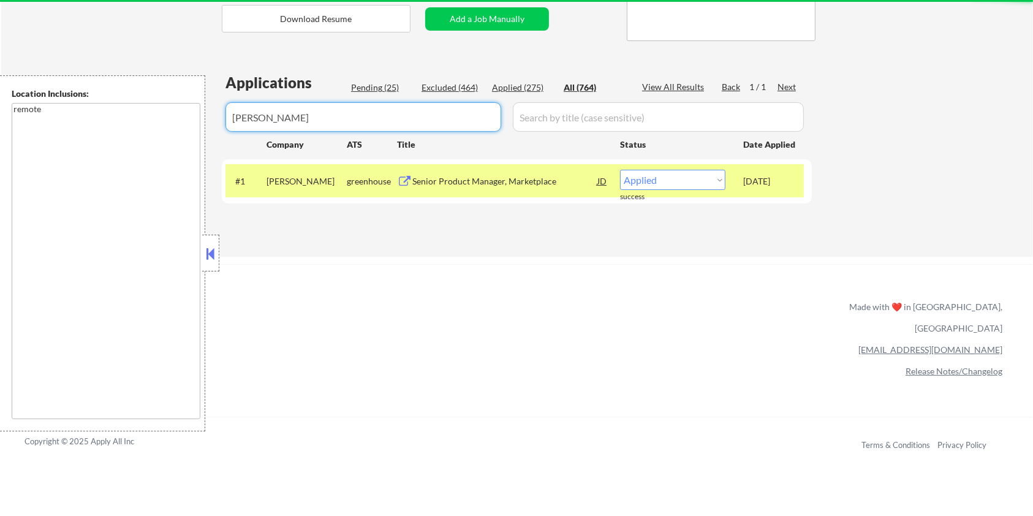
drag, startPoint x: 305, startPoint y: 119, endPoint x: 187, endPoint y: 125, distance: 118.4
click at [187, 125] on body "← Return to /applysquad Mailslurp Inbox Job Search Builder [PERSON_NAME] User E…" at bounding box center [516, 13] width 1033 height 516
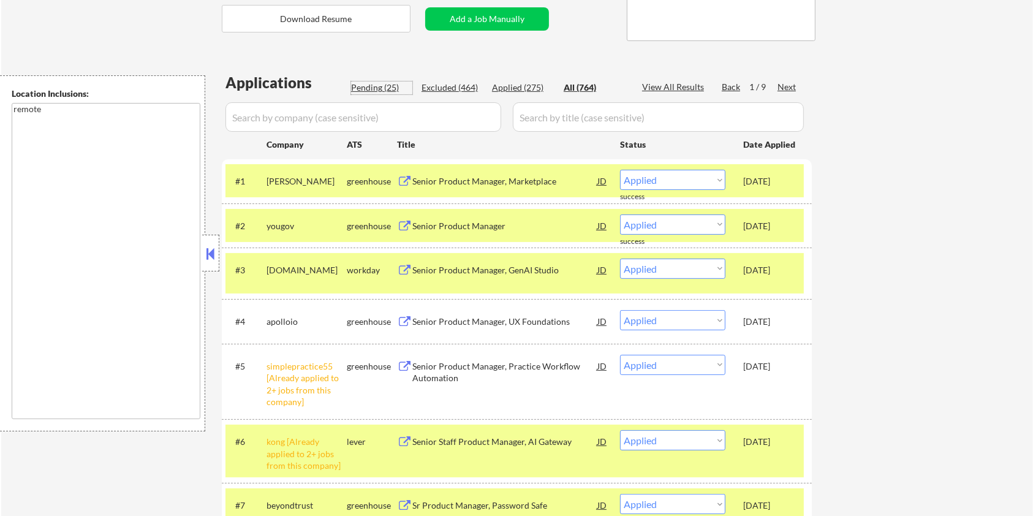
click at [382, 85] on div "Pending (25)" at bounding box center [381, 87] width 61 height 12
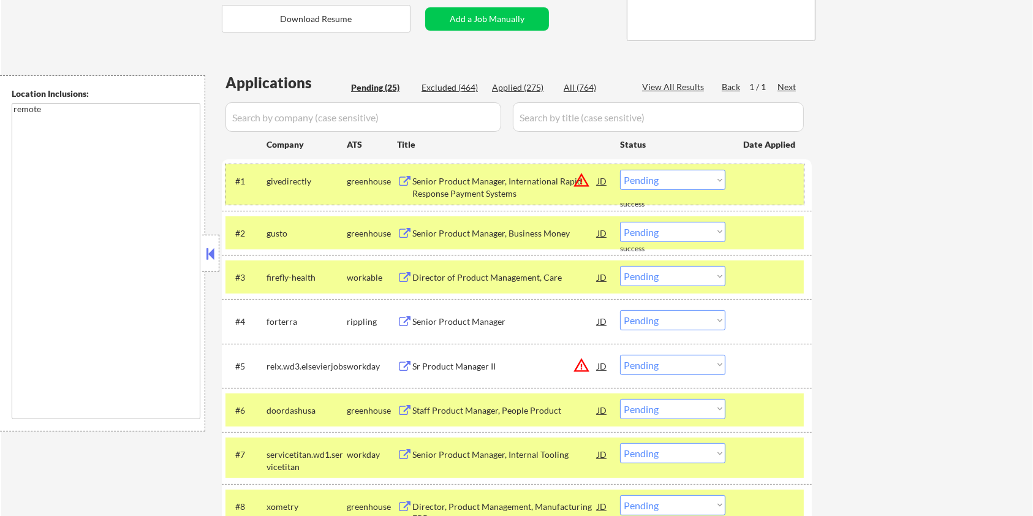
click at [780, 187] on div at bounding box center [770, 181] width 54 height 22
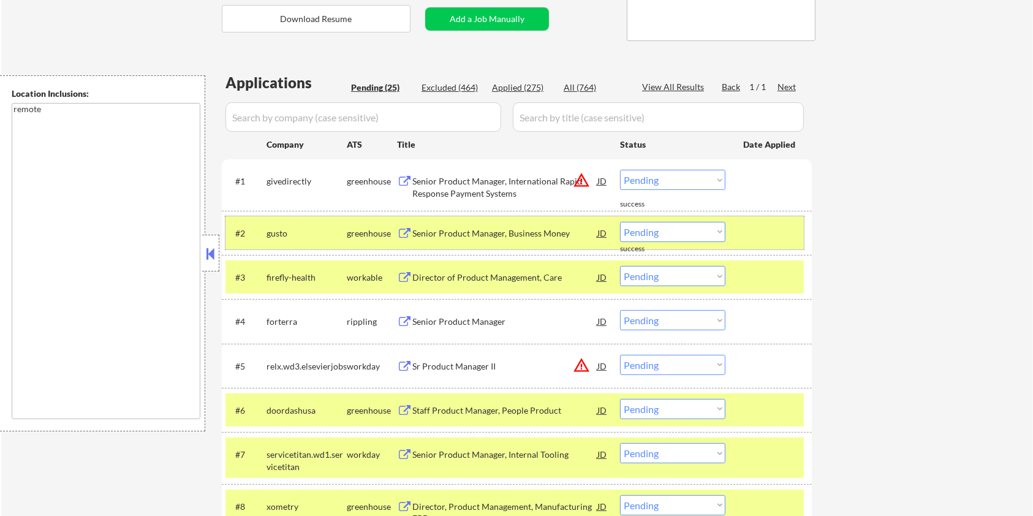
click at [772, 235] on div at bounding box center [770, 233] width 54 height 22
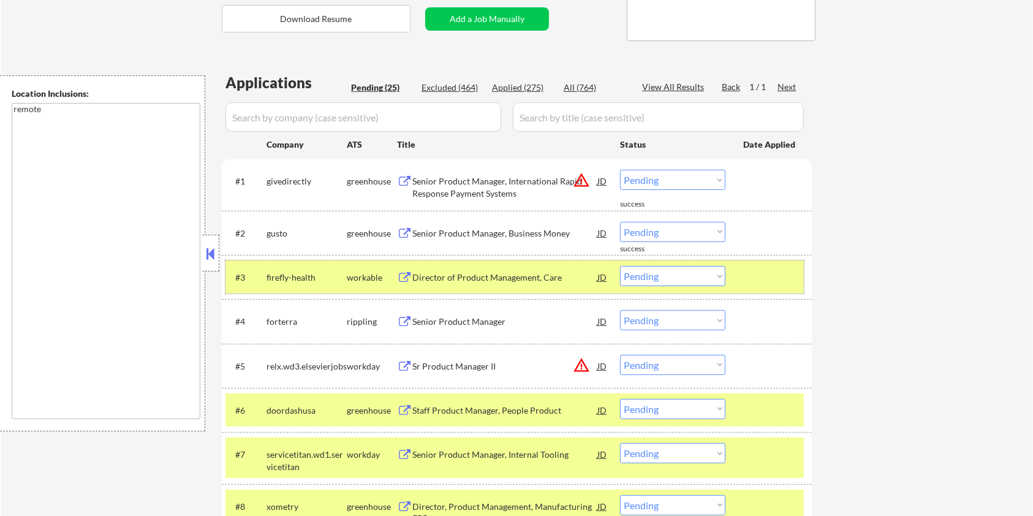
click at [770, 270] on div at bounding box center [770, 277] width 54 height 22
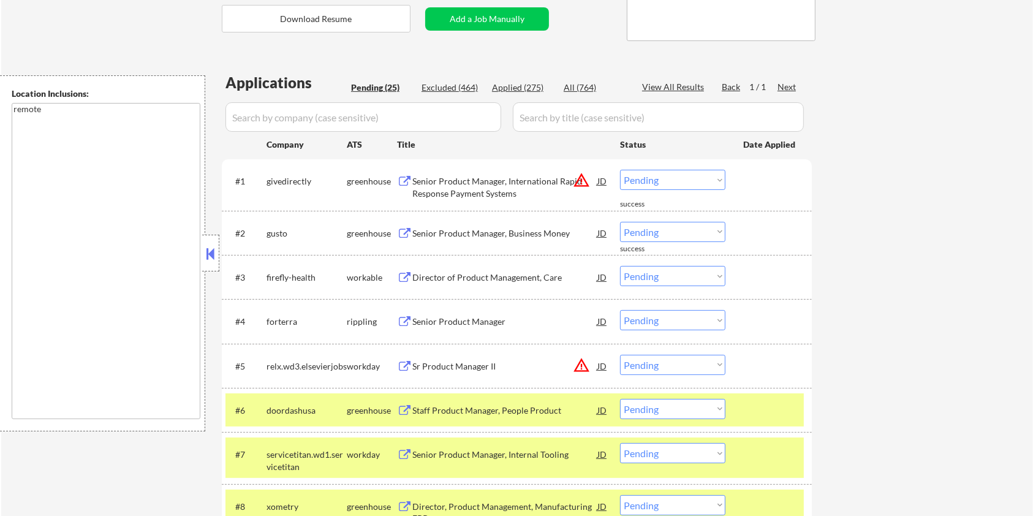
click at [774, 402] on div at bounding box center [770, 410] width 54 height 22
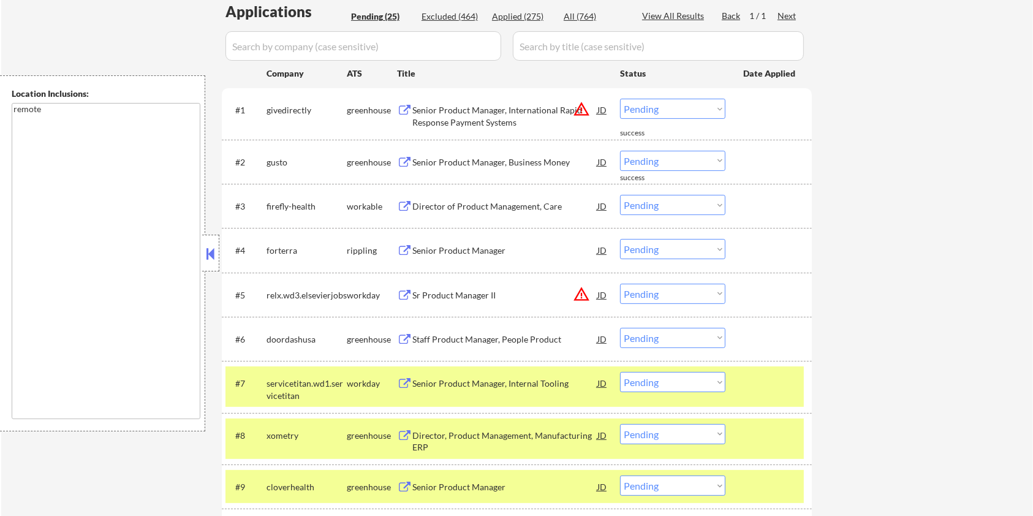
scroll to position [408, 0]
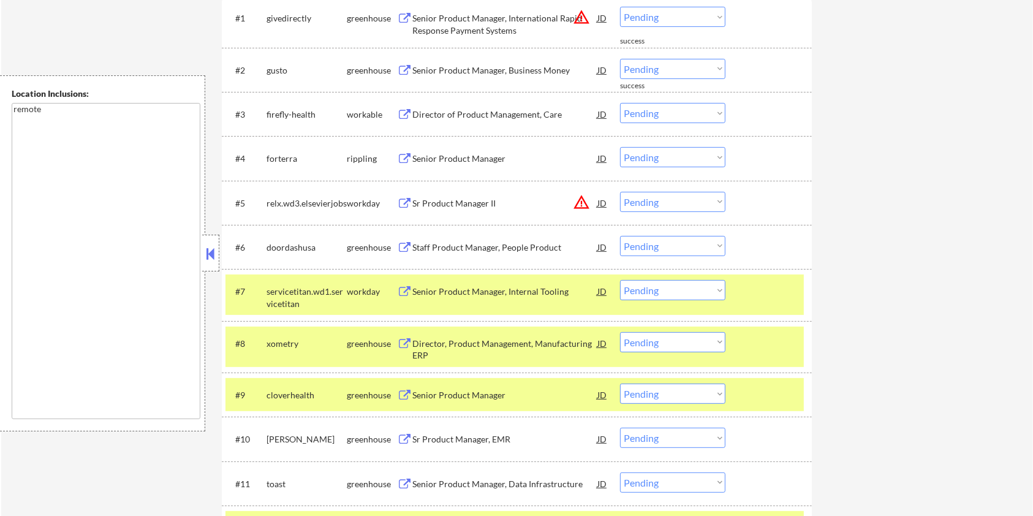
click at [745, 285] on div at bounding box center [770, 291] width 54 height 22
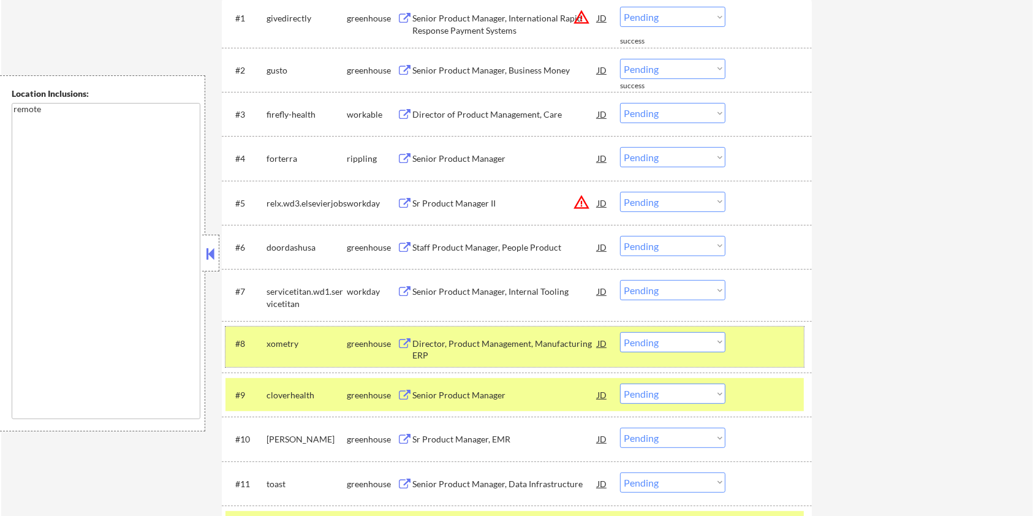
click at [761, 345] on div at bounding box center [770, 343] width 54 height 22
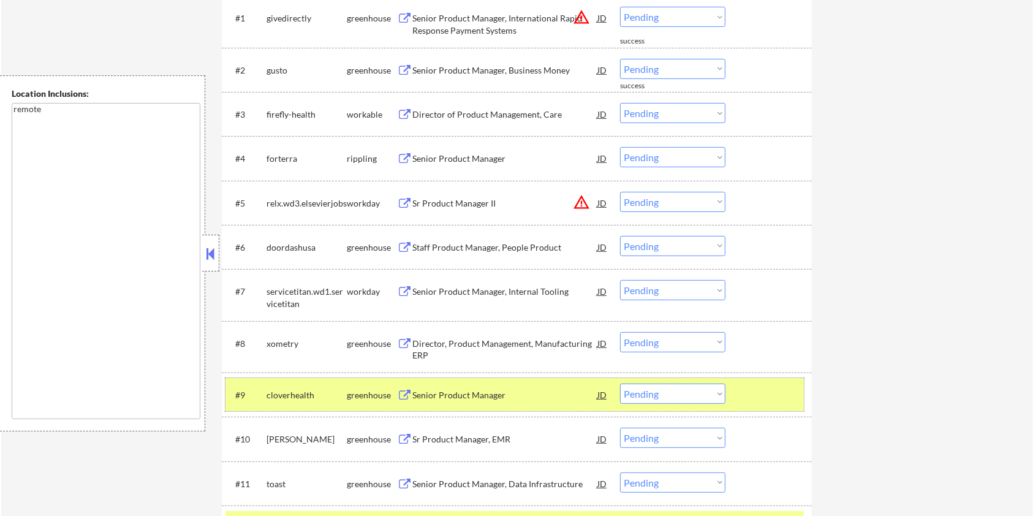
click at [769, 394] on div at bounding box center [770, 394] width 54 height 22
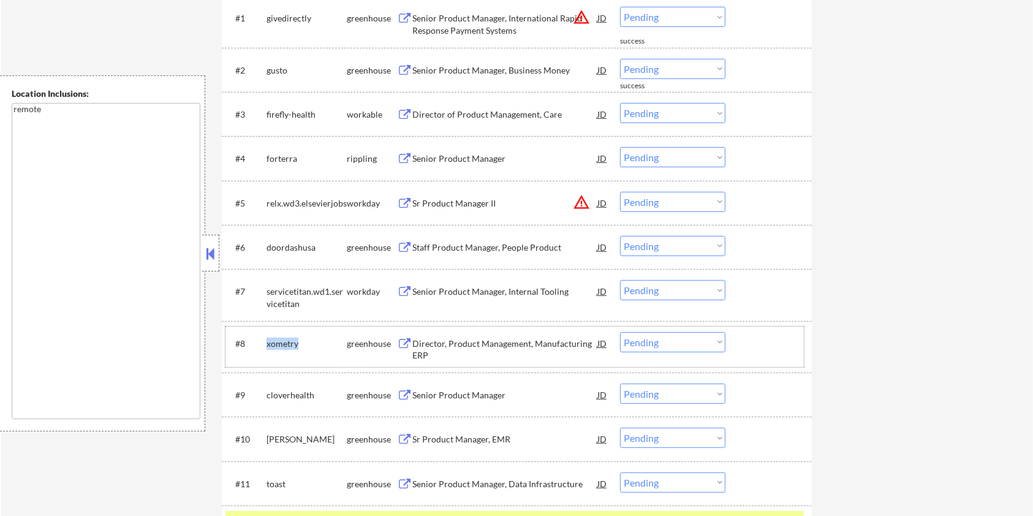
drag, startPoint x: 300, startPoint y: 341, endPoint x: 263, endPoint y: 336, distance: 37.1
click at [263, 336] on div "#8 xometry greenhouse Director, Product Management, Manufacturing ERP JD warnin…" at bounding box center [514, 346] width 578 height 40
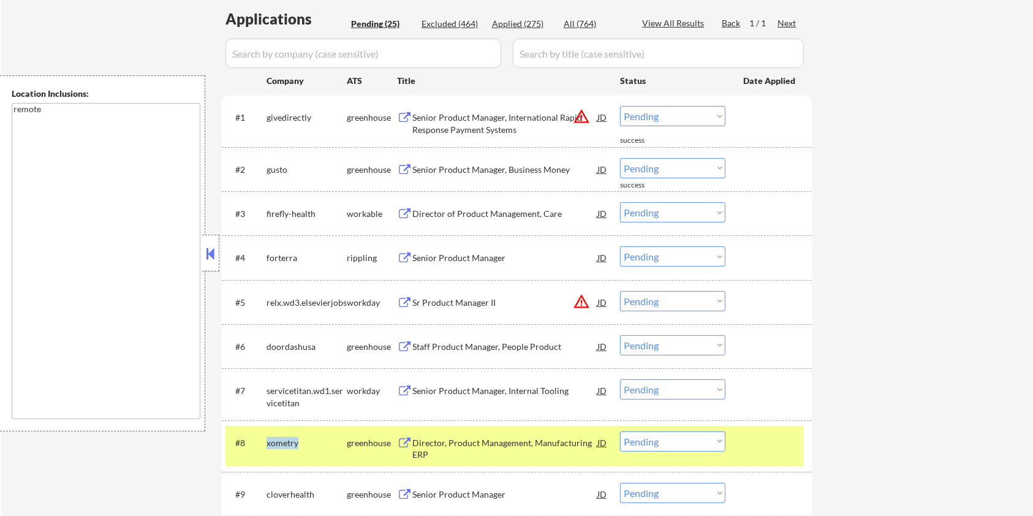
scroll to position [245, 0]
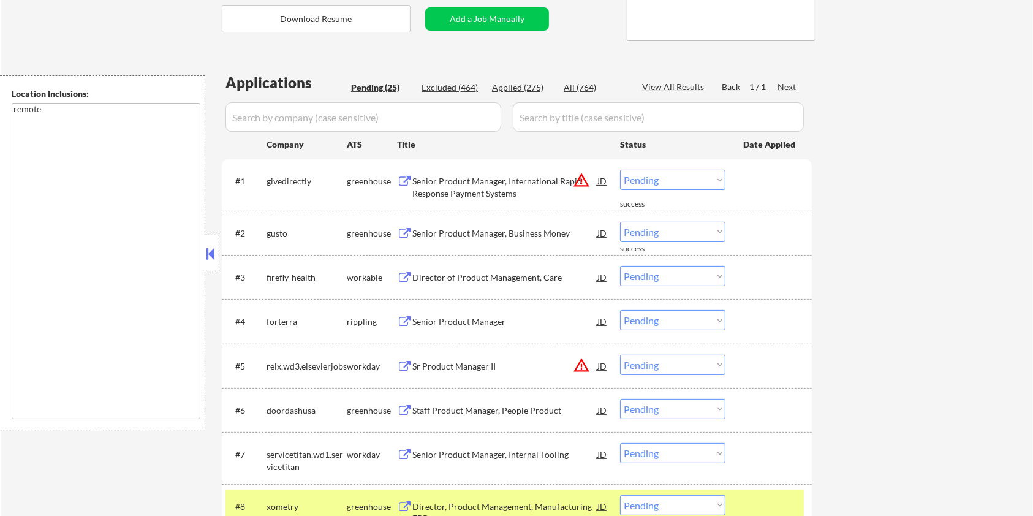
click at [304, 122] on input "input" at bounding box center [363, 116] width 276 height 29
paste input "xometry"
click at [567, 119] on input "input" at bounding box center [658, 116] width 291 height 29
click at [567, 91] on div "All (764)" at bounding box center [594, 87] width 61 height 12
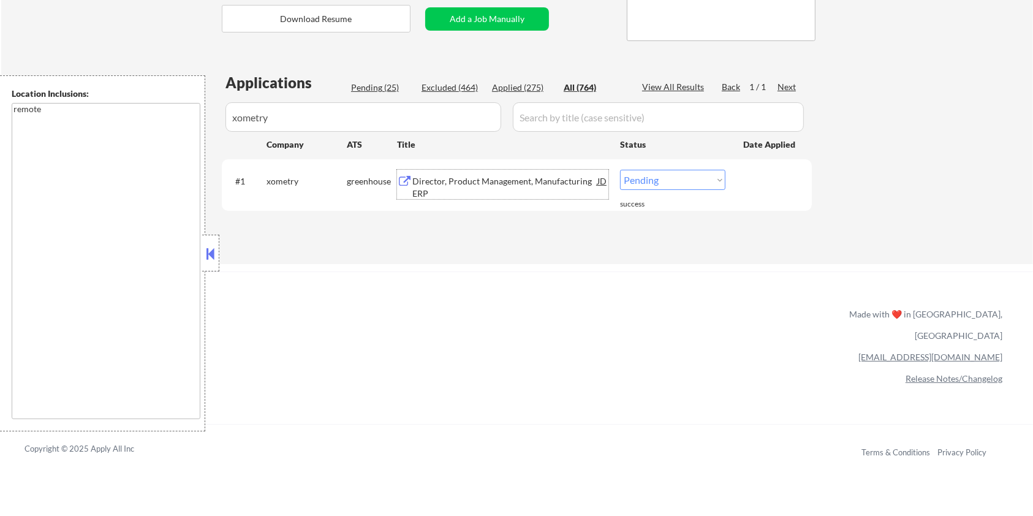
click at [486, 184] on div "Director, Product Management, Manufacturing ERP" at bounding box center [504, 187] width 185 height 24
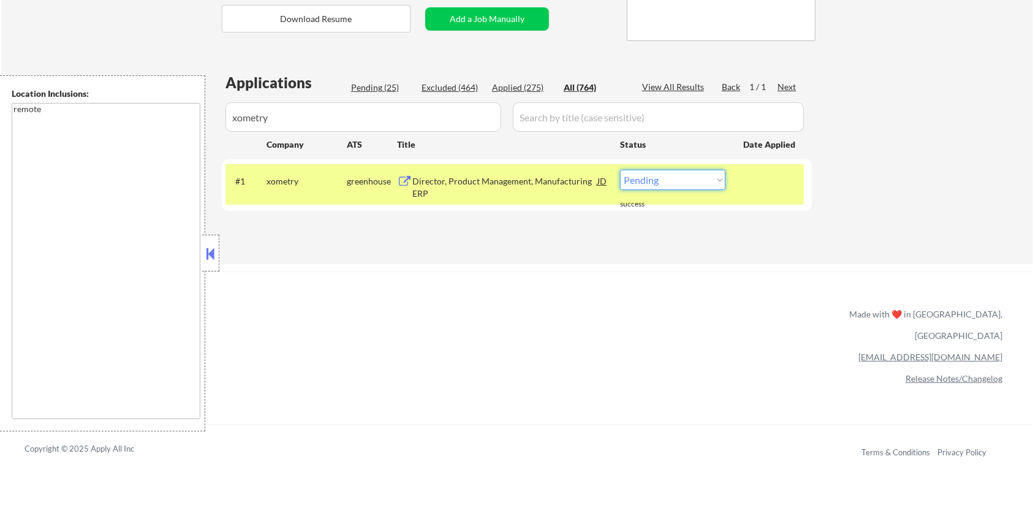
click at [714, 178] on select "Choose an option... Pending Applied Excluded (Questions) Excluded (Expired) Exc…" at bounding box center [672, 180] width 105 height 20
click at [620, 170] on select "Choose an option... Pending Applied Excluded (Questions) Excluded (Expired) Exc…" at bounding box center [672, 180] width 105 height 20
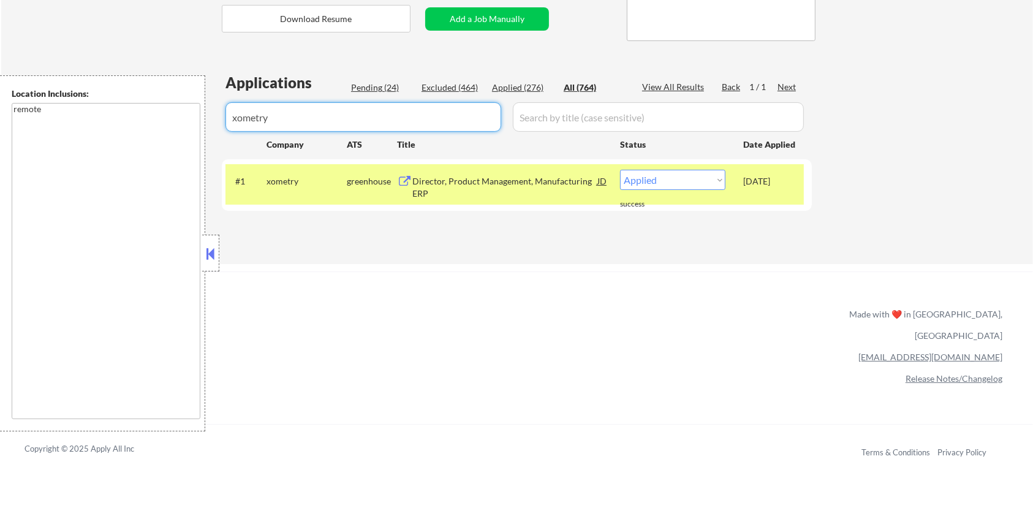
drag, startPoint x: 288, startPoint y: 115, endPoint x: 206, endPoint y: 127, distance: 83.6
click at [206, 127] on body "← Return to /applysquad Mailslurp Inbox Job Search Builder [PERSON_NAME] User E…" at bounding box center [516, 13] width 1033 height 516
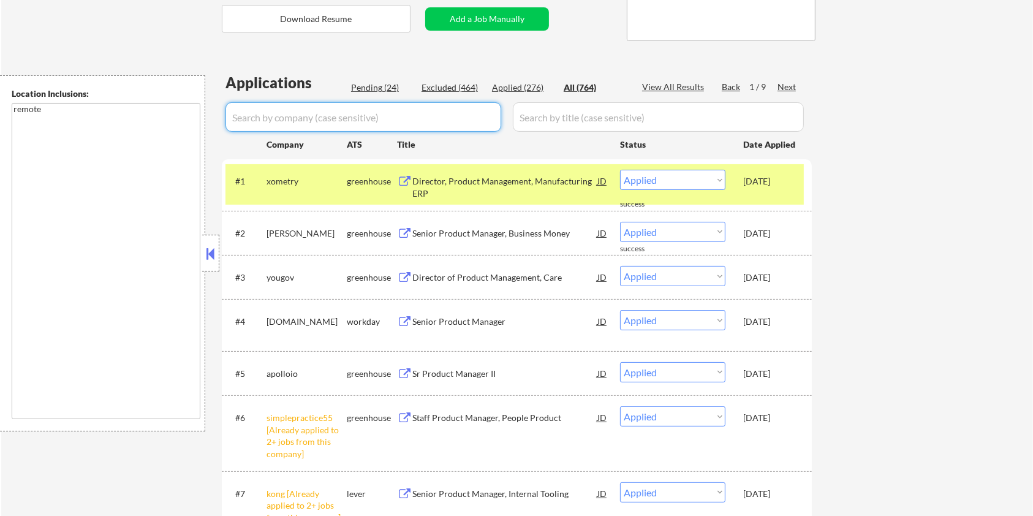
click at [356, 90] on div "Pending (24)" at bounding box center [381, 87] width 61 height 12
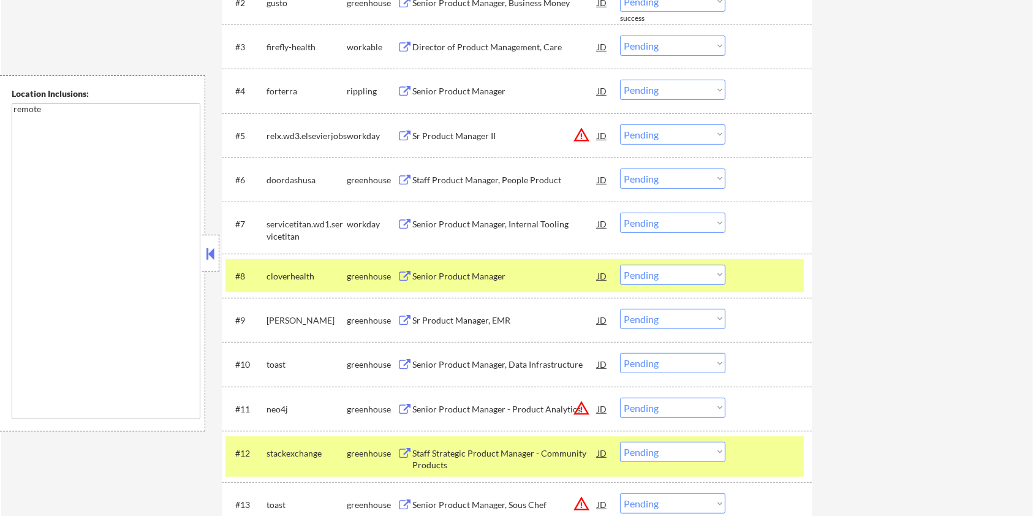
scroll to position [490, 0]
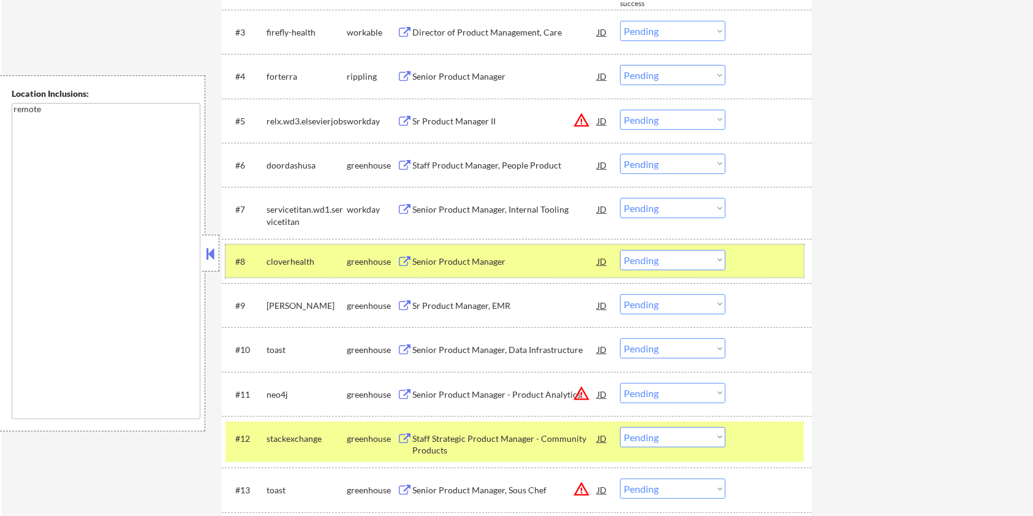
click at [757, 251] on div at bounding box center [770, 261] width 54 height 22
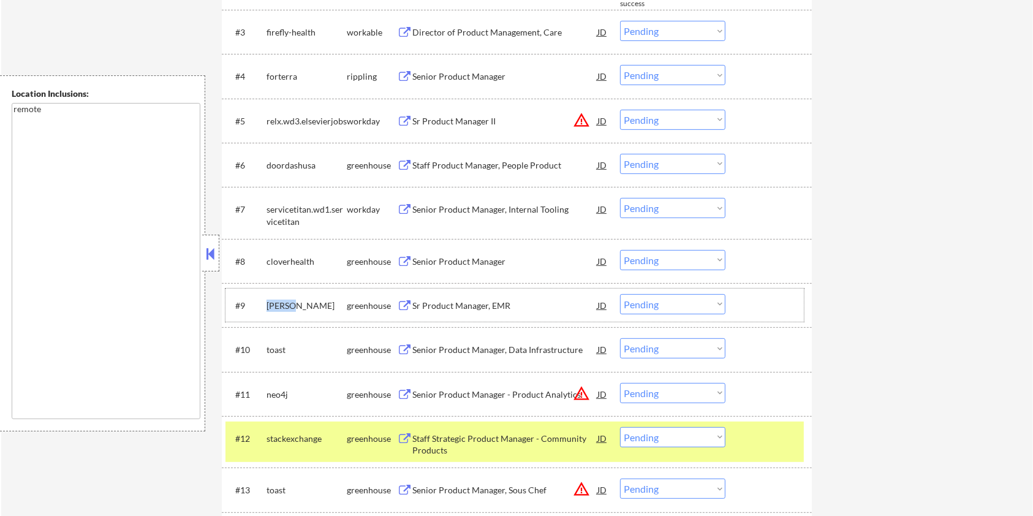
drag, startPoint x: 307, startPoint y: 308, endPoint x: 265, endPoint y: 301, distance: 42.9
click at [265, 301] on div "#9 [PERSON_NAME] Sr Product Manager, EMR JD warning_amber Choose an option... P…" at bounding box center [514, 304] width 578 height 33
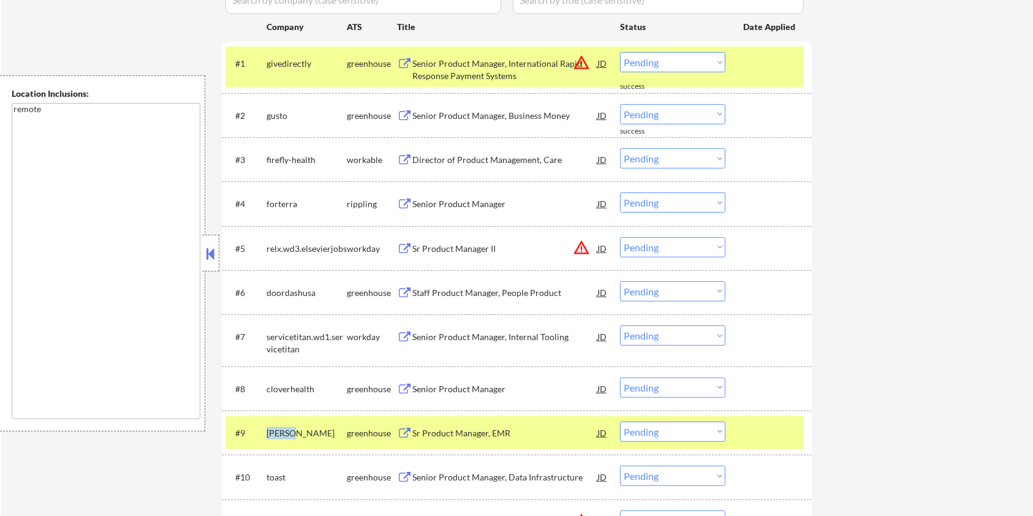
scroll to position [245, 0]
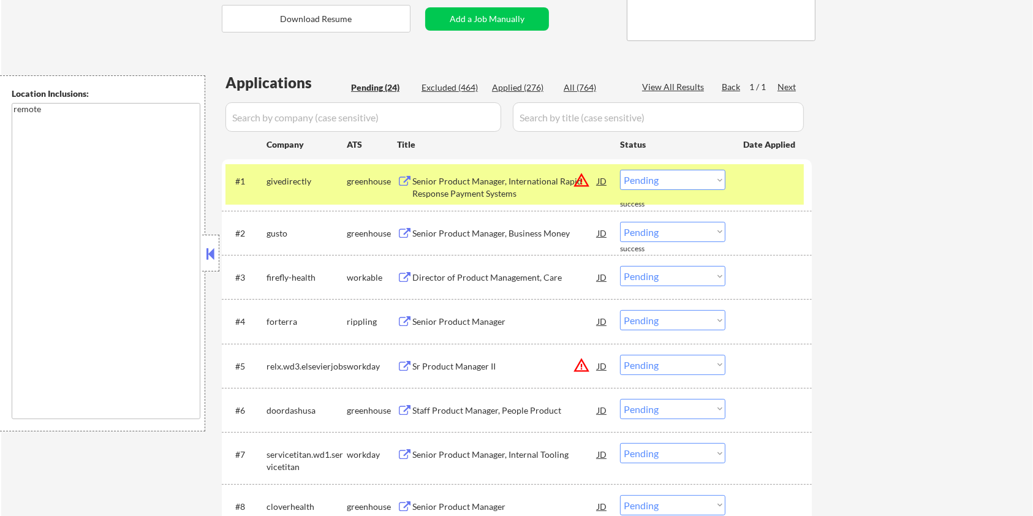
click at [279, 113] on input "input" at bounding box center [363, 116] width 276 height 29
paste input "[PERSON_NAME]"
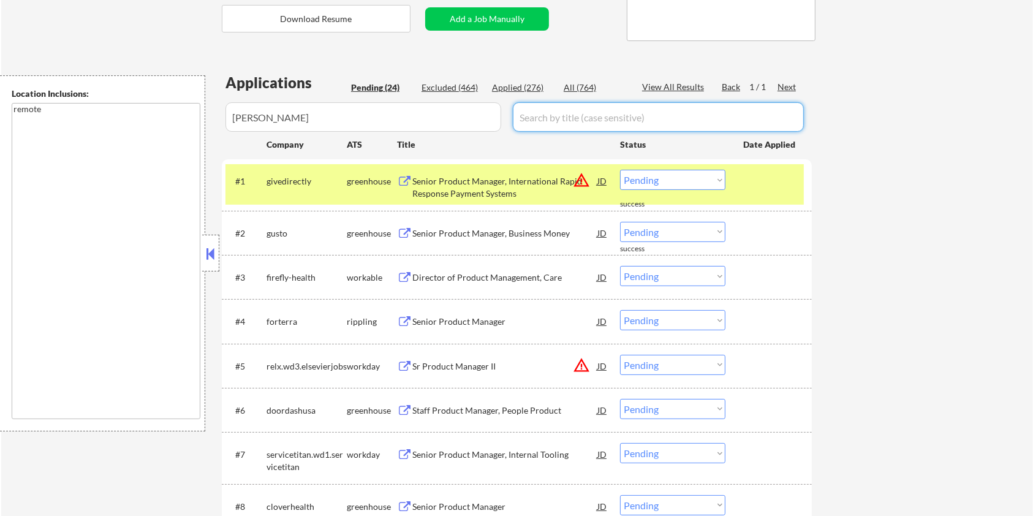
click at [538, 111] on input "input" at bounding box center [658, 116] width 291 height 29
click at [570, 88] on div "All (764)" at bounding box center [594, 87] width 61 height 12
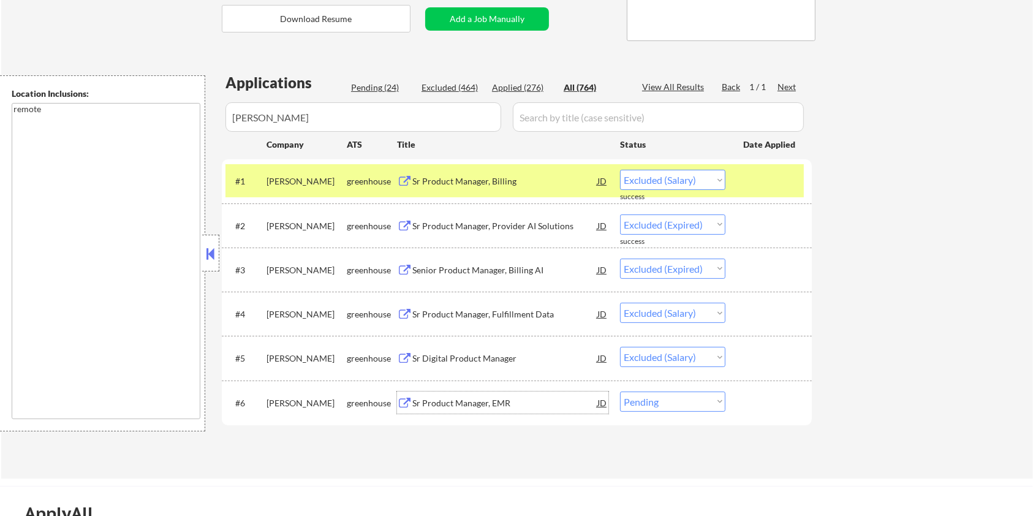
click at [450, 401] on div "Sr Product Manager, EMR" at bounding box center [504, 403] width 185 height 12
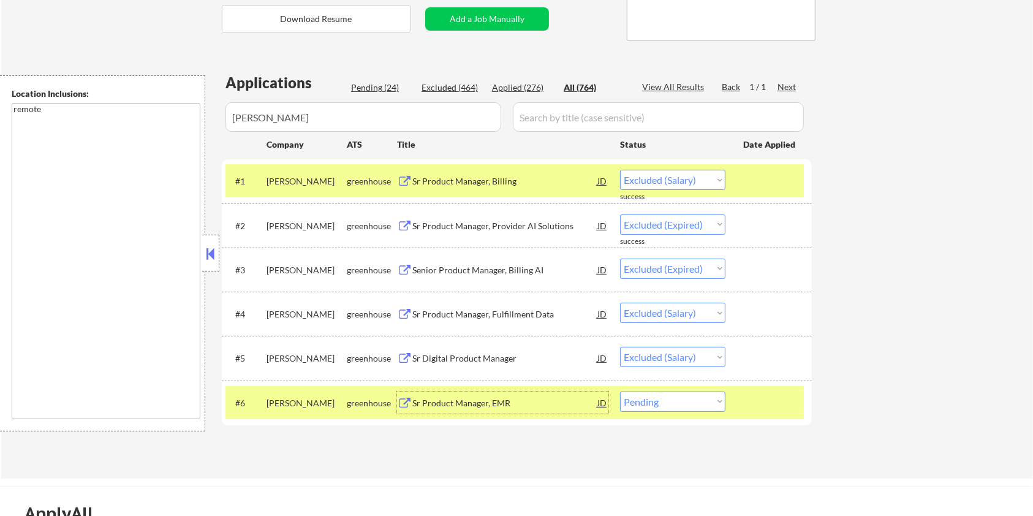
click at [657, 405] on select "Choose an option... Pending Applied Excluded (Questions) Excluded (Expired) Exc…" at bounding box center [672, 401] width 105 height 20
click at [620, 391] on select "Choose an option... Pending Applied Excluded (Questions) Excluded (Expired) Exc…" at bounding box center [672, 401] width 105 height 20
drag, startPoint x: 323, startPoint y: 125, endPoint x: 191, endPoint y: 136, distance: 132.2
click at [191, 136] on body "← Return to /applysquad Mailslurp Inbox Job Search Builder [PERSON_NAME] User E…" at bounding box center [516, 13] width 1033 height 516
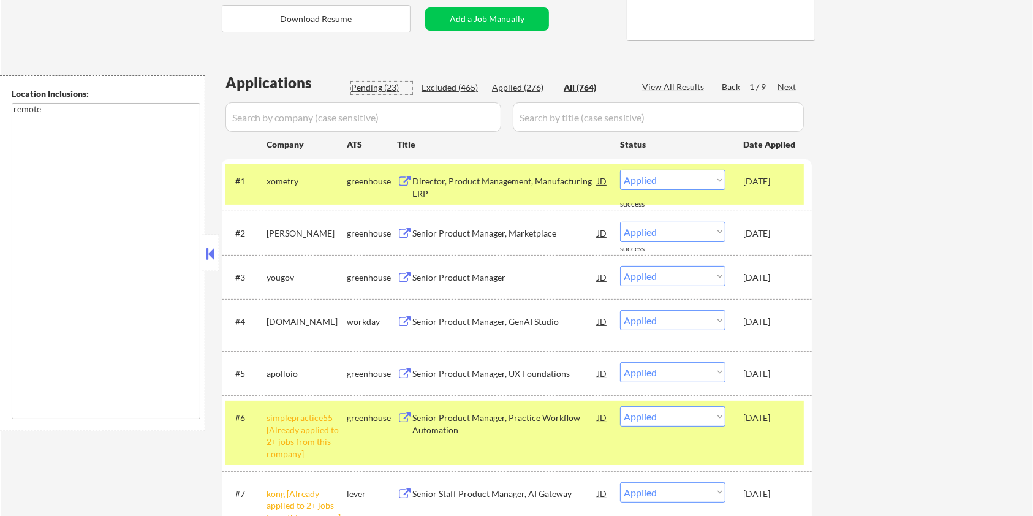
click at [368, 86] on div "Pending (23)" at bounding box center [381, 87] width 61 height 12
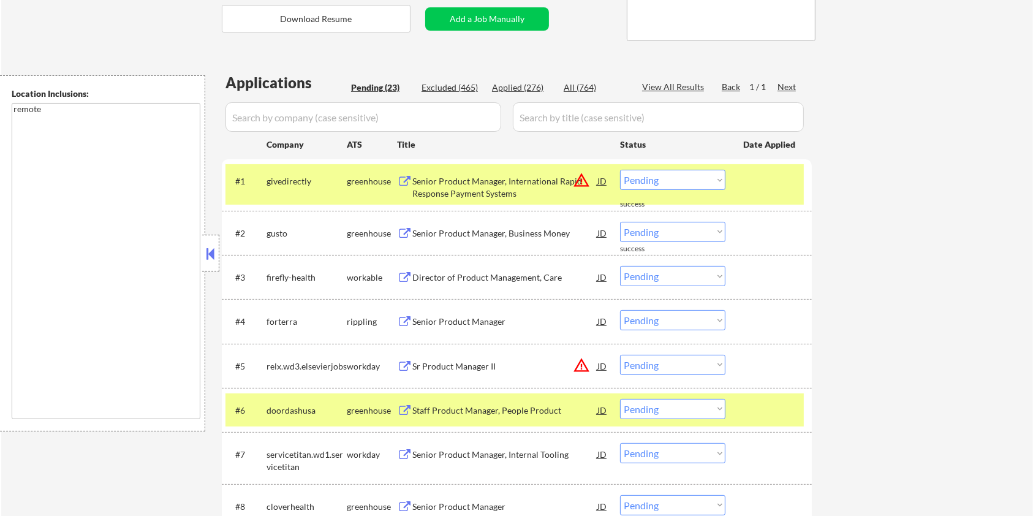
click at [747, 184] on div at bounding box center [770, 181] width 54 height 22
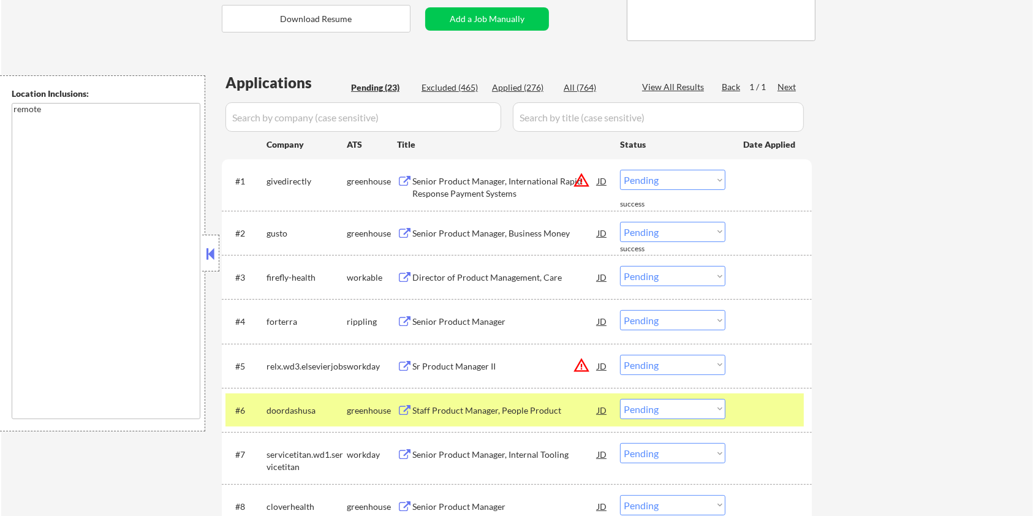
click at [783, 415] on div at bounding box center [770, 410] width 54 height 22
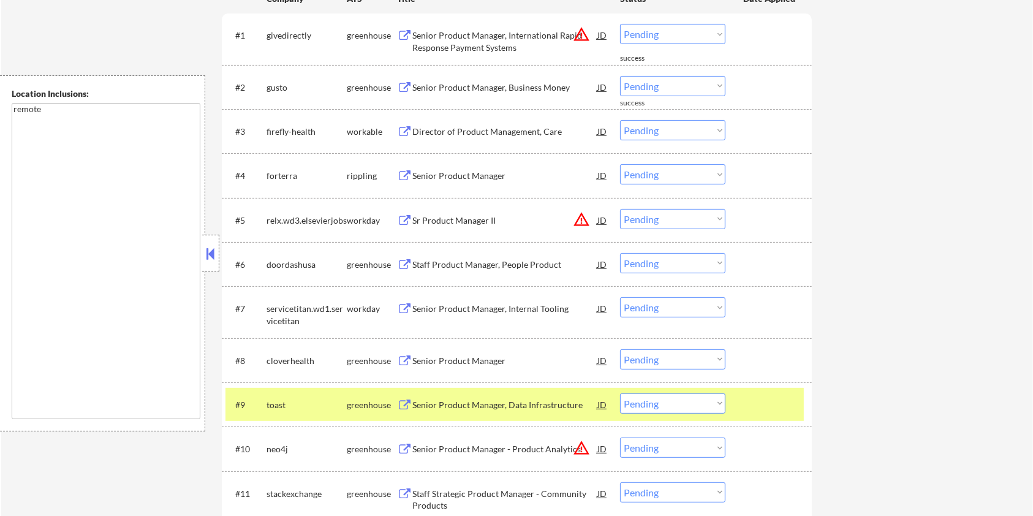
scroll to position [408, 0]
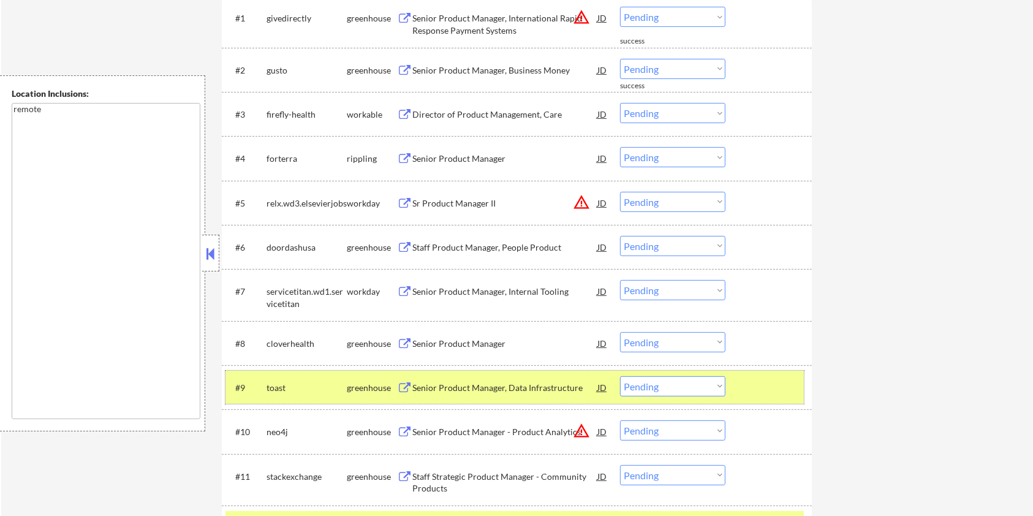
click at [750, 390] on div at bounding box center [770, 387] width 54 height 22
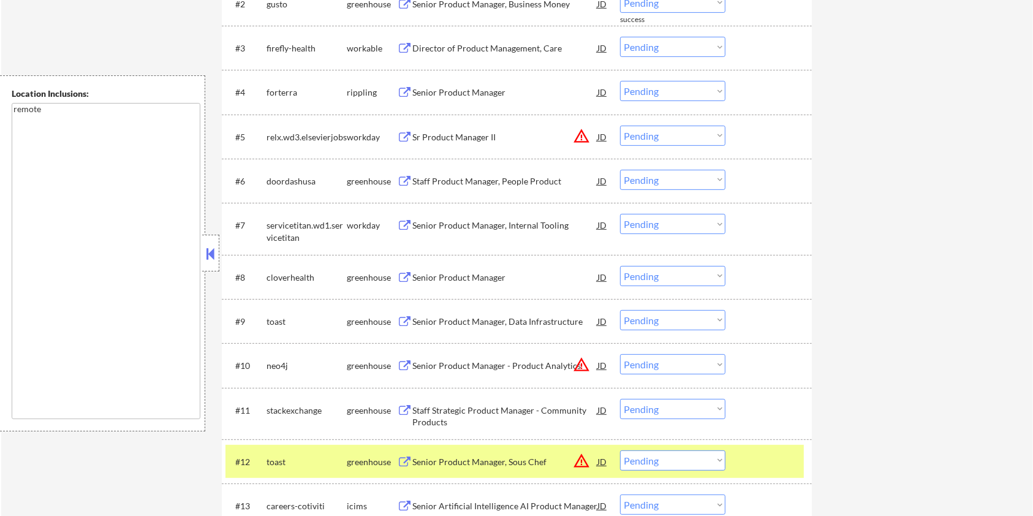
scroll to position [571, 0]
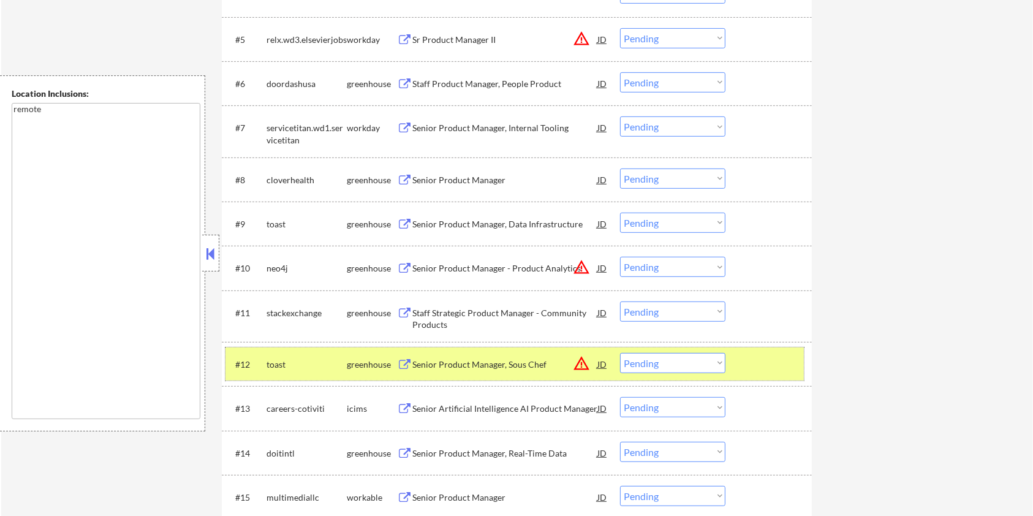
click at [766, 365] on div at bounding box center [770, 364] width 54 height 22
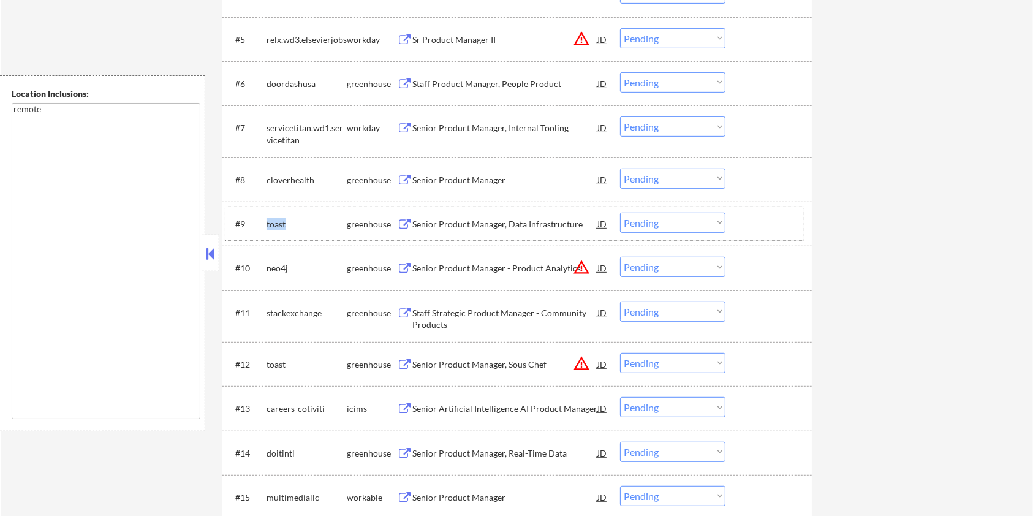
drag, startPoint x: 294, startPoint y: 222, endPoint x: 264, endPoint y: 218, distance: 30.2
click at [264, 218] on div "#9 toast greenhouse Senior Product Manager, Data Infrastructure JD warning_ambe…" at bounding box center [514, 223] width 578 height 33
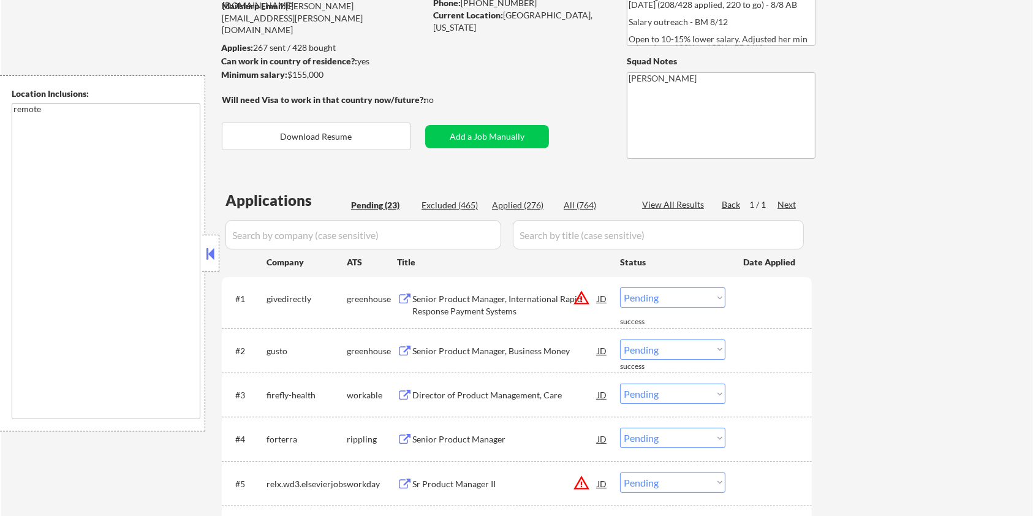
scroll to position [81, 0]
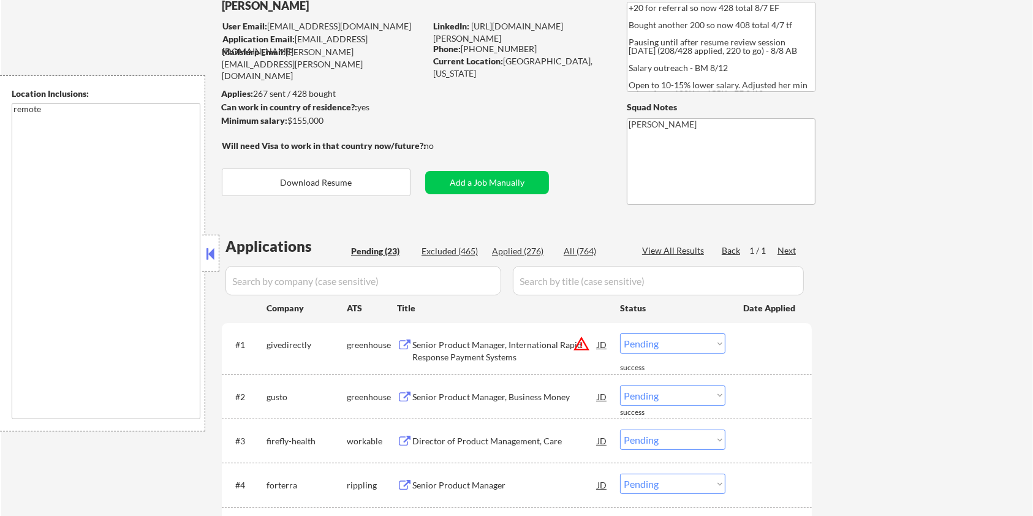
click at [298, 272] on input "input" at bounding box center [363, 280] width 276 height 29
paste input "toast"
click at [557, 292] on input "input" at bounding box center [658, 280] width 291 height 29
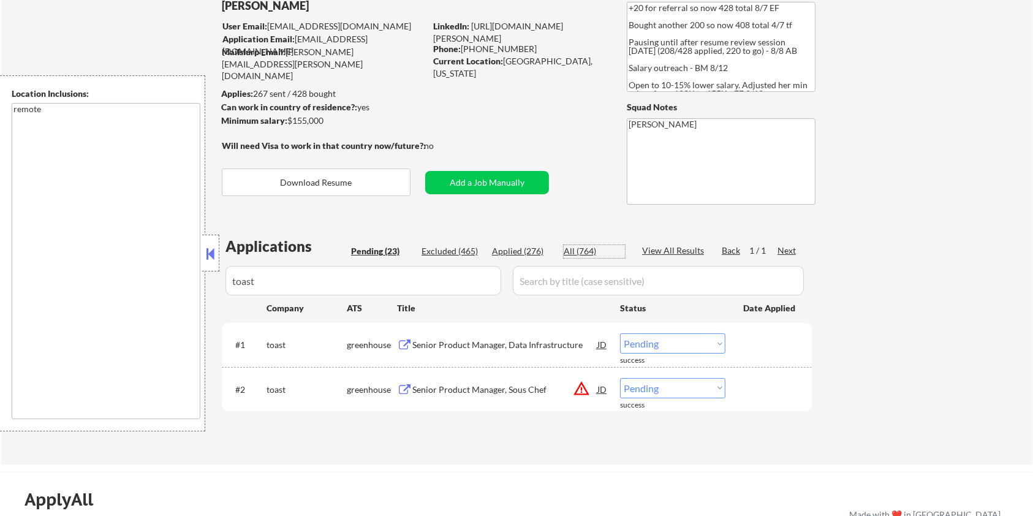
click at [572, 247] on div "All (764)" at bounding box center [594, 251] width 61 height 12
click at [477, 345] on div "Senior Product Manager, Data Infrastructure" at bounding box center [504, 345] width 185 height 12
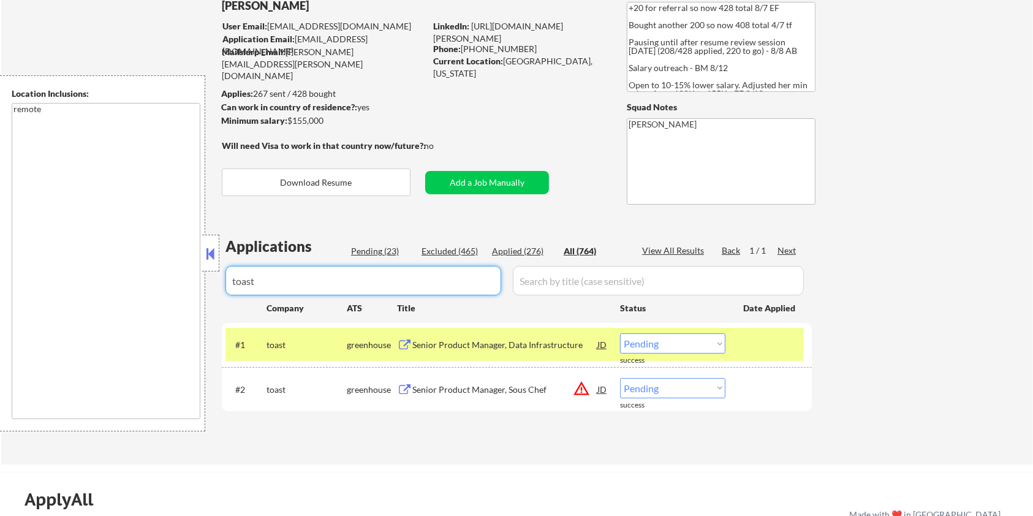
drag, startPoint x: 293, startPoint y: 277, endPoint x: 123, endPoint y: 277, distance: 170.3
click at [123, 277] on body "← Return to /applysquad Mailslurp Inbox Job Search Builder [PERSON_NAME] User E…" at bounding box center [516, 177] width 1033 height 516
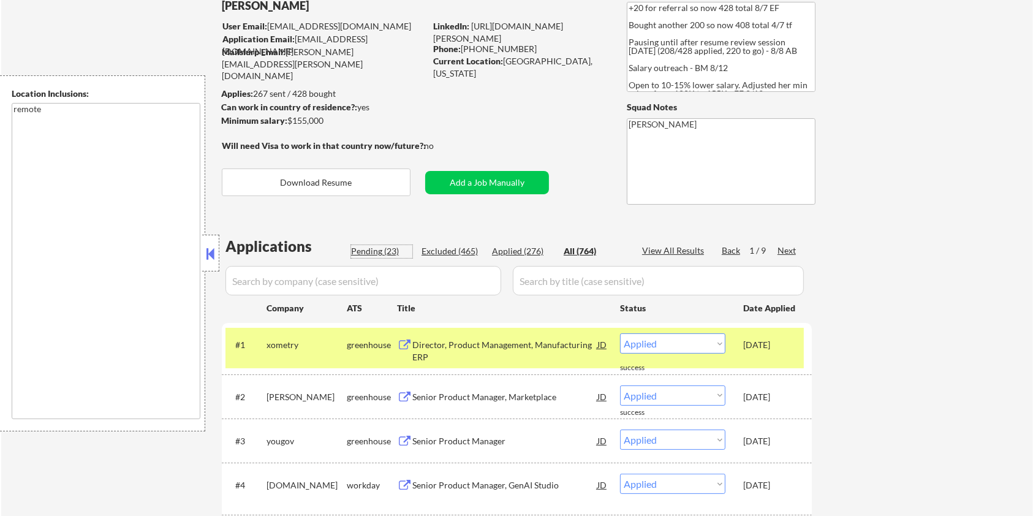
click at [378, 250] on div "Pending (23)" at bounding box center [381, 251] width 61 height 12
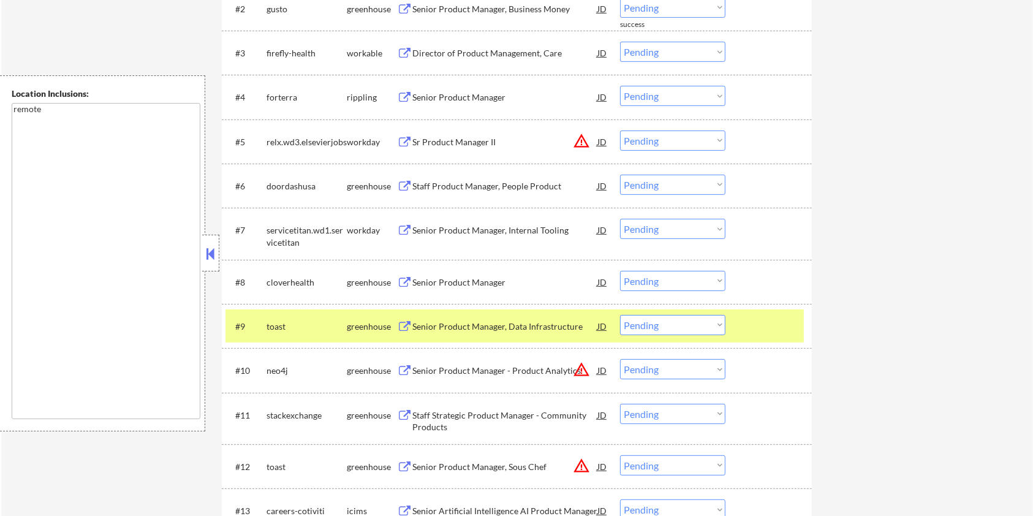
scroll to position [490, 0]
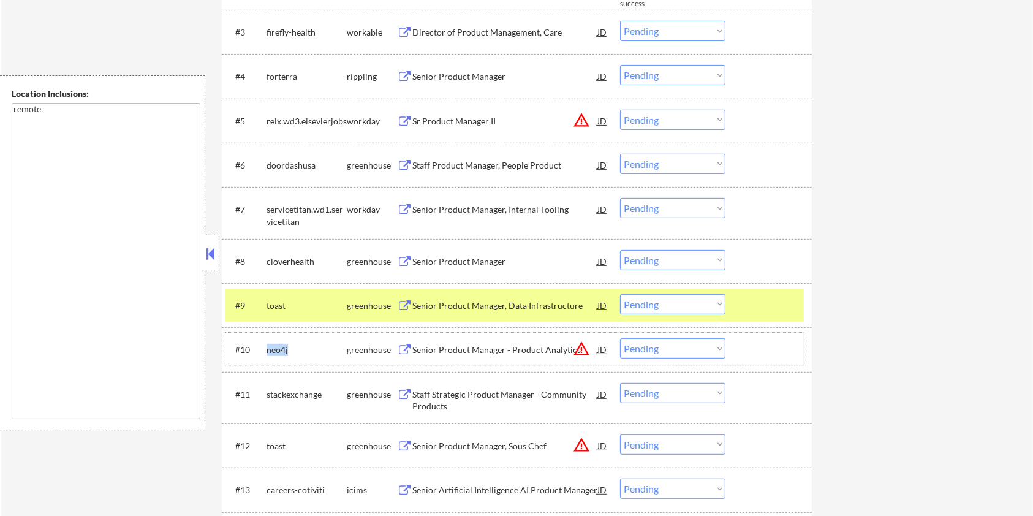
drag, startPoint x: 303, startPoint y: 346, endPoint x: 267, endPoint y: 342, distance: 35.7
click at [267, 342] on div "neo4j" at bounding box center [306, 349] width 80 height 22
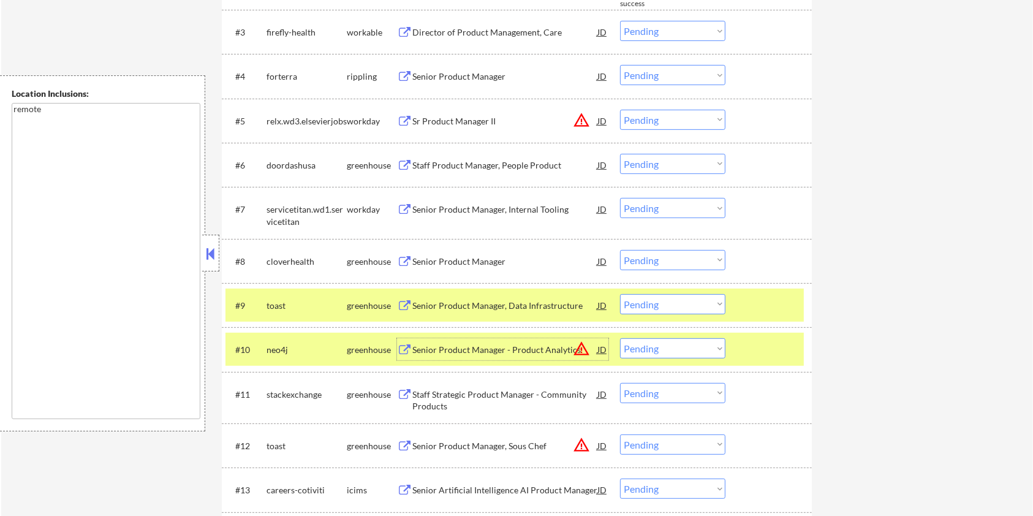
click at [461, 341] on div "Senior Product Manager - Product Analytics" at bounding box center [504, 349] width 185 height 22
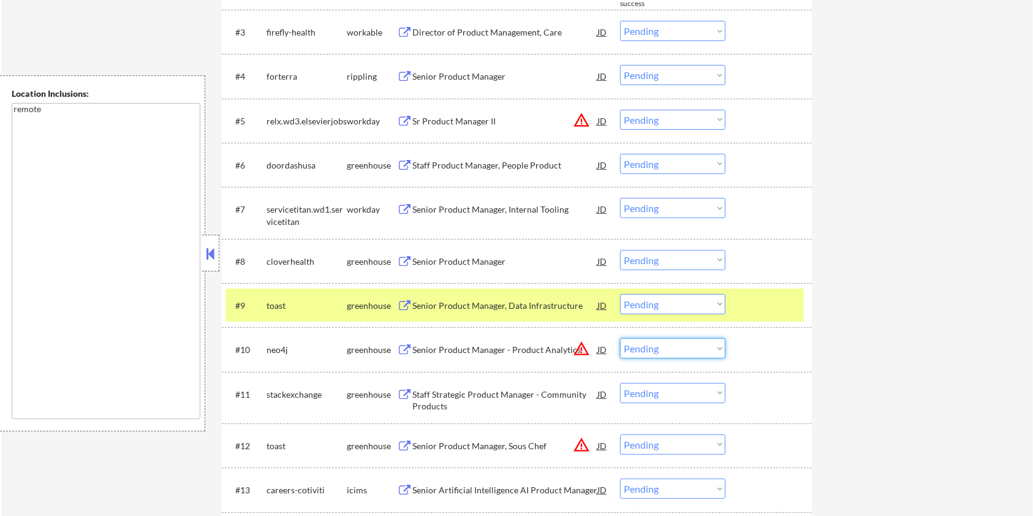
click at [663, 345] on select "Choose an option... Pending Applied Excluded (Questions) Excluded (Expired) Exc…" at bounding box center [672, 348] width 105 height 20
click at [620, 338] on select "Choose an option... Pending Applied Excluded (Questions) Excluded (Expired) Exc…" at bounding box center [672, 348] width 105 height 20
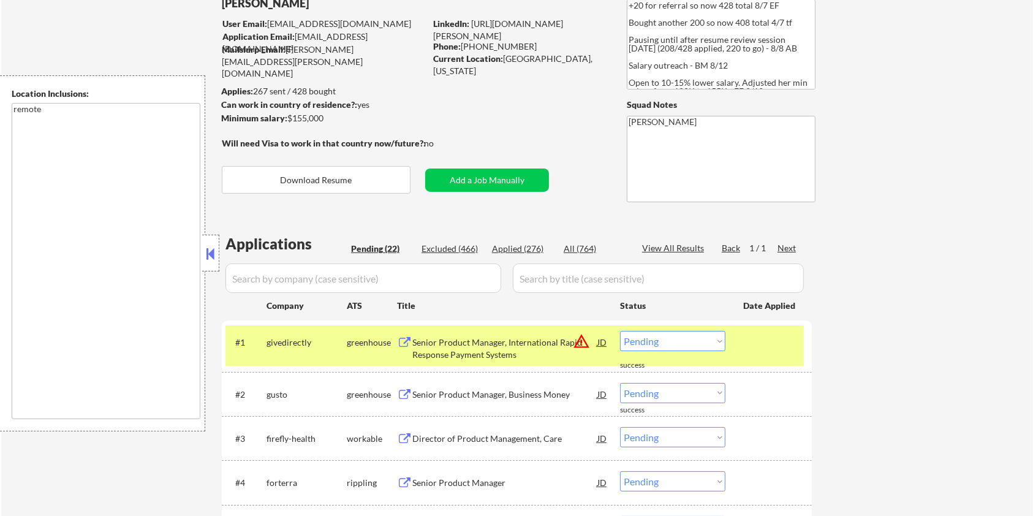
scroll to position [81, 0]
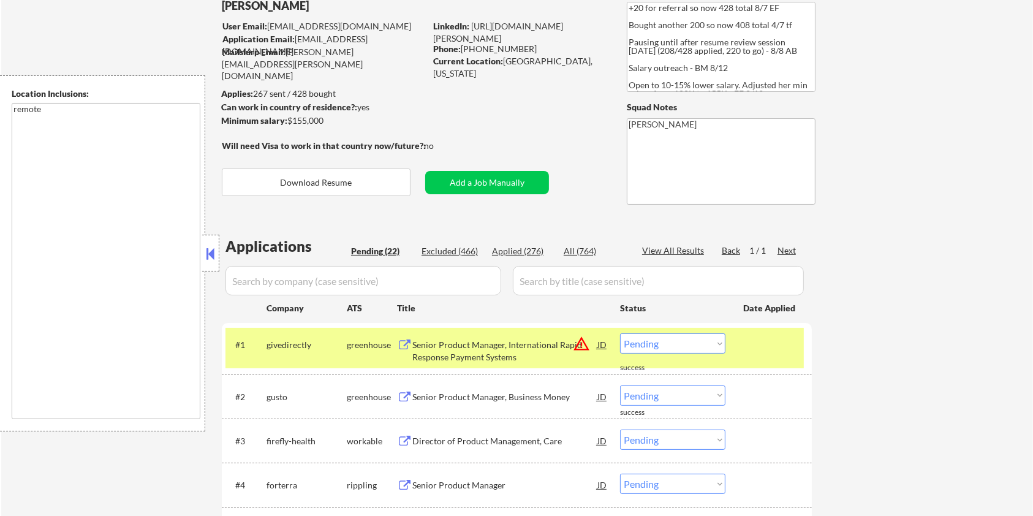
click at [446, 249] on div "Excluded (466)" at bounding box center [451, 251] width 61 height 12
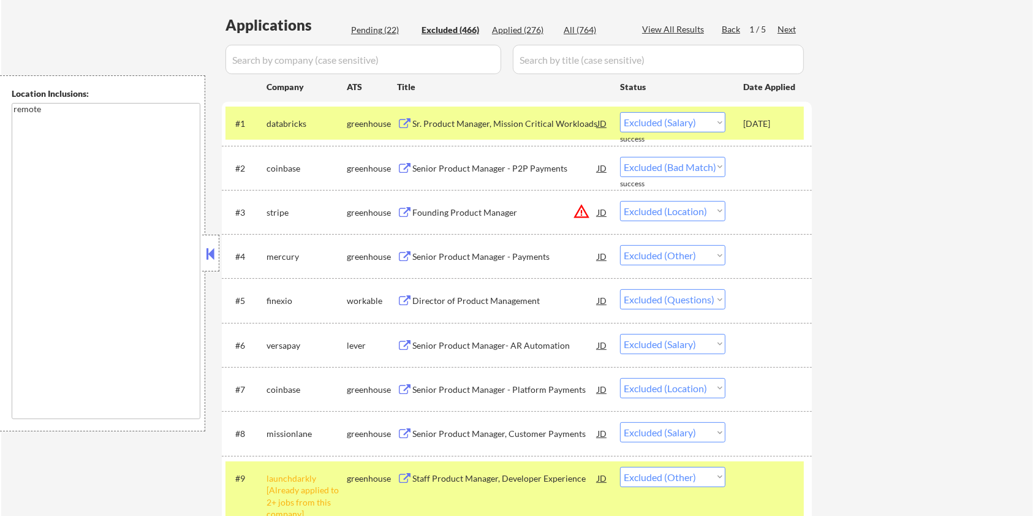
scroll to position [326, 0]
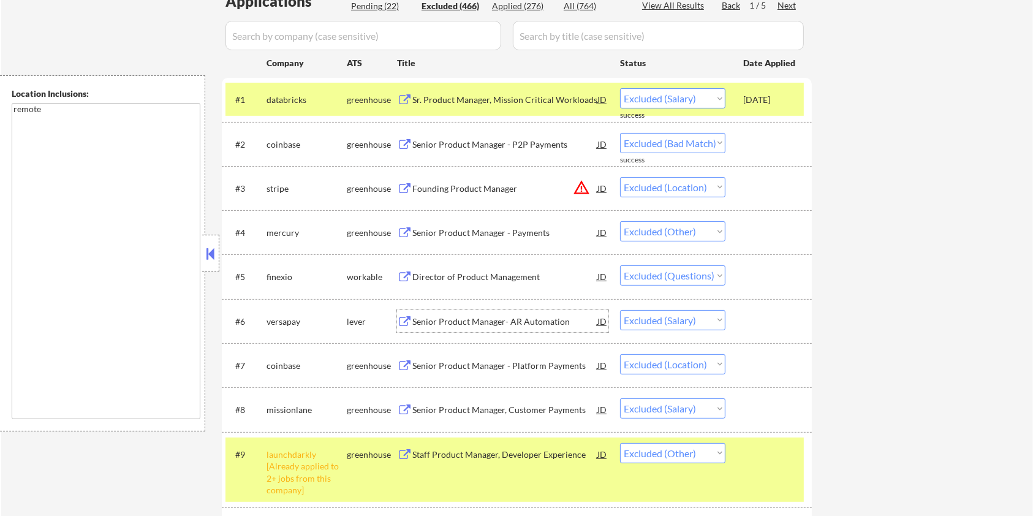
click at [471, 319] on div "Senior Product Manager- AR Automation" at bounding box center [504, 321] width 185 height 12
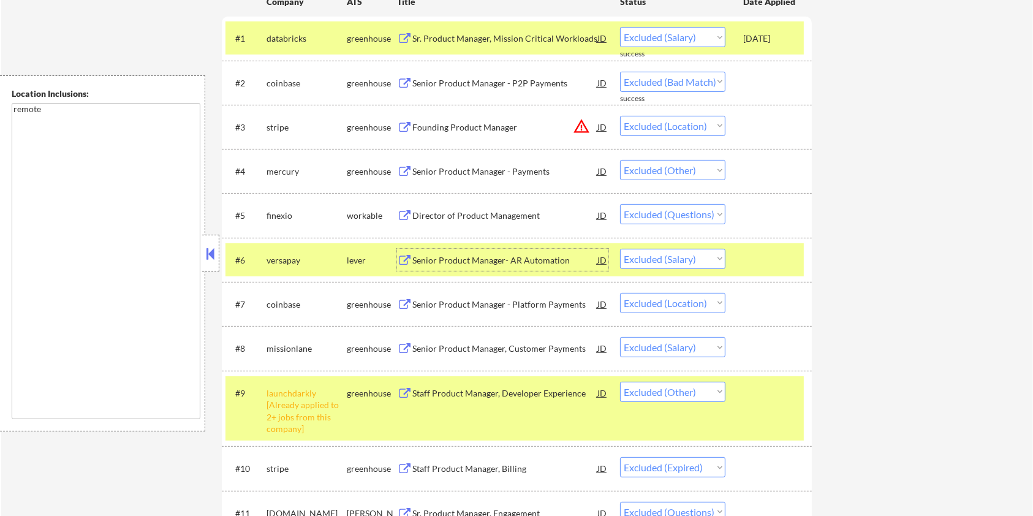
scroll to position [408, 0]
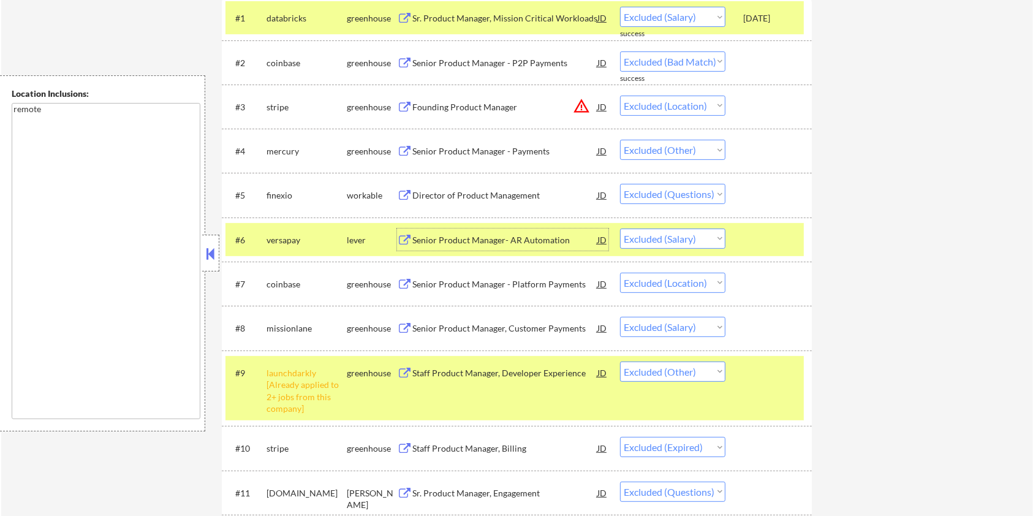
click at [491, 320] on div "Senior Product Manager, Customer Payments" at bounding box center [504, 328] width 185 height 22
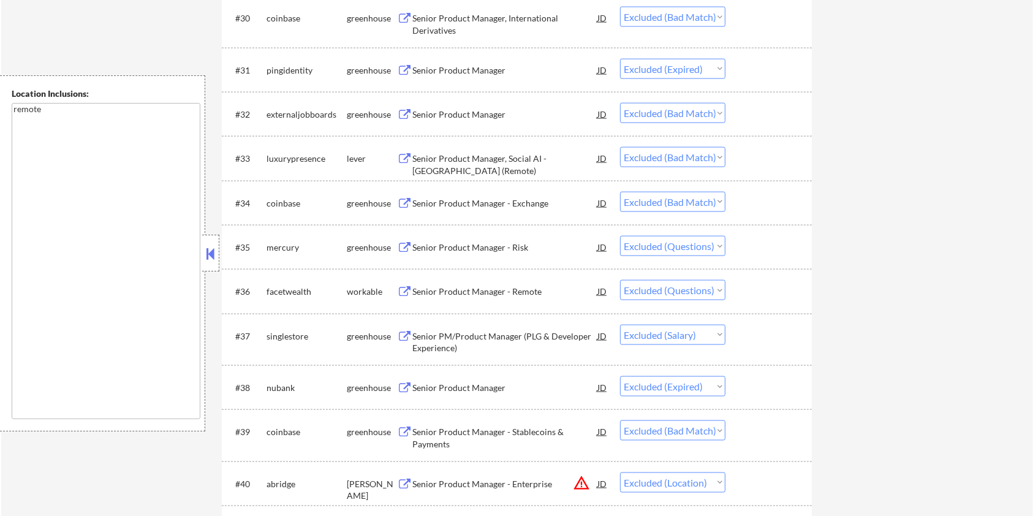
scroll to position [1797, 0]
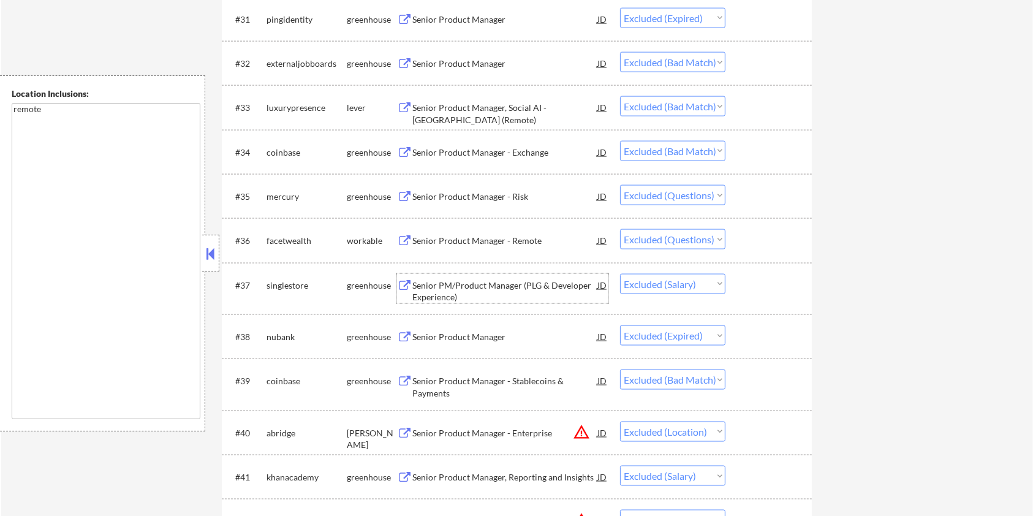
click at [489, 285] on div "Senior PM/Product Manager (PLG & Developer Experience)" at bounding box center [504, 291] width 185 height 24
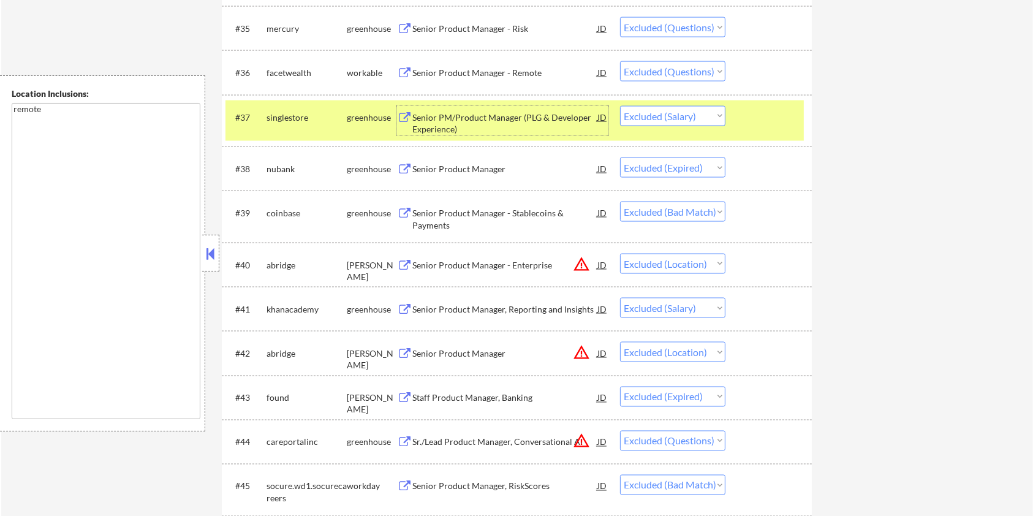
scroll to position [2042, 0]
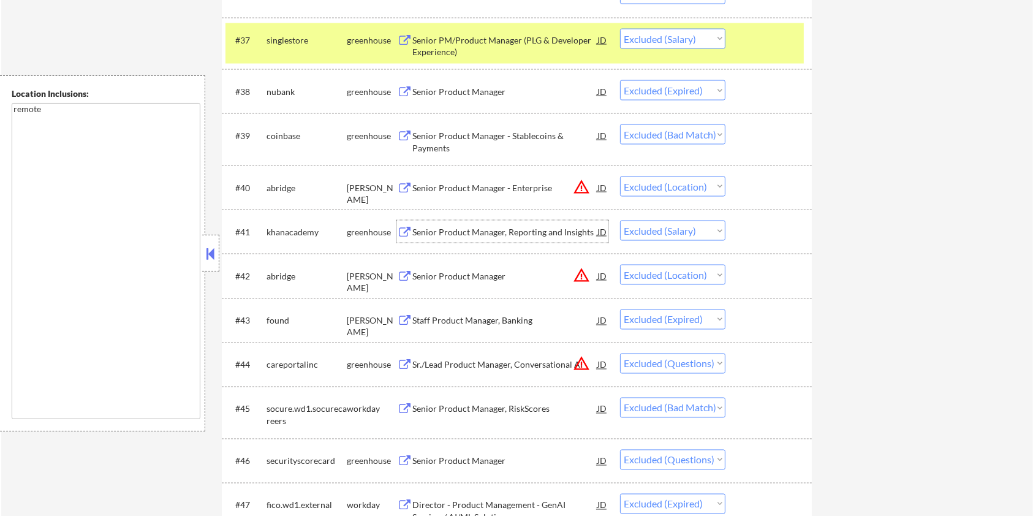
click at [492, 230] on div "Senior Product Manager, Reporting and Insights" at bounding box center [504, 232] width 185 height 12
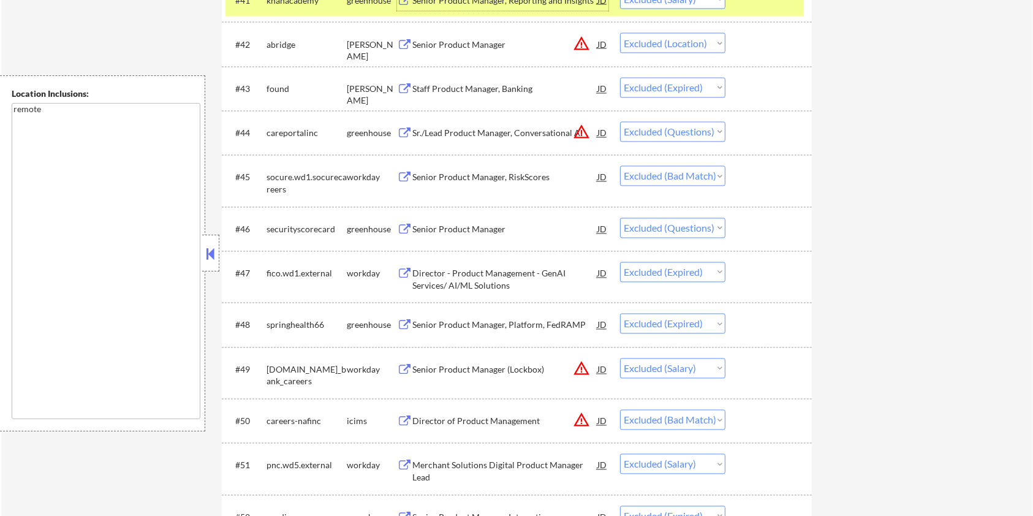
scroll to position [2368, 0]
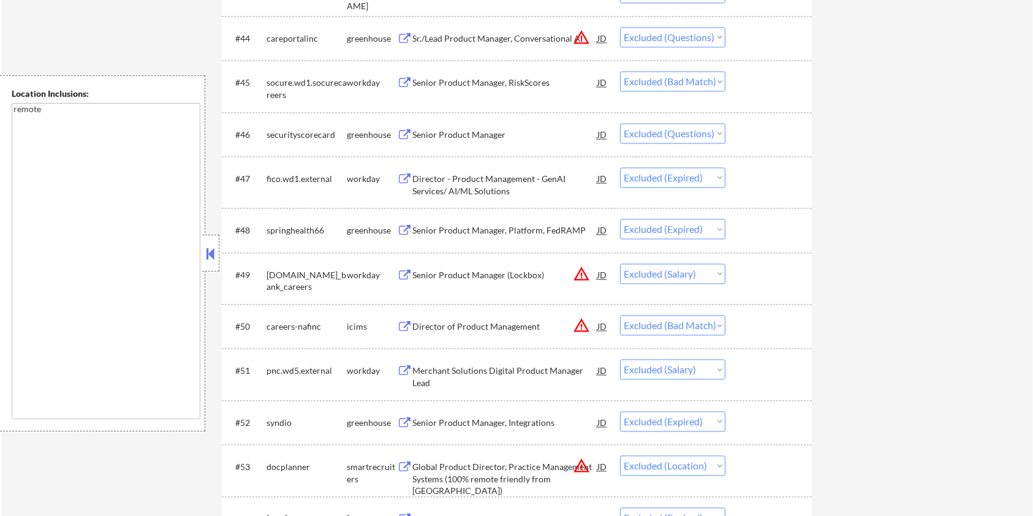
click at [454, 269] on div "Senior Product Manager (Lockbox)" at bounding box center [504, 275] width 185 height 12
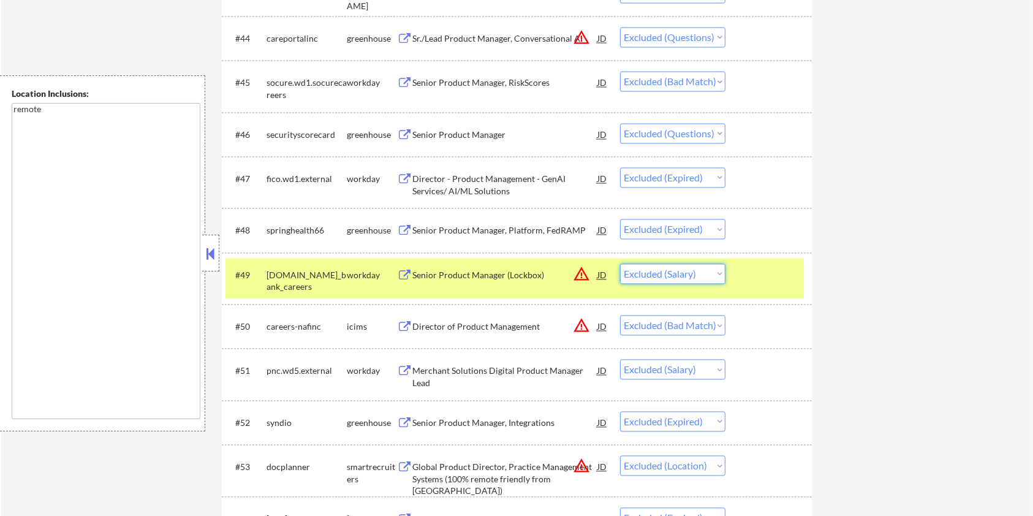
click at [641, 272] on select "Choose an option... Pending Applied Excluded (Questions) Excluded (Expired) Exc…" at bounding box center [672, 273] width 105 height 20
click at [620, 263] on select "Choose an option... Pending Applied Excluded (Questions) Excluded (Expired) Exc…" at bounding box center [672, 273] width 105 height 20
click at [472, 372] on div "Merchant Solutions Digital Product Manager Lead" at bounding box center [504, 376] width 185 height 24
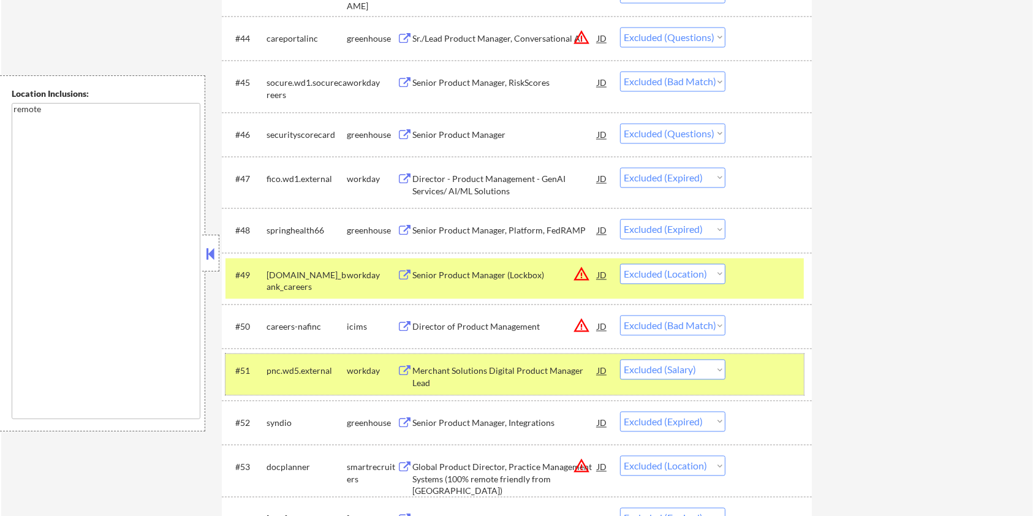
drag, startPoint x: 783, startPoint y: 368, endPoint x: 774, endPoint y: 344, distance: 24.8
click at [782, 368] on div at bounding box center [770, 370] width 54 height 22
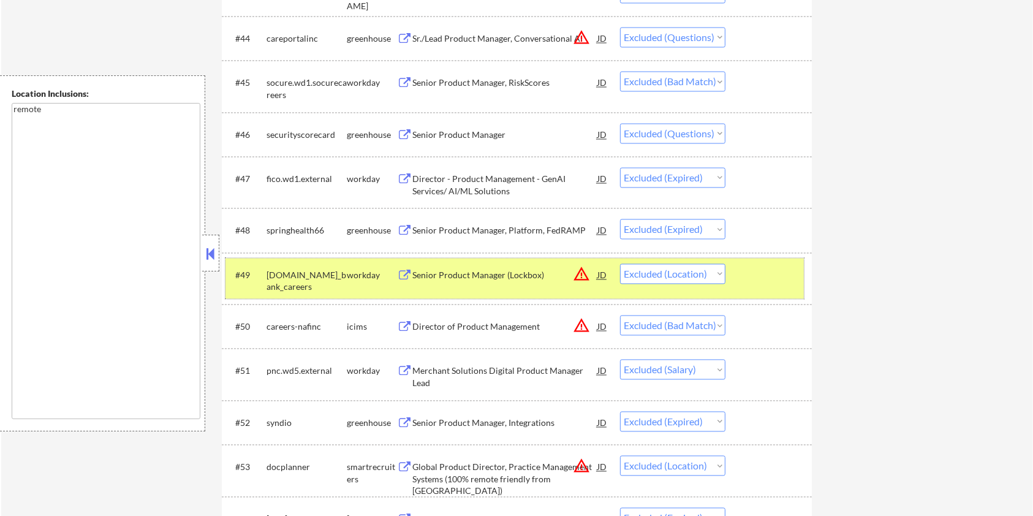
click at [767, 274] on div at bounding box center [770, 274] width 54 height 22
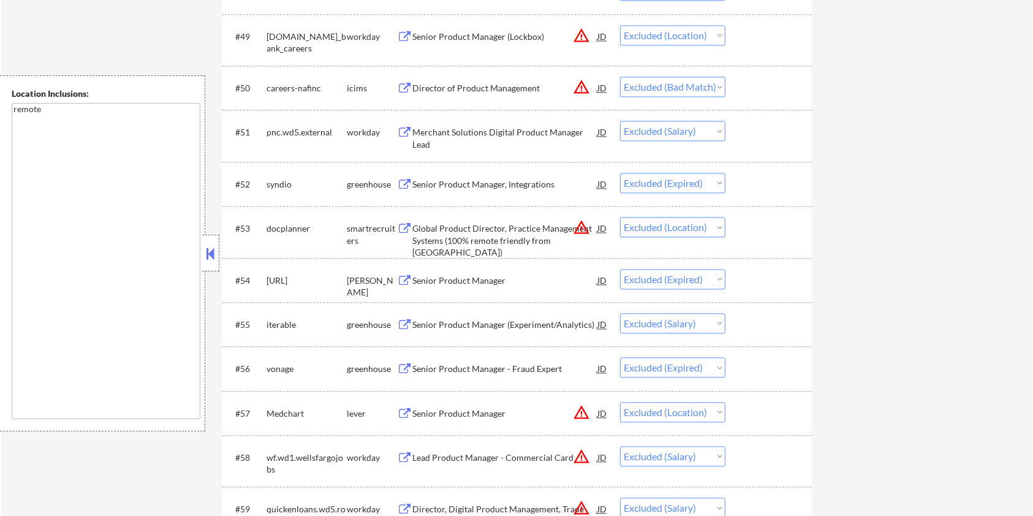
scroll to position [2613, 0]
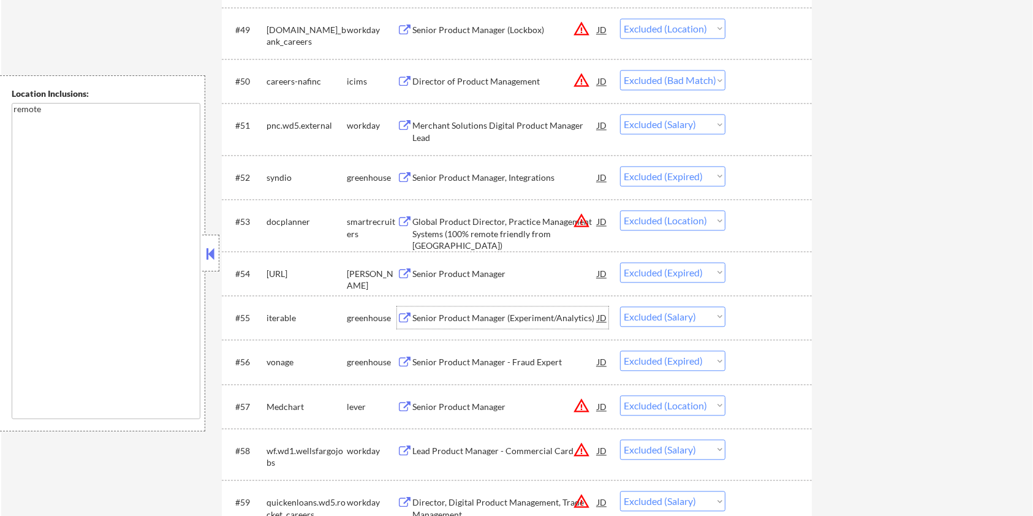
click at [483, 316] on div "Senior Product Manager (Experiment/Analytics)" at bounding box center [504, 318] width 185 height 12
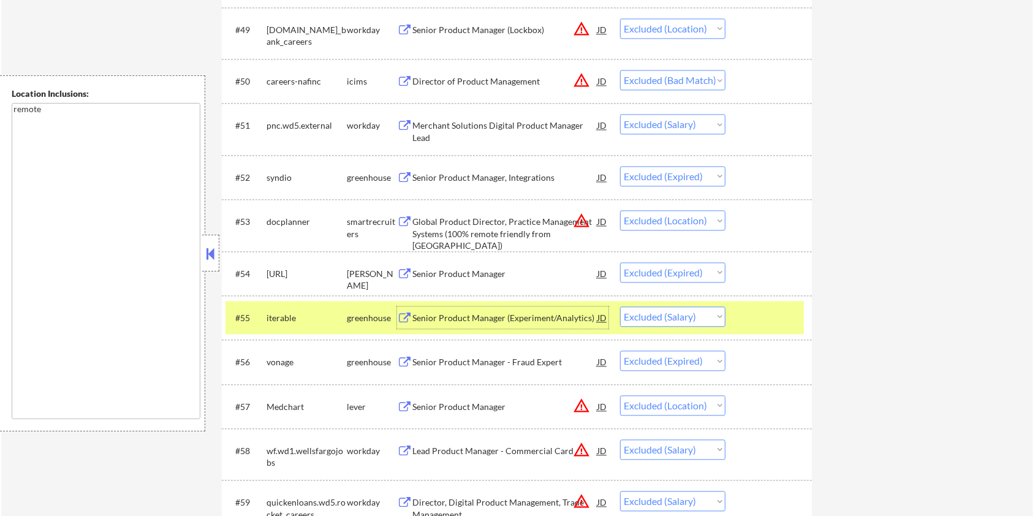
scroll to position [2777, 0]
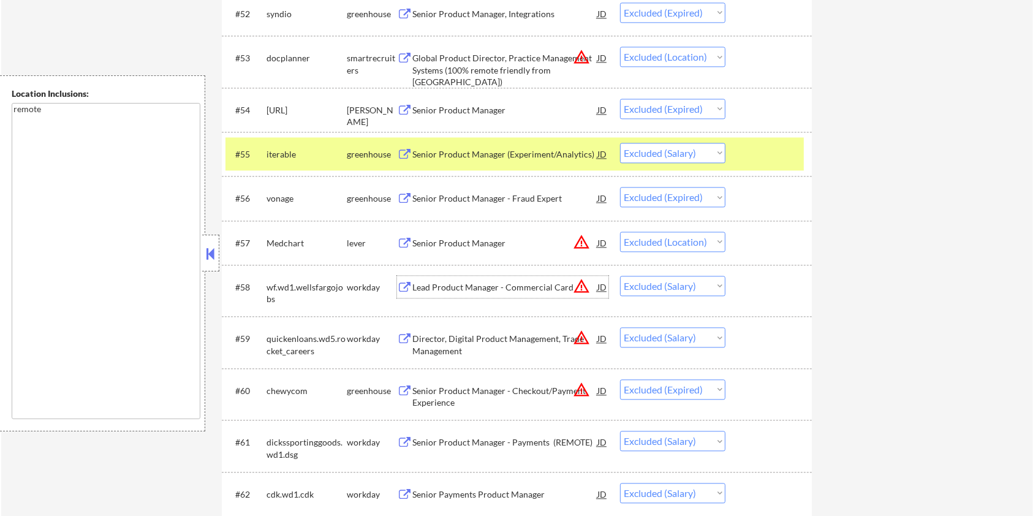
click at [450, 287] on div "Lead Product Manager - Commercial Card" at bounding box center [504, 287] width 185 height 12
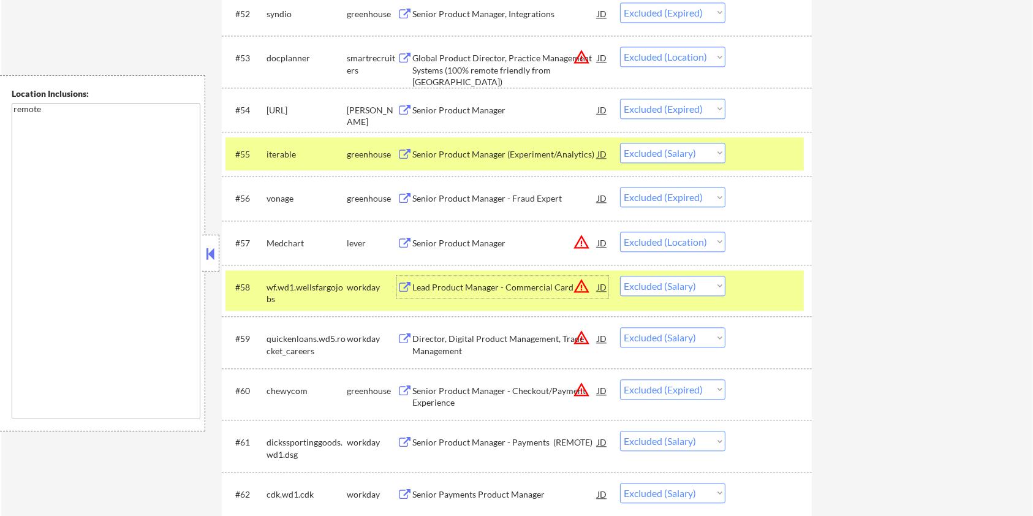
click at [798, 138] on div "#55 iterable greenhouse Senior Product Manager (Experiment/Analytics) JD Choose…" at bounding box center [514, 153] width 578 height 33
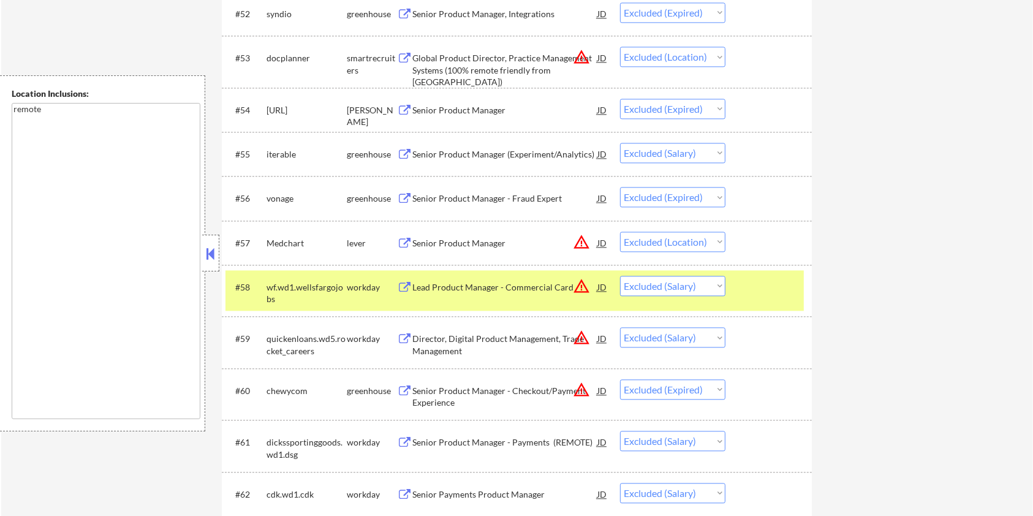
click at [756, 312] on div "#58 wf.wd1.wellsfargojobs workday Lead Product Manager - Commercial Card JD war…" at bounding box center [517, 290] width 590 height 51
click at [753, 296] on div at bounding box center [770, 287] width 54 height 22
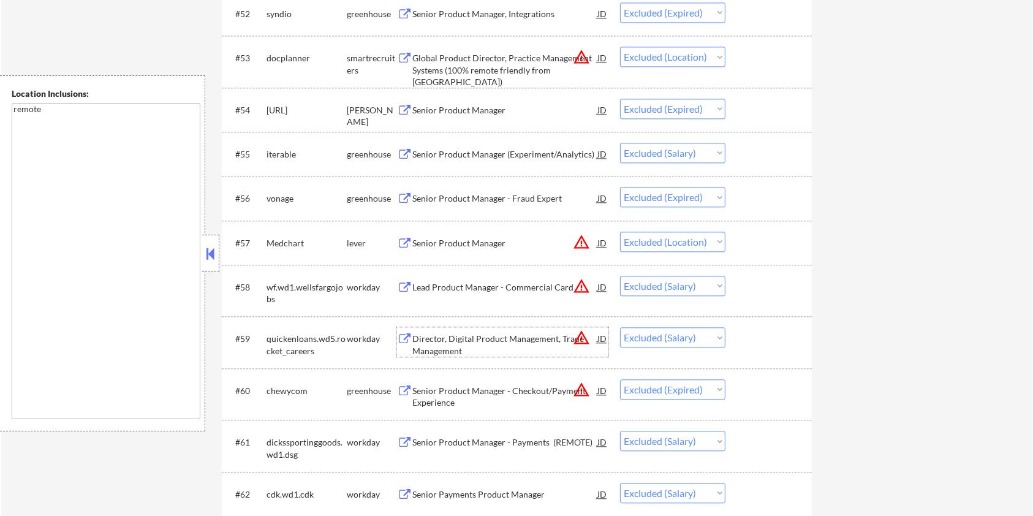
click at [505, 336] on div "Director, Digital Product Management, Trade Management" at bounding box center [504, 345] width 185 height 24
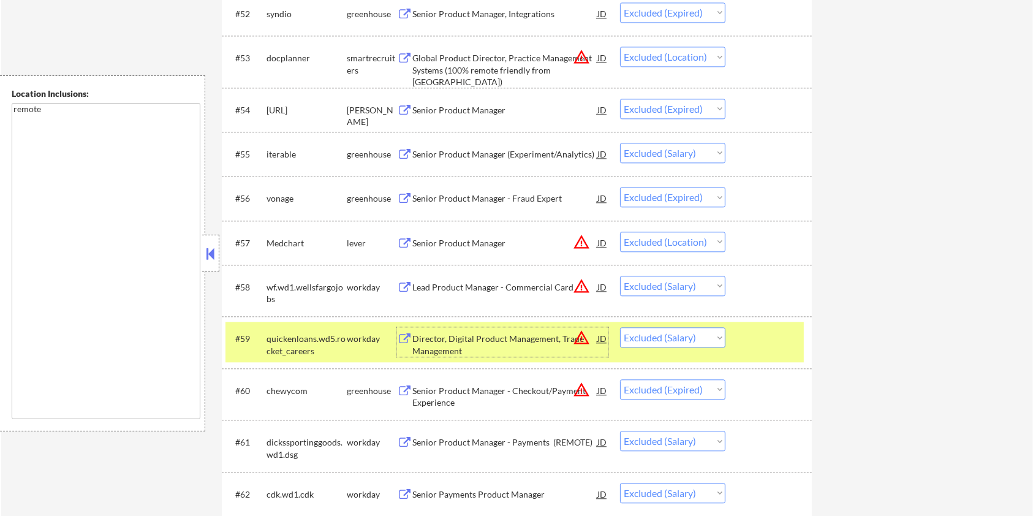
click at [763, 336] on div at bounding box center [770, 338] width 54 height 22
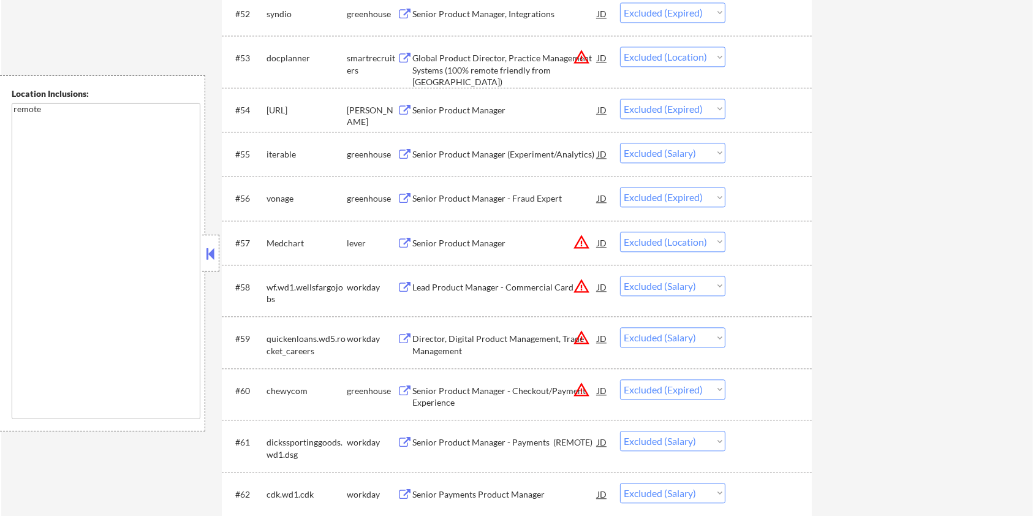
click at [490, 440] on div "Senior Product Manager - Payments (REMOTE)" at bounding box center [504, 442] width 185 height 12
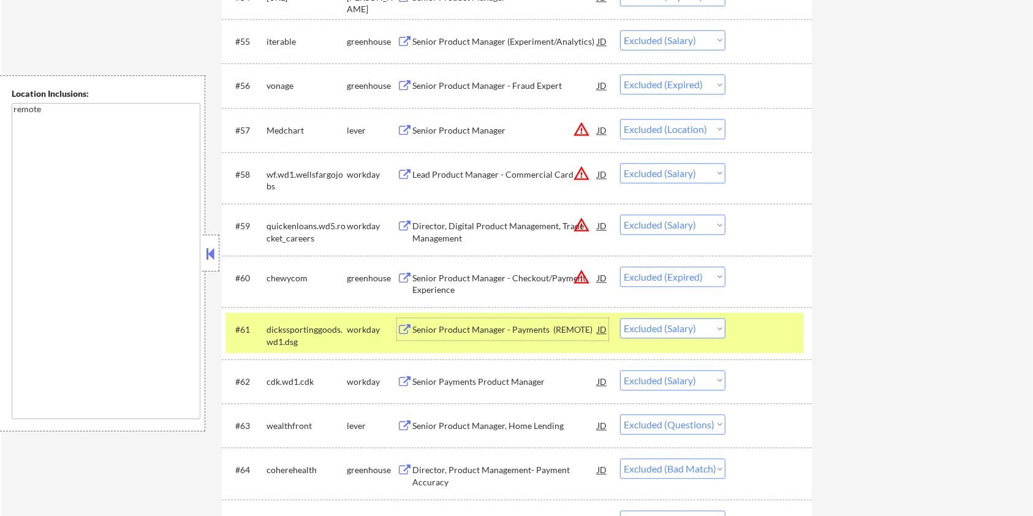
scroll to position [2940, 0]
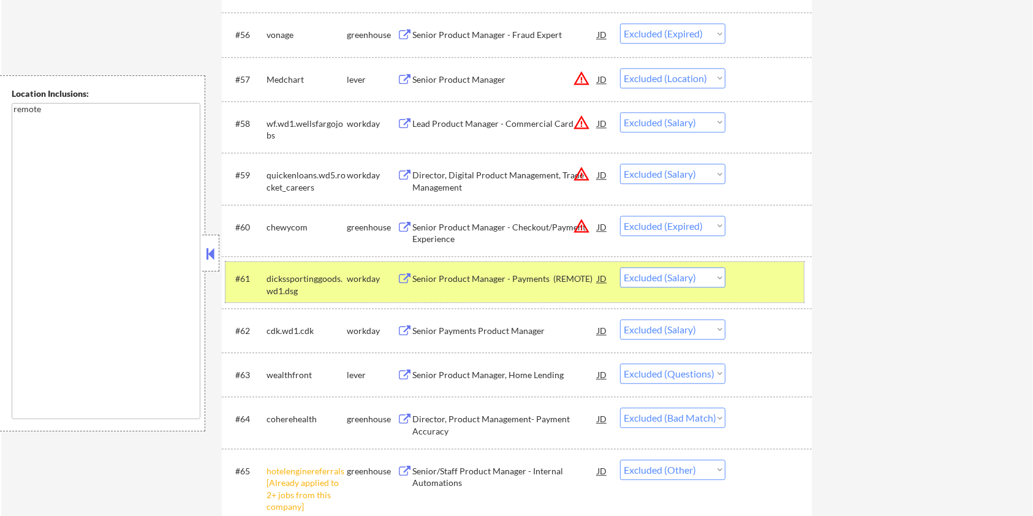
click at [764, 284] on div at bounding box center [770, 278] width 54 height 22
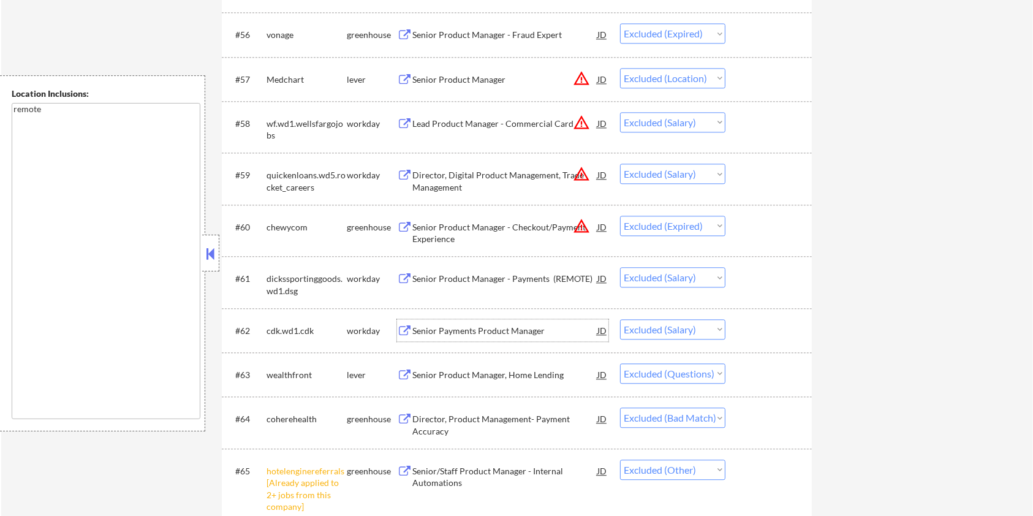
click at [481, 329] on div "Senior Payments Product Manager" at bounding box center [504, 331] width 185 height 12
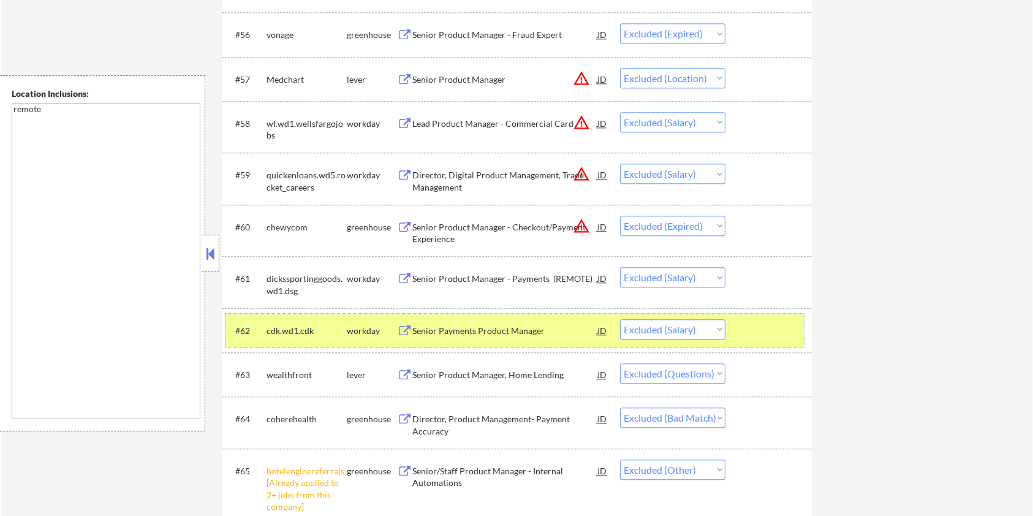
click at [749, 331] on div at bounding box center [770, 330] width 54 height 22
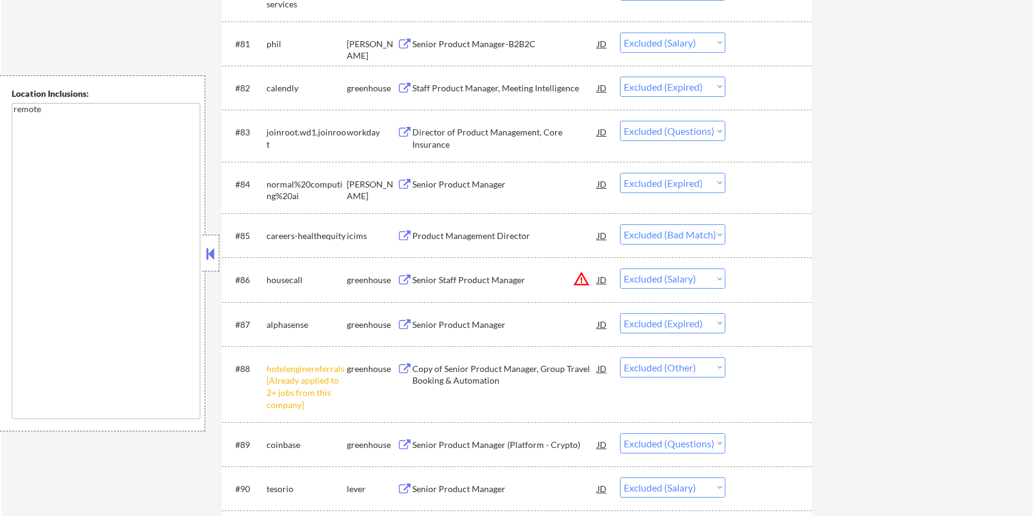
scroll to position [4165, 0]
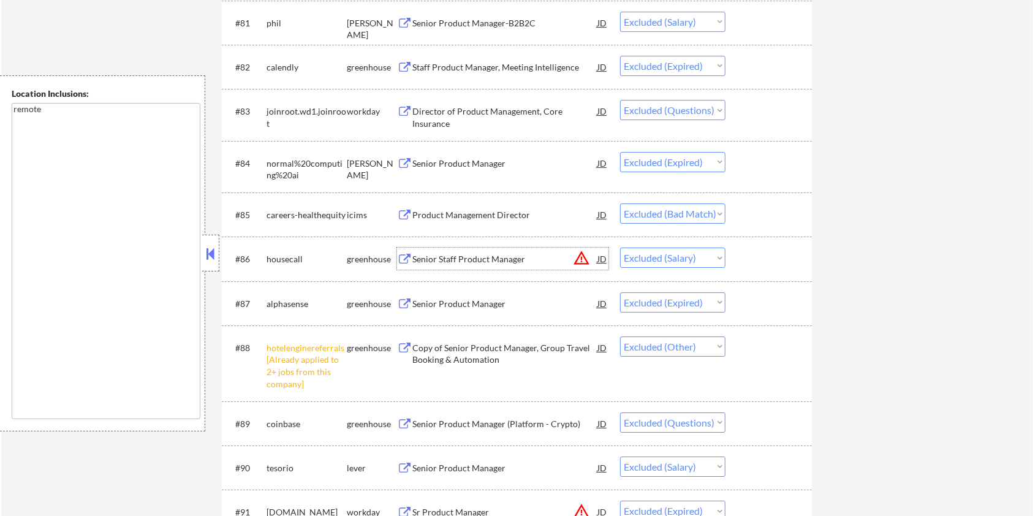
click at [447, 253] on div "Senior Staff Product Manager" at bounding box center [504, 259] width 185 height 12
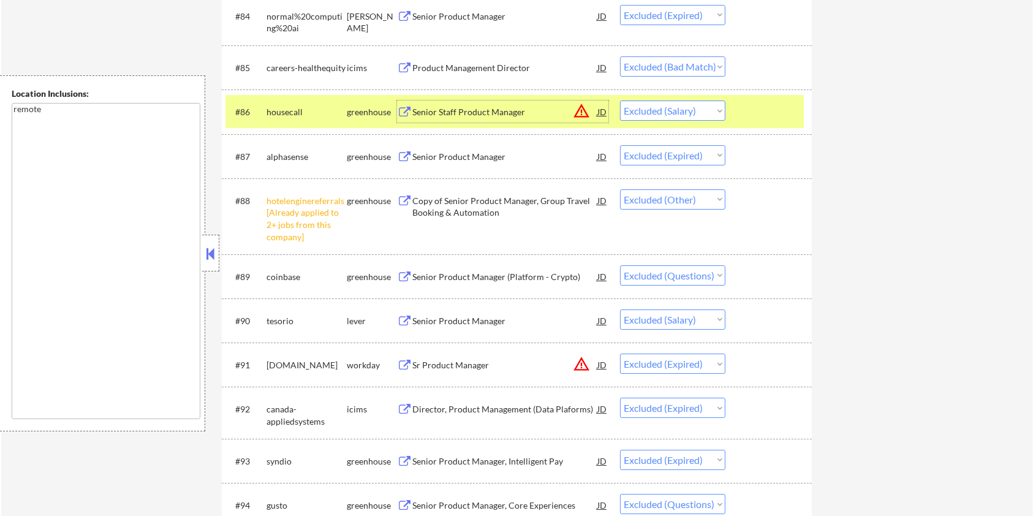
scroll to position [4410, 0]
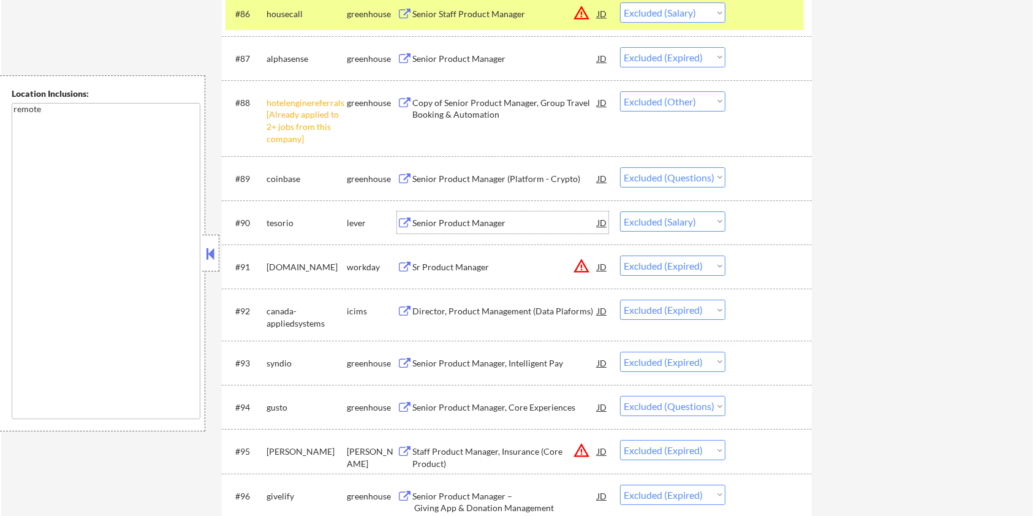
click at [434, 223] on div "Senior Product Manager" at bounding box center [504, 223] width 185 height 12
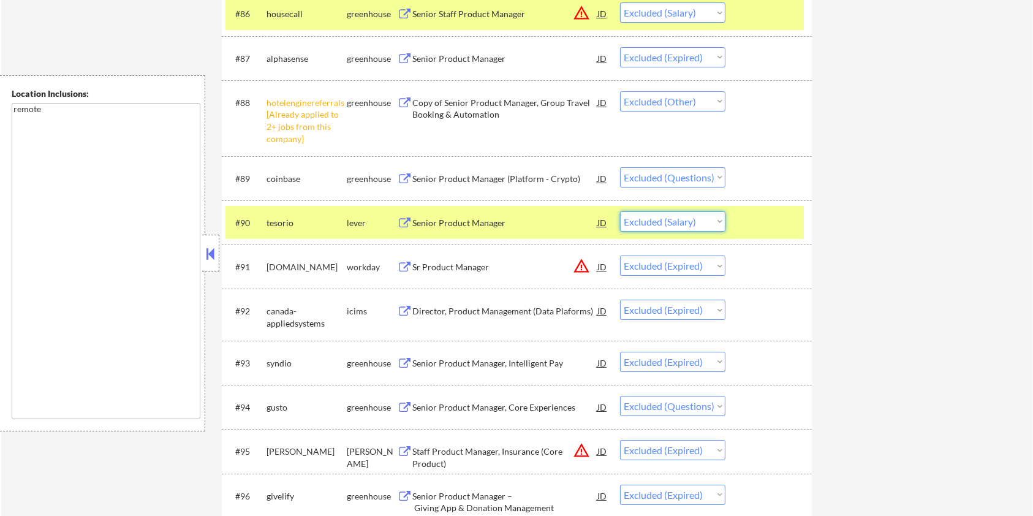
click at [691, 221] on select "Choose an option... Pending Applied Excluded (Questions) Excluded (Expired) Exc…" at bounding box center [672, 221] width 105 height 20
click at [620, 211] on select "Choose an option... Pending Applied Excluded (Questions) Excluded (Expired) Exc…" at bounding box center [672, 221] width 105 height 20
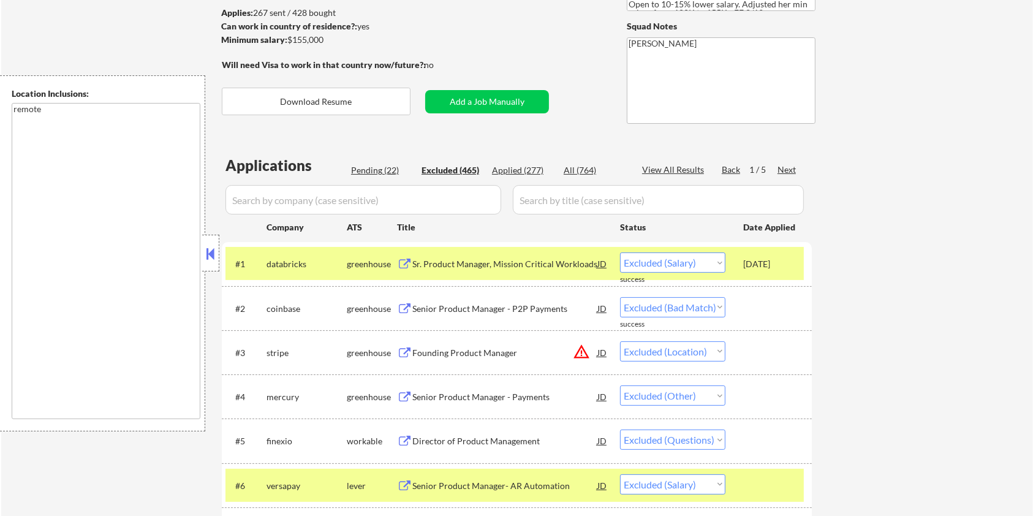
scroll to position [52, 0]
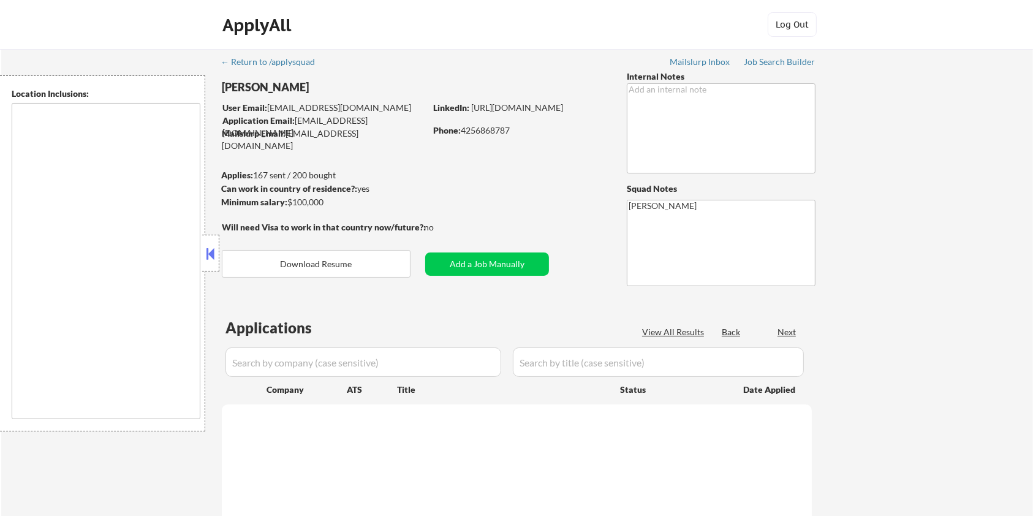
type textarea "[GEOGRAPHIC_DATA], [GEOGRAPHIC_DATA] [GEOGRAPHIC_DATA], [GEOGRAPHIC_DATA] [GEOG…"
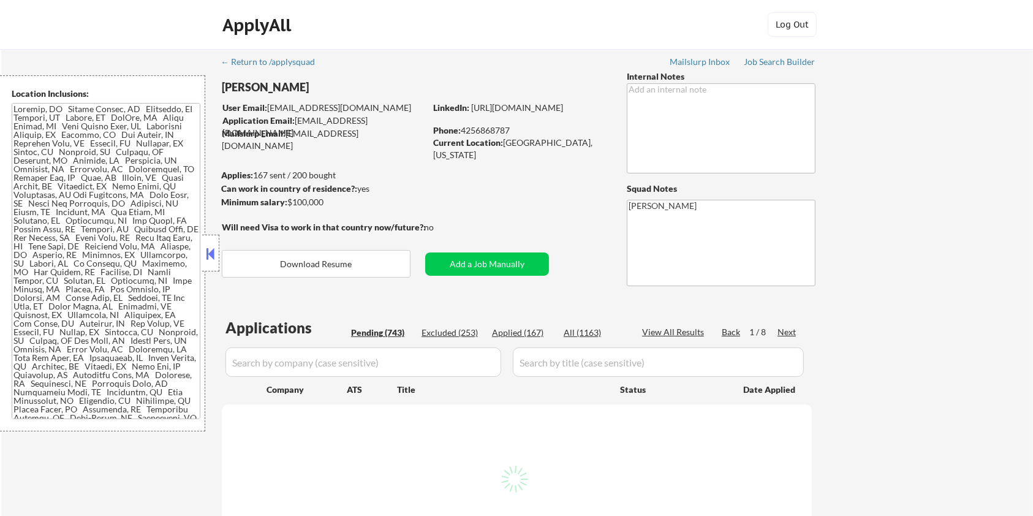
select select ""pending""
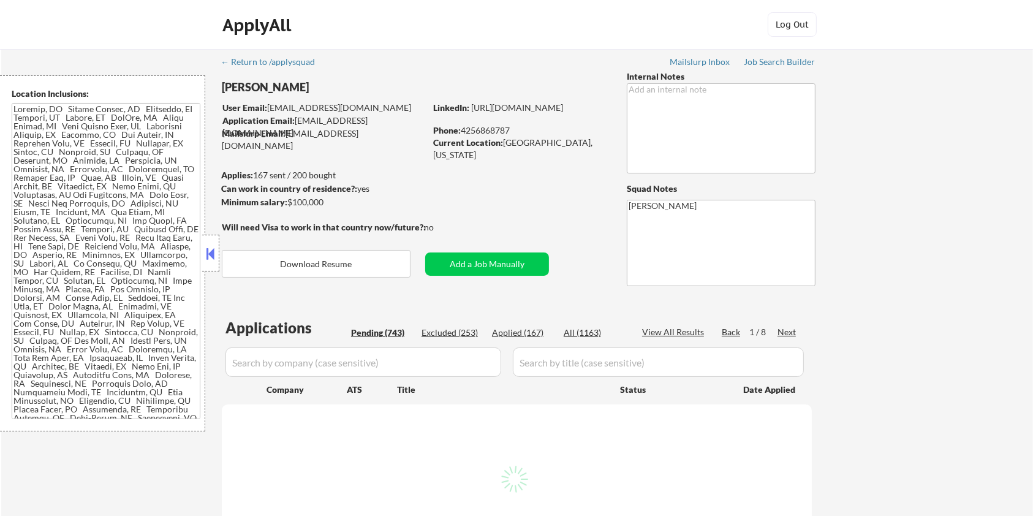
select select ""pending""
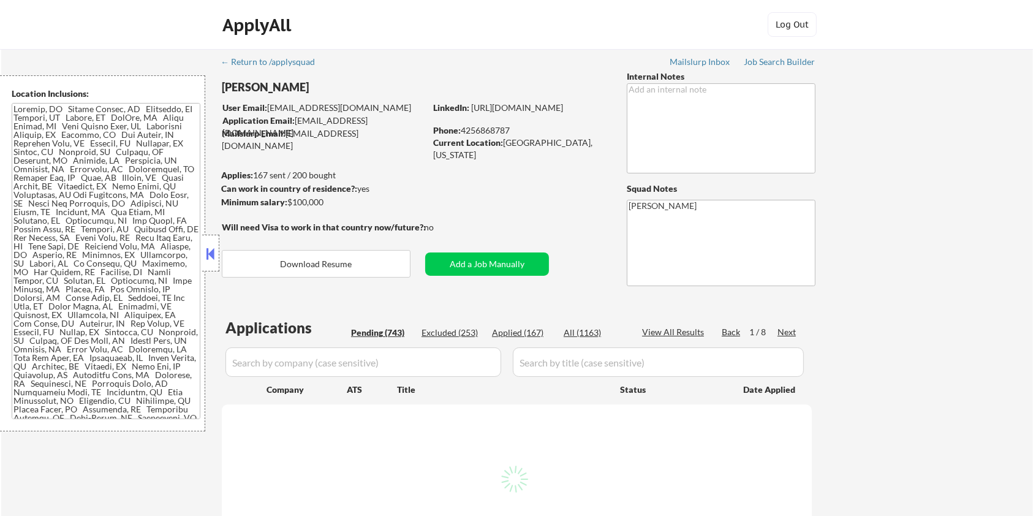
select select ""pending""
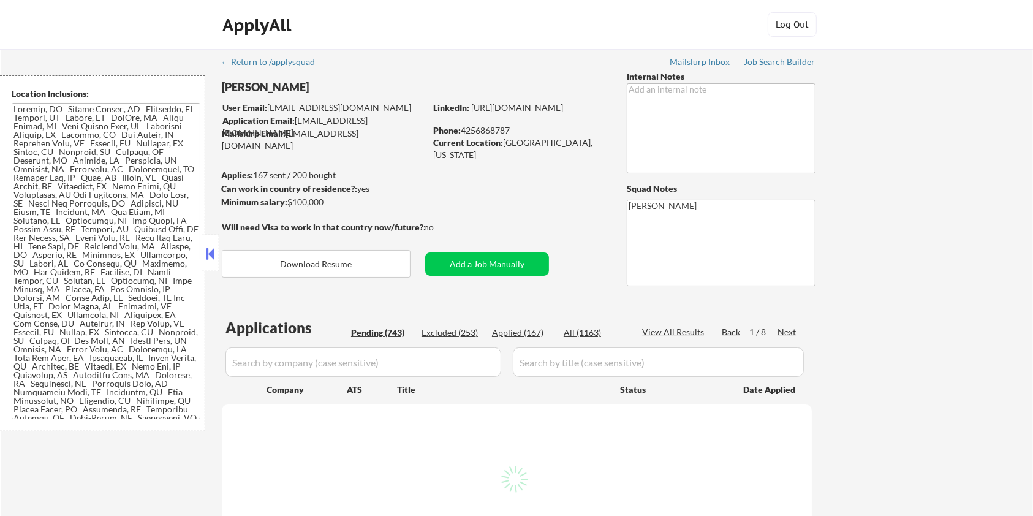
select select ""pending""
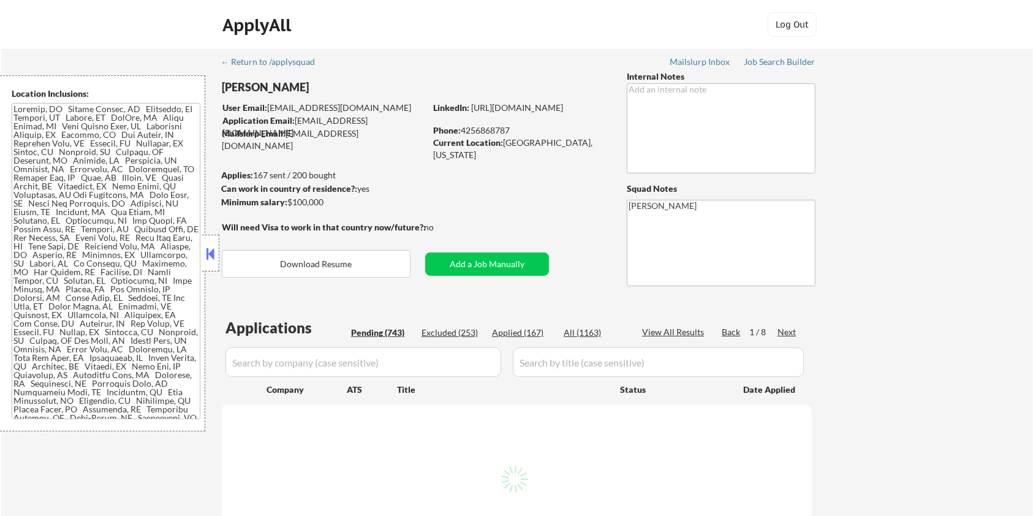
select select ""pending""
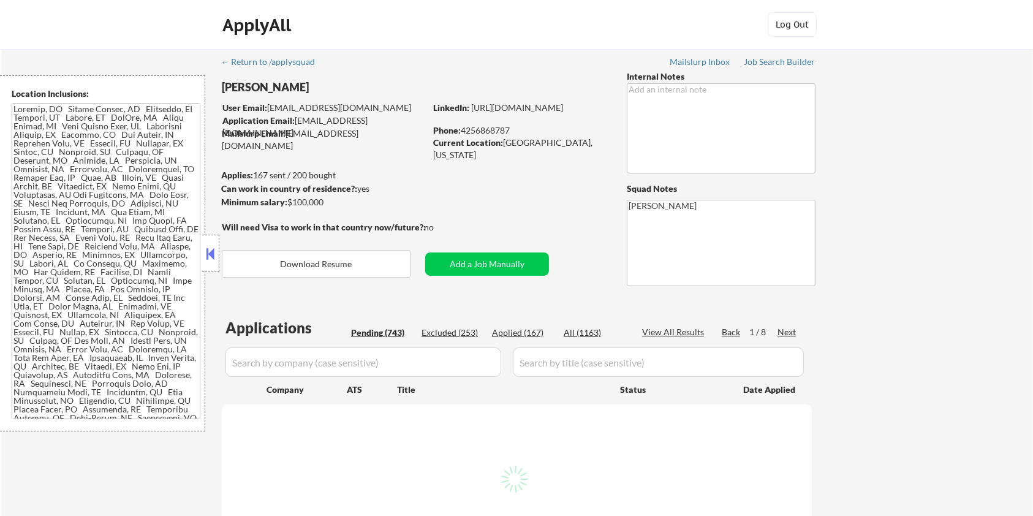
select select ""pending""
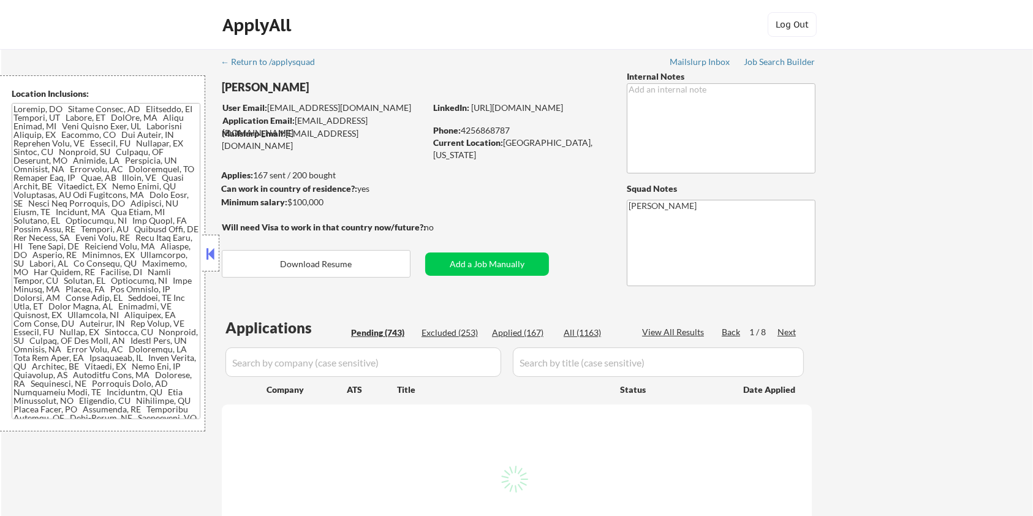
select select ""pending""
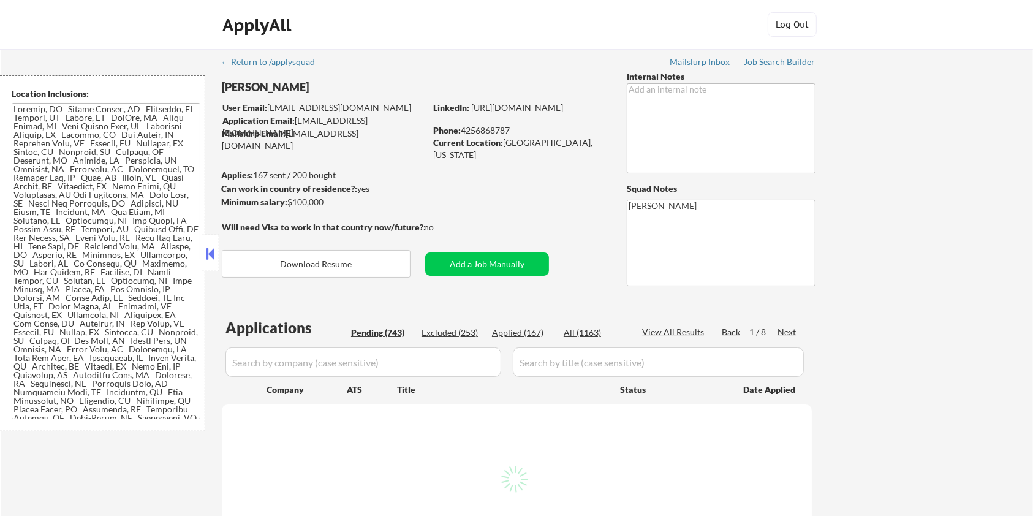
select select ""pending""
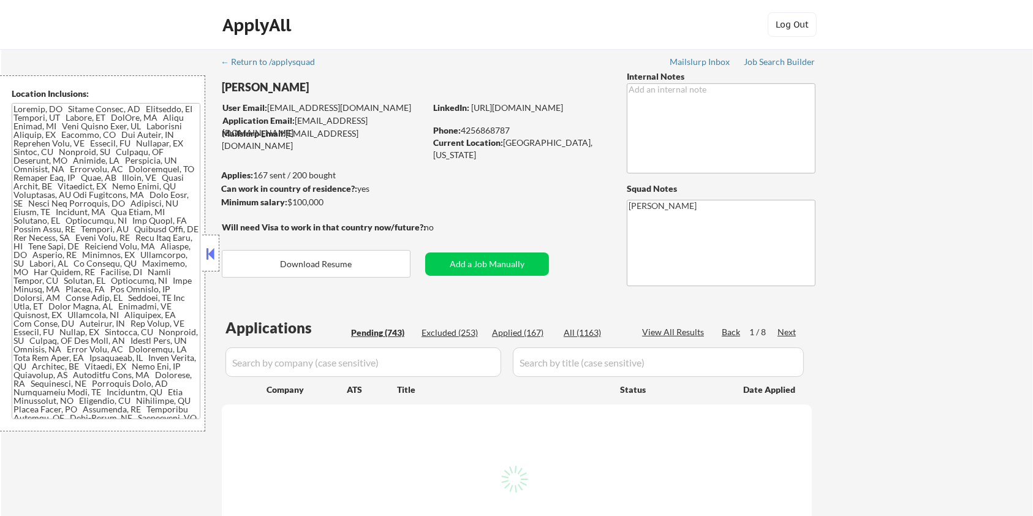
select select ""pending""
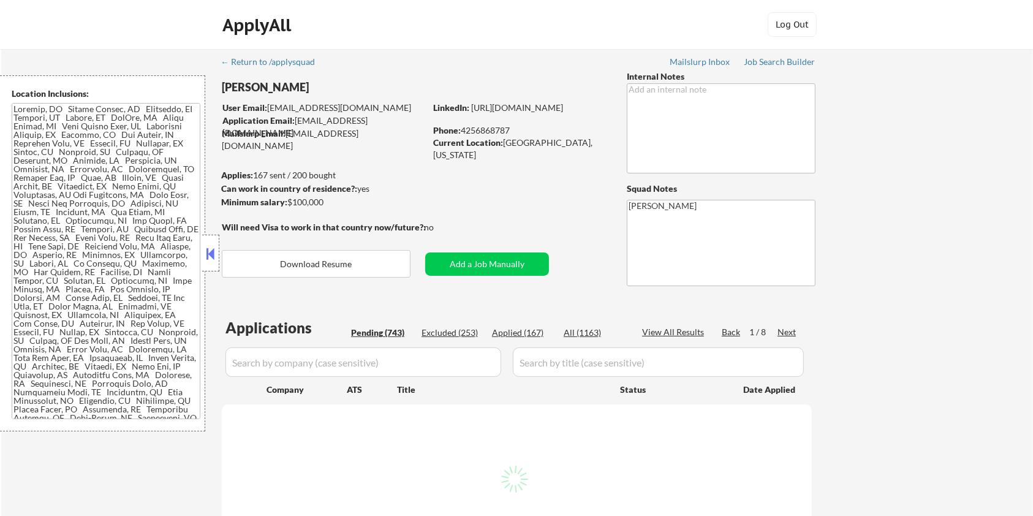
select select ""pending""
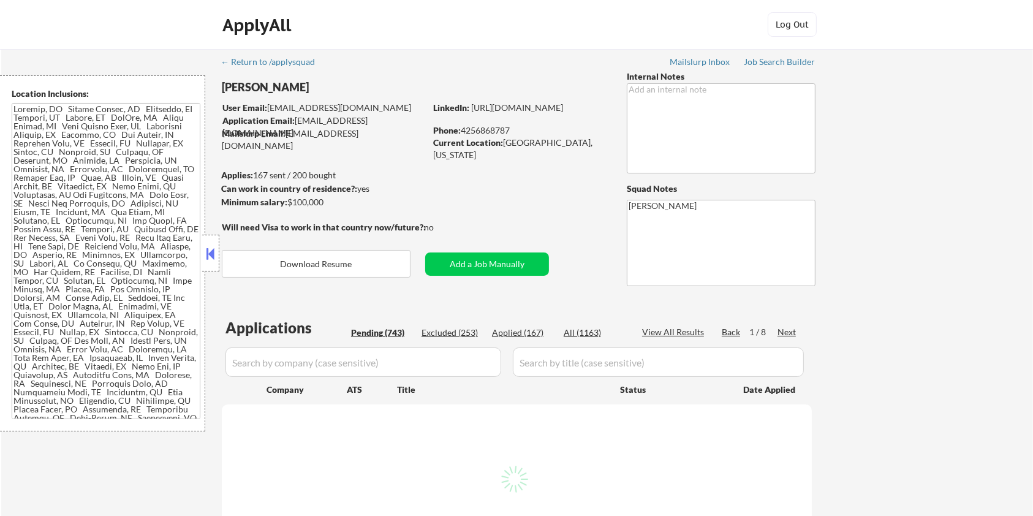
select select ""pending""
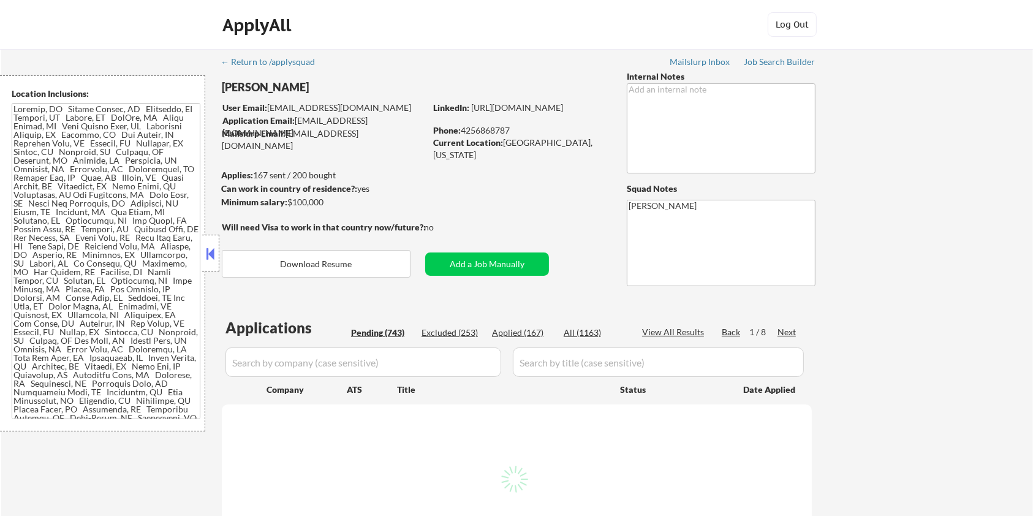
select select ""pending""
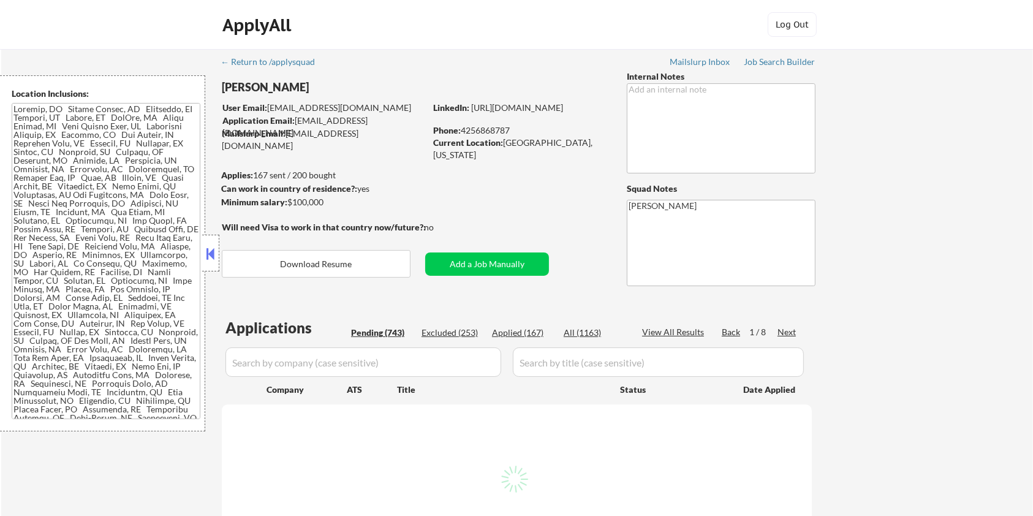
select select ""pending""
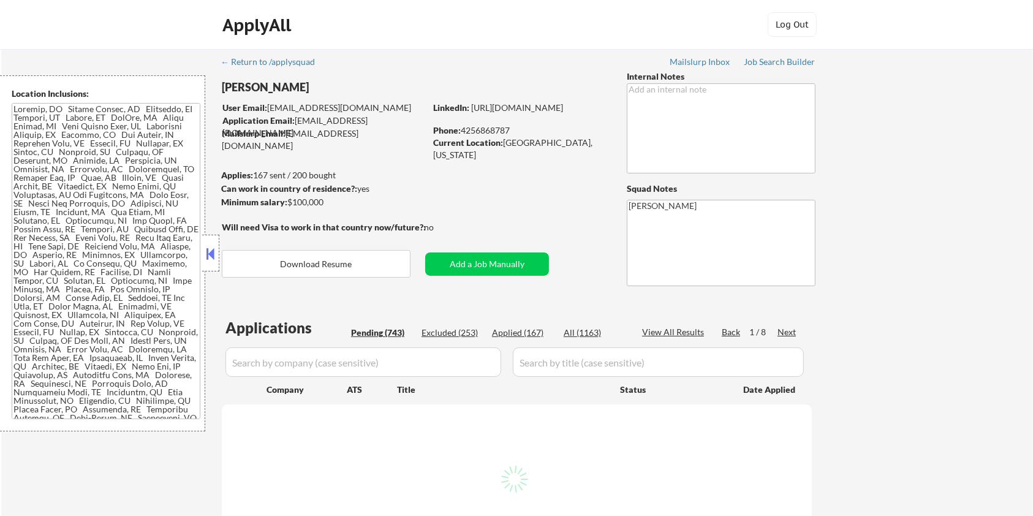
select select ""pending""
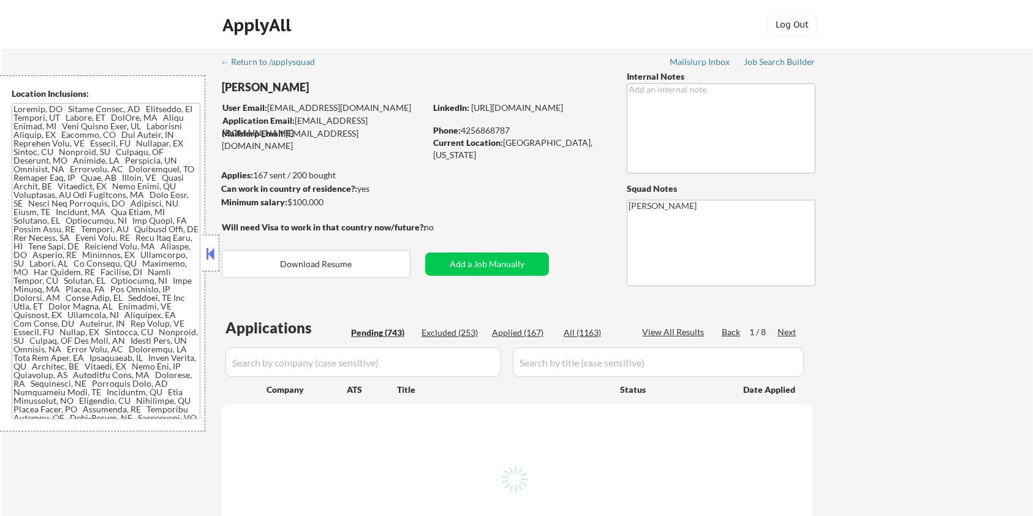
select select ""pending""
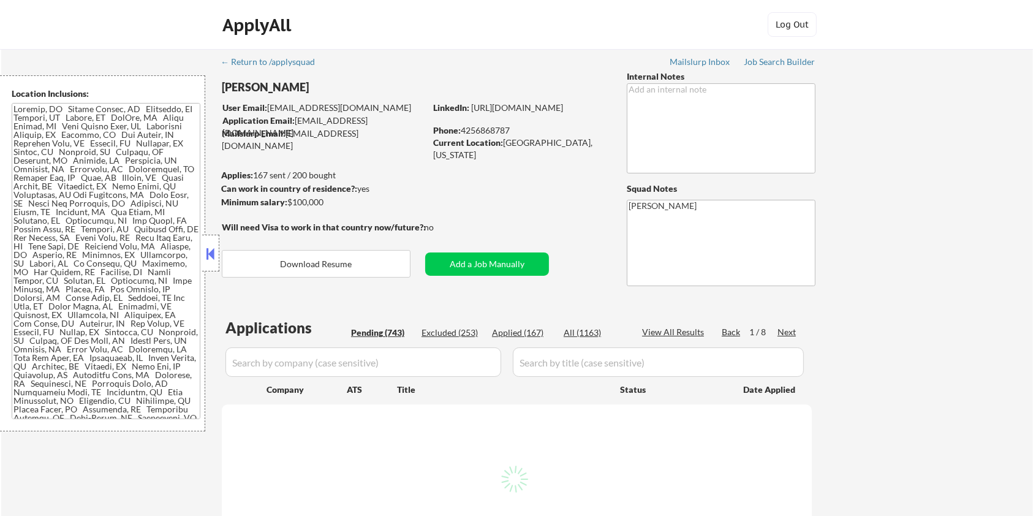
select select ""pending""
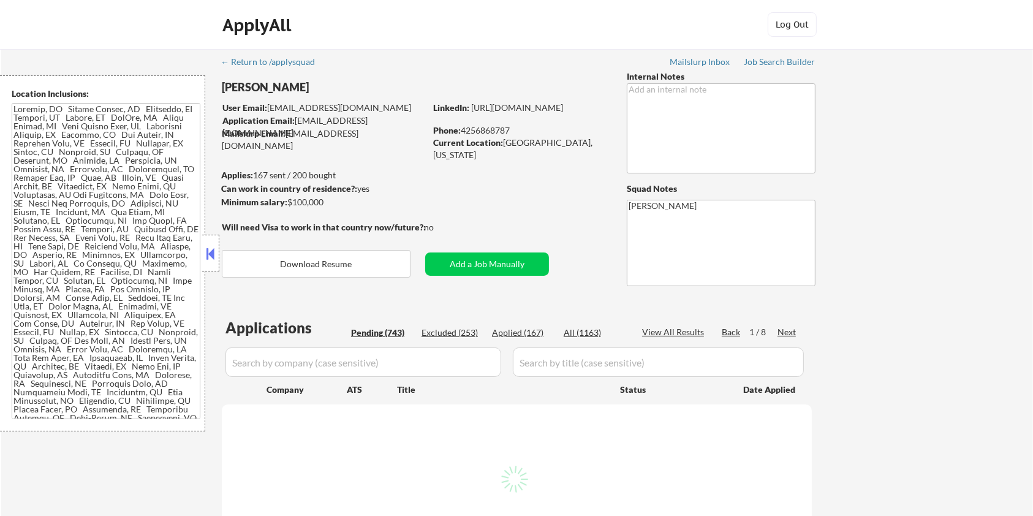
select select ""pending""
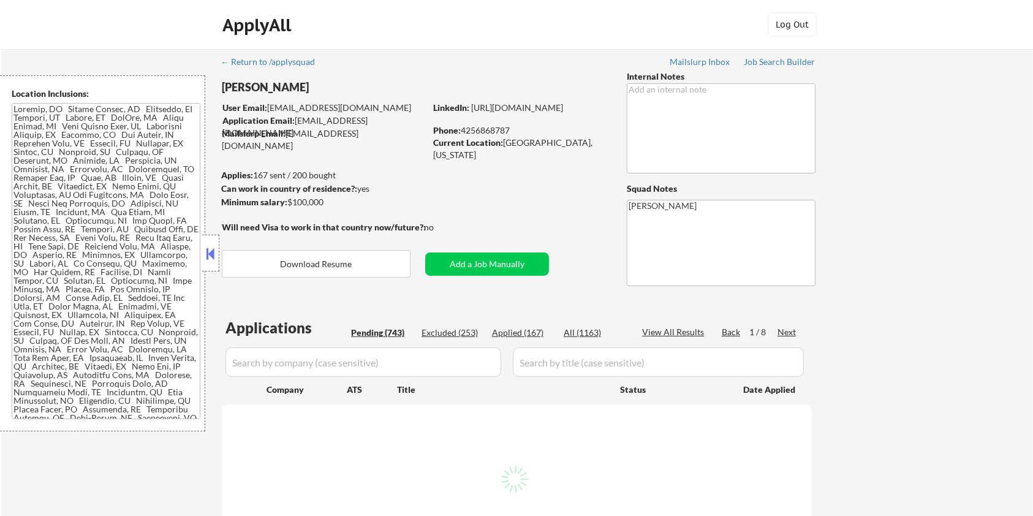
select select ""pending""
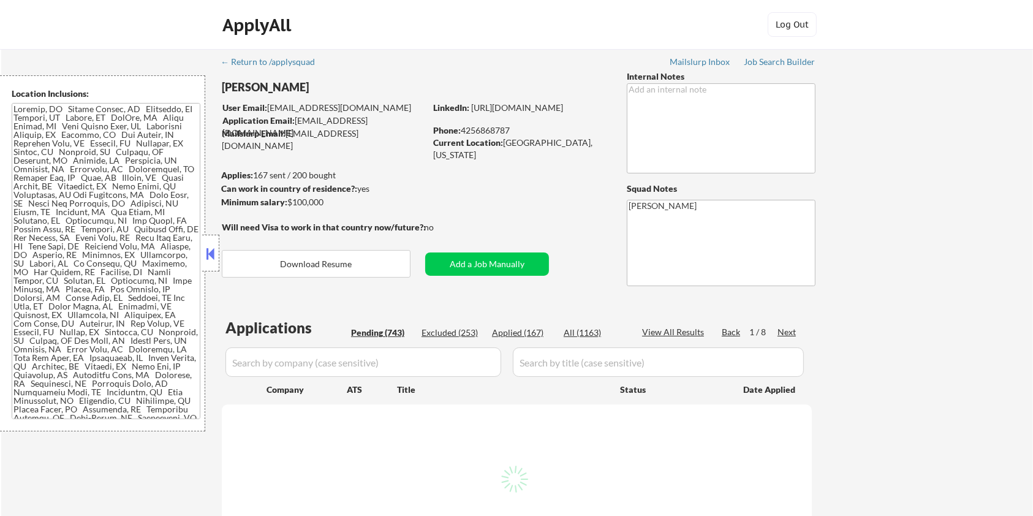
select select ""pending""
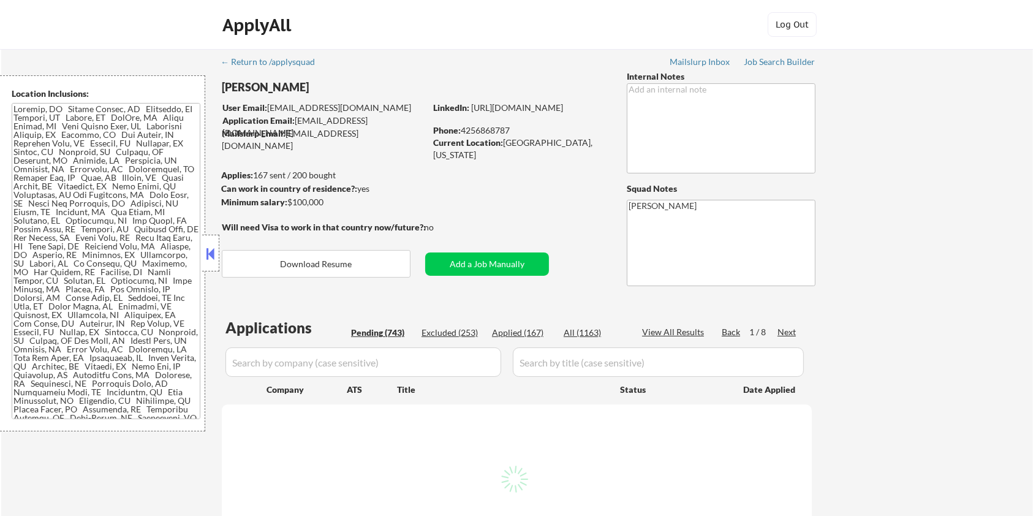
select select ""pending""
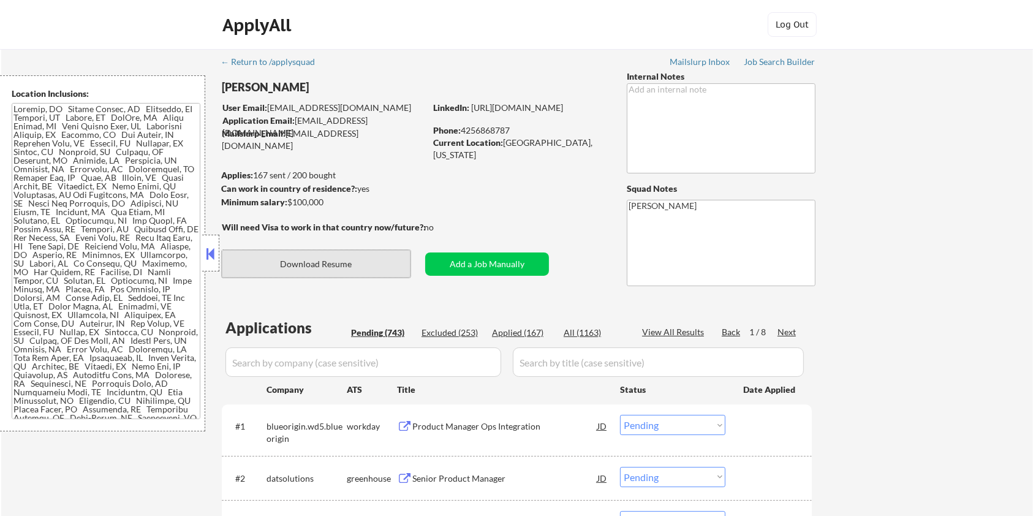
click at [309, 266] on button "Download Resume" at bounding box center [316, 264] width 189 height 28
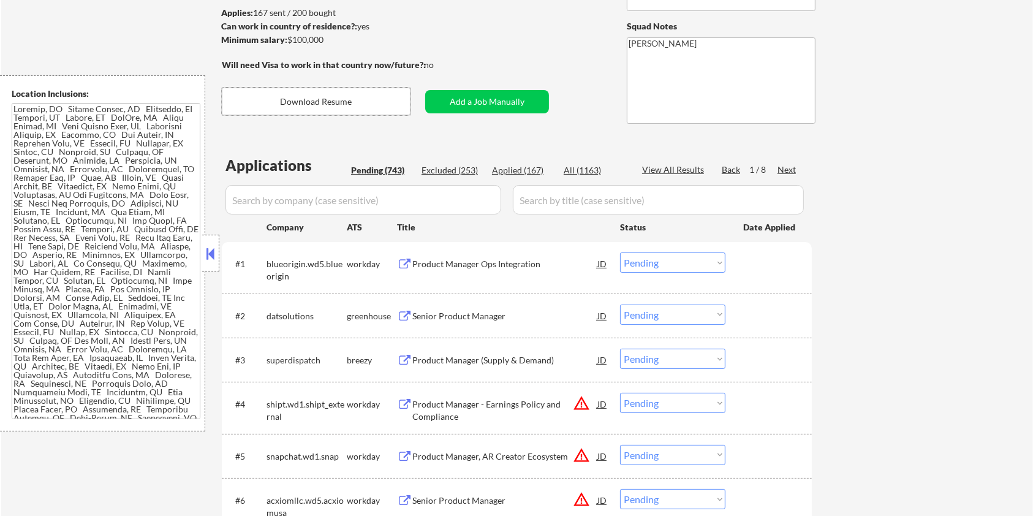
scroll to position [163, 0]
click at [442, 356] on div "Product Manager (Supply & Demand)" at bounding box center [504, 359] width 185 height 12
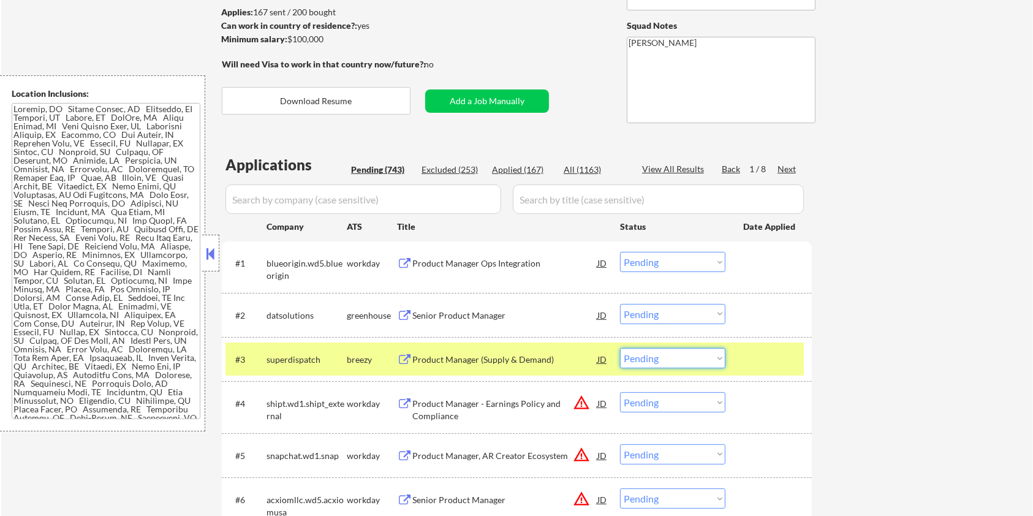
click at [684, 360] on select "Choose an option... Pending Applied Excluded (Questions) Excluded (Expired) Exc…" at bounding box center [672, 358] width 105 height 20
click at [620, 348] on select "Choose an option... Pending Applied Excluded (Questions) Excluded (Expired) Exc…" at bounding box center [672, 358] width 105 height 20
select select ""pending""
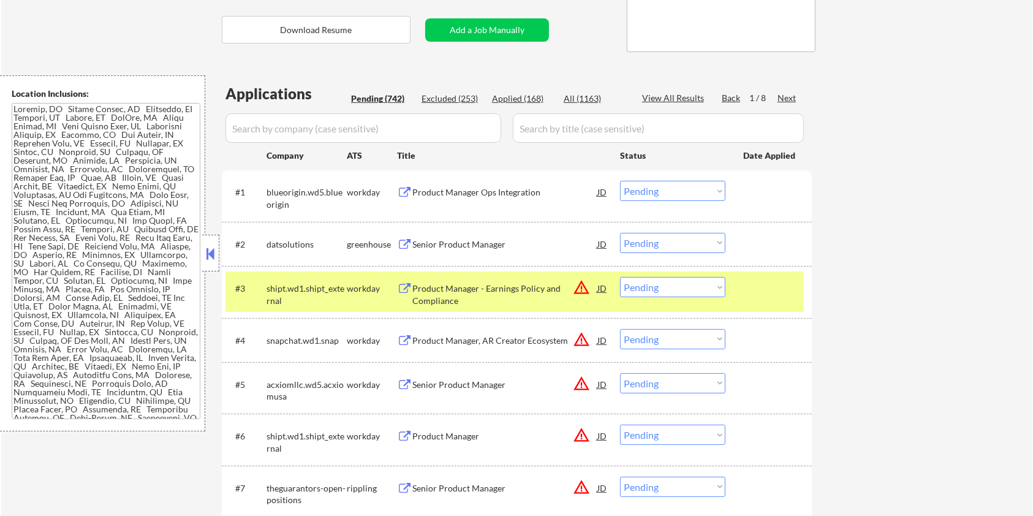
scroll to position [245, 0]
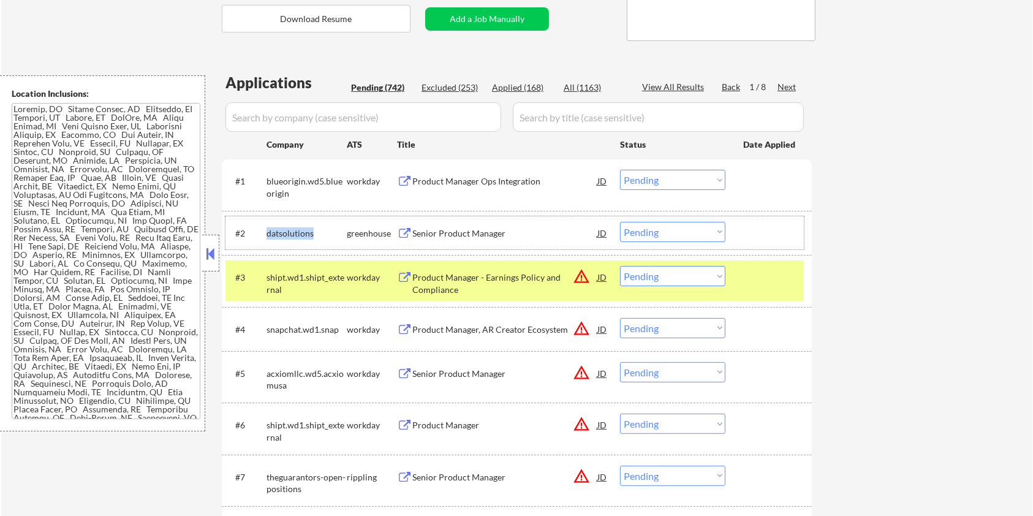
drag, startPoint x: 321, startPoint y: 230, endPoint x: 266, endPoint y: 228, distance: 54.5
click at [266, 228] on div "datsolutions" at bounding box center [306, 233] width 80 height 12
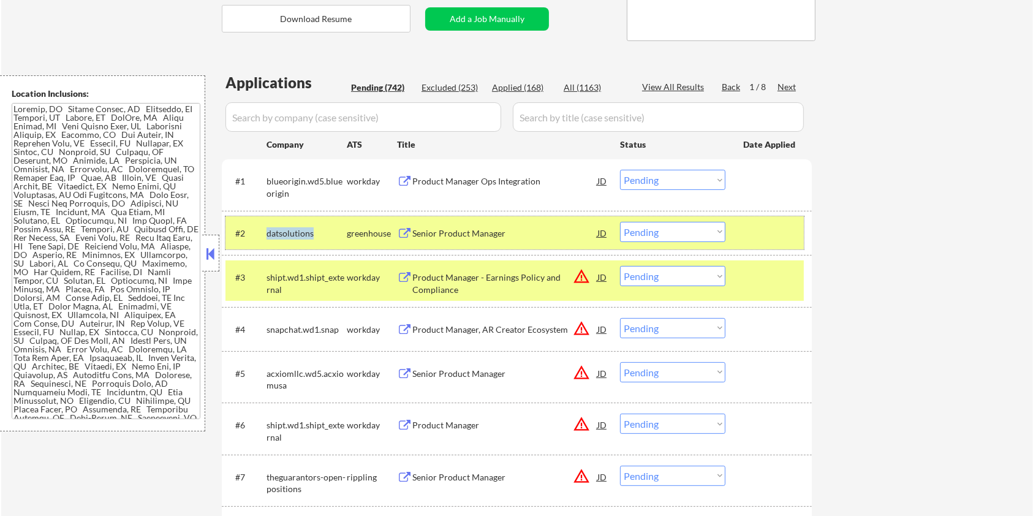
copy div "datsolutions"
click at [268, 124] on input "input" at bounding box center [363, 116] width 276 height 29
paste input "datsolutions"
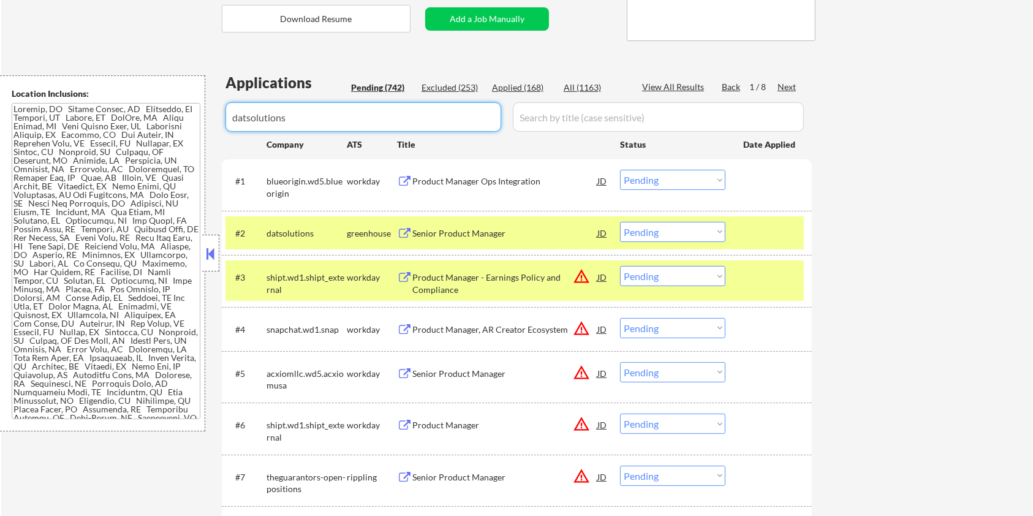
type input "datsolutions"
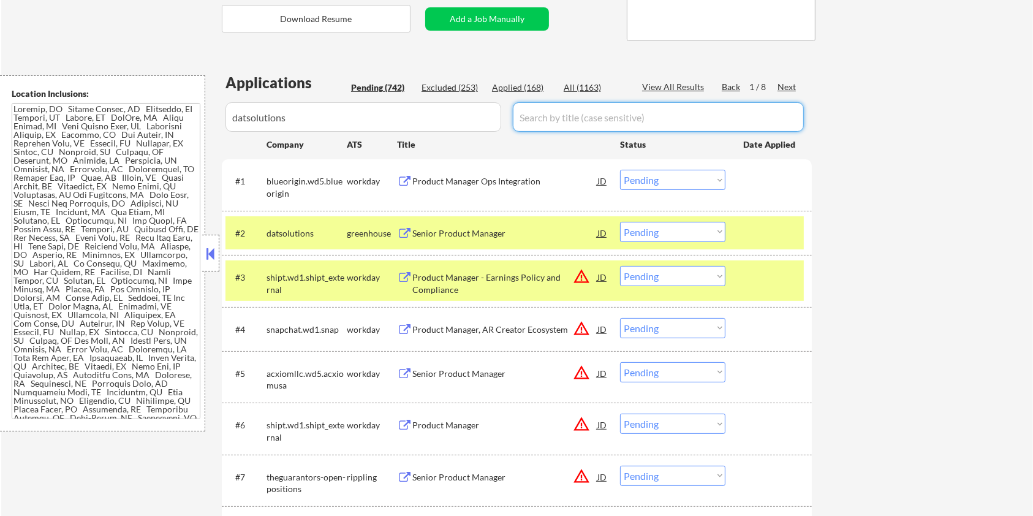
click at [558, 115] on input "input" at bounding box center [658, 116] width 291 height 29
click at [578, 89] on div "All (1163)" at bounding box center [594, 87] width 61 height 12
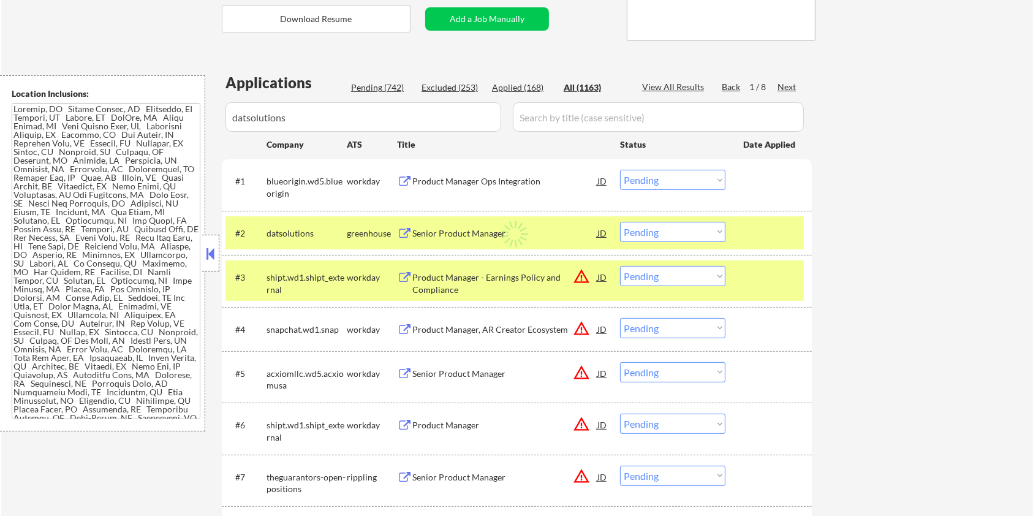
select select ""applied""
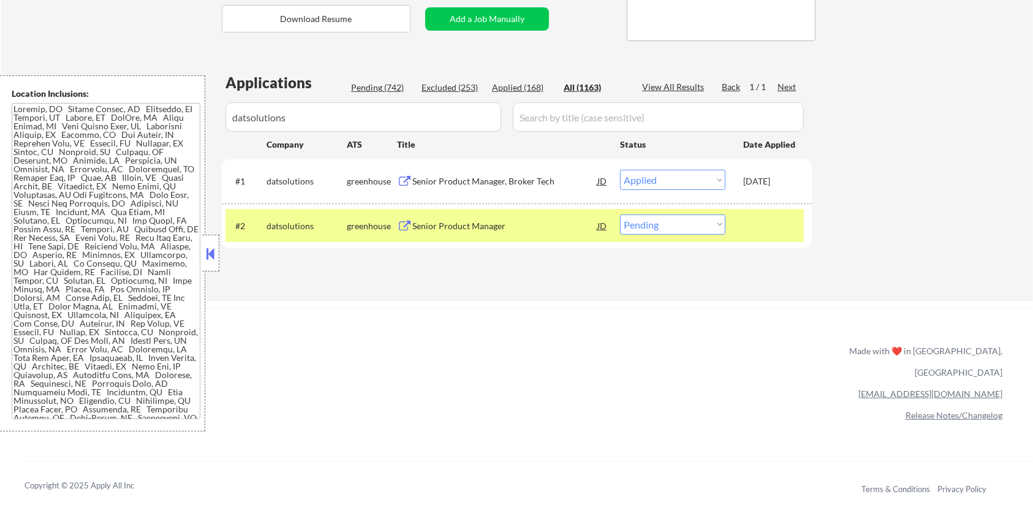
click at [458, 225] on div "Senior Product Manager" at bounding box center [504, 226] width 185 height 12
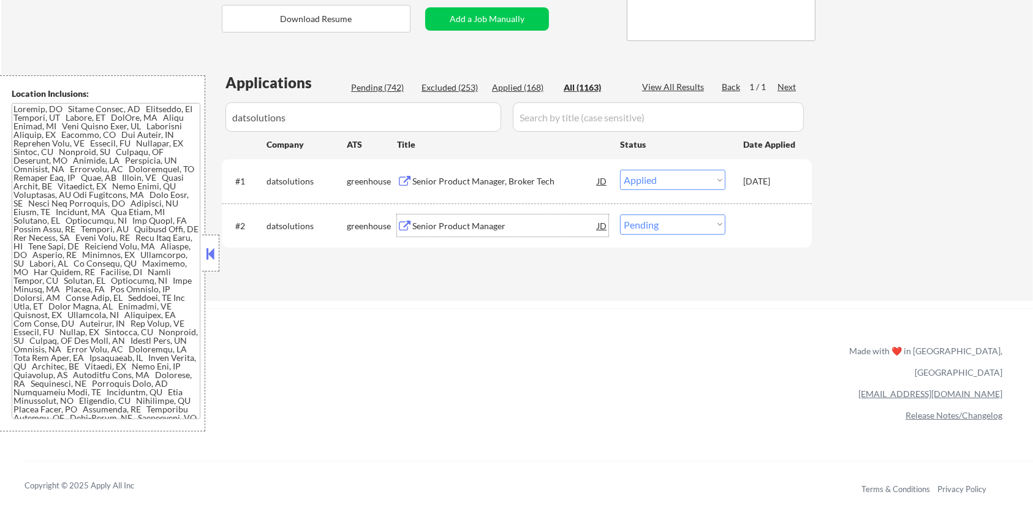
click at [642, 227] on select "Choose an option... Pending Applied Excluded (Questions) Excluded (Expired) Exc…" at bounding box center [672, 224] width 105 height 20
select select ""applied""
click at [620, 214] on select "Choose an option... Pending Applied Excluded (Questions) Excluded (Expired) Exc…" at bounding box center [672, 224] width 105 height 20
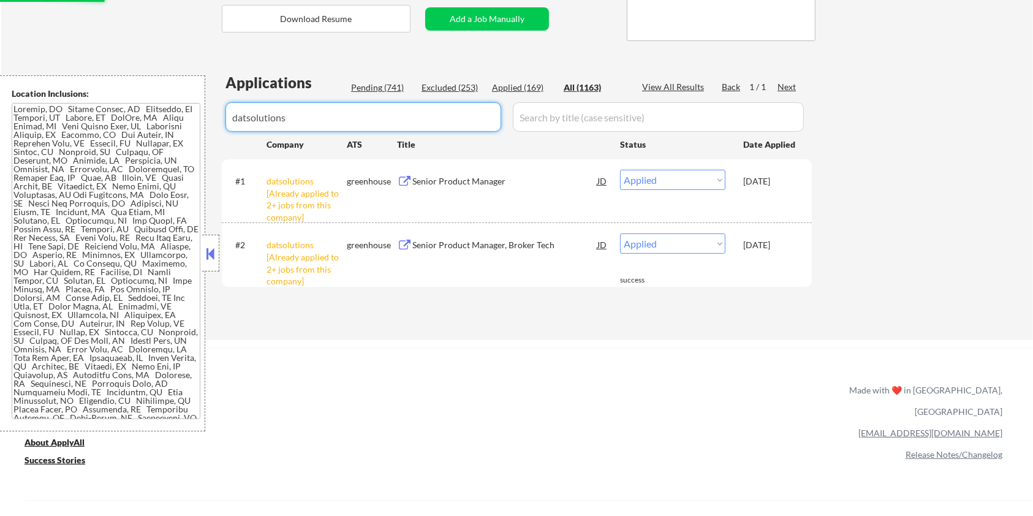
drag, startPoint x: 304, startPoint y: 117, endPoint x: 157, endPoint y: 117, distance: 147.6
click at [157, 117] on body "← Return to /applysquad Mailslurp Inbox Job Search Builder Amyr Haq User Email:…" at bounding box center [516, 13] width 1033 height 516
select select ""applied""
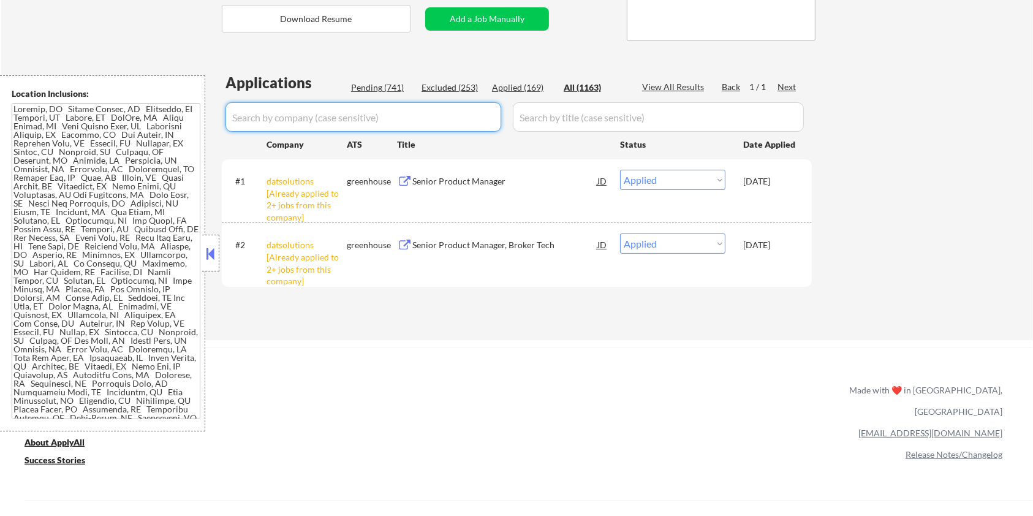
select select ""applied""
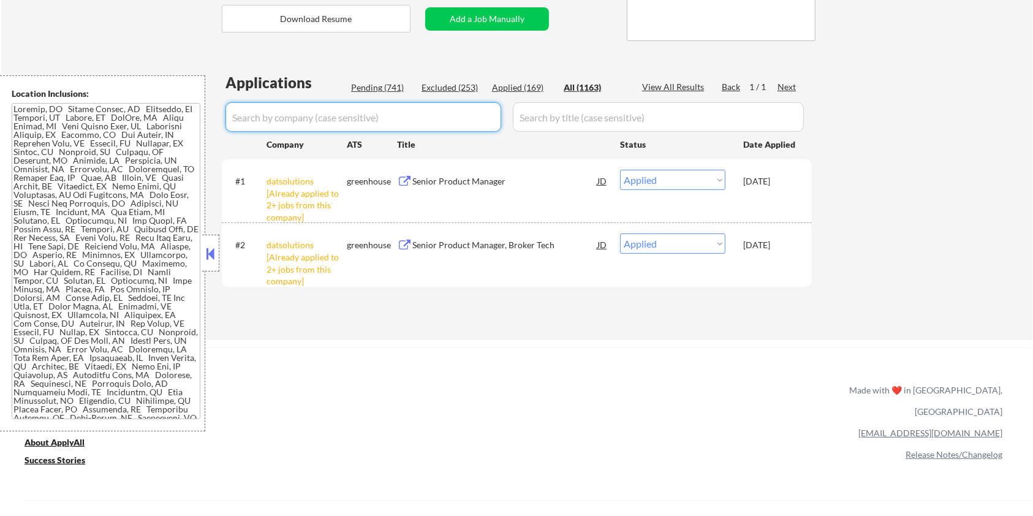
select select ""applied""
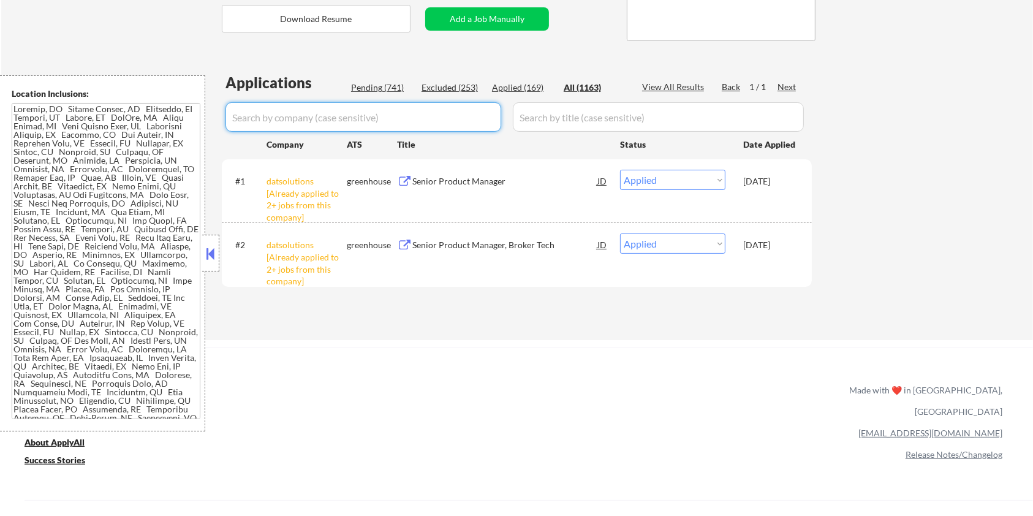
select select ""applied""
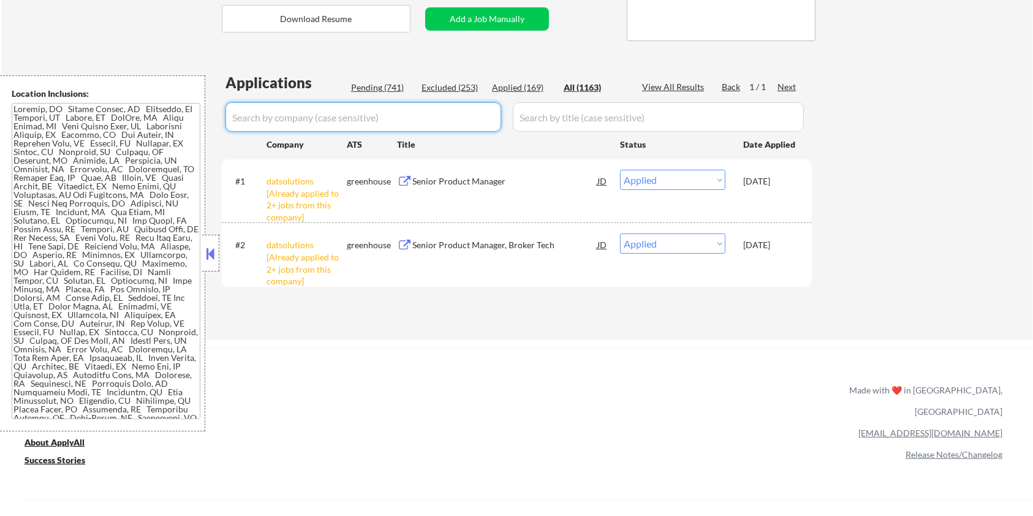
select select ""applied""
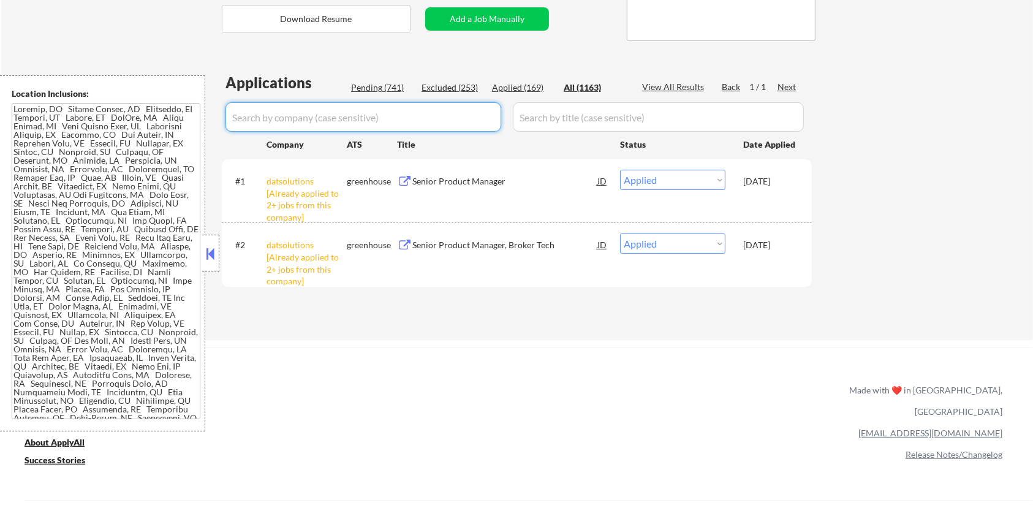
select select ""applied""
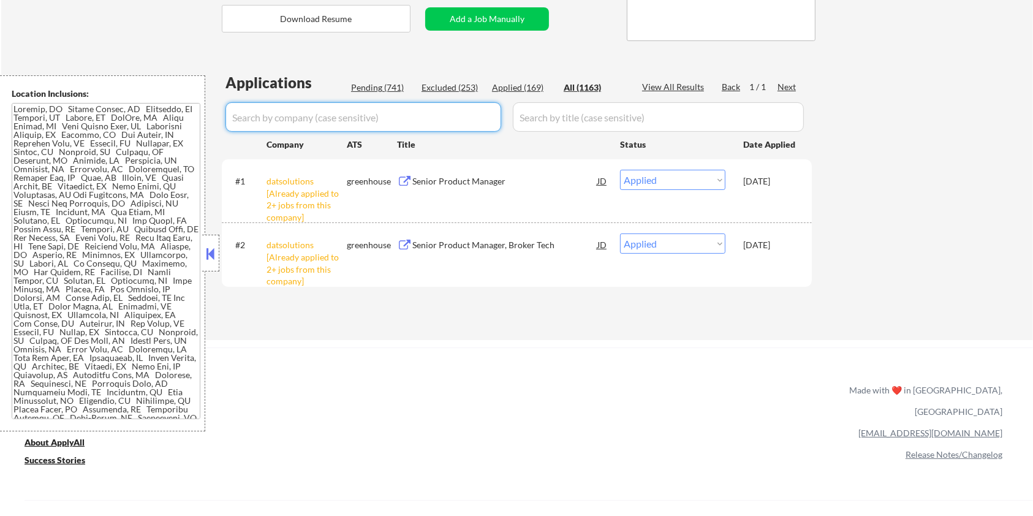
select select ""applied""
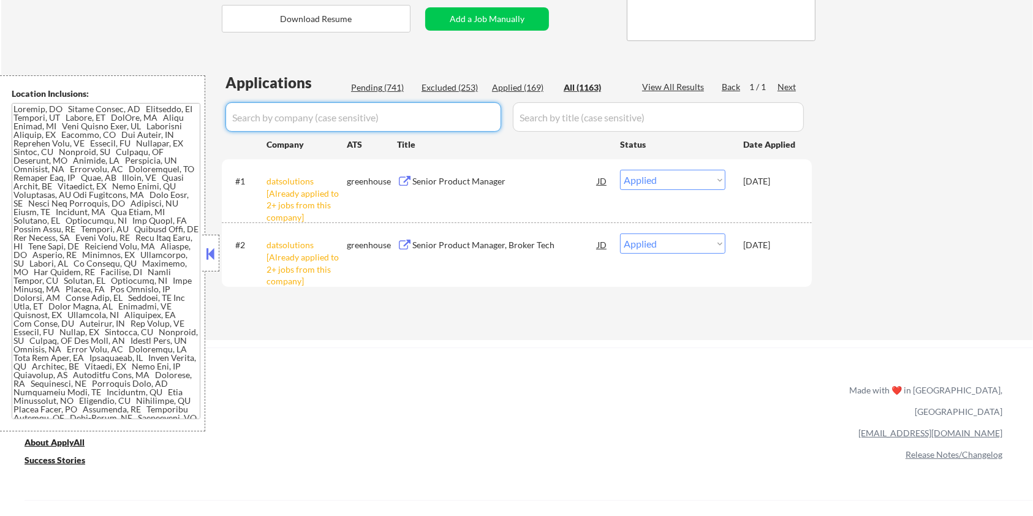
select select ""applied""
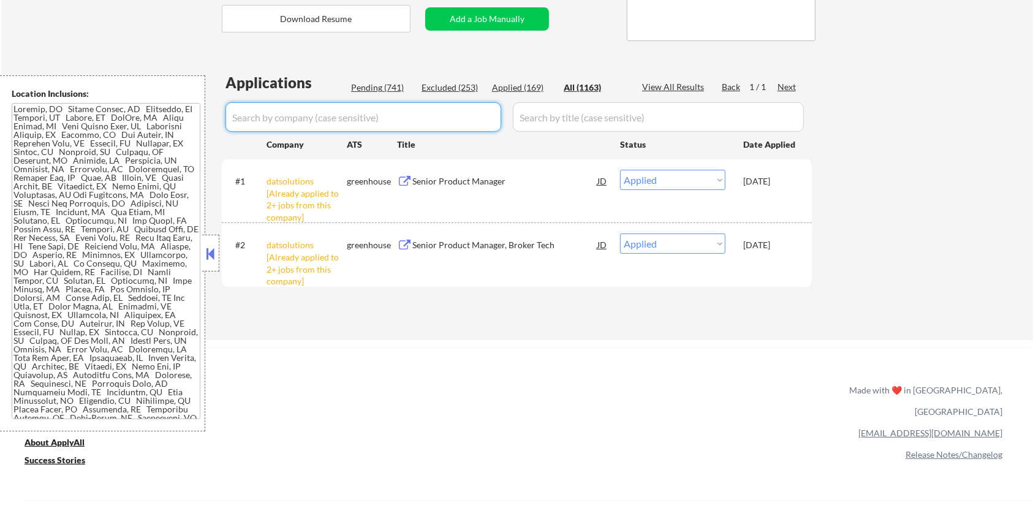
select select ""applied""
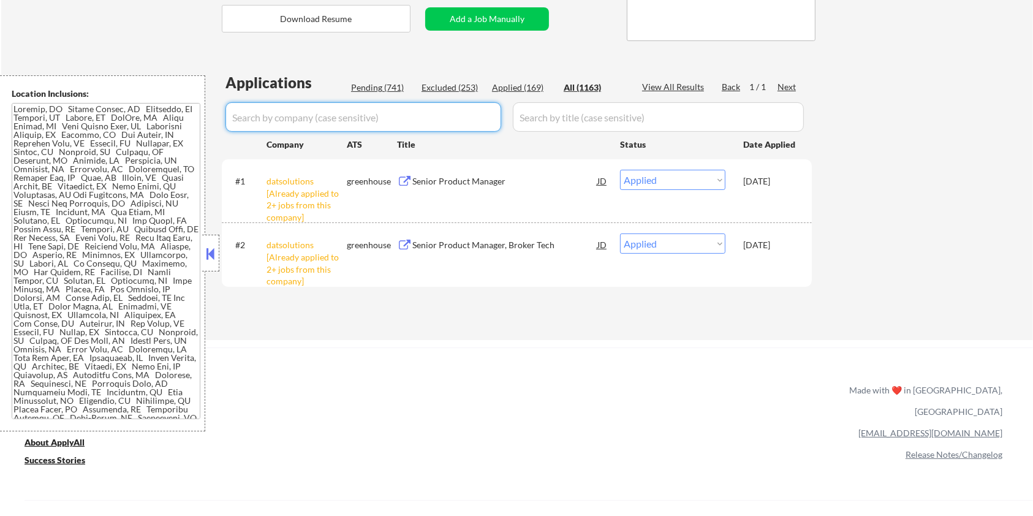
select select ""applied""
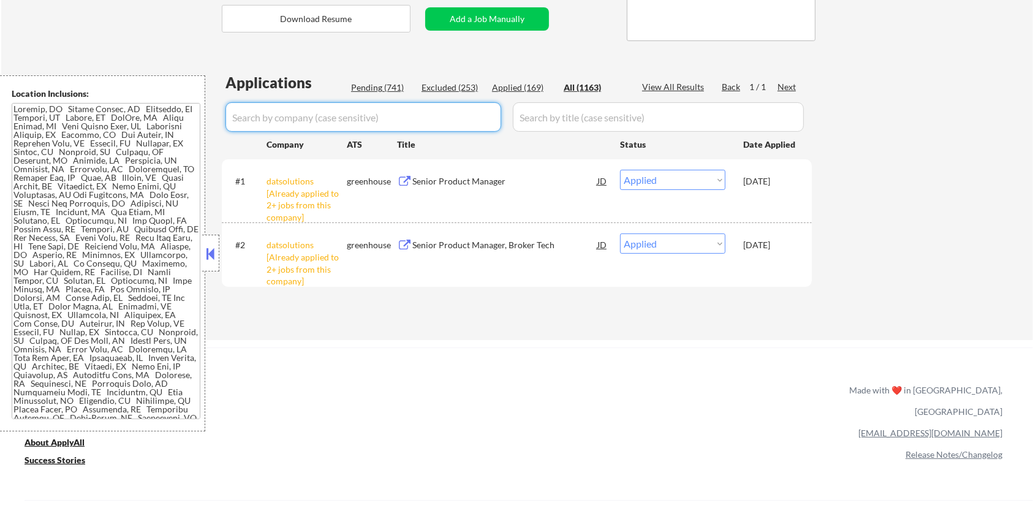
select select ""applied""
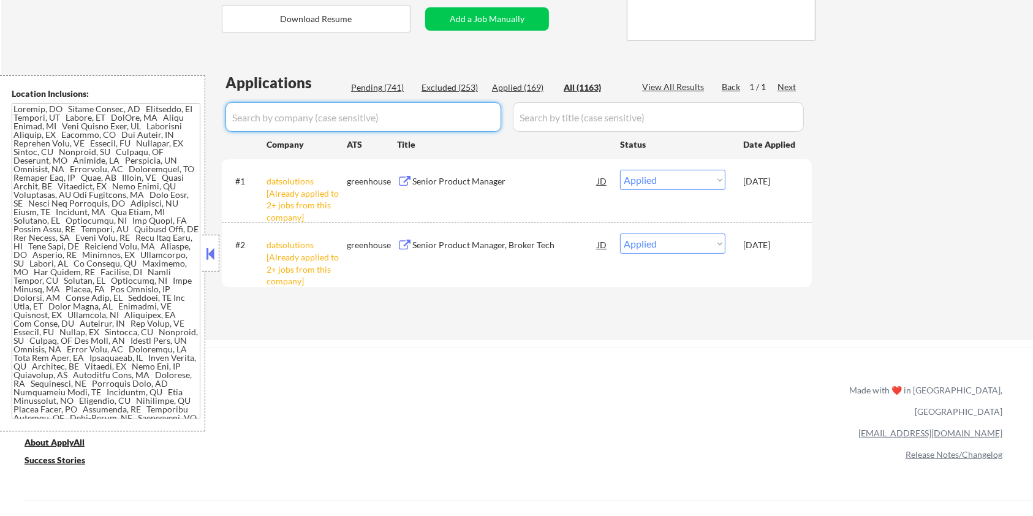
select select ""applied""
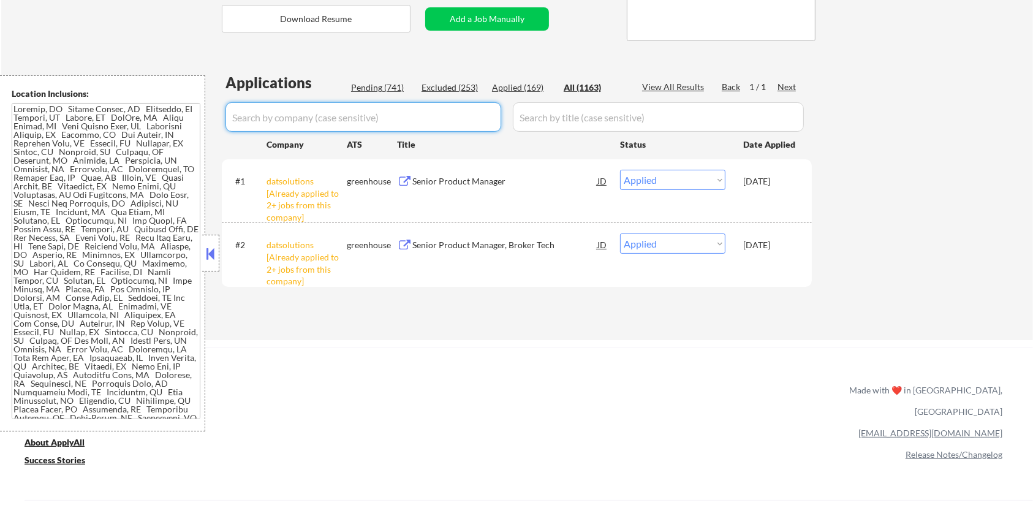
select select ""applied""
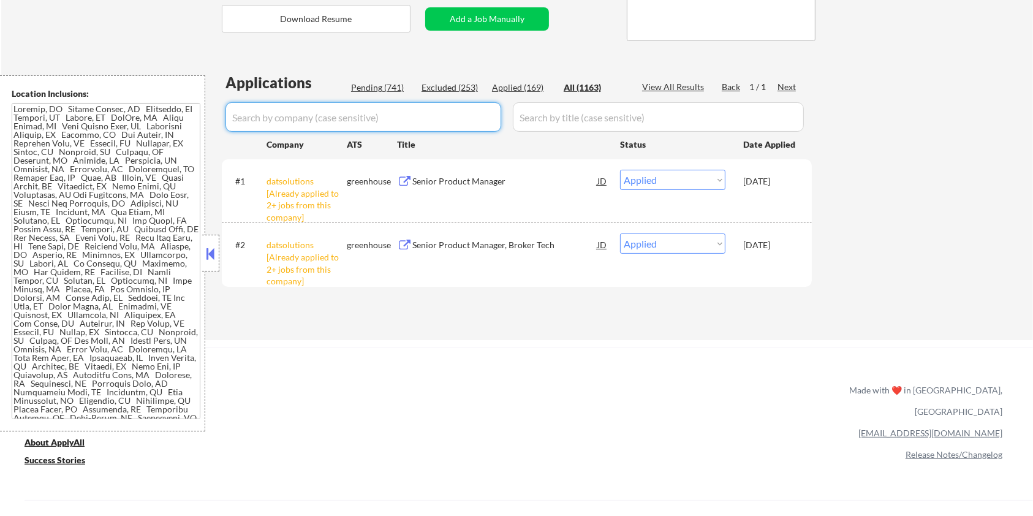
select select ""applied""
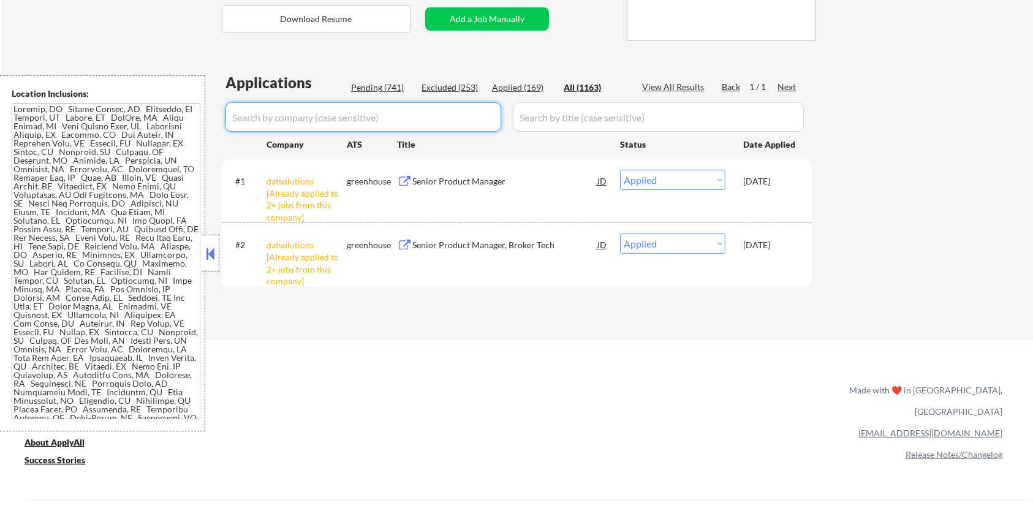
select select ""applied""
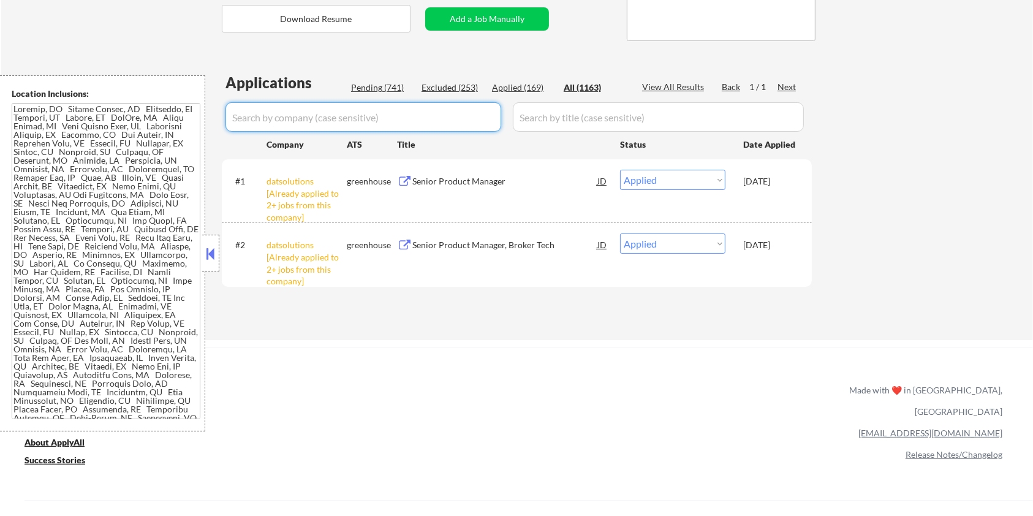
select select ""applied""
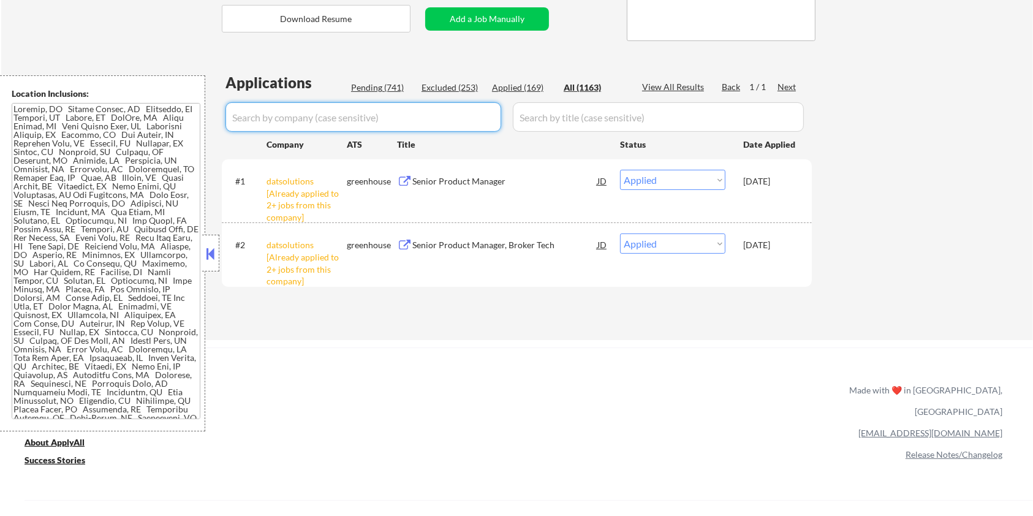
select select ""applied""
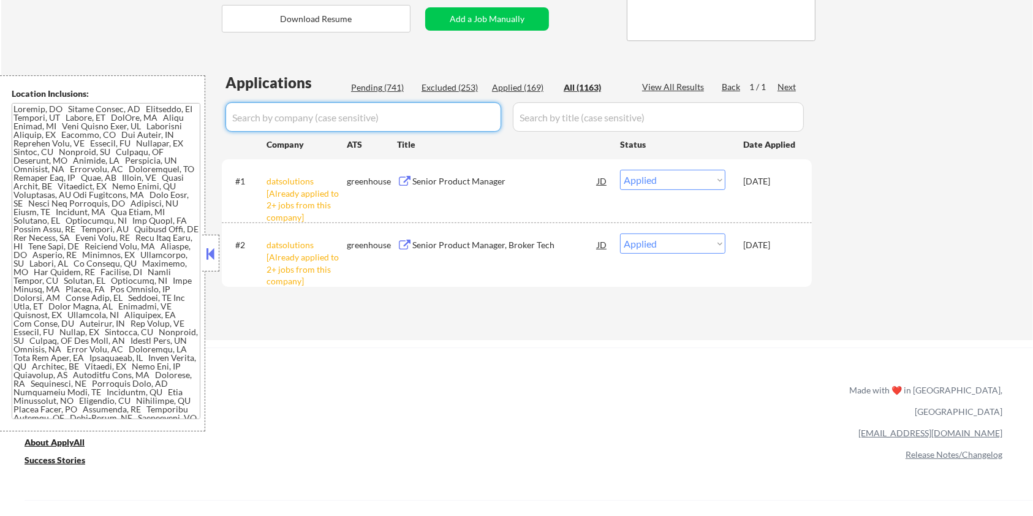
select select ""applied""
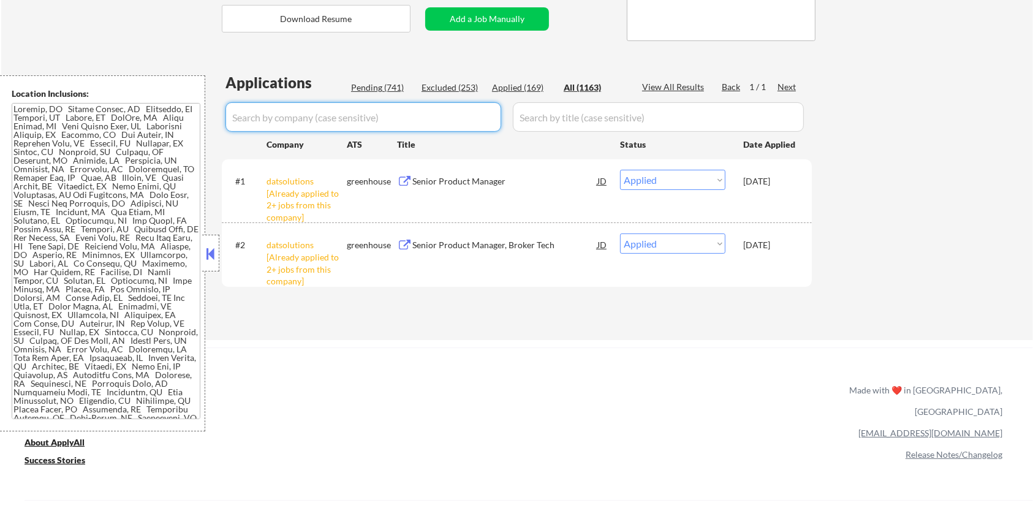
select select ""applied""
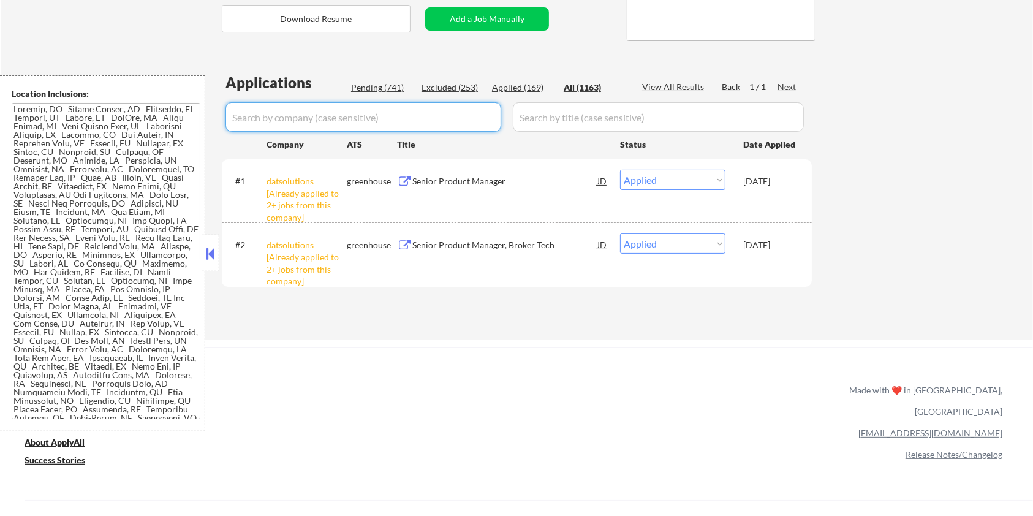
select select ""applied""
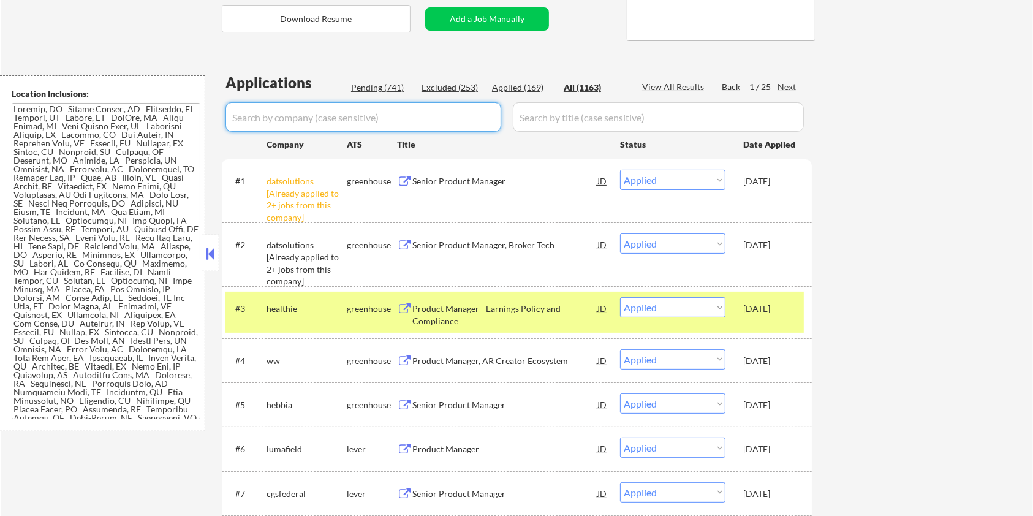
click at [383, 88] on div "Pending (741)" at bounding box center [381, 87] width 61 height 12
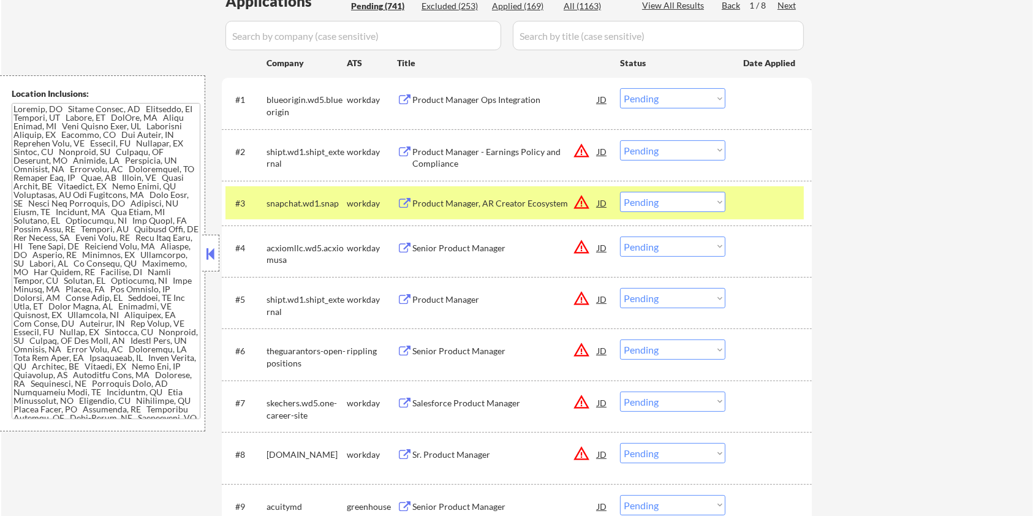
scroll to position [490, 0]
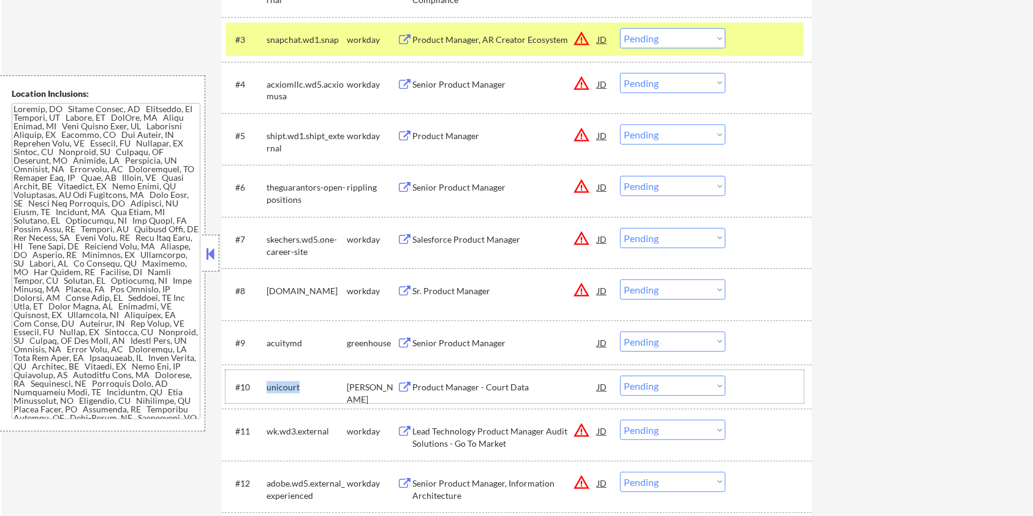
drag, startPoint x: 299, startPoint y: 387, endPoint x: 270, endPoint y: 385, distance: 29.5
click at [264, 385] on div "#10 unicourt ashby Product Manager - Court Data JD warning_amber Choose an opti…" at bounding box center [514, 386] width 578 height 33
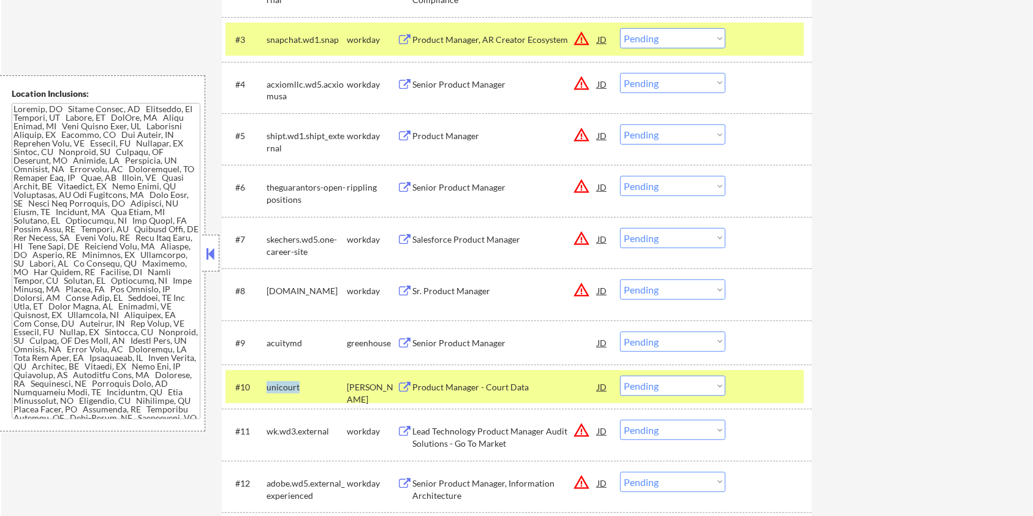
copy div "unicourt"
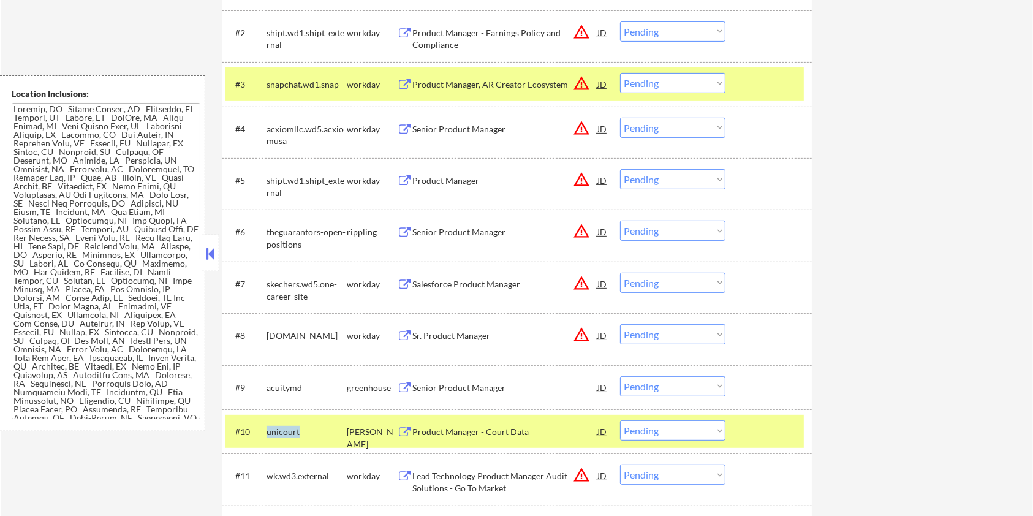
scroll to position [326, 0]
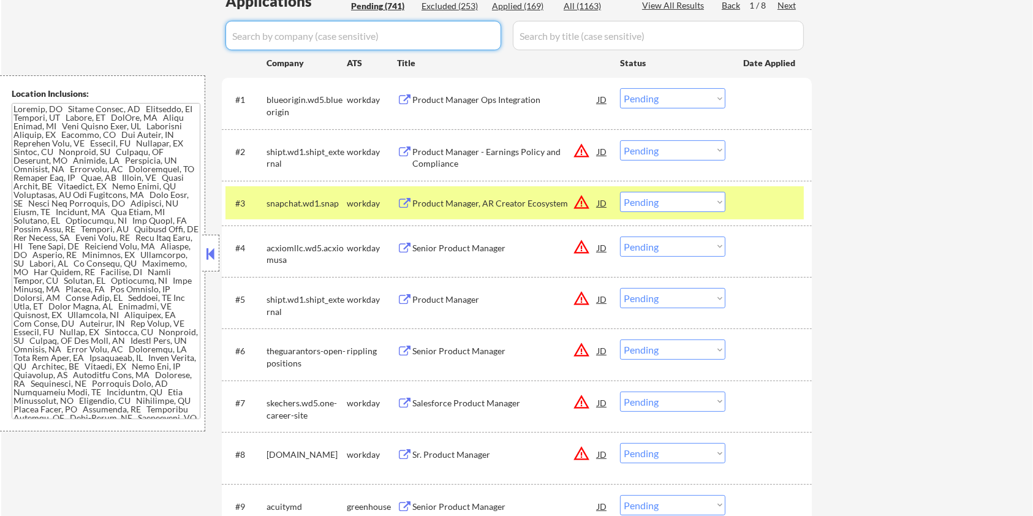
click at [273, 32] on input "input" at bounding box center [363, 35] width 276 height 29
paste input "unicourt"
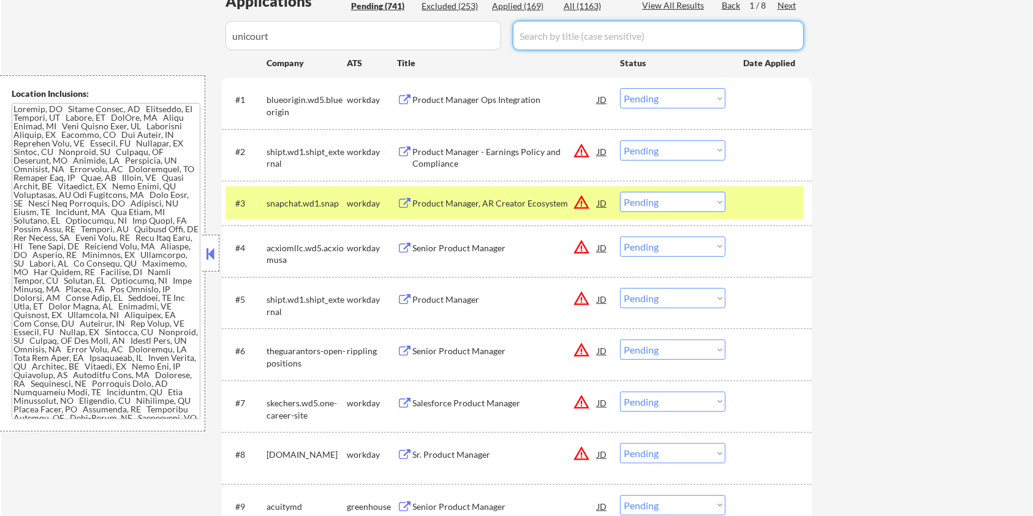
click at [552, 32] on input "input" at bounding box center [658, 35] width 291 height 29
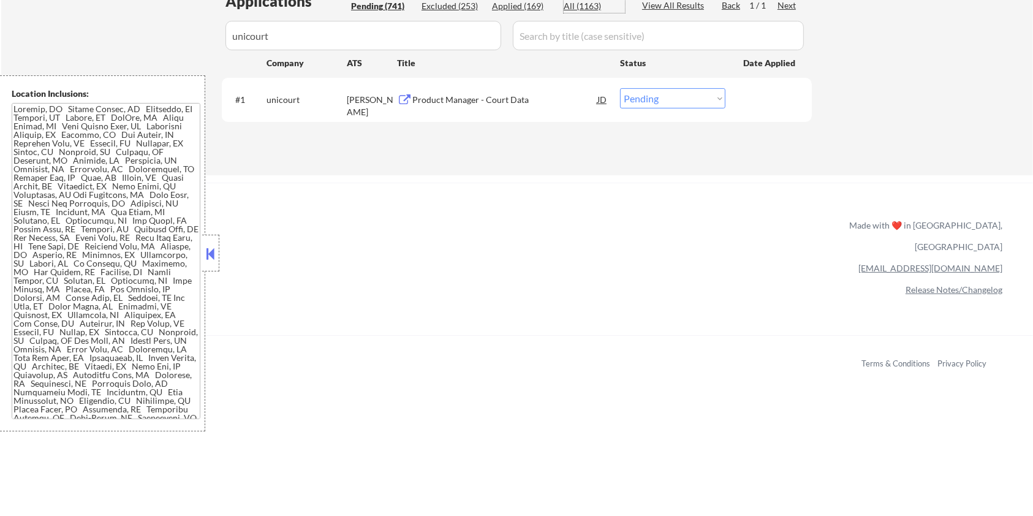
click at [584, 6] on div "All (1163)" at bounding box center [594, 6] width 61 height 12
click at [461, 96] on div "Product Manager - Court Data" at bounding box center [504, 100] width 185 height 12
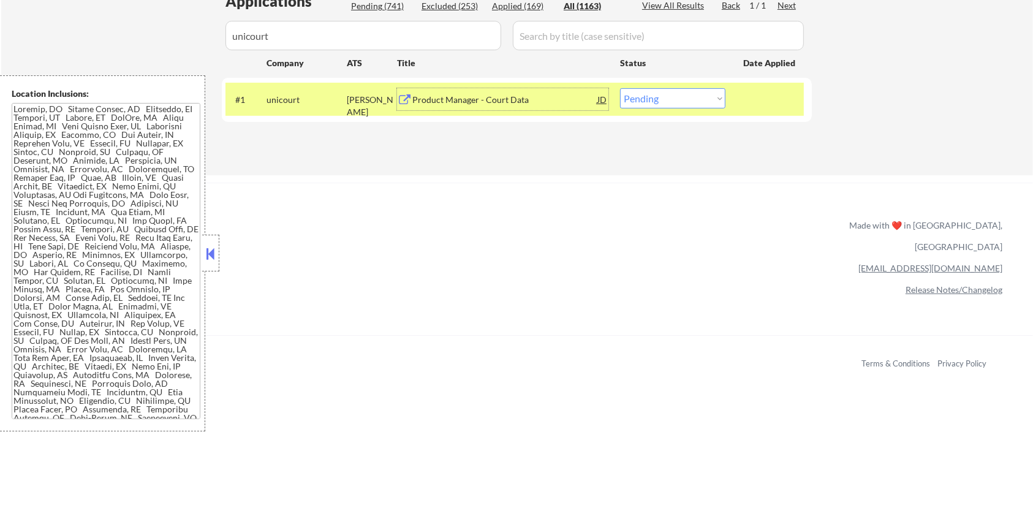
click at [714, 96] on select "Choose an option... Pending Applied Excluded (Questions) Excluded (Expired) Exc…" at bounding box center [672, 98] width 105 height 20
click at [620, 88] on select "Choose an option... Pending Applied Excluded (Questions) Excluded (Expired) Exc…" at bounding box center [672, 98] width 105 height 20
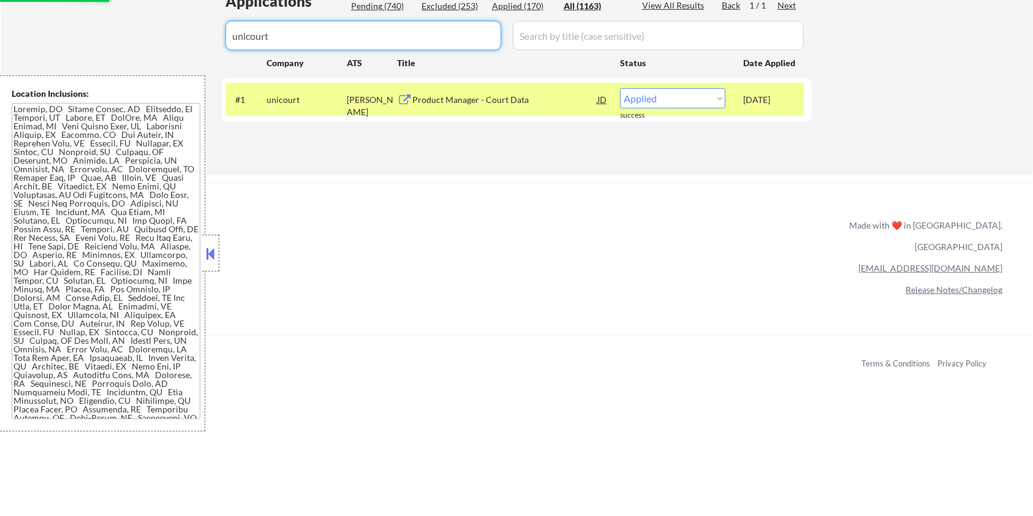
drag, startPoint x: 339, startPoint y: 45, endPoint x: 216, endPoint y: 45, distance: 123.1
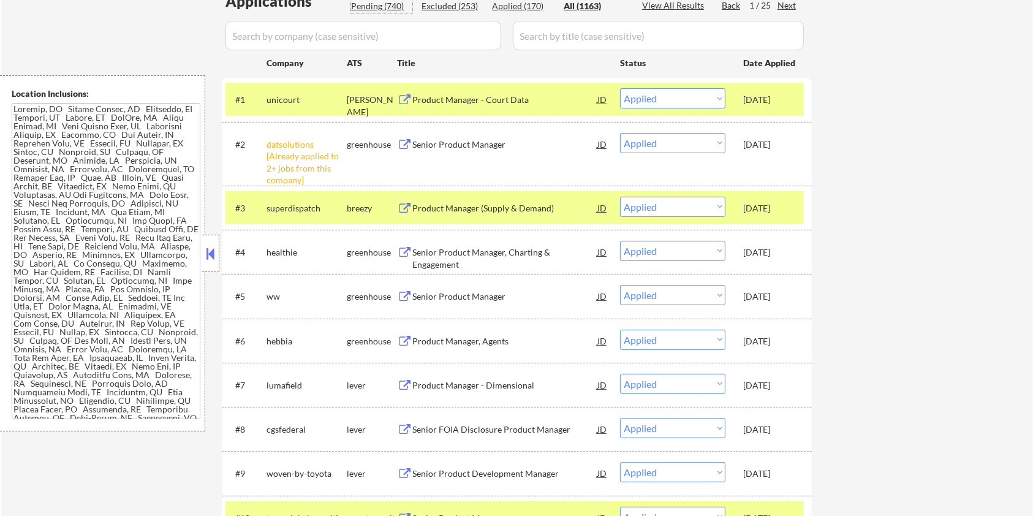
click at [374, 10] on div "Pending (740)" at bounding box center [381, 6] width 61 height 12
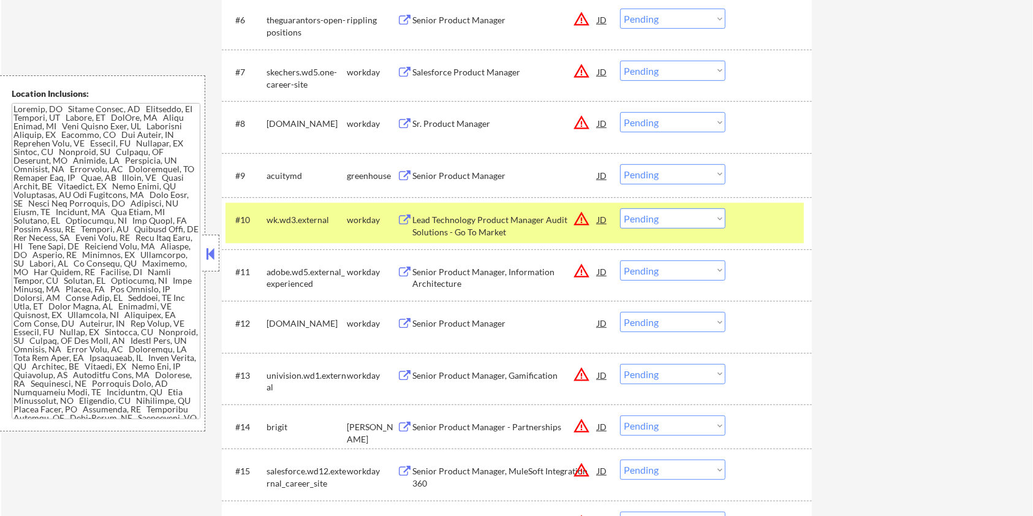
scroll to position [735, 0]
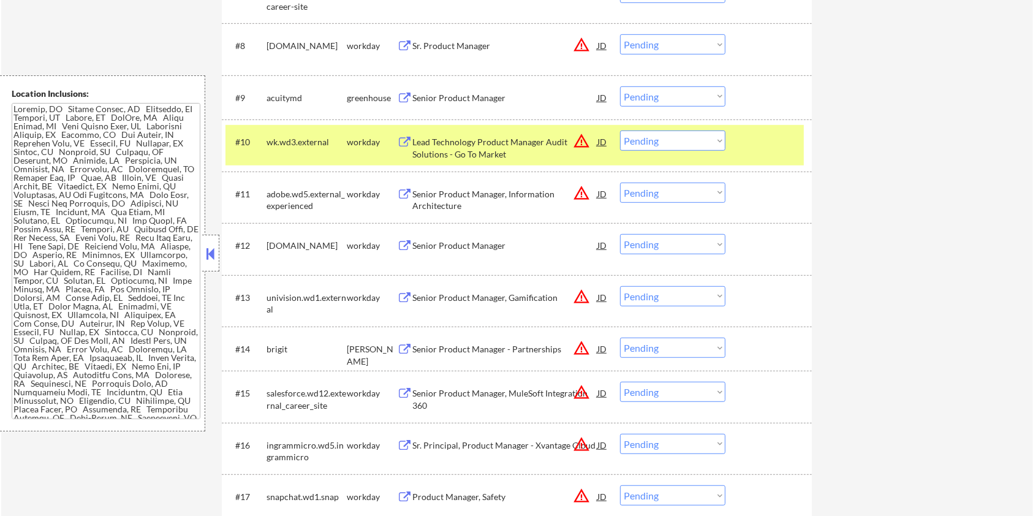
click at [420, 347] on div "Senior Product Manager - Partnerships" at bounding box center [504, 349] width 185 height 12
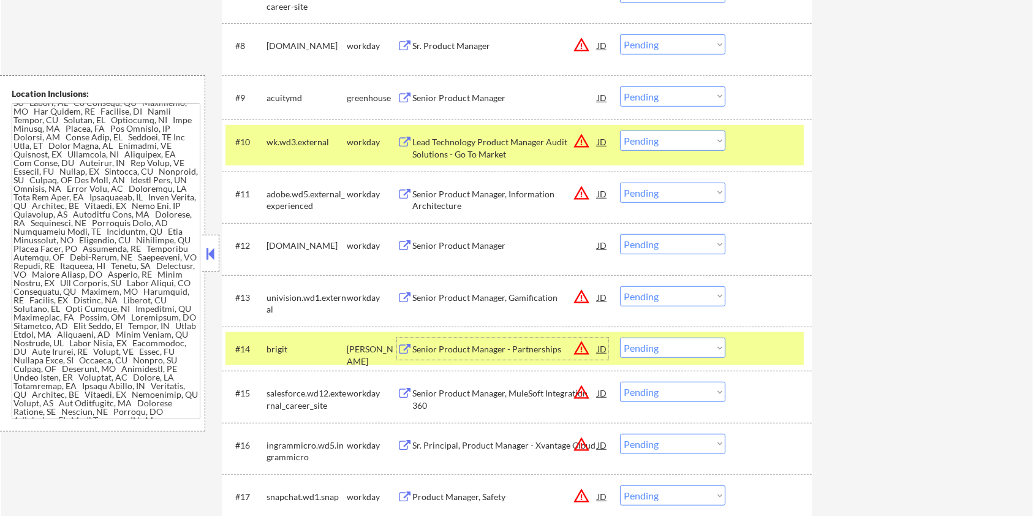
scroll to position [163, 0]
click at [671, 350] on select "Choose an option... Pending Applied Excluded (Questions) Excluded (Expired) Exc…" at bounding box center [672, 348] width 105 height 20
click at [620, 338] on select "Choose an option... Pending Applied Excluded (Questions) Excluded (Expired) Exc…" at bounding box center [672, 348] width 105 height 20
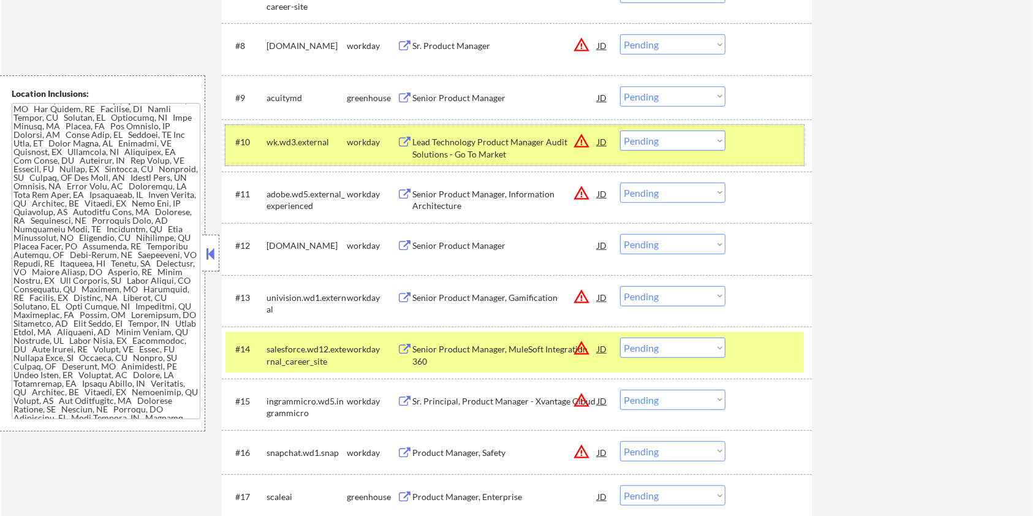
click at [760, 138] on div at bounding box center [770, 141] width 54 height 22
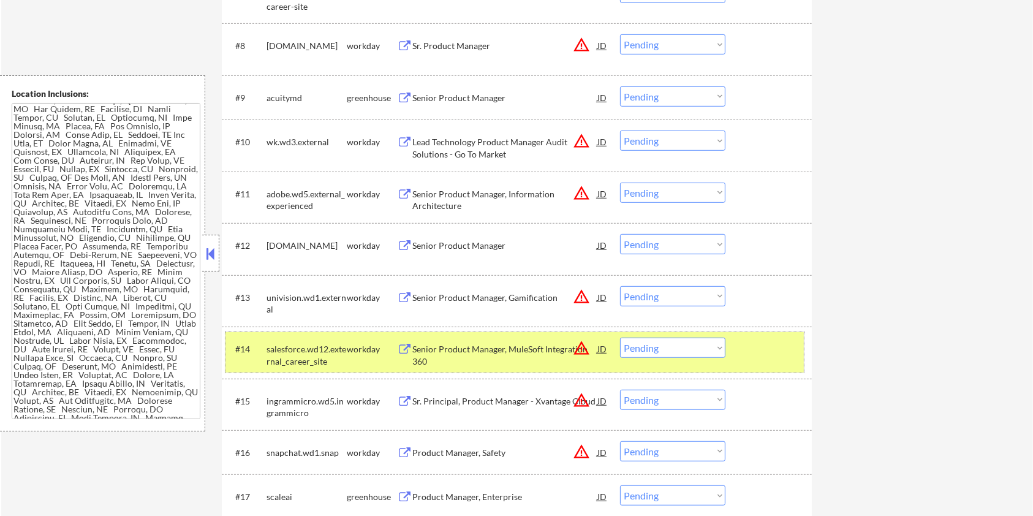
click at [790, 350] on div at bounding box center [770, 349] width 54 height 22
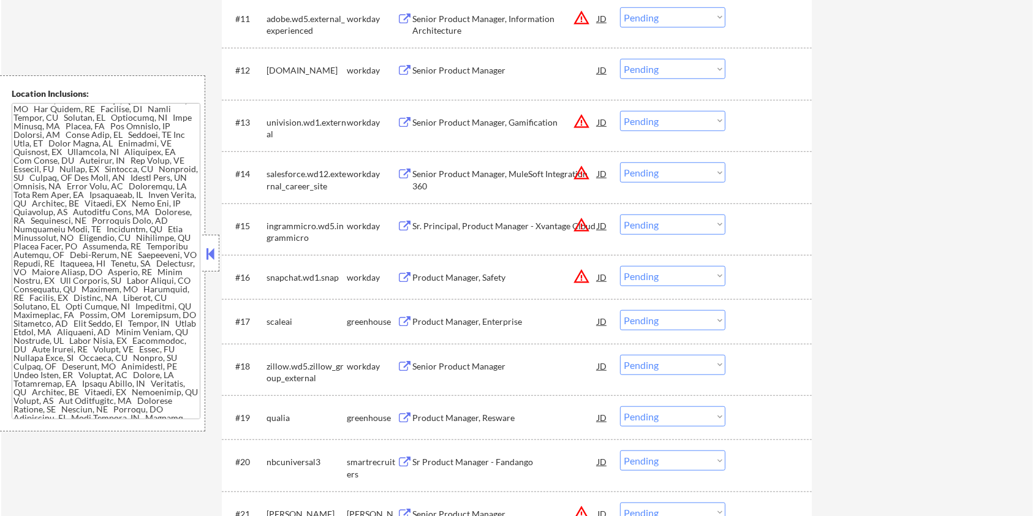
scroll to position [980, 0]
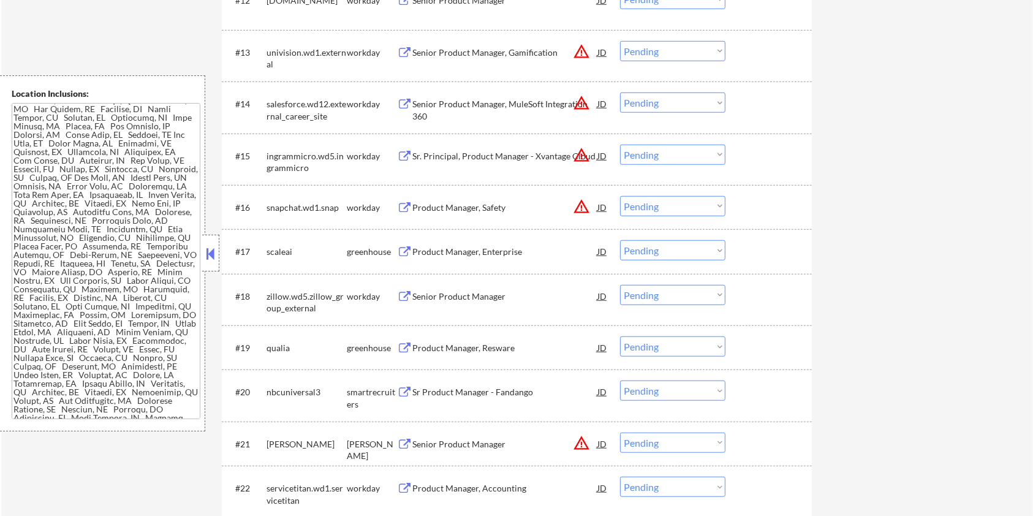
click at [458, 439] on div "Senior Product Manager" at bounding box center [504, 444] width 185 height 12
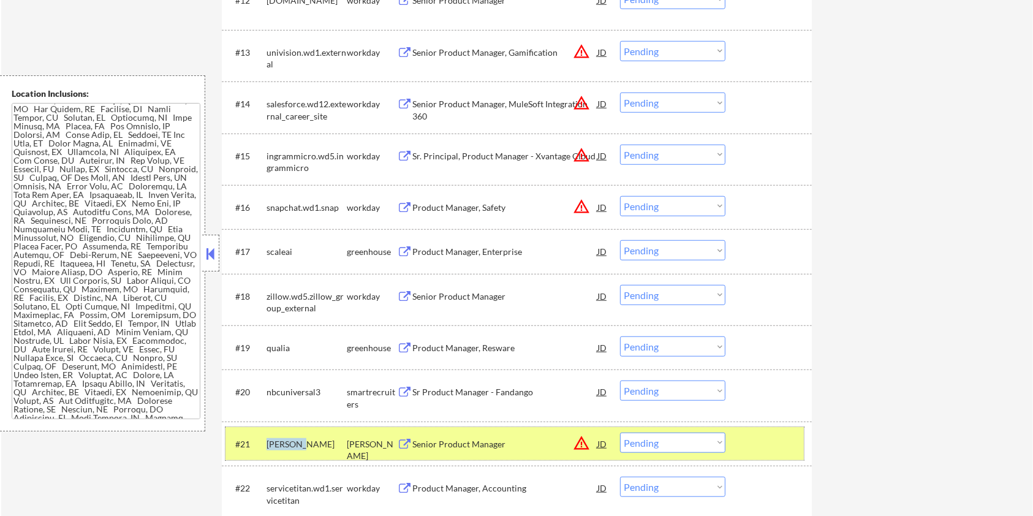
drag, startPoint x: 301, startPoint y: 441, endPoint x: 265, endPoint y: 442, distance: 36.1
click at [265, 442] on div "#21 robin-ai ashby Senior Product Manager JD warning_amber Choose an option... …" at bounding box center [514, 443] width 578 height 33
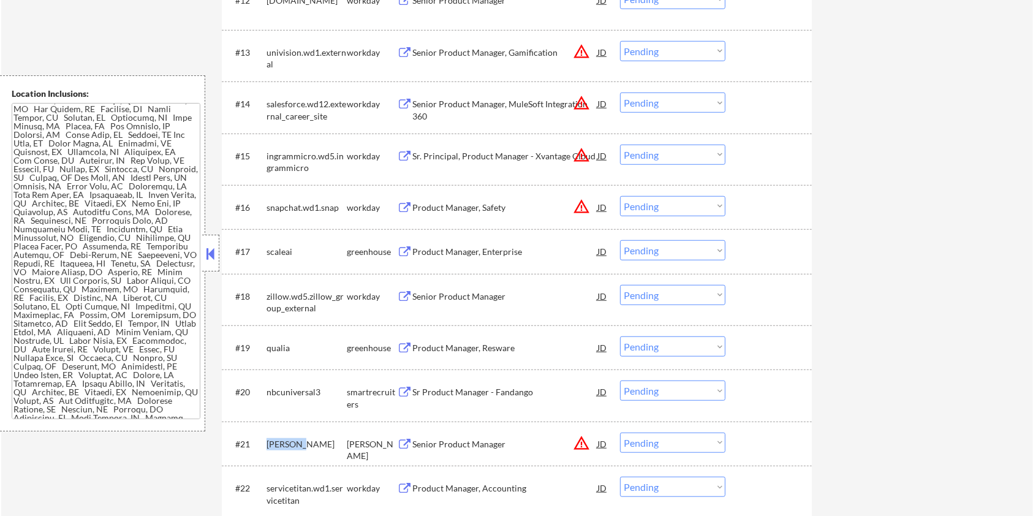
copy div "[PERSON_NAME]"
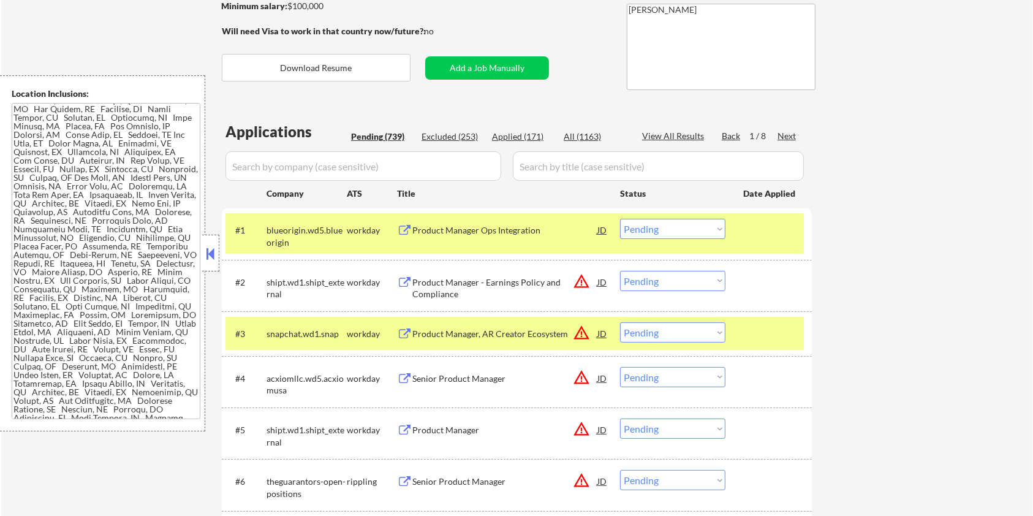
scroll to position [163, 0]
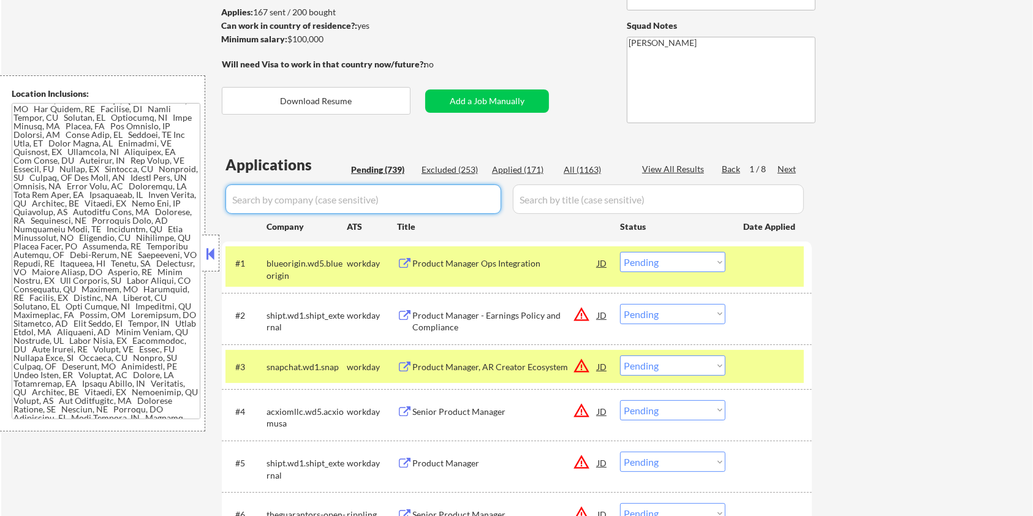
click at [275, 197] on input "input" at bounding box center [363, 198] width 276 height 29
paste input "[PERSON_NAME]"
drag, startPoint x: 535, startPoint y: 194, endPoint x: 541, endPoint y: 192, distance: 6.2
click at [535, 194] on input "input" at bounding box center [658, 198] width 291 height 29
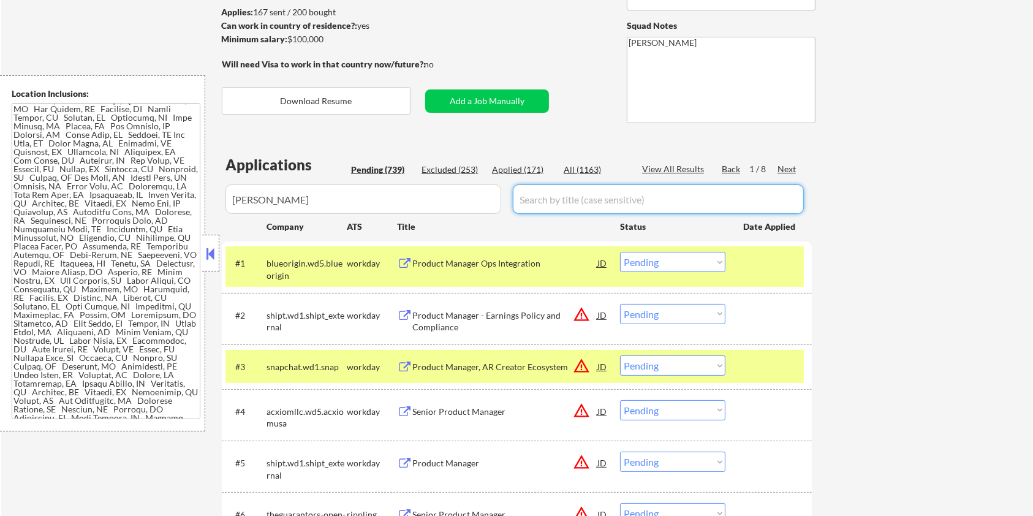
click at [599, 170] on div "All (1163)" at bounding box center [594, 170] width 61 height 12
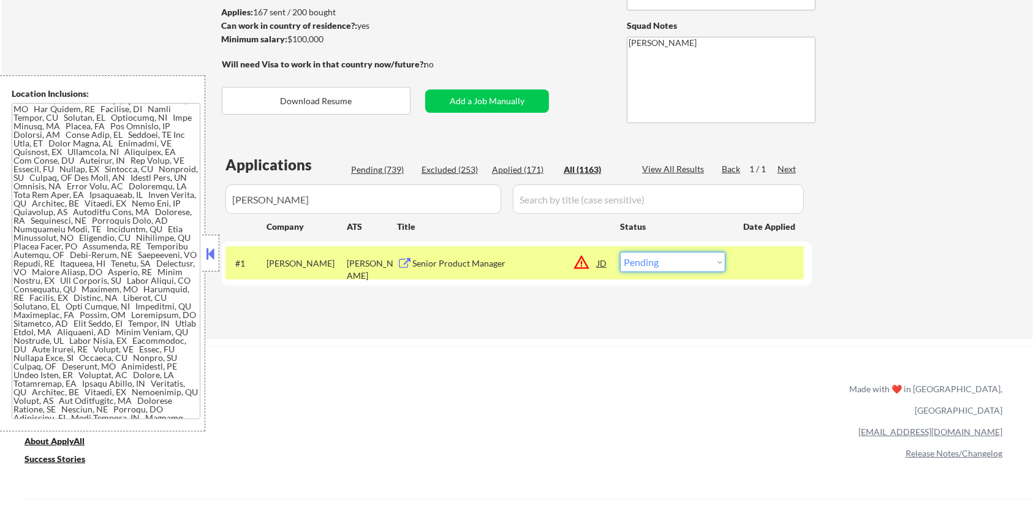
click at [678, 260] on select "Choose an option... Pending Applied Excluded (Questions) Excluded (Expired) Exc…" at bounding box center [672, 262] width 105 height 20
click at [620, 252] on select "Choose an option... Pending Applied Excluded (Questions) Excluded (Expired) Exc…" at bounding box center [672, 262] width 105 height 20
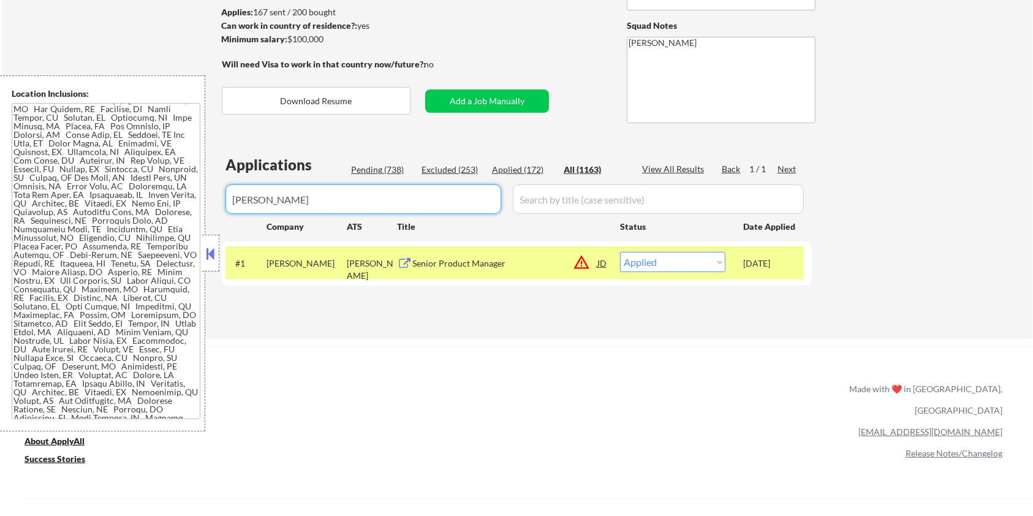
drag, startPoint x: 292, startPoint y: 189, endPoint x: 101, endPoint y: 212, distance: 192.4
click at [101, 212] on body "← Return to /applysquad Mailslurp Inbox Job Search Builder Amyr Haq User Email:…" at bounding box center [516, 95] width 1033 height 516
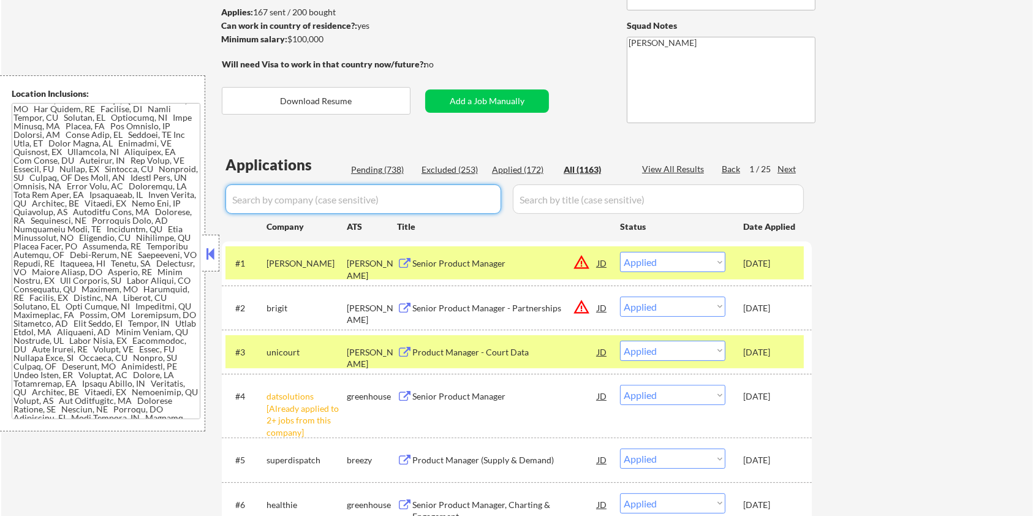
click at [380, 167] on div "Pending (738)" at bounding box center [381, 170] width 61 height 12
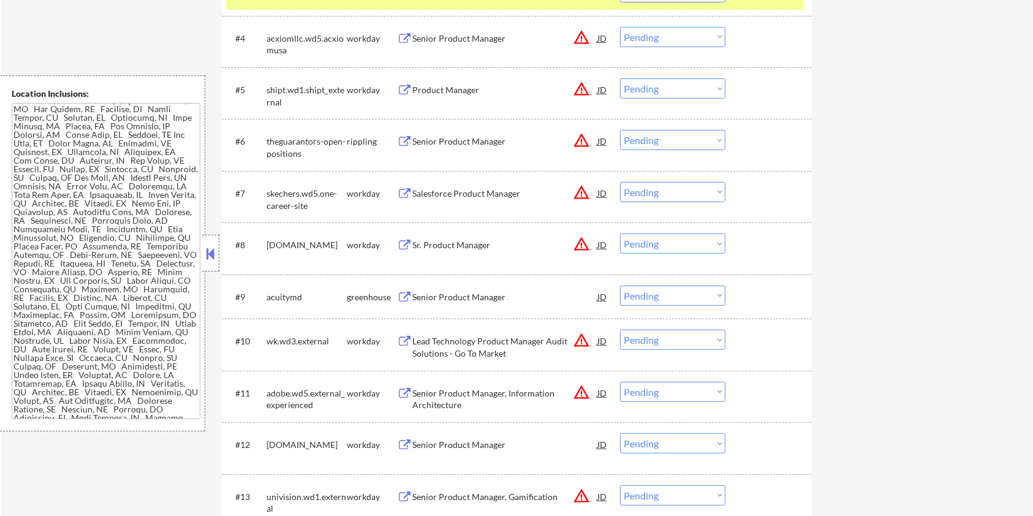
scroll to position [571, 0]
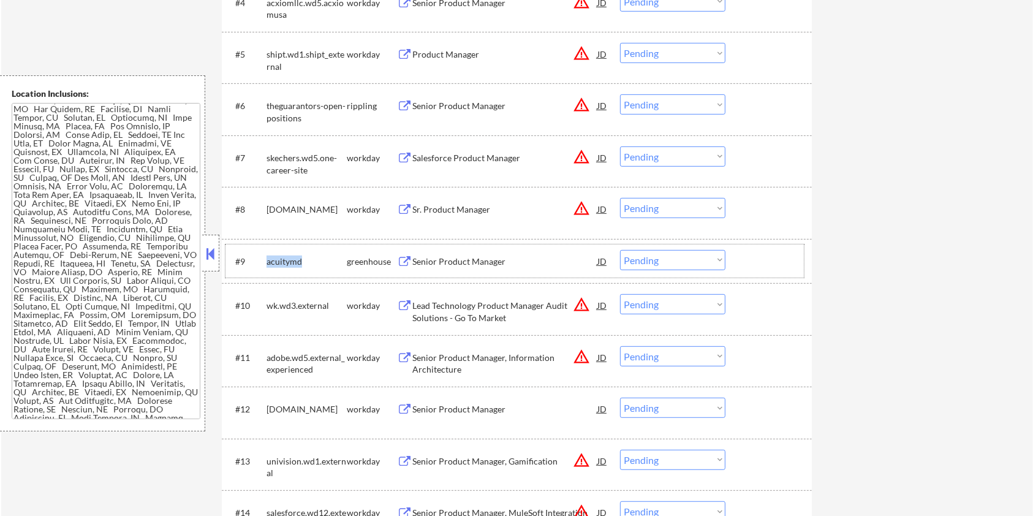
drag, startPoint x: 306, startPoint y: 259, endPoint x: 266, endPoint y: 259, distance: 39.8
click at [266, 259] on div "acuitymd" at bounding box center [306, 261] width 80 height 12
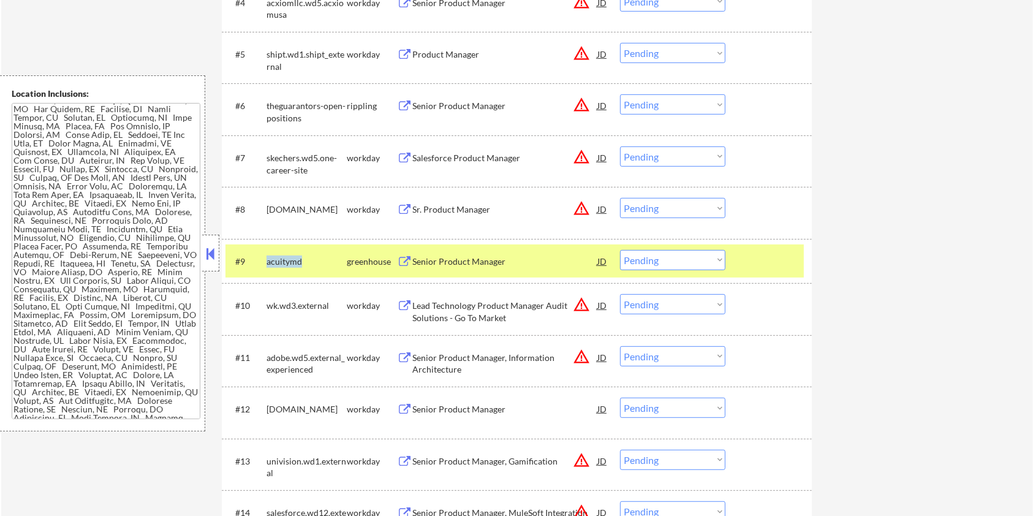
copy div "acuitymd"
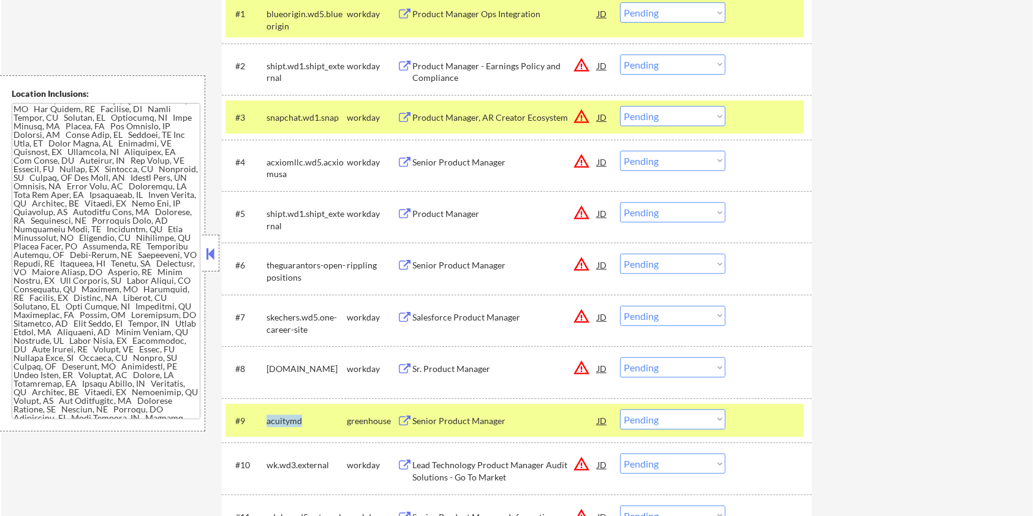
scroll to position [245, 0]
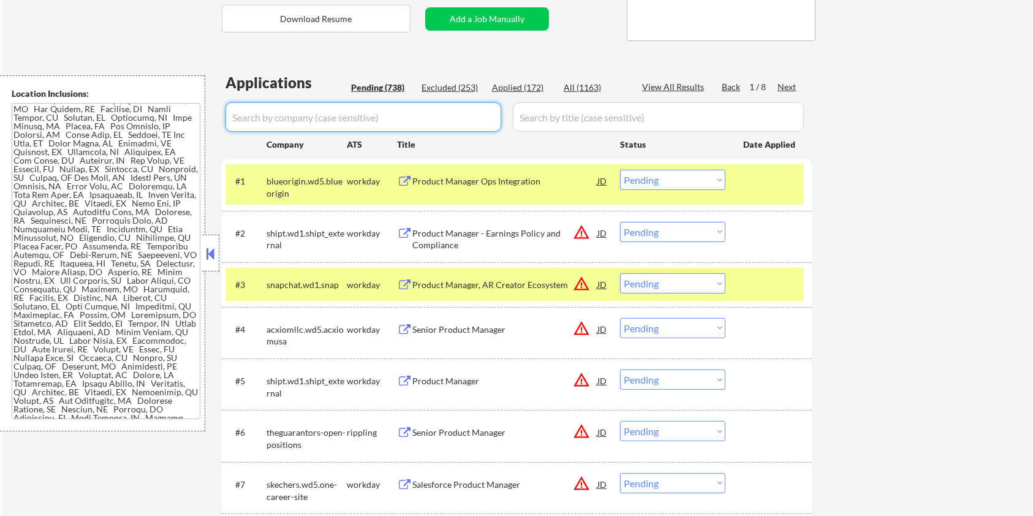
paste input "acuitymd"
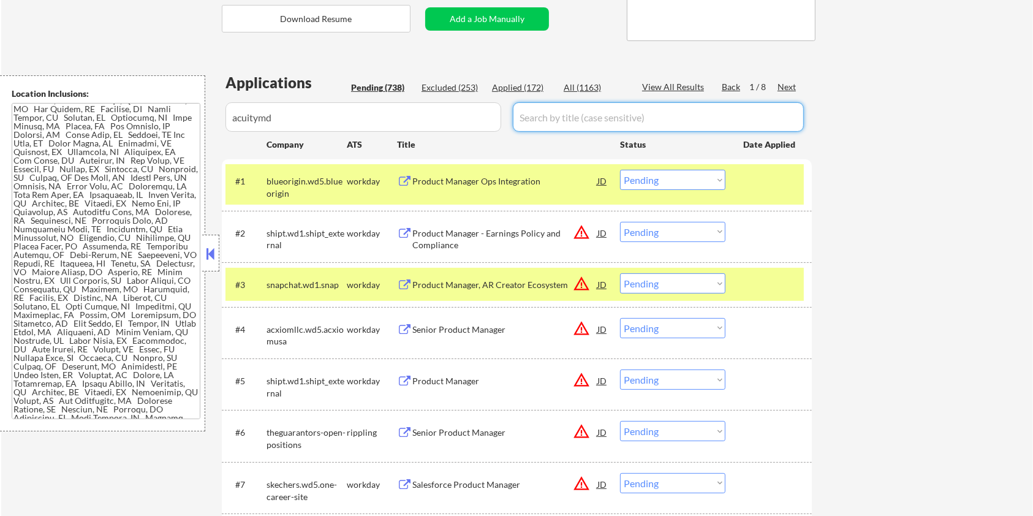
drag, startPoint x: 534, startPoint y: 124, endPoint x: 540, endPoint y: 118, distance: 9.5
click at [534, 124] on input "input" at bounding box center [658, 116] width 291 height 29
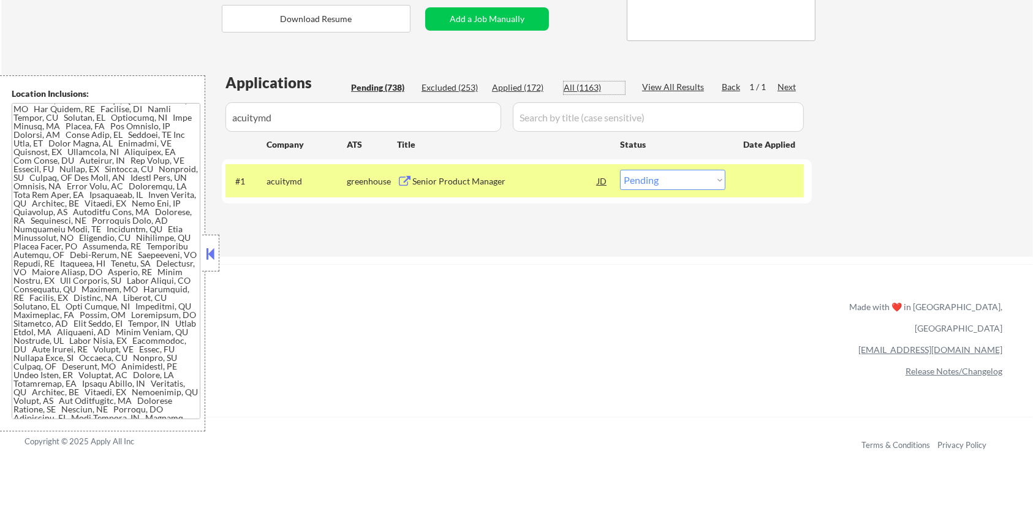
click at [581, 88] on div "All (1163)" at bounding box center [594, 87] width 61 height 12
click at [500, 184] on div "Senior Product Manager" at bounding box center [504, 181] width 185 height 12
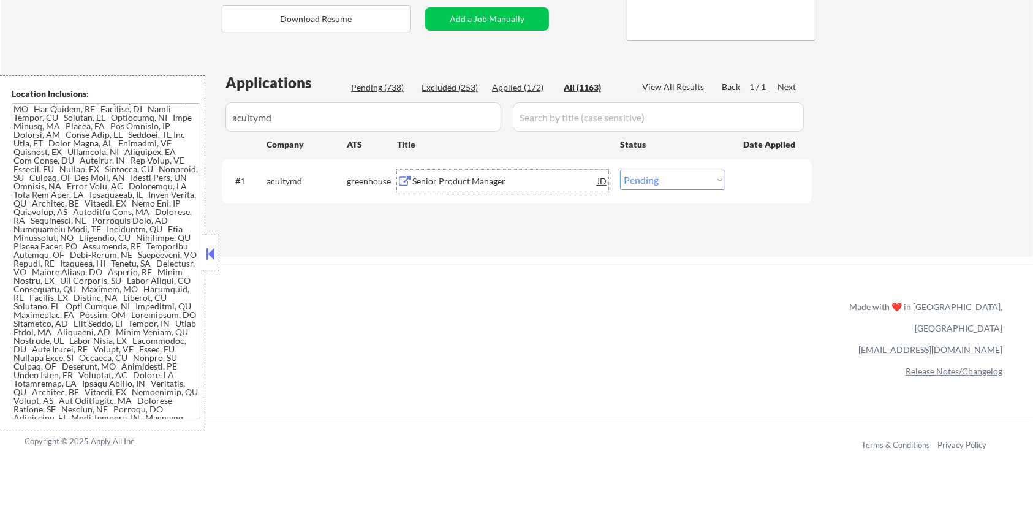
click at [681, 177] on select "Choose an option... Pending Applied Excluded (Questions) Excluded (Expired) Exc…" at bounding box center [672, 180] width 105 height 20
click at [620, 170] on select "Choose an option... Pending Applied Excluded (Questions) Excluded (Expired) Exc…" at bounding box center [672, 180] width 105 height 20
drag, startPoint x: 292, startPoint y: 123, endPoint x: 172, endPoint y: 124, distance: 119.4
click at [172, 124] on body "← Return to /applysquad Mailslurp Inbox Job Search Builder Amyr Haq User Email:…" at bounding box center [516, 13] width 1033 height 516
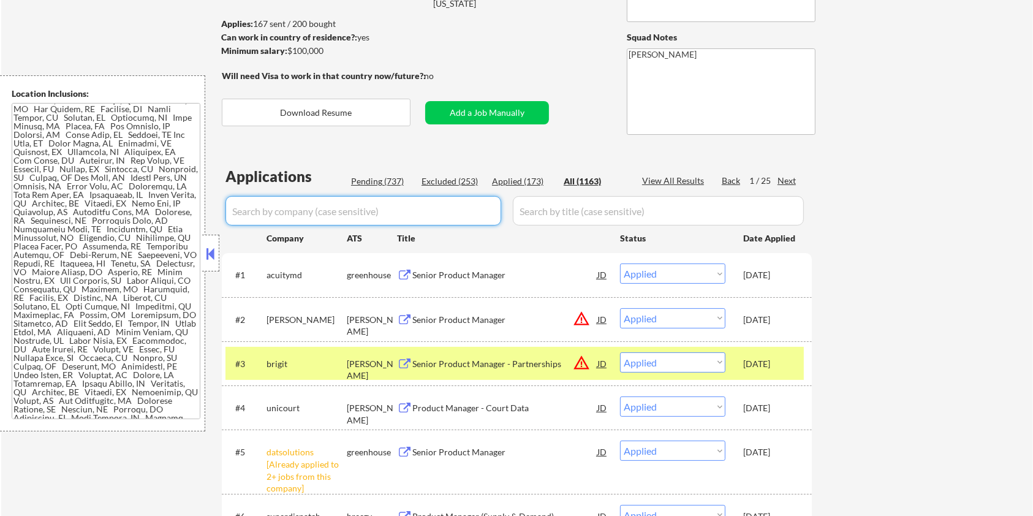
scroll to position [163, 0]
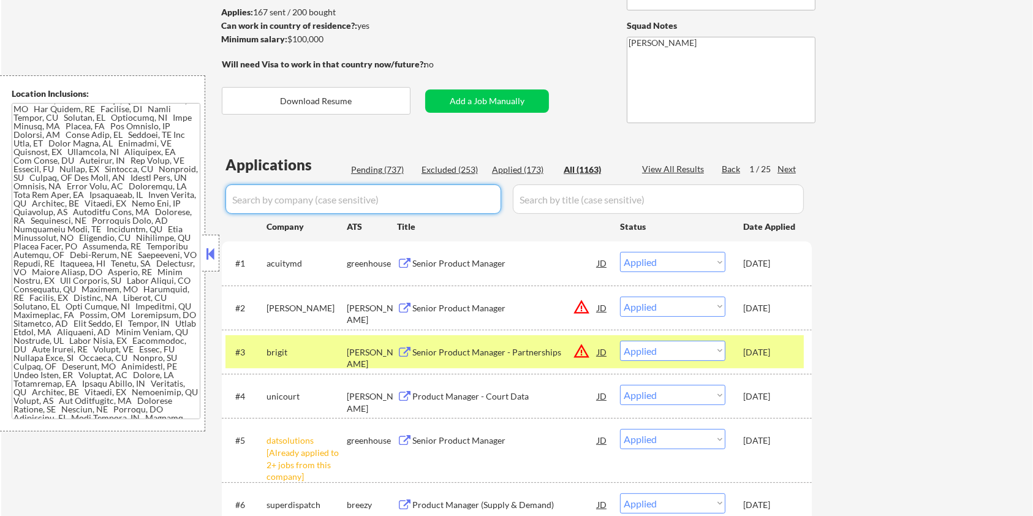
click at [388, 173] on div "Pending (737)" at bounding box center [381, 170] width 61 height 12
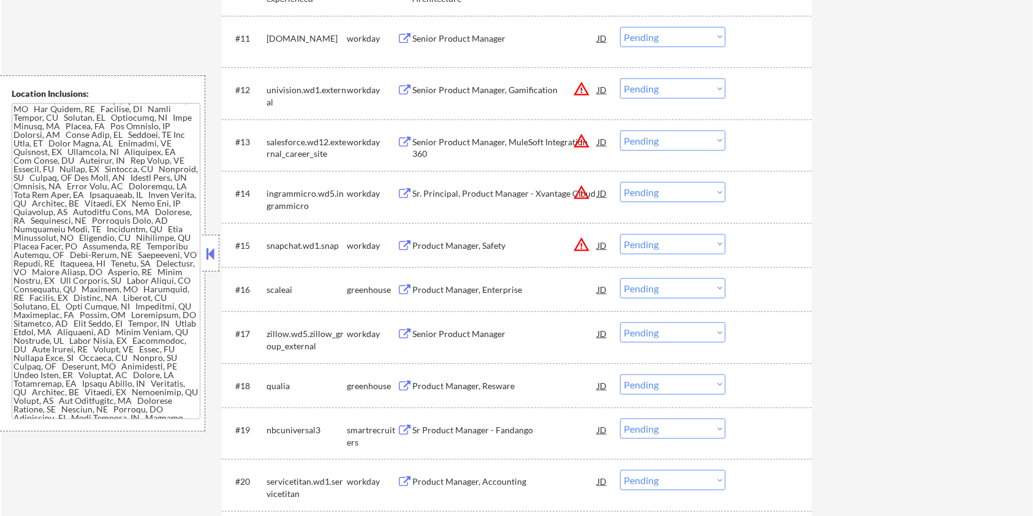
scroll to position [980, 0]
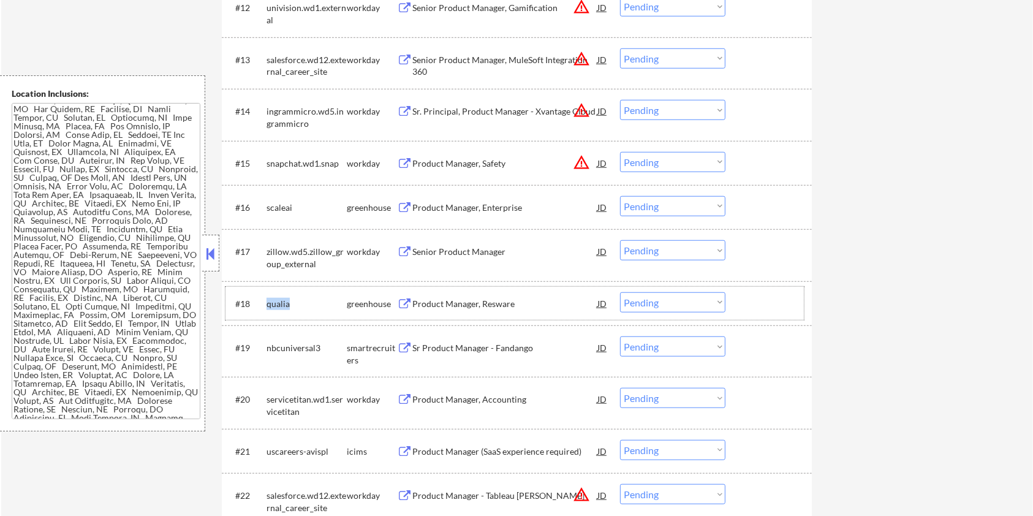
drag, startPoint x: 298, startPoint y: 303, endPoint x: 261, endPoint y: 301, distance: 37.4
click at [261, 301] on div "#18 qualia greenhouse Product Manager, Resware JD warning_amber Choose an optio…" at bounding box center [514, 303] width 578 height 33
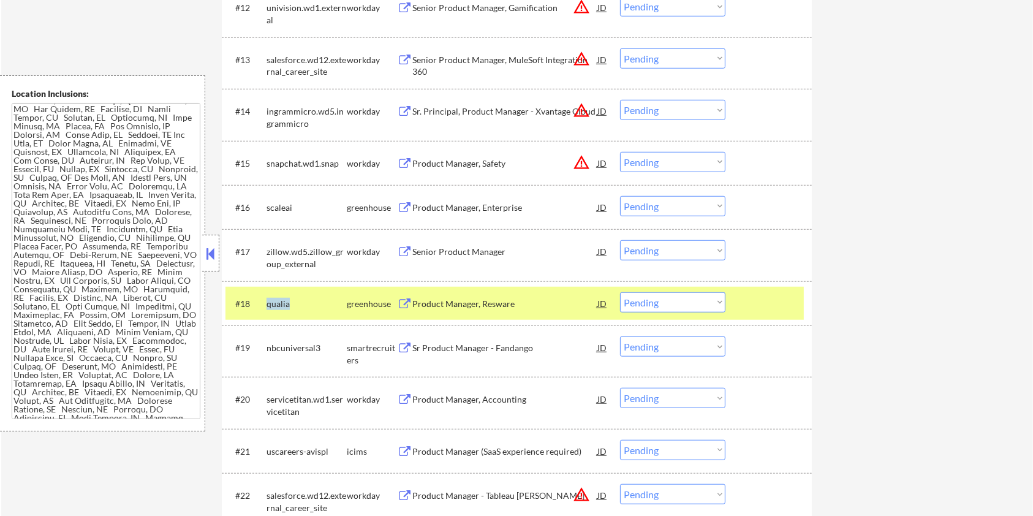
copy div "qualia"
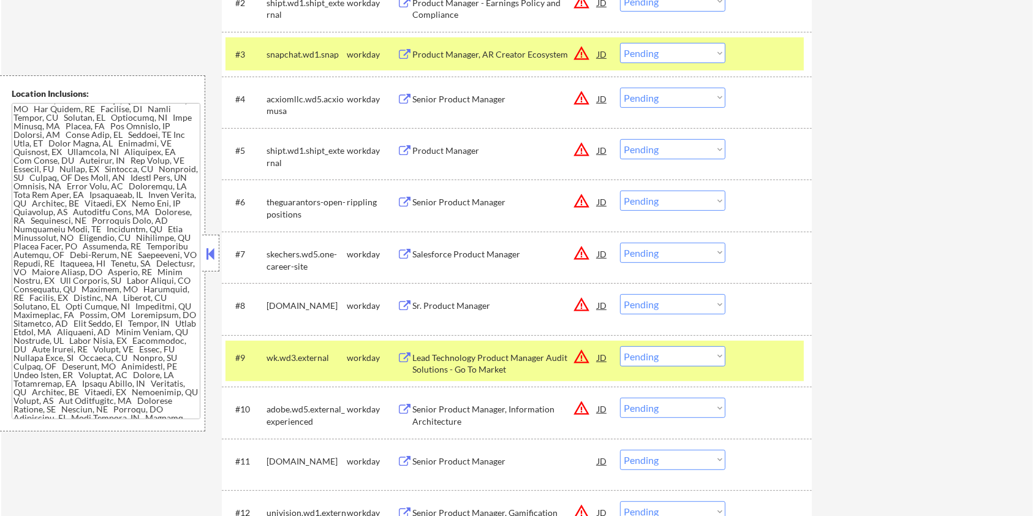
scroll to position [326, 0]
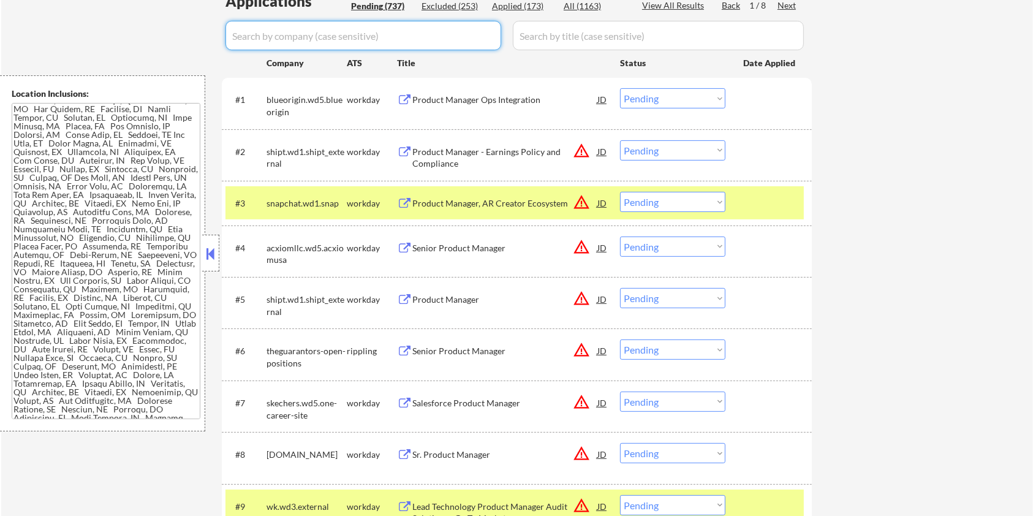
click at [293, 39] on input "input" at bounding box center [363, 35] width 276 height 29
paste input "qualia"
click at [555, 37] on input "input" at bounding box center [658, 35] width 291 height 29
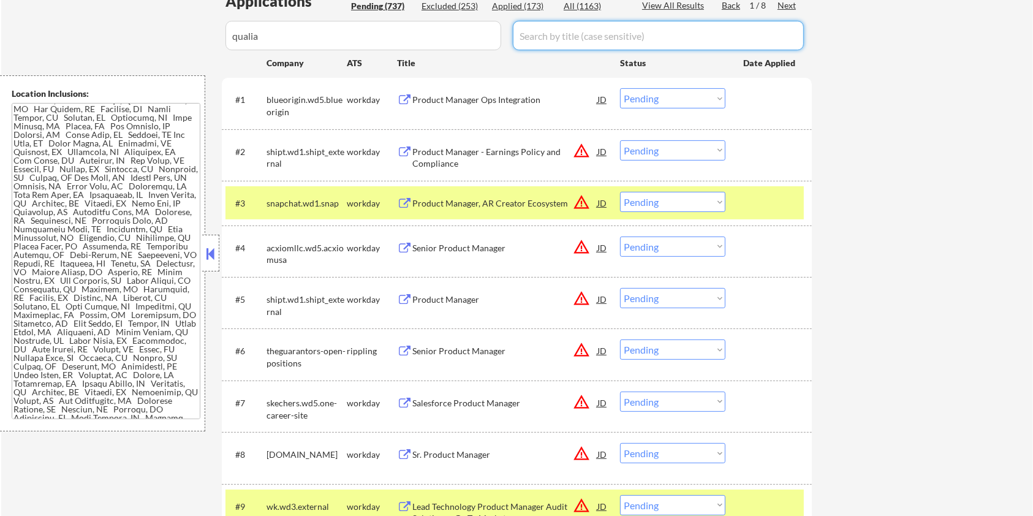
click at [570, 2] on div "All (1163)" at bounding box center [594, 6] width 61 height 12
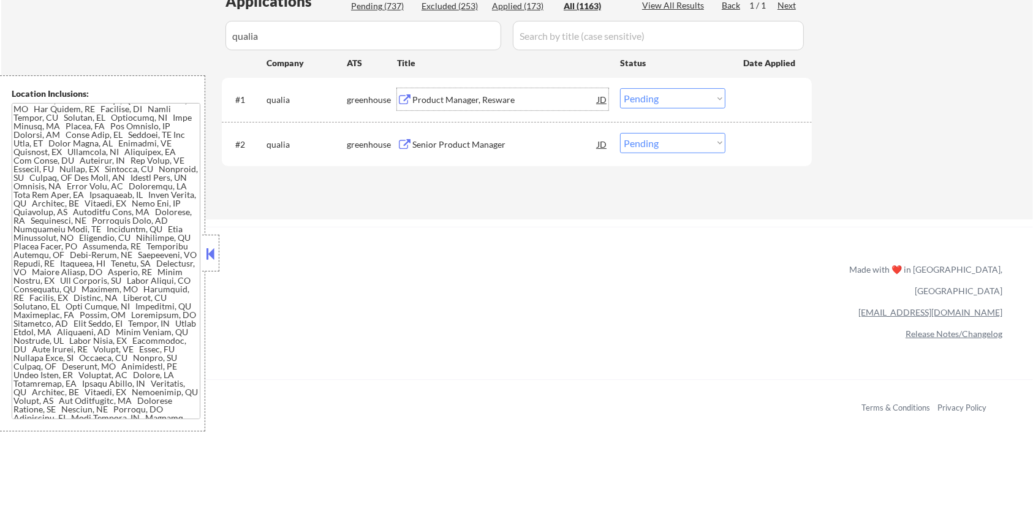
click at [453, 99] on div "Product Manager, Resware" at bounding box center [504, 100] width 185 height 12
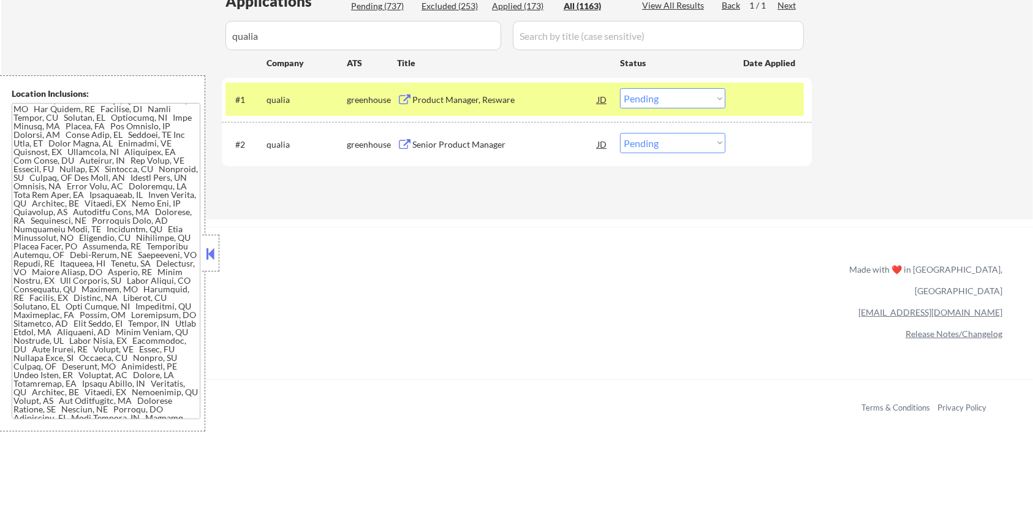
scroll to position [834, 0]
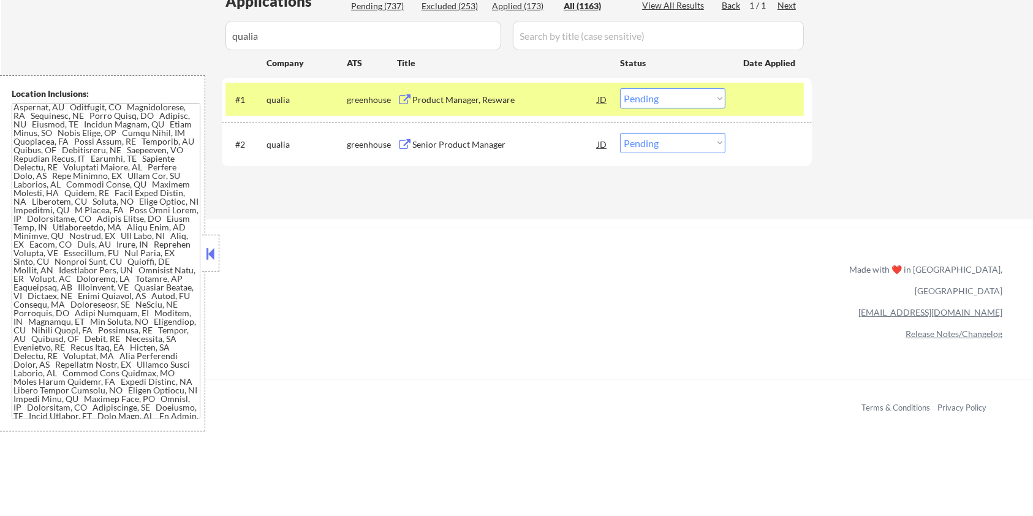
click at [662, 94] on select "Choose an option... Pending Applied Excluded (Questions) Excluded (Expired) Exc…" at bounding box center [672, 98] width 105 height 20
click at [620, 88] on select "Choose an option... Pending Applied Excluded (Questions) Excluded (Expired) Exc…" at bounding box center [672, 98] width 105 height 20
click at [477, 140] on div "Senior Product Manager" at bounding box center [504, 144] width 185 height 12
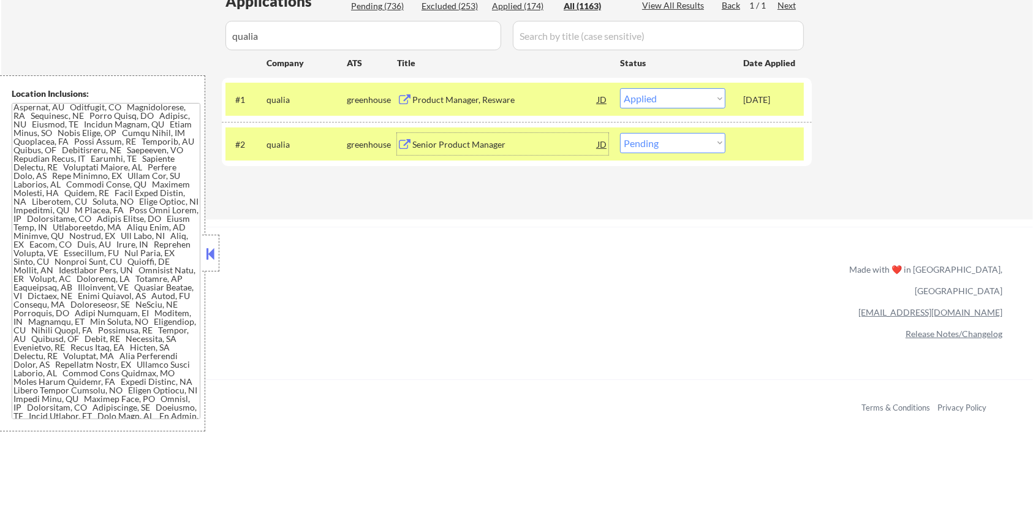
click at [666, 151] on select "Choose an option... Pending Applied Excluded (Questions) Excluded (Expired) Exc…" at bounding box center [672, 143] width 105 height 20
click at [620, 133] on select "Choose an option... Pending Applied Excluded (Questions) Excluded (Expired) Exc…" at bounding box center [672, 143] width 105 height 20
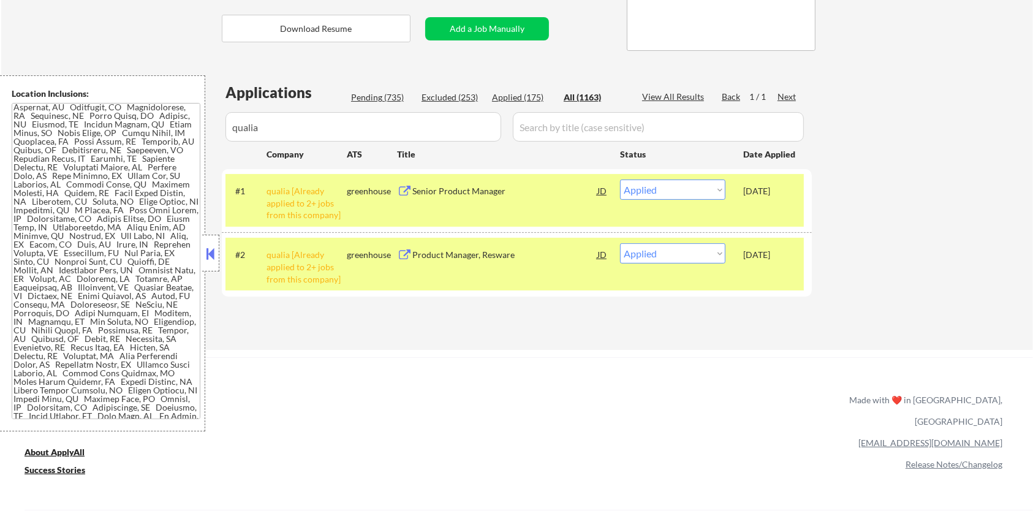
scroll to position [163, 0]
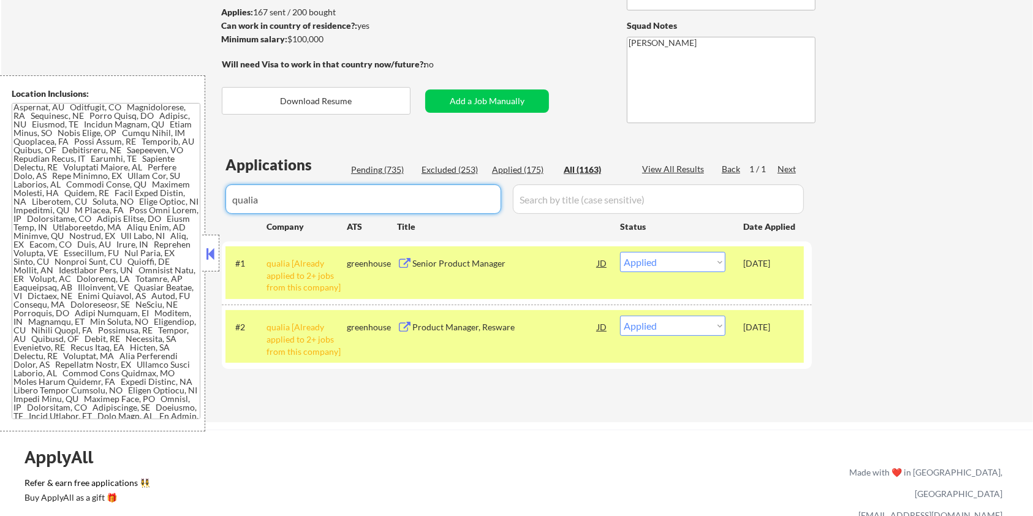
drag, startPoint x: 265, startPoint y: 202, endPoint x: 225, endPoint y: 202, distance: 39.8
click at [225, 202] on div "Applications Pending (735) Excluded (253) Applied (175) All (1163) View All Res…" at bounding box center [517, 276] width 590 height 244
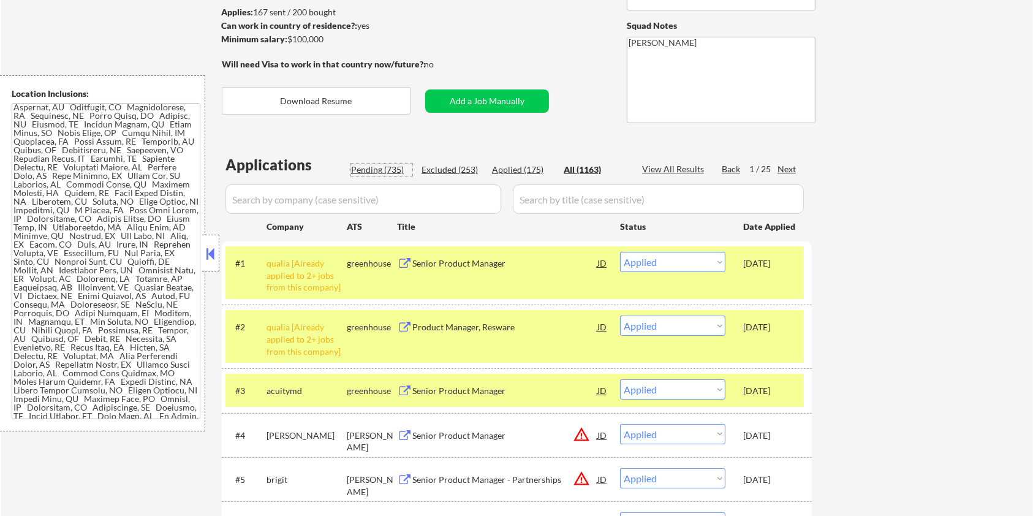
click at [368, 169] on div "Pending (735)" at bounding box center [381, 170] width 61 height 12
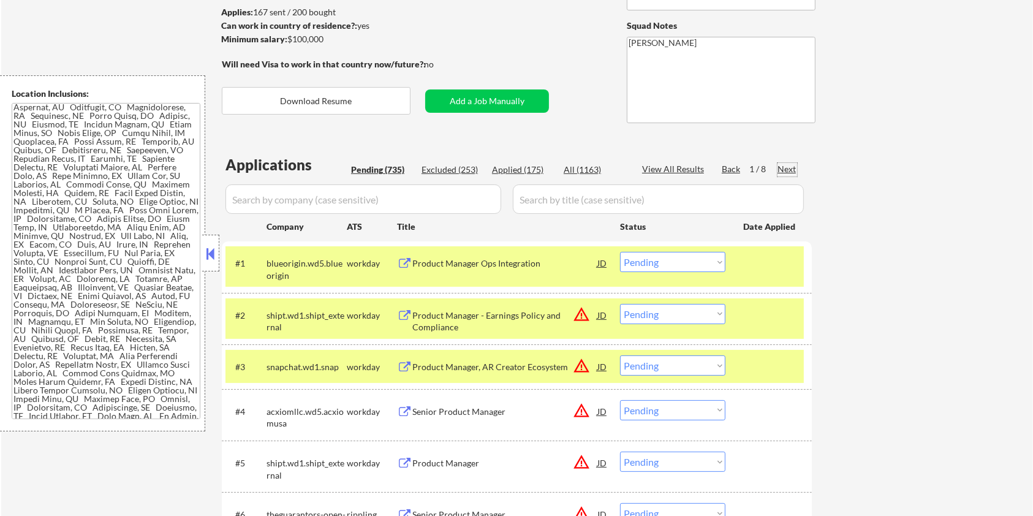
click at [783, 165] on div "Next" at bounding box center [787, 169] width 20 height 12
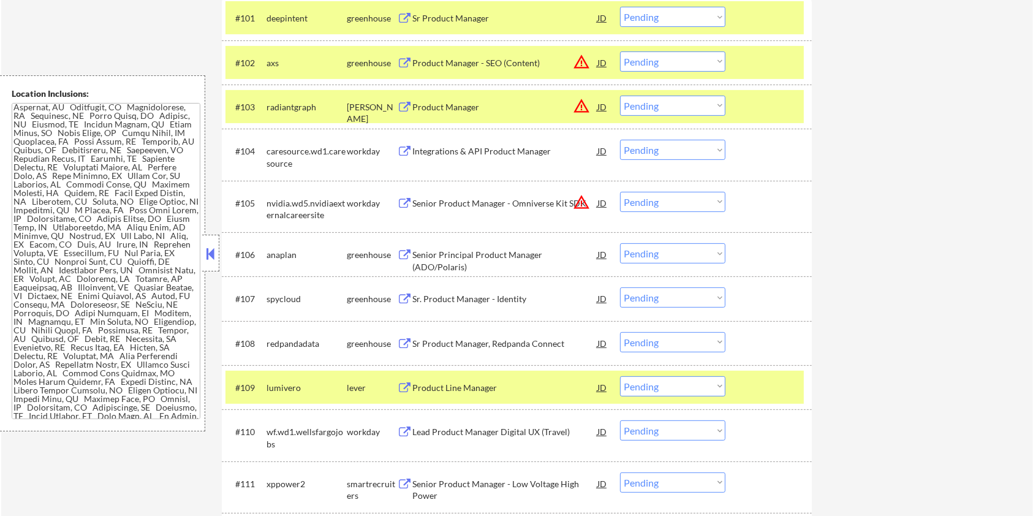
scroll to position [653, 0]
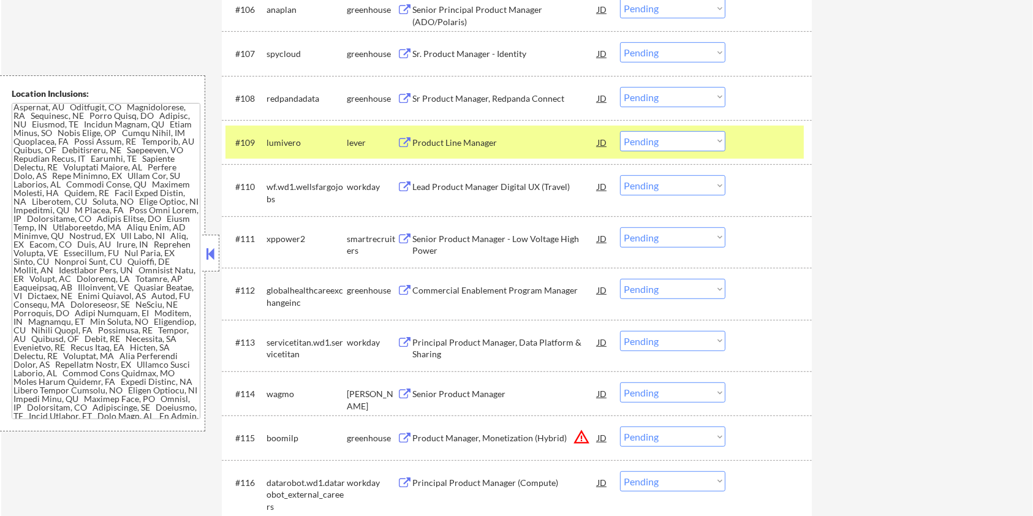
click at [421, 391] on div "Senior Product Manager" at bounding box center [504, 394] width 185 height 12
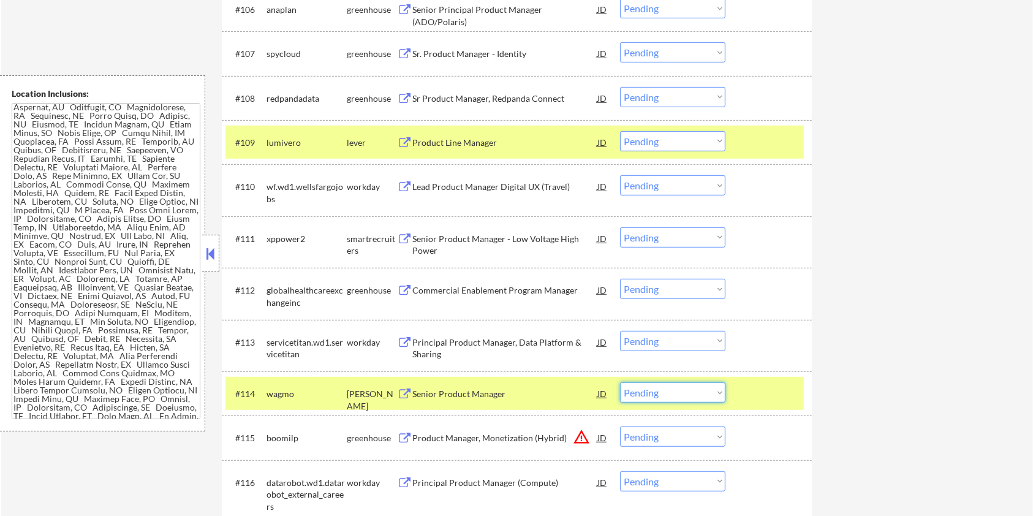
click at [692, 396] on select "Choose an option... Pending Applied Excluded (Questions) Excluded (Expired) Exc…" at bounding box center [672, 392] width 105 height 20
click at [620, 382] on select "Choose an option... Pending Applied Excluded (Questions) Excluded (Expired) Exc…" at bounding box center [672, 392] width 105 height 20
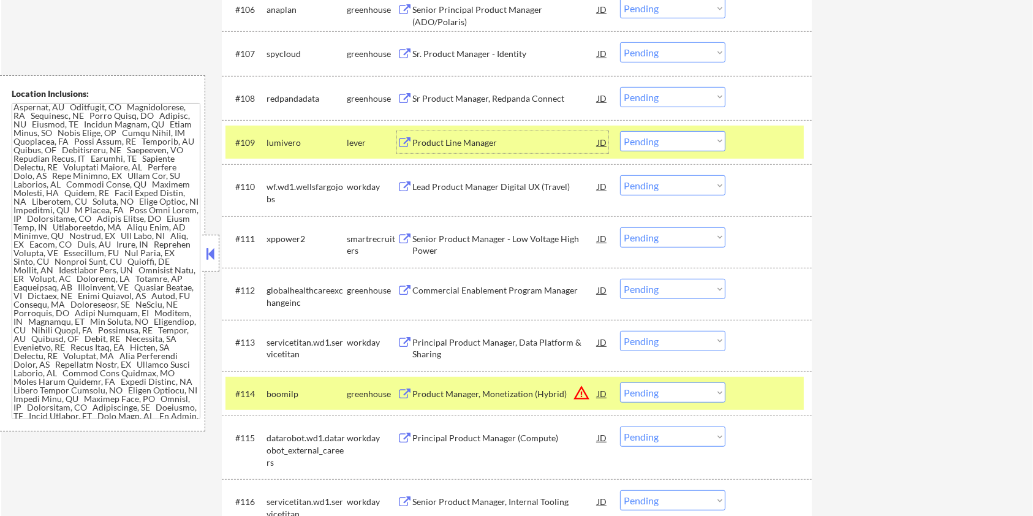
click at [419, 140] on div "Product Line Manager" at bounding box center [504, 143] width 185 height 12
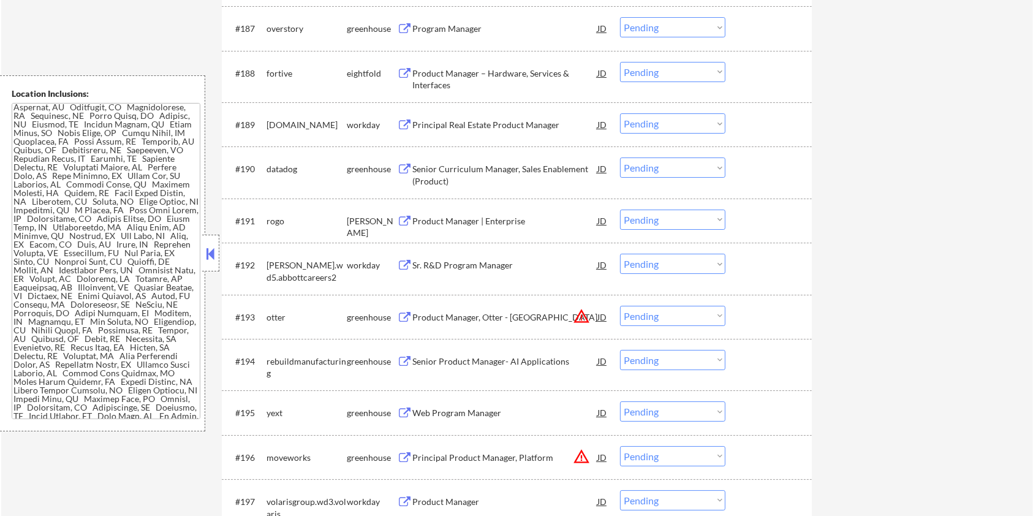
scroll to position [4573, 0]
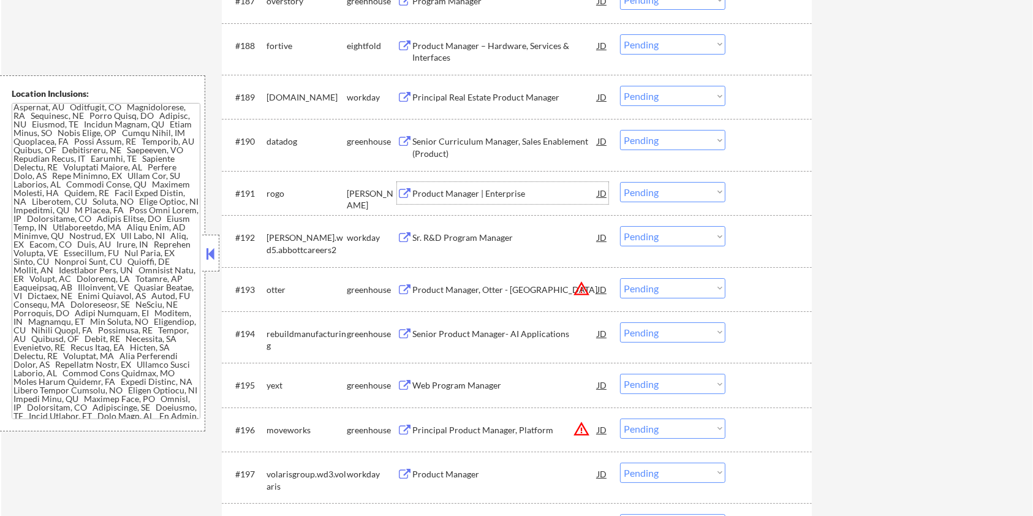
click at [439, 184] on div "Product Manager | Enterprise" at bounding box center [504, 193] width 185 height 22
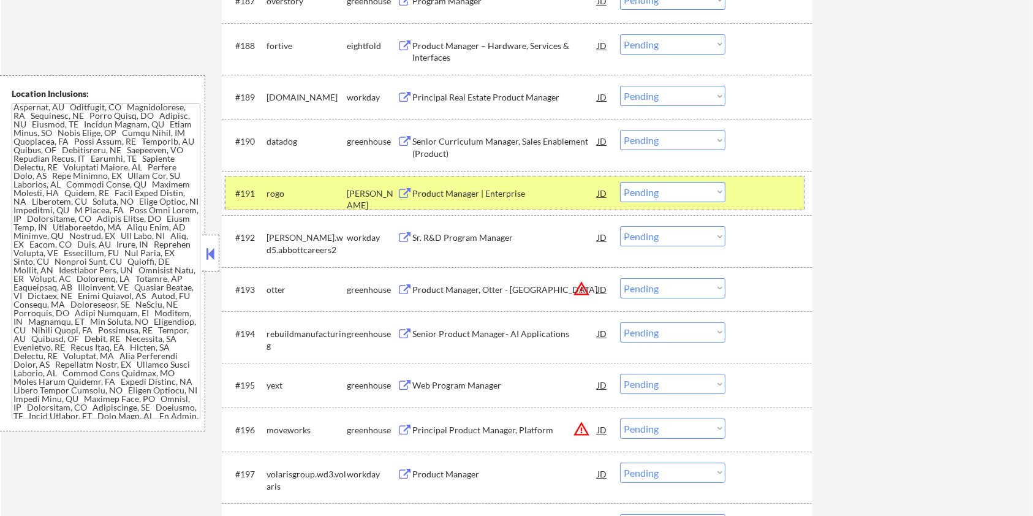
click at [774, 203] on div at bounding box center [770, 193] width 54 height 22
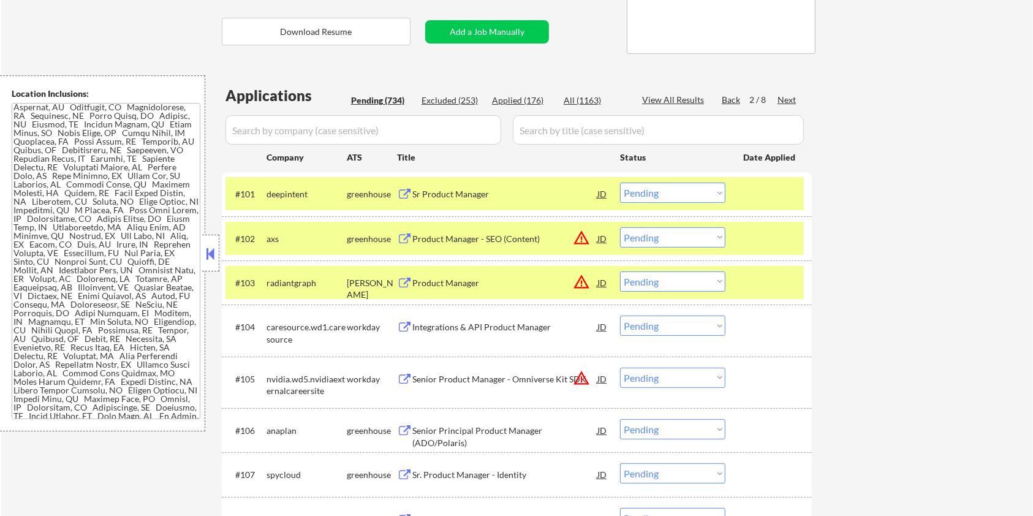
scroll to position [163, 0]
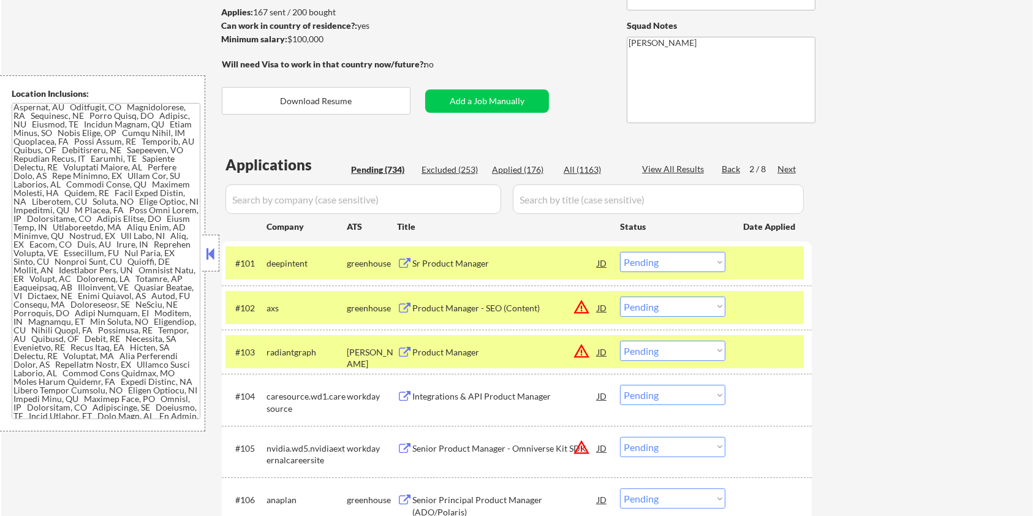
click at [764, 345] on div at bounding box center [770, 352] width 54 height 22
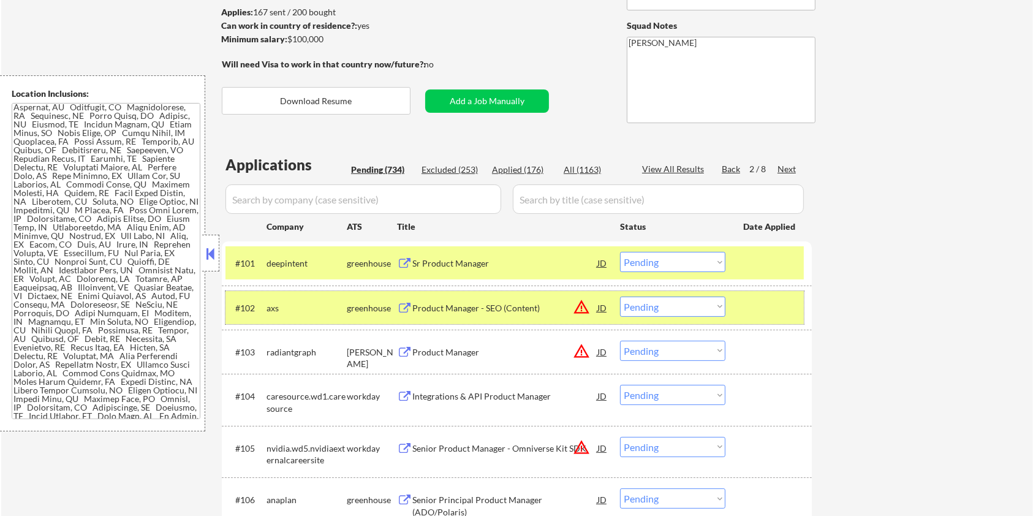
drag, startPoint x: 773, startPoint y: 310, endPoint x: 764, endPoint y: 264, distance: 46.7
click at [773, 308] on div at bounding box center [770, 307] width 54 height 22
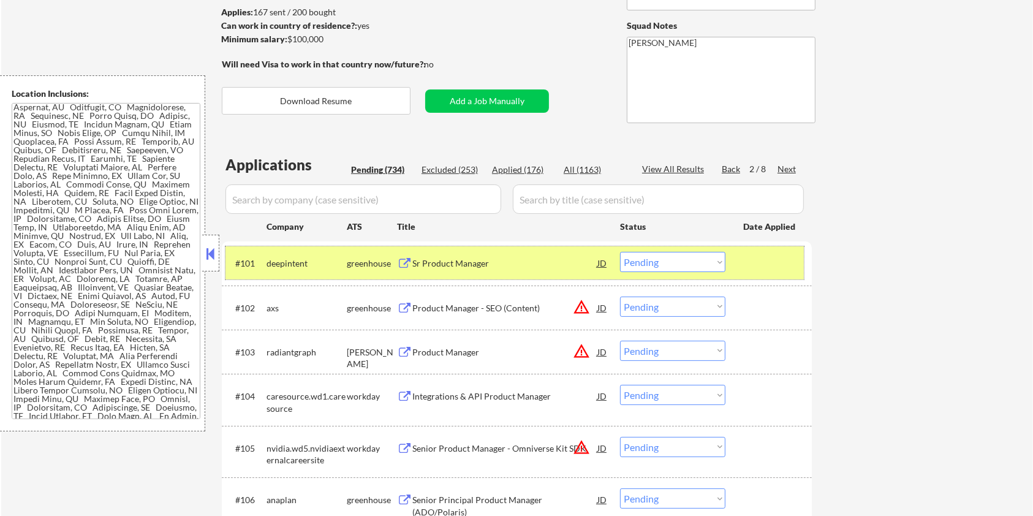
click at [763, 252] on div at bounding box center [770, 263] width 54 height 22
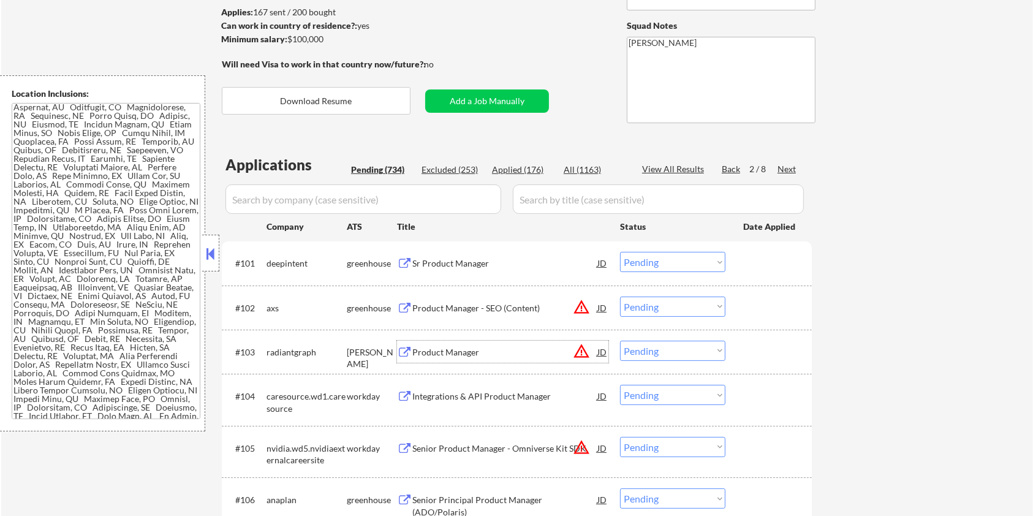
click at [449, 352] on div "Product Manager" at bounding box center [504, 352] width 185 height 12
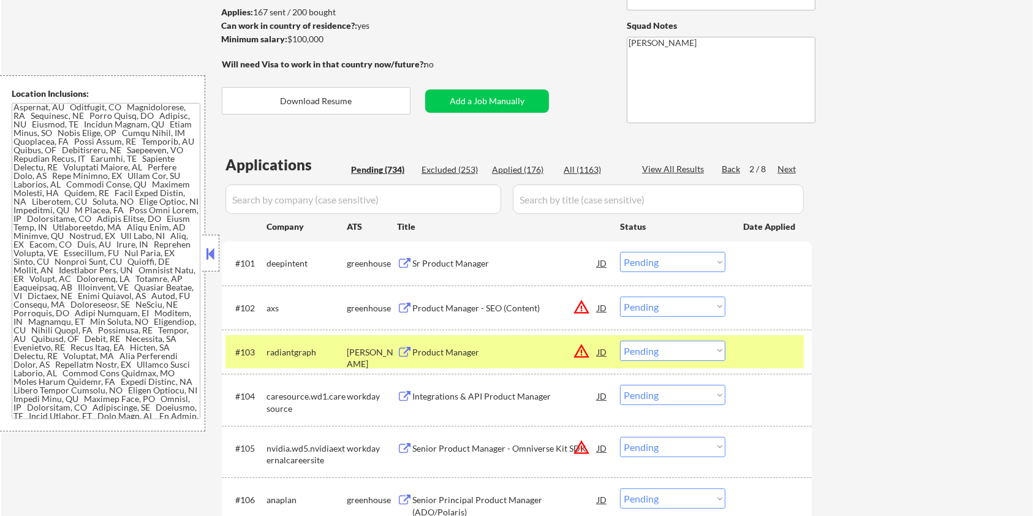
scroll to position [0, 0]
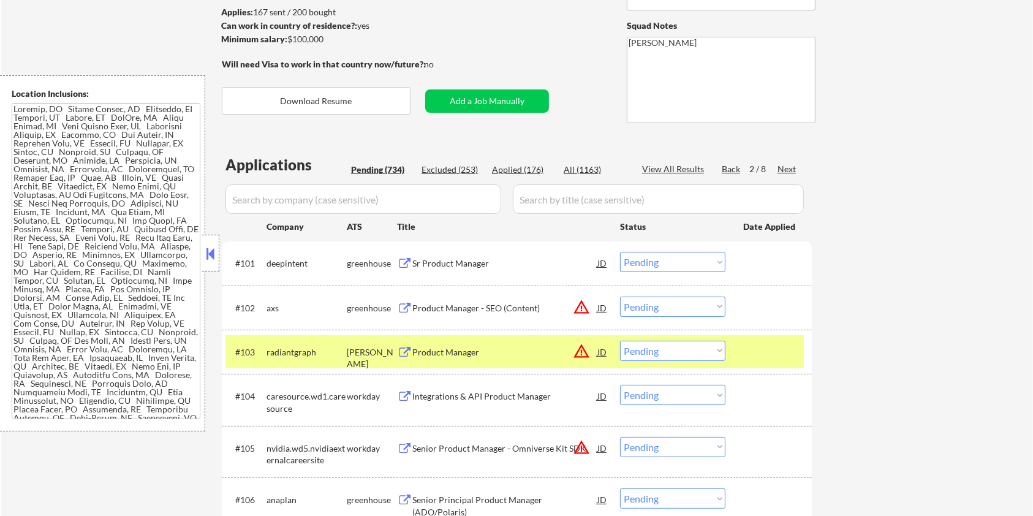
click at [665, 348] on select "Choose an option... Pending Applied Excluded (Questions) Excluded (Expired) Exc…" at bounding box center [672, 351] width 105 height 20
click at [620, 341] on select "Choose an option... Pending Applied Excluded (Questions) Excluded (Expired) Exc…" at bounding box center [672, 351] width 105 height 20
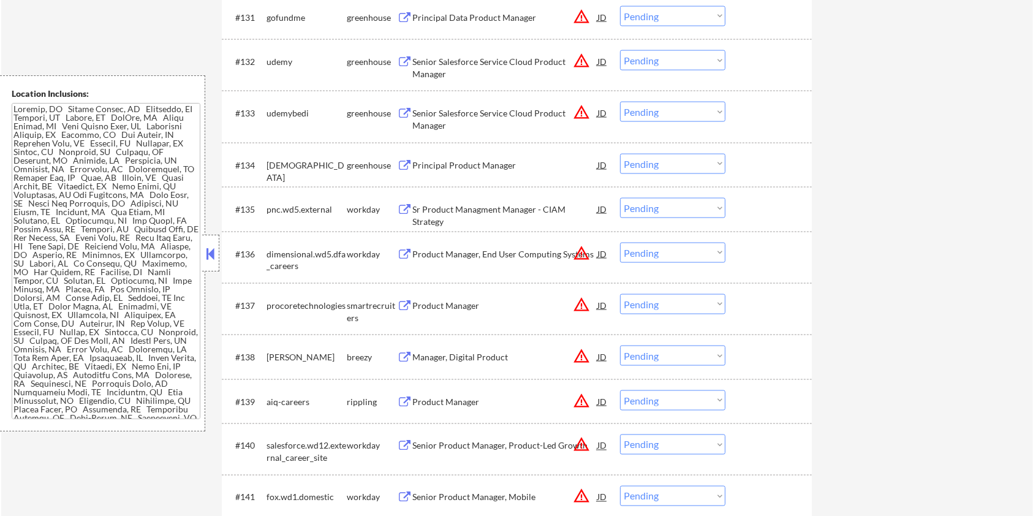
scroll to position [2042, 0]
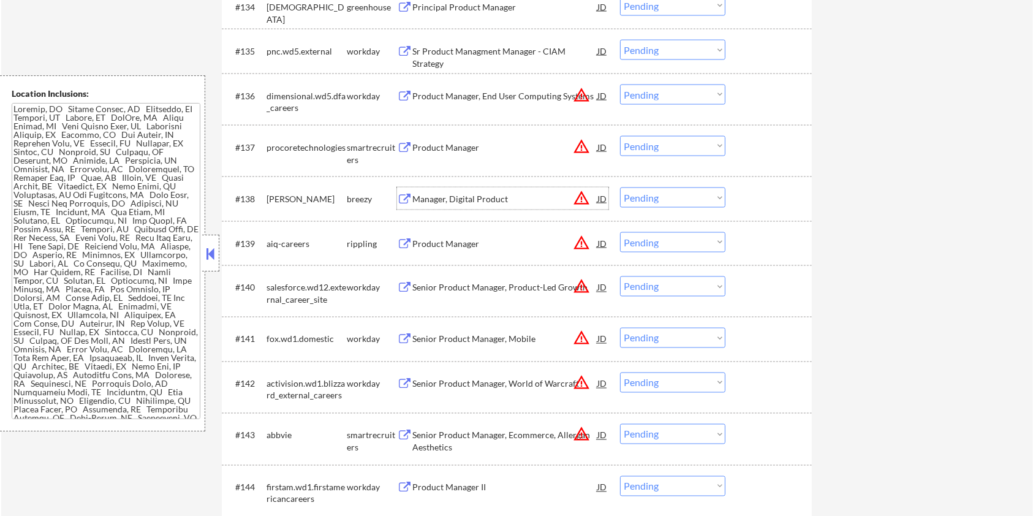
click at [437, 197] on div "Manager, Digital Product" at bounding box center [504, 199] width 185 height 12
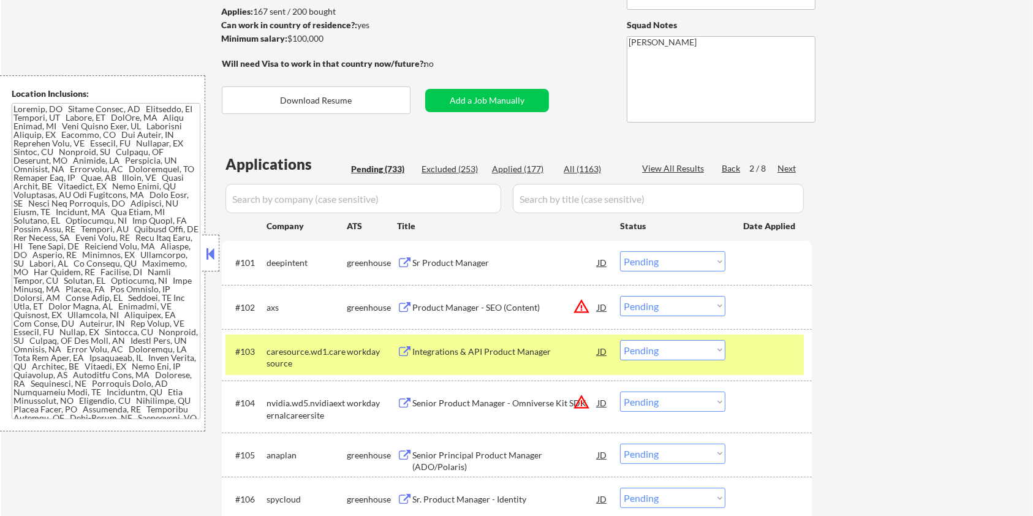
scroll to position [163, 0]
click at [791, 170] on div "Next" at bounding box center [787, 169] width 20 height 12
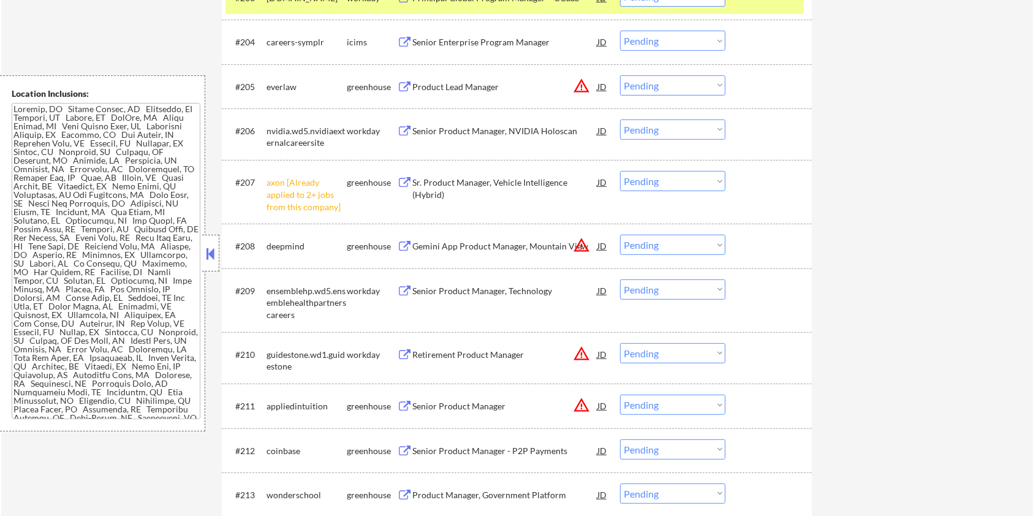
scroll to position [571, 0]
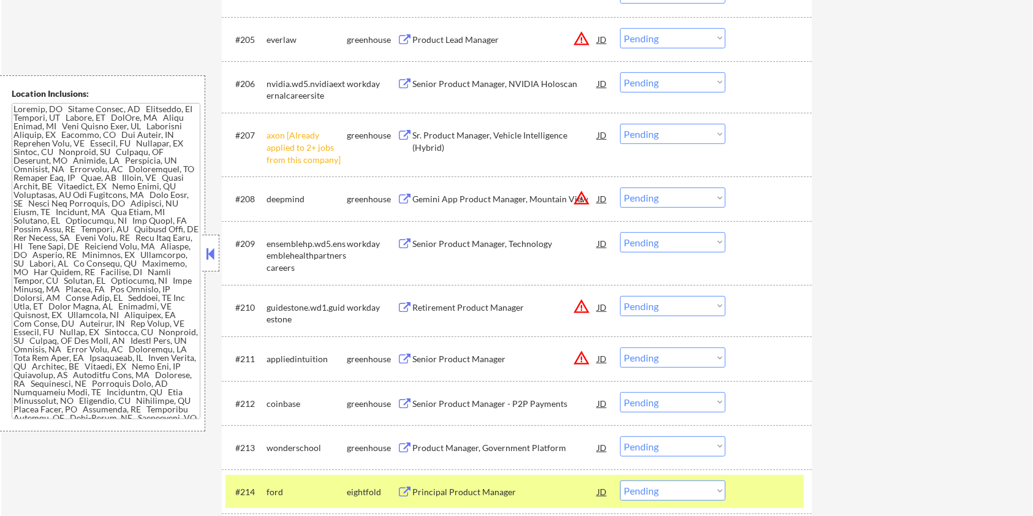
click at [694, 137] on select "Choose an option... Pending Applied Excluded (Questions) Excluded (Expired) Exc…" at bounding box center [672, 134] width 105 height 20
click at [620, 124] on select "Choose an option... Pending Applied Excluded (Questions) Excluded (Expired) Exc…" at bounding box center [672, 134] width 105 height 20
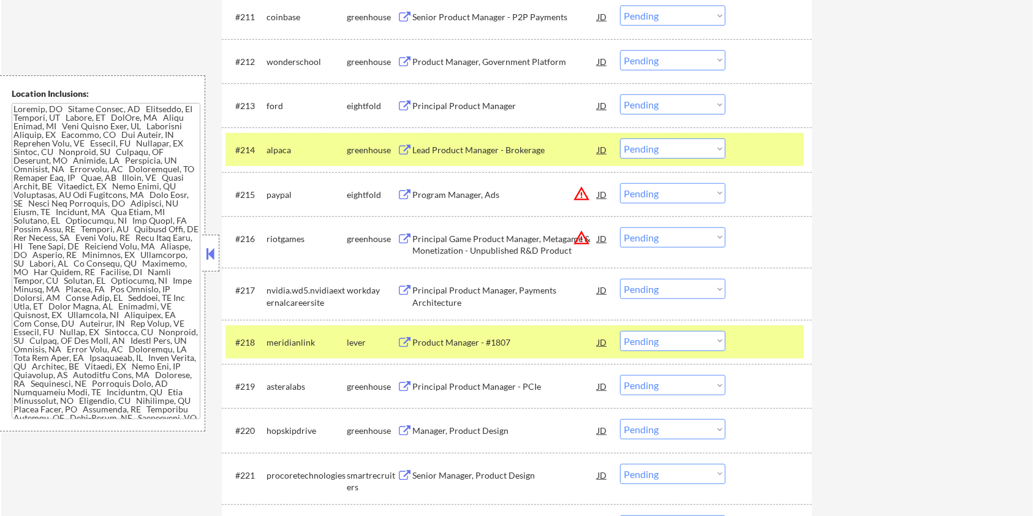
scroll to position [980, 0]
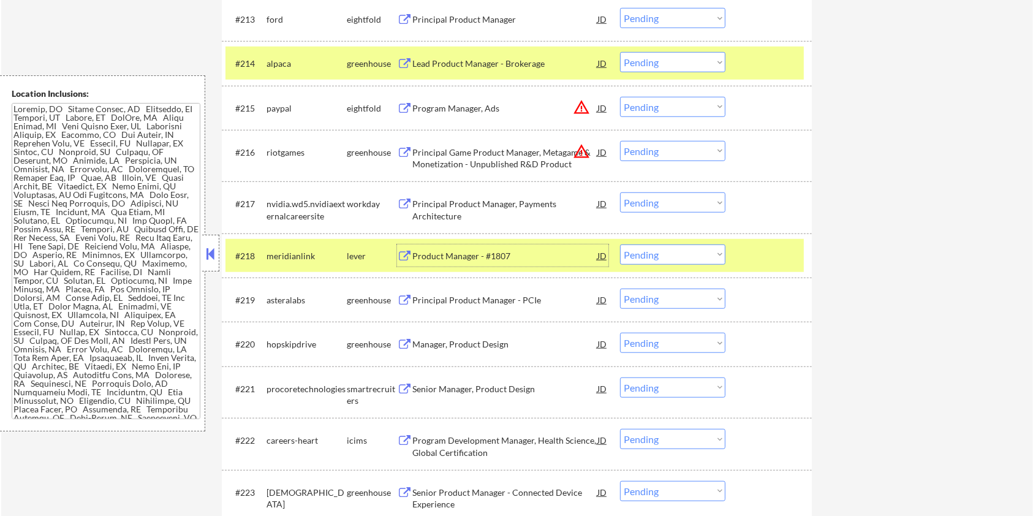
click at [462, 251] on div "Product Manager - #1807" at bounding box center [504, 256] width 185 height 12
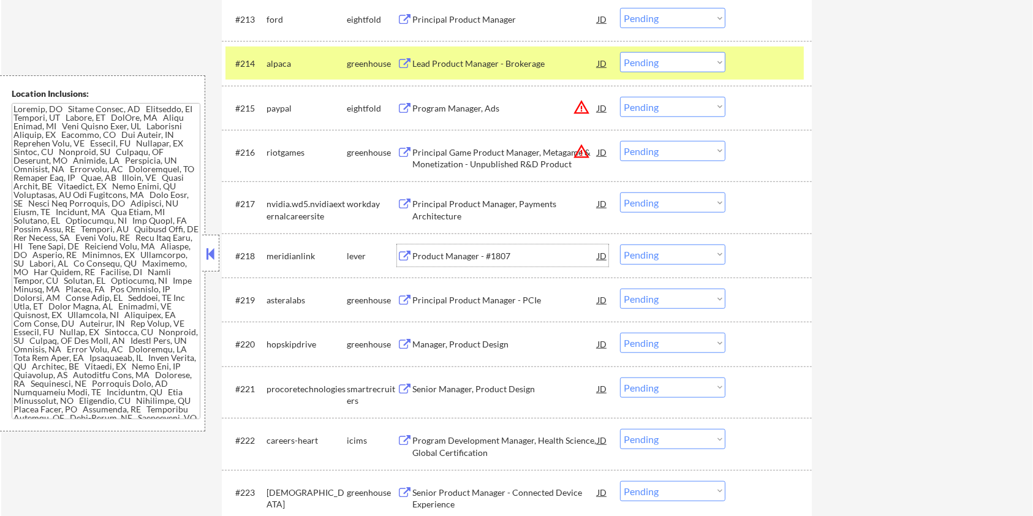
click at [681, 252] on select "Choose an option... Pending Applied Excluded (Questions) Excluded (Expired) Exc…" at bounding box center [672, 254] width 105 height 20
click at [620, 244] on select "Choose an option... Pending Applied Excluded (Questions) Excluded (Expired) Exc…" at bounding box center [672, 254] width 105 height 20
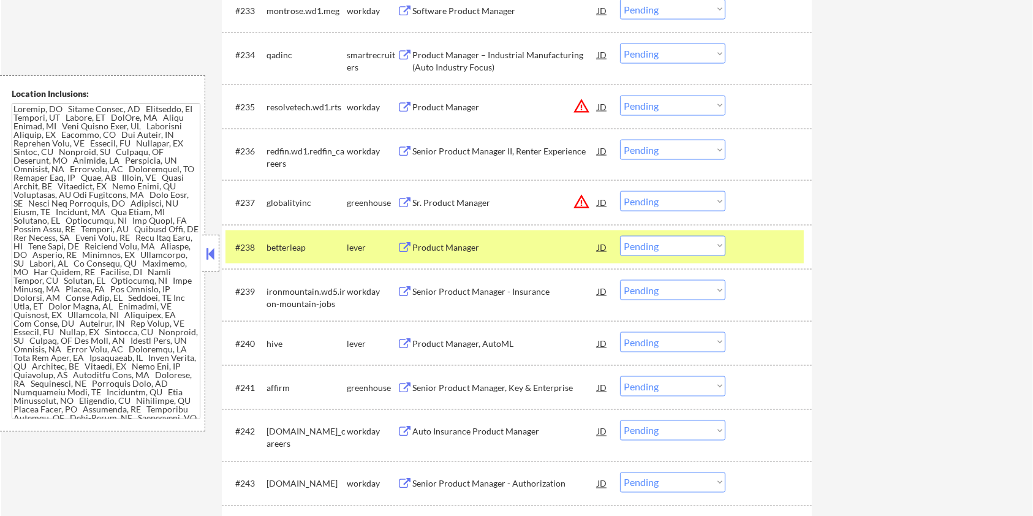
scroll to position [1960, 0]
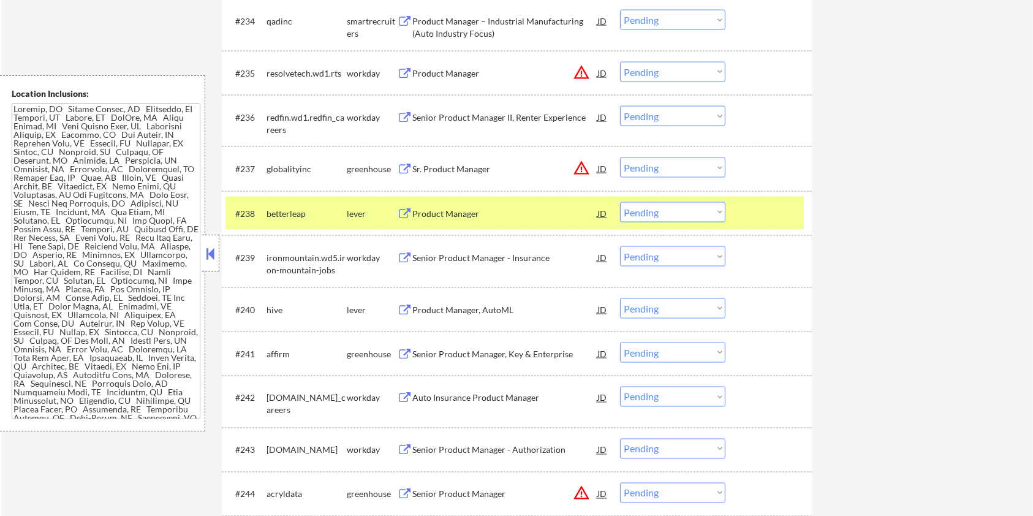
click at [403, 208] on button at bounding box center [404, 214] width 15 height 12
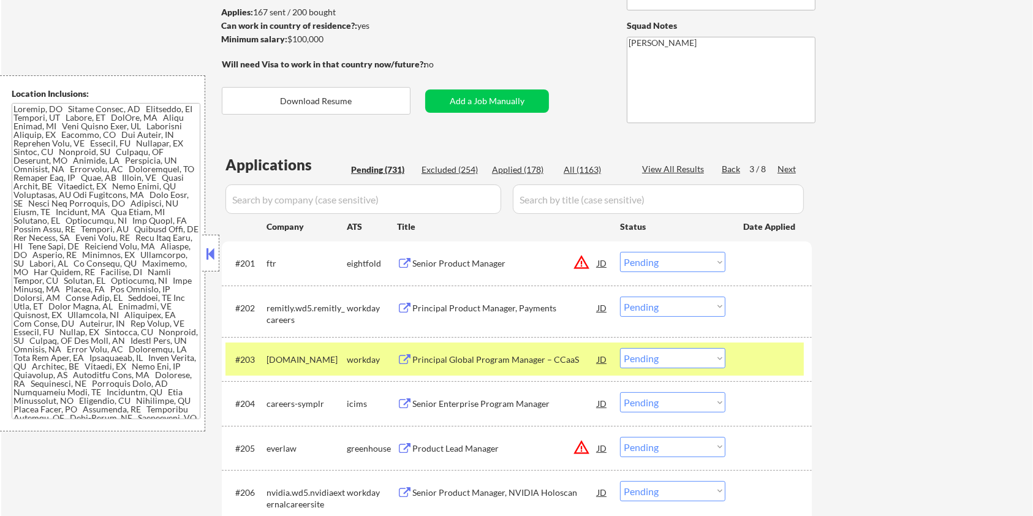
scroll to position [326, 0]
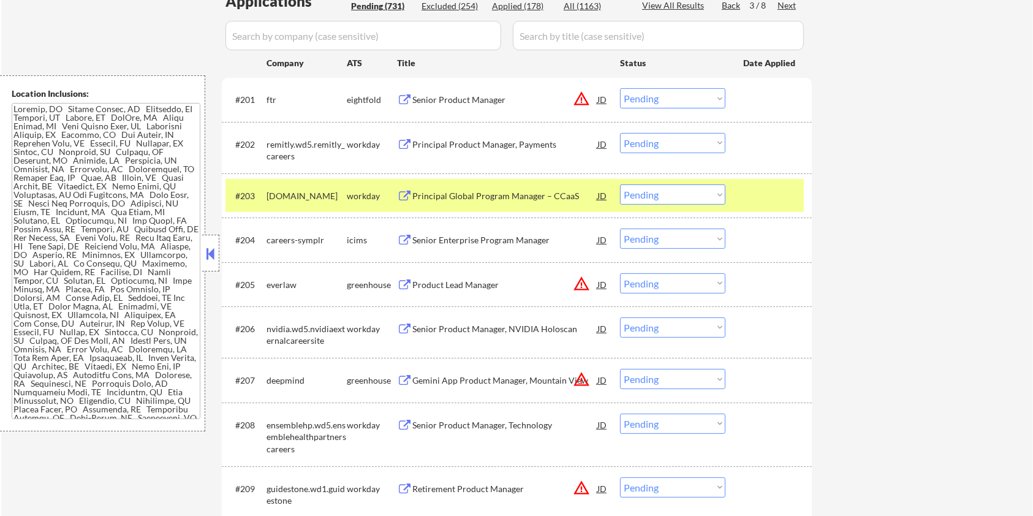
click at [761, 194] on div at bounding box center [770, 195] width 54 height 22
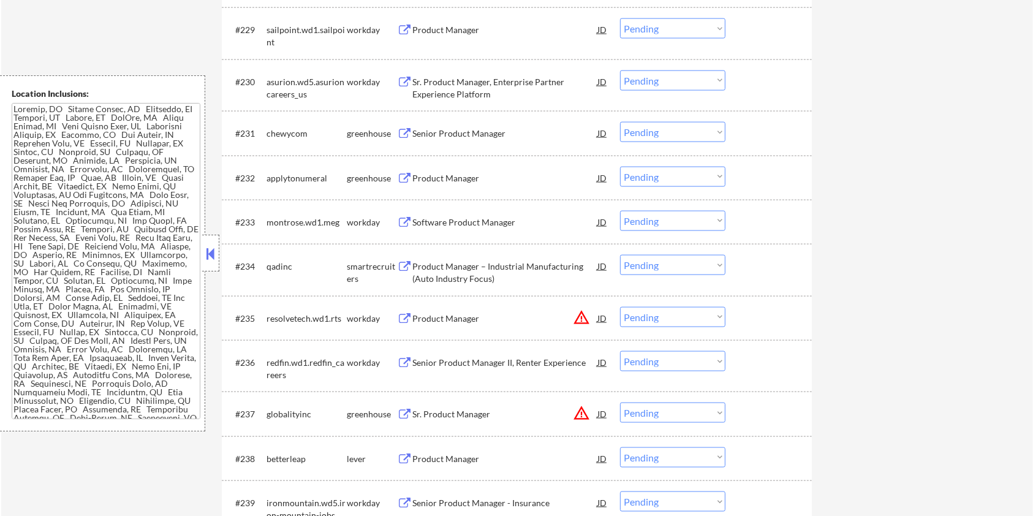
scroll to position [1878, 0]
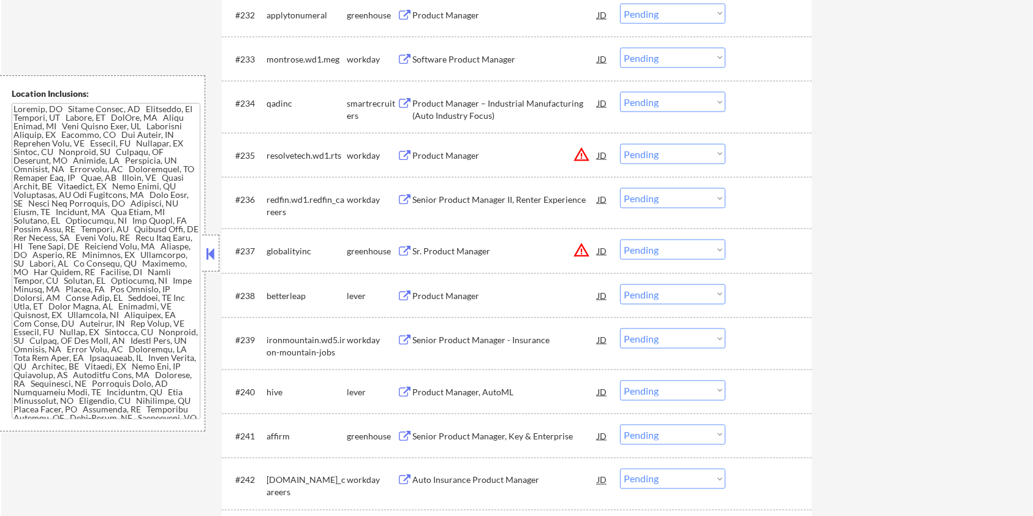
click at [693, 299] on select "Choose an option... Pending Applied Excluded (Questions) Excluded (Expired) Exc…" at bounding box center [672, 294] width 105 height 20
click at [620, 284] on select "Choose an option... Pending Applied Excluded (Questions) Excluded (Expired) Exc…" at bounding box center [672, 294] width 105 height 20
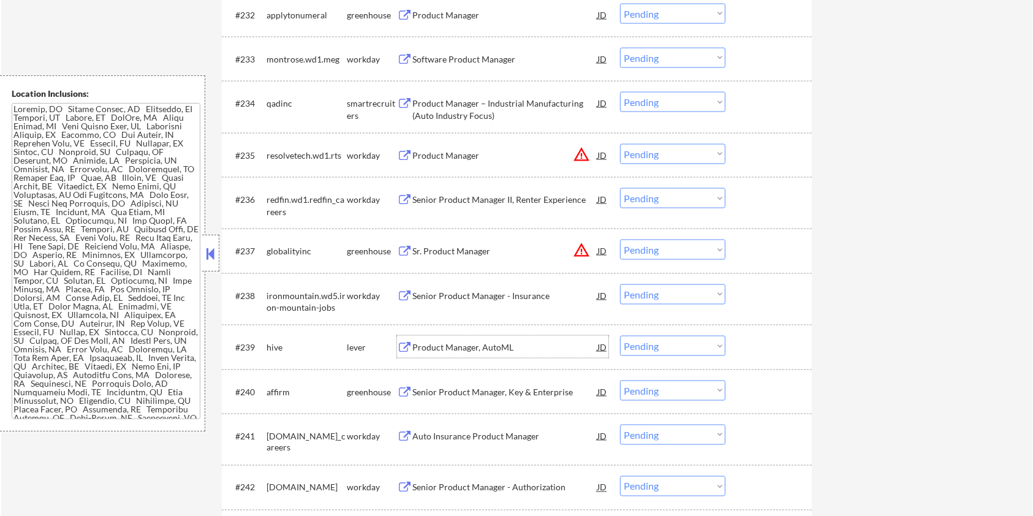
click at [439, 343] on div "Product Manager, AutoML" at bounding box center [504, 347] width 185 height 12
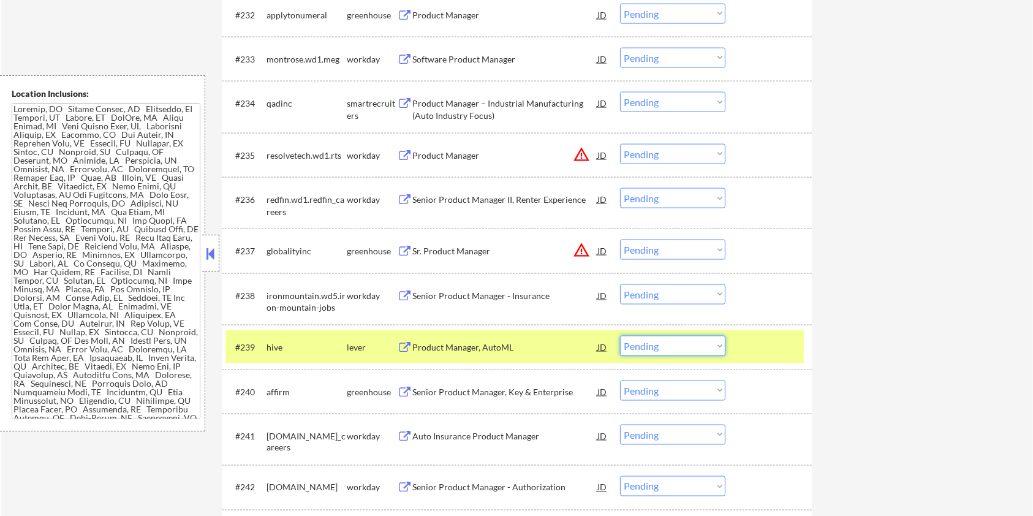
click at [669, 350] on select "Choose an option... Pending Applied Excluded (Questions) Excluded (Expired) Exc…" at bounding box center [672, 346] width 105 height 20
click at [620, 336] on select "Choose an option... Pending Applied Excluded (Questions) Excluded (Expired) Exc…" at bounding box center [672, 346] width 105 height 20
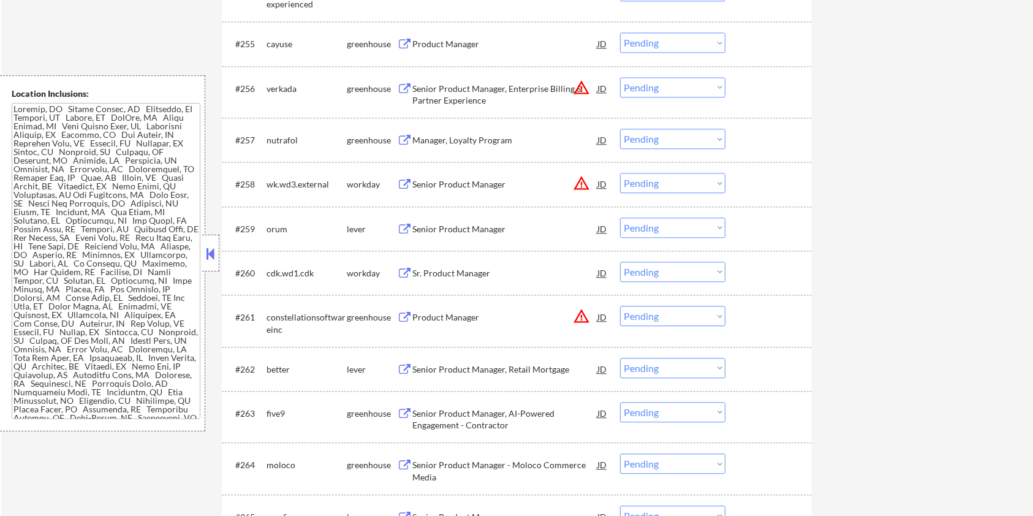
scroll to position [2940, 0]
click at [440, 228] on div "Senior Product Manager" at bounding box center [504, 228] width 185 height 12
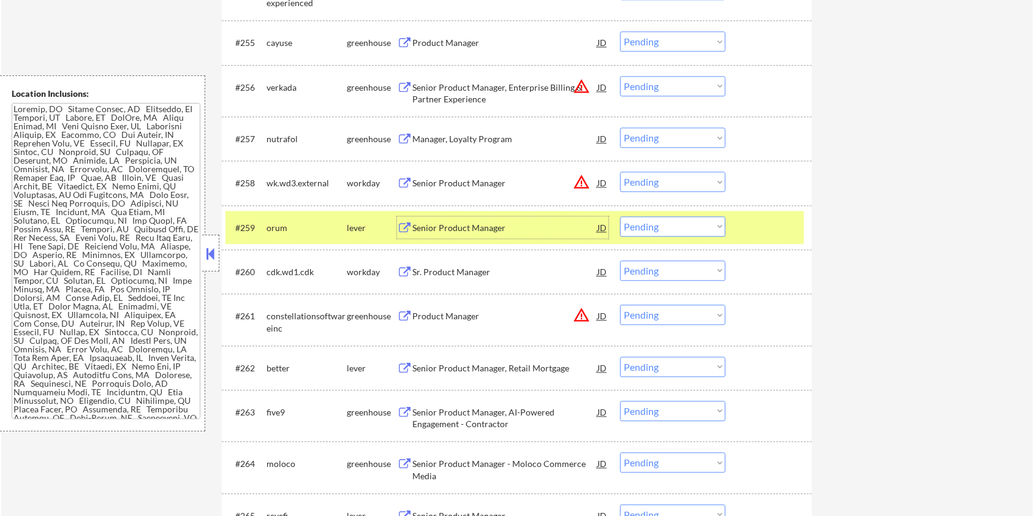
click at [701, 224] on select "Choose an option... Pending Applied Excluded (Questions) Excluded (Expired) Exc…" at bounding box center [672, 226] width 105 height 20
click at [620, 216] on select "Choose an option... Pending Applied Excluded (Questions) Excluded (Expired) Exc…" at bounding box center [672, 226] width 105 height 20
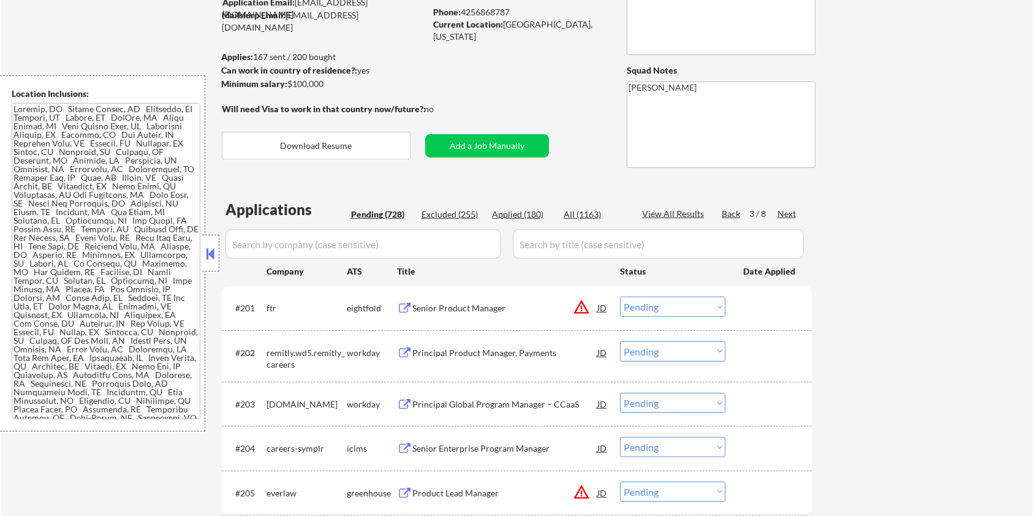
scroll to position [47, 0]
